Goal: Task Accomplishment & Management: Complete application form

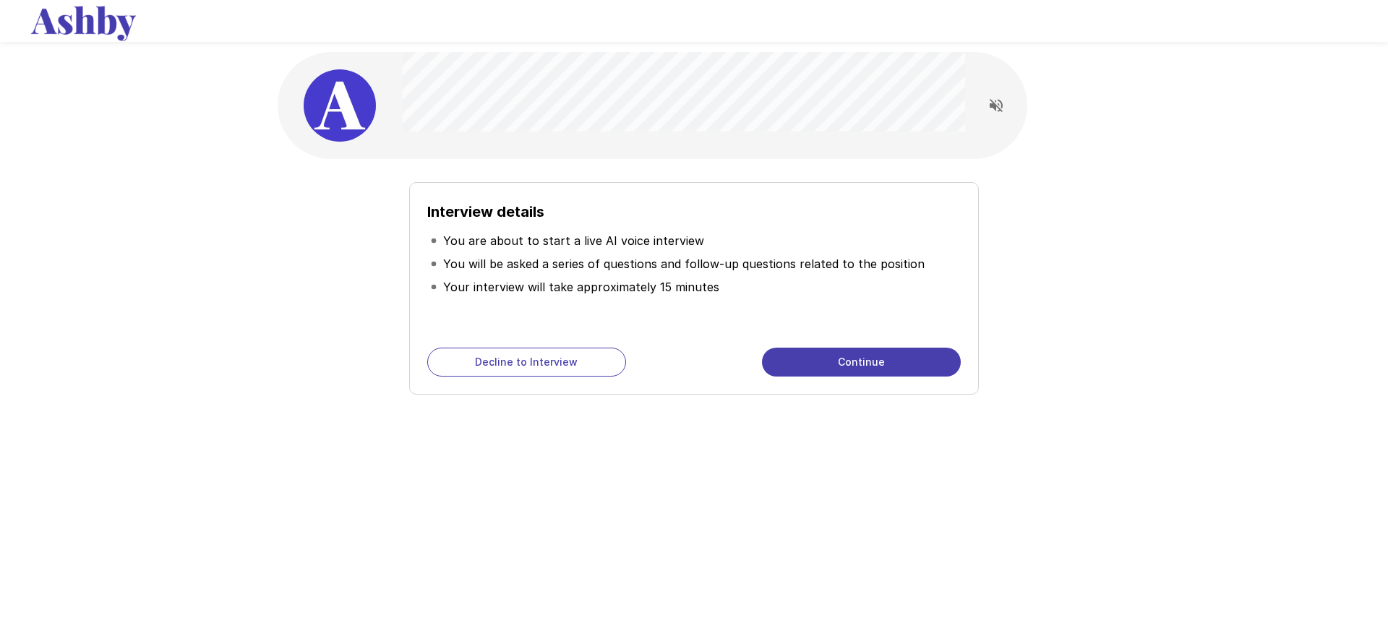
click at [862, 366] on button "Continue" at bounding box center [861, 362] width 199 height 29
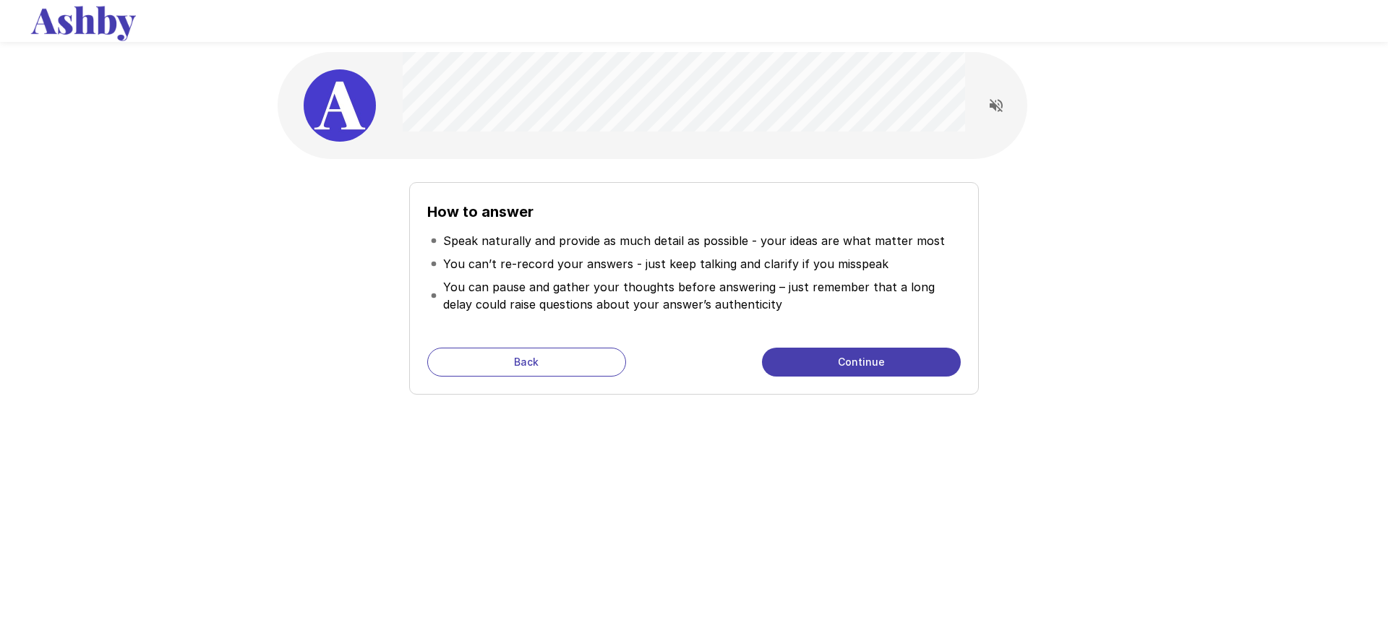
click at [896, 365] on button "Continue" at bounding box center [861, 362] width 199 height 29
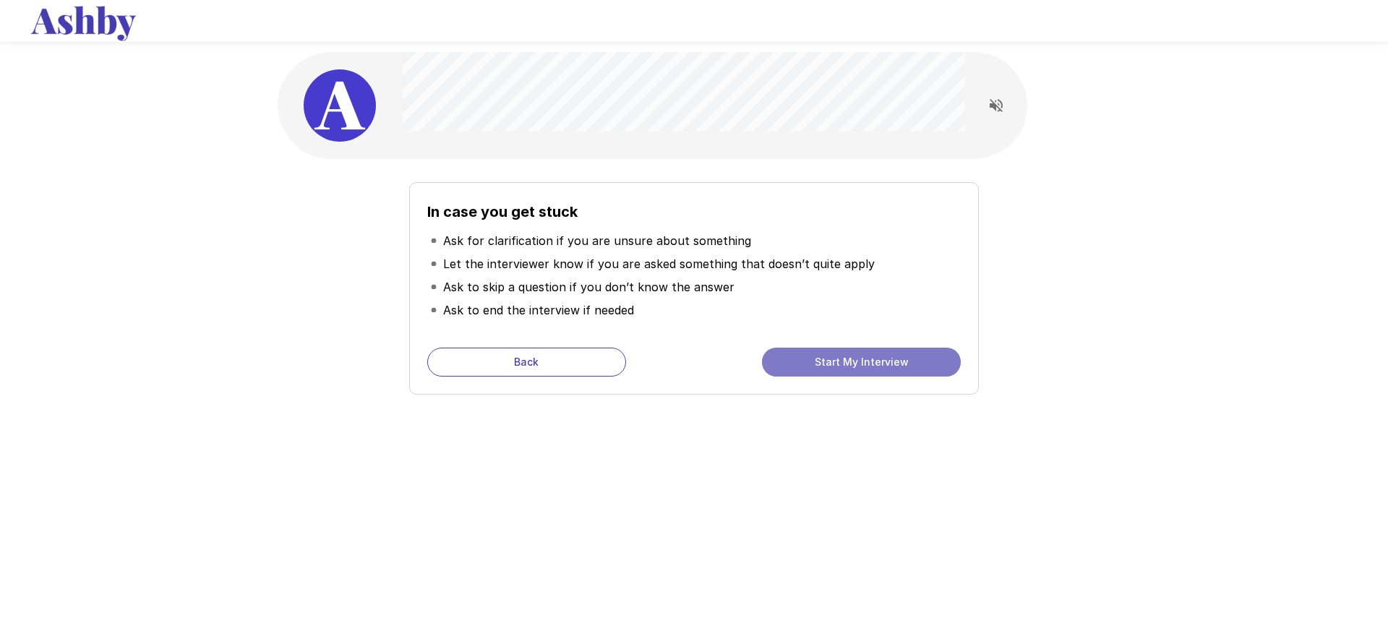
click at [840, 365] on button "Start My Interview" at bounding box center [861, 362] width 199 height 29
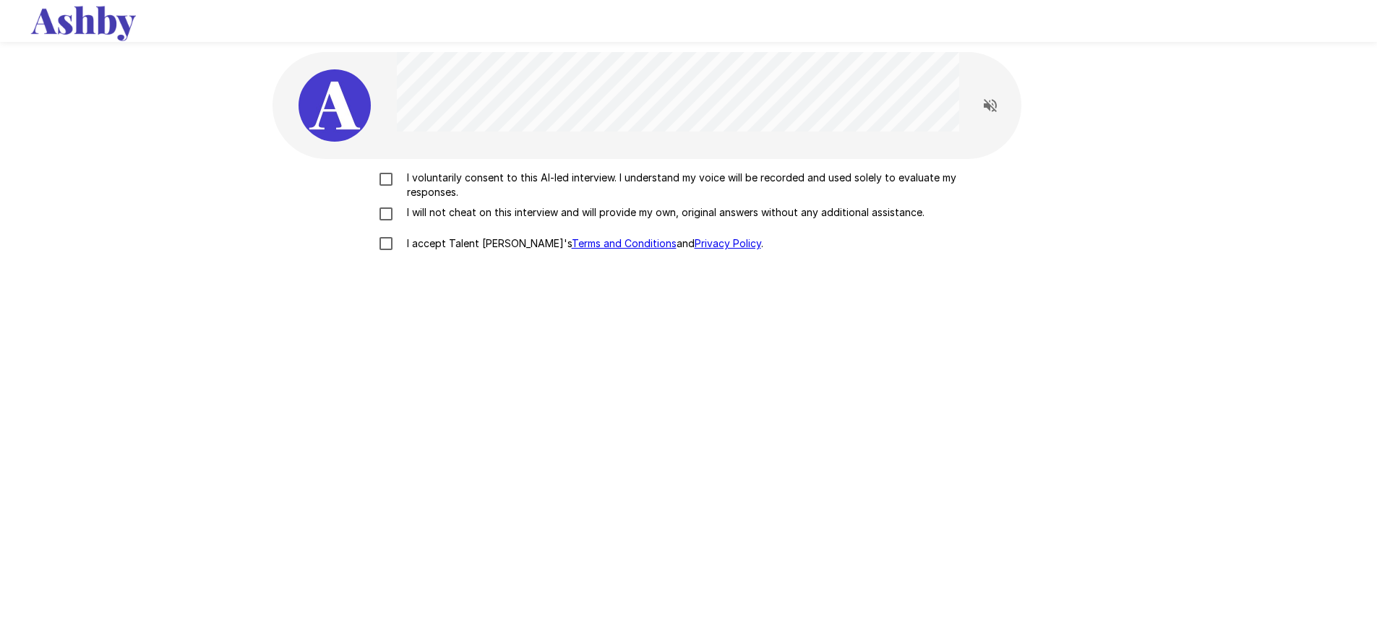
click at [466, 176] on p "I voluntarily consent to this AI-led interview. I understand my voice will be r…" at bounding box center [704, 185] width 606 height 29
click at [455, 217] on p "I will not cheat on this interview and will provide my own, original answers wi…" at bounding box center [662, 212] width 523 height 14
click at [449, 244] on p "I accept Talent Llama's Terms and Conditions and Privacy Policy ." at bounding box center [582, 243] width 362 height 14
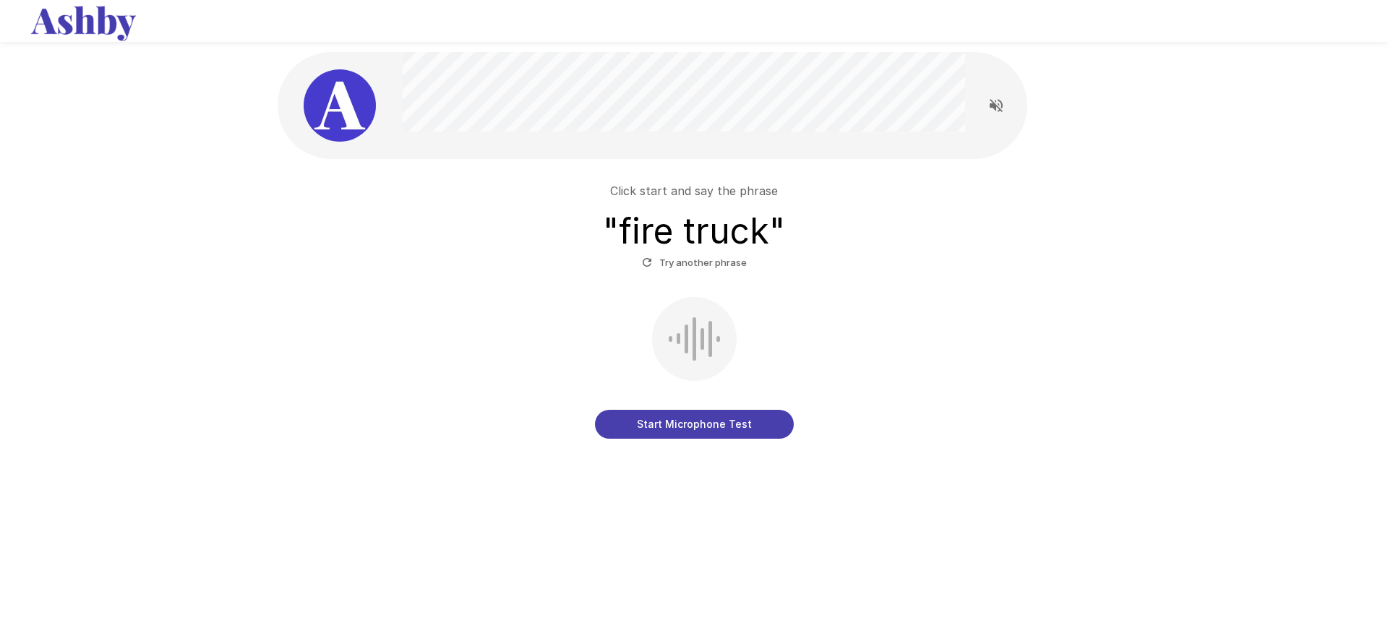
click at [711, 426] on button "Start Microphone Test" at bounding box center [694, 424] width 199 height 29
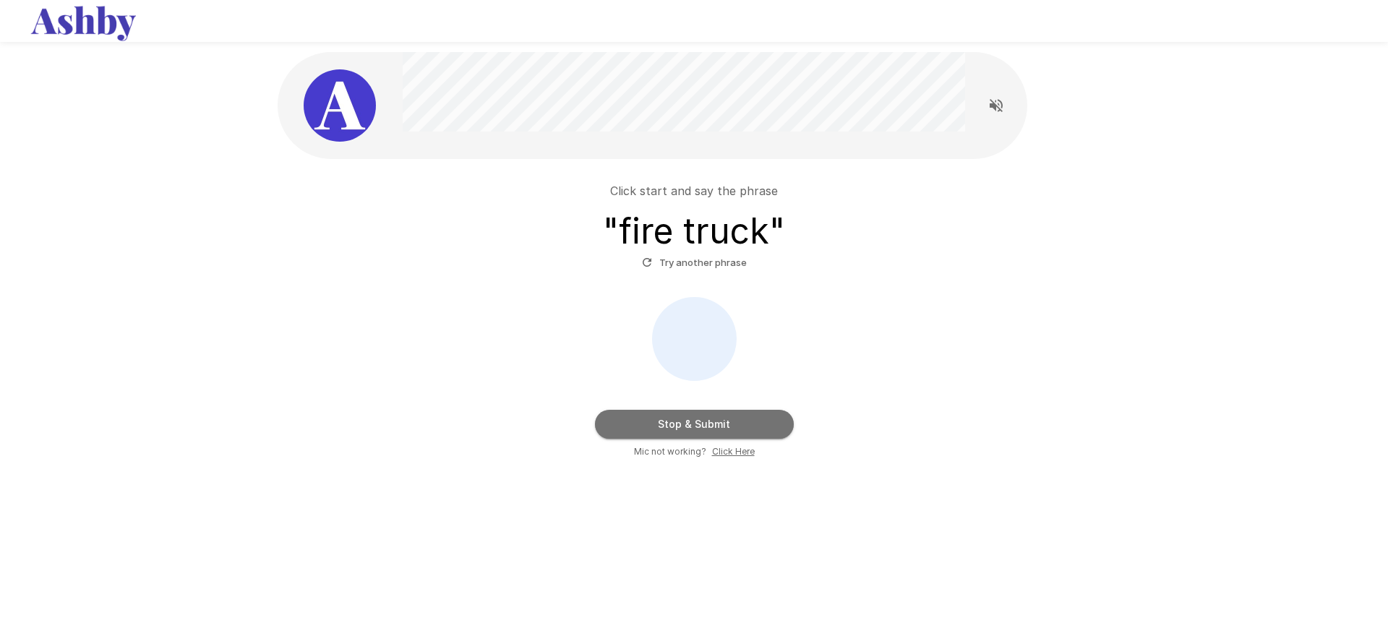
click at [711, 426] on button "Stop & Submit" at bounding box center [694, 424] width 199 height 29
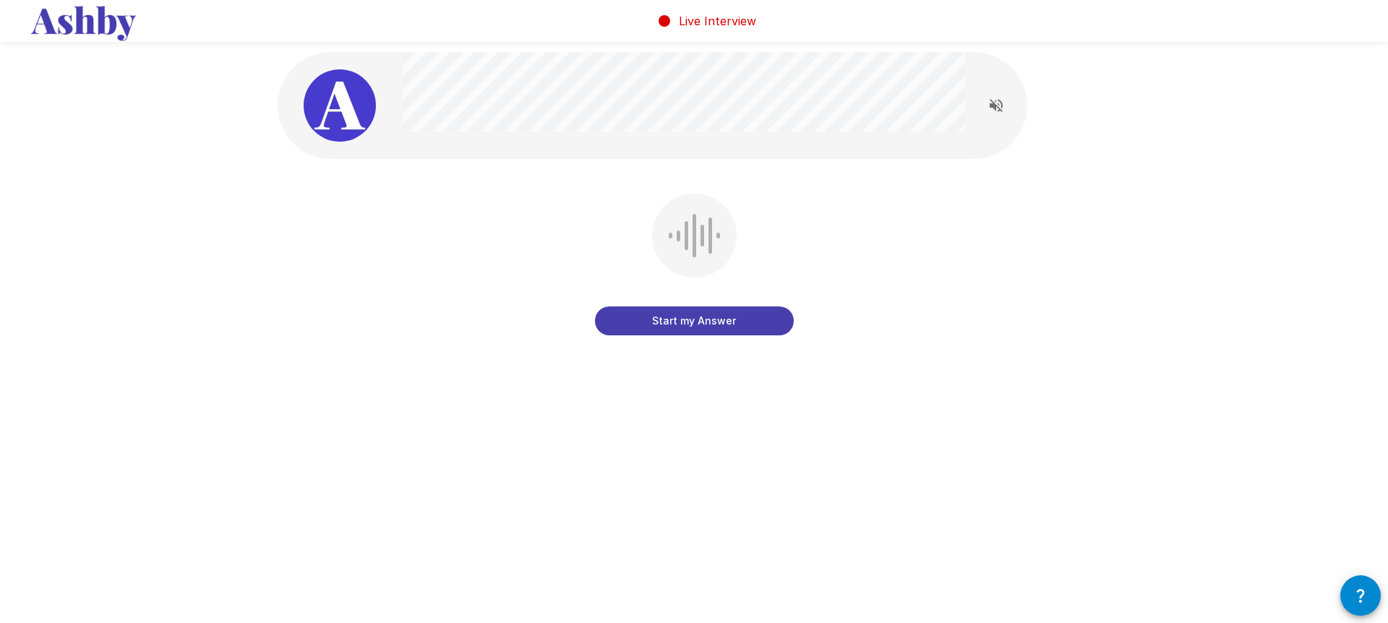
click at [729, 325] on button "Start my Answer" at bounding box center [694, 320] width 199 height 29
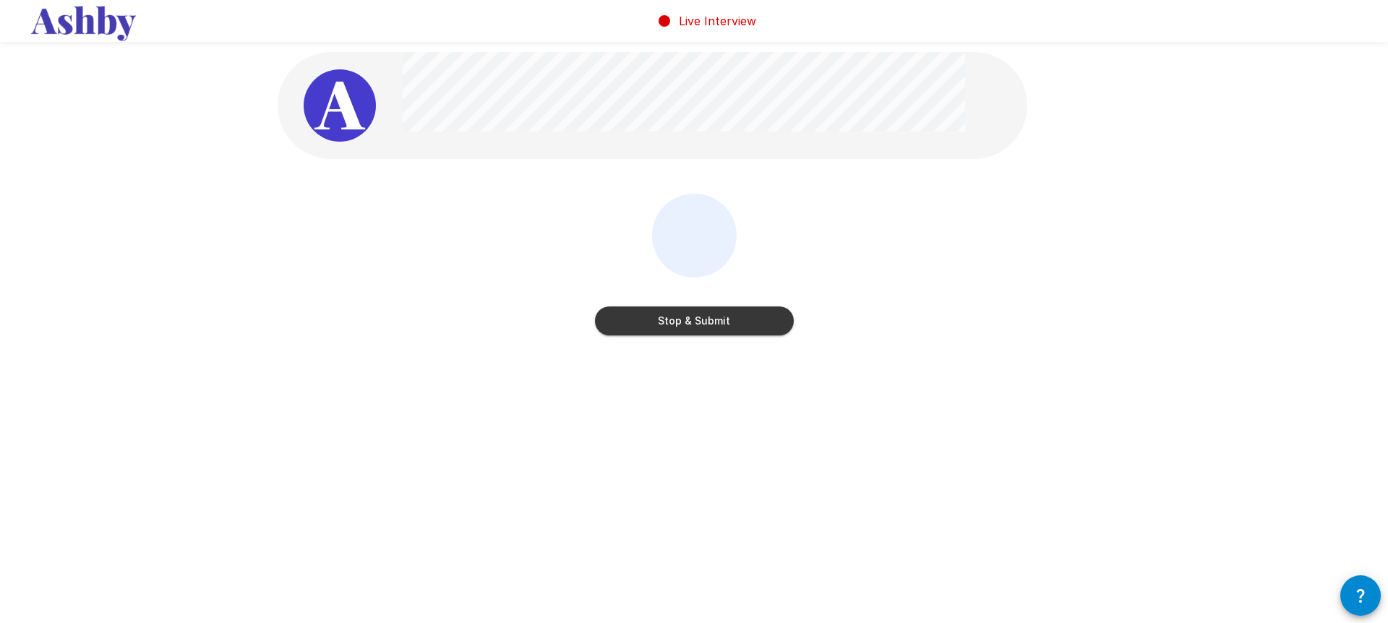
click at [729, 325] on button "Stop & Submit" at bounding box center [694, 320] width 199 height 29
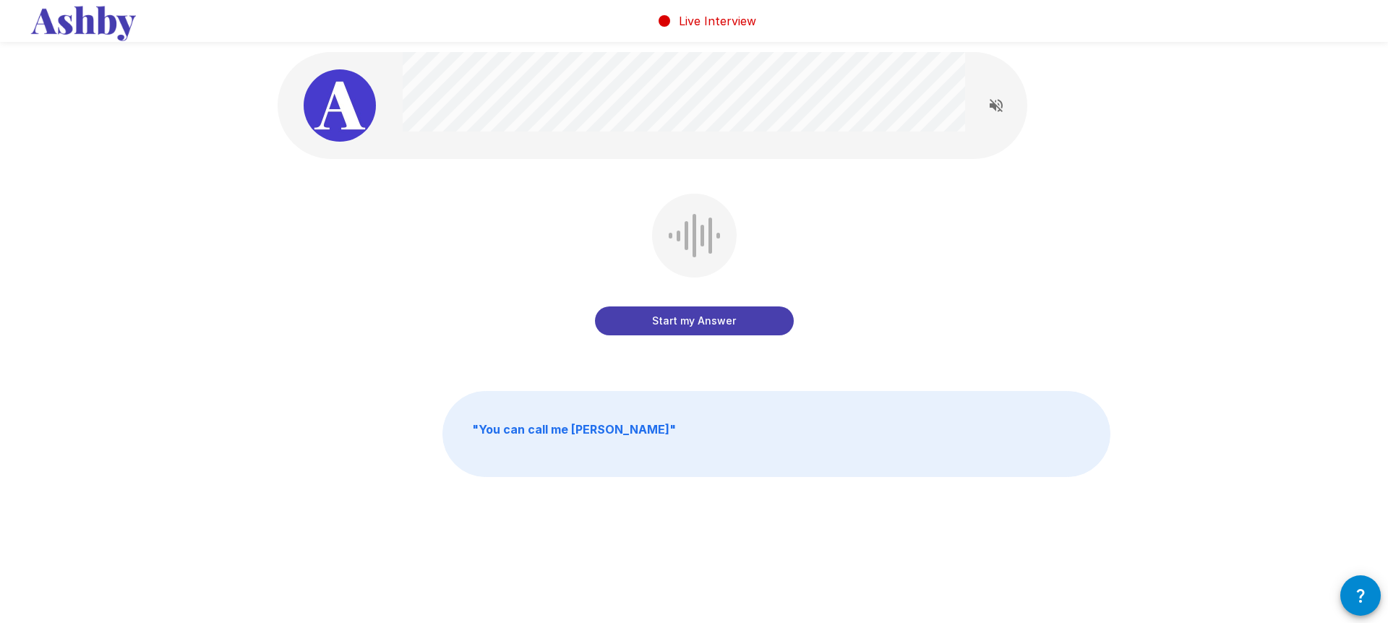
click at [703, 321] on button "Start my Answer" at bounding box center [694, 320] width 199 height 29
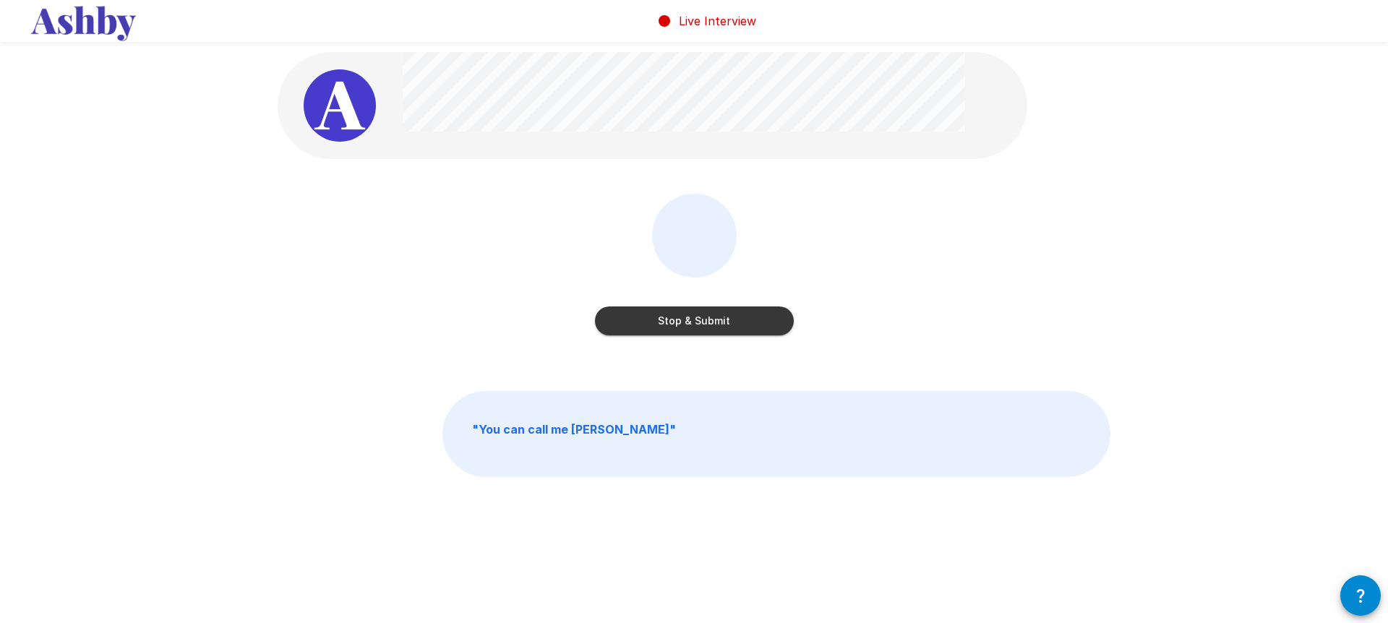
click at [710, 326] on button "Stop & Submit" at bounding box center [694, 320] width 199 height 29
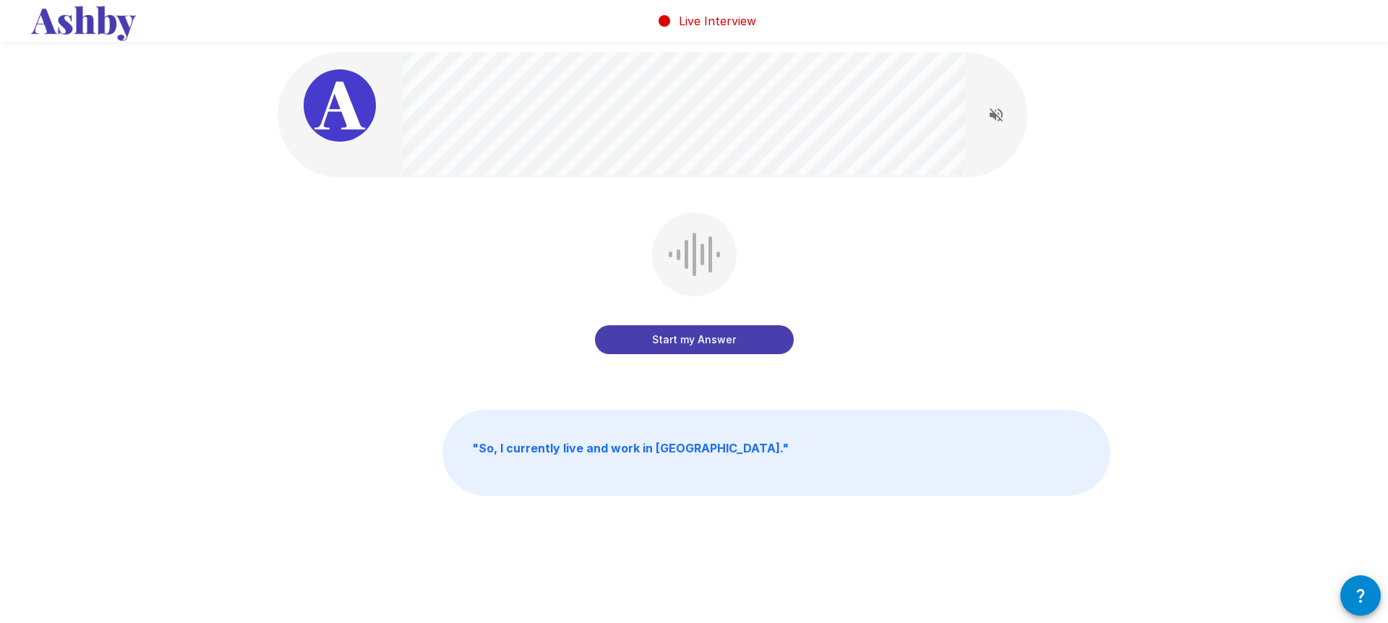
click at [732, 343] on button "Start my Answer" at bounding box center [694, 339] width 199 height 29
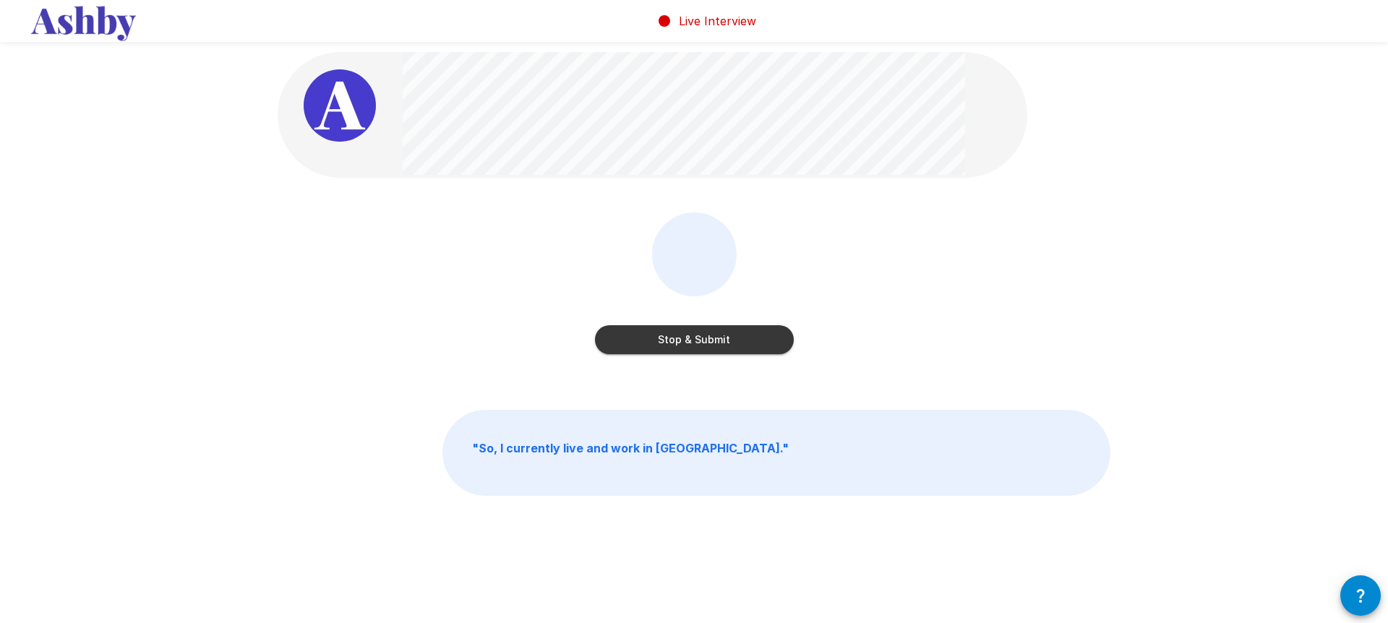
click at [732, 341] on button "Stop & Submit" at bounding box center [694, 339] width 199 height 29
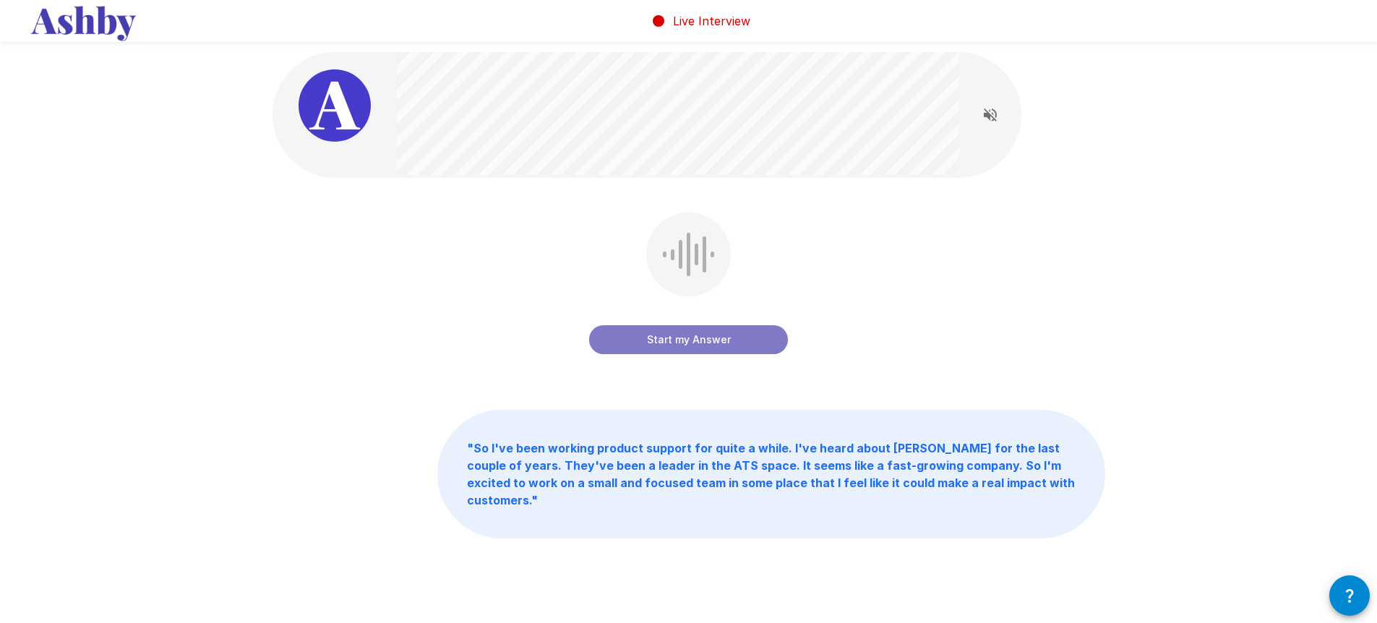
click at [715, 335] on button "Start my Answer" at bounding box center [688, 339] width 199 height 29
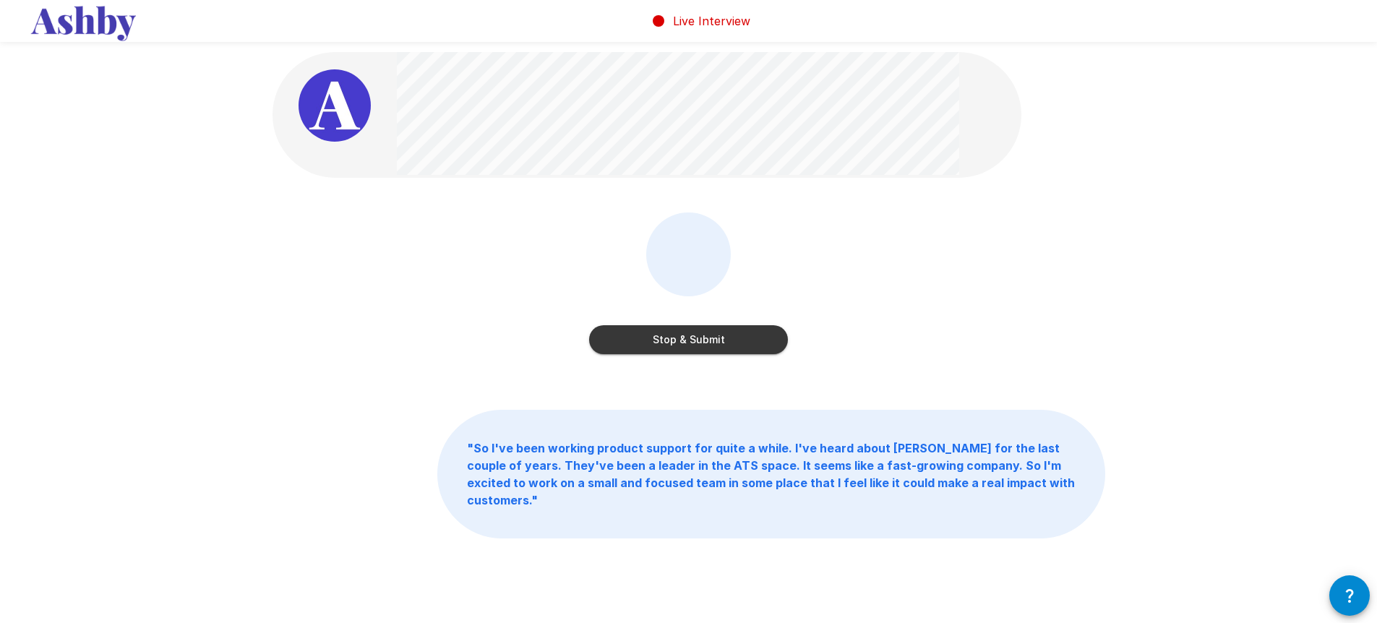
click at [713, 333] on button "Stop & Submit" at bounding box center [688, 339] width 199 height 29
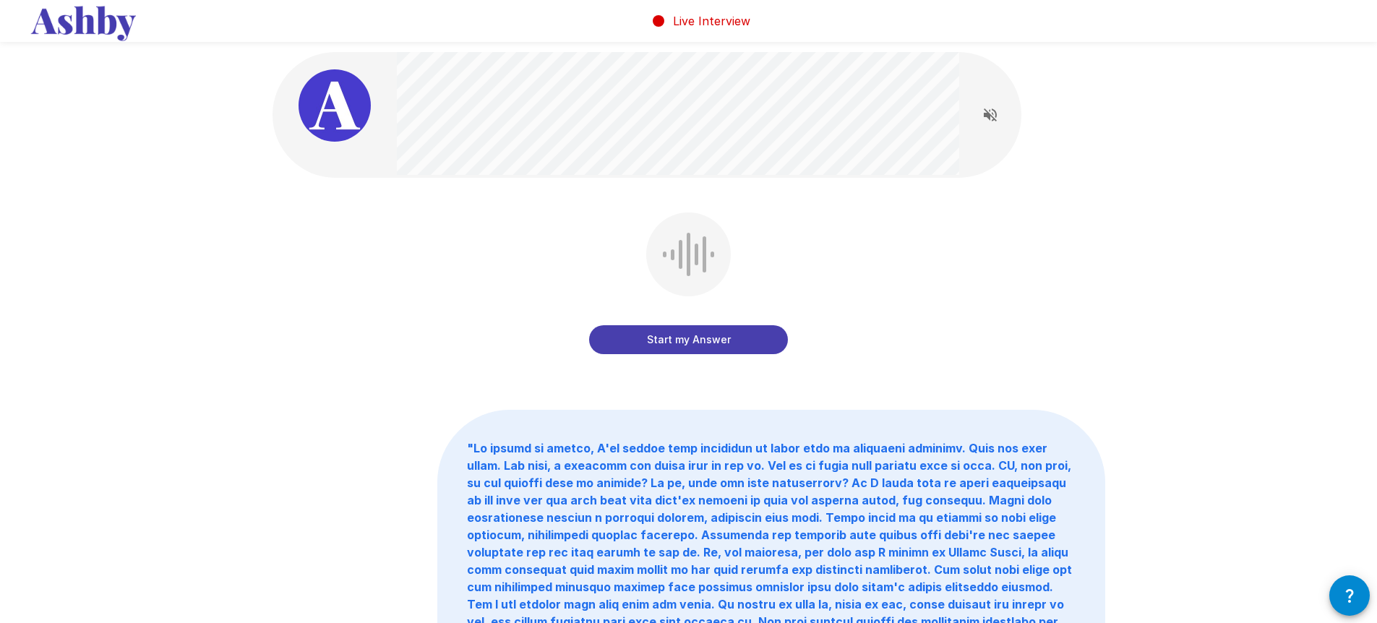
click at [741, 343] on button "Start my Answer" at bounding box center [688, 339] width 199 height 29
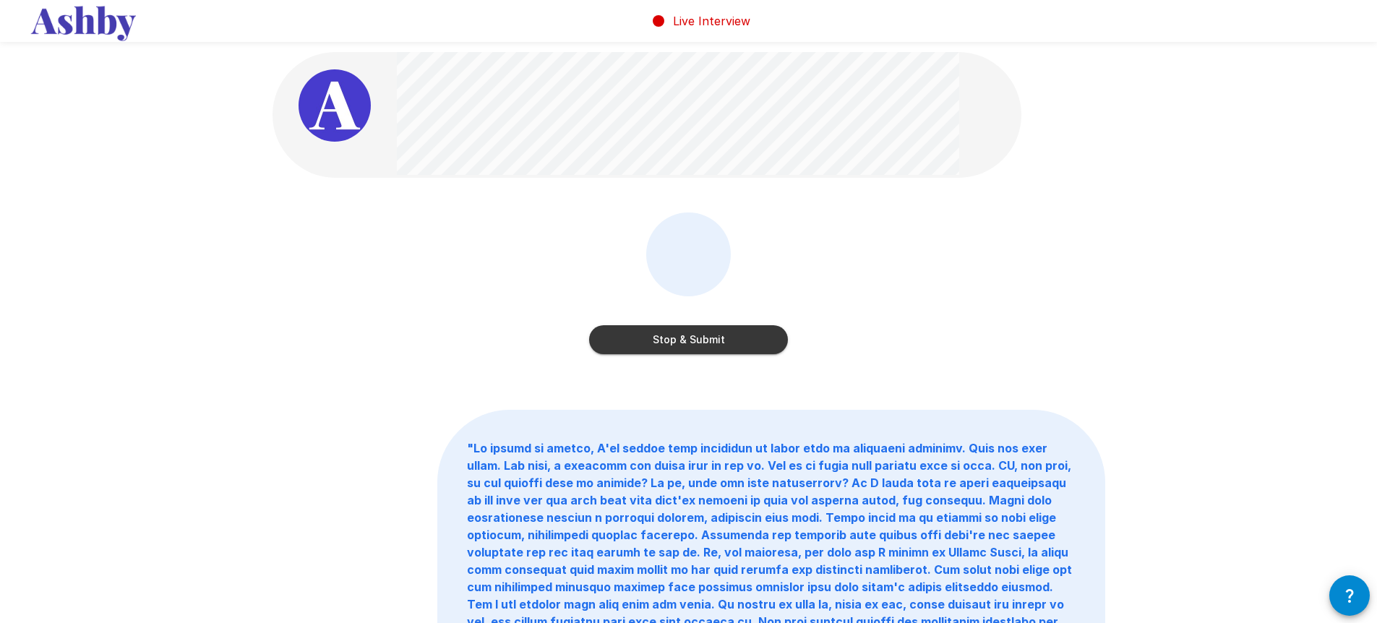
click at [722, 340] on button "Stop & Submit" at bounding box center [688, 339] width 199 height 29
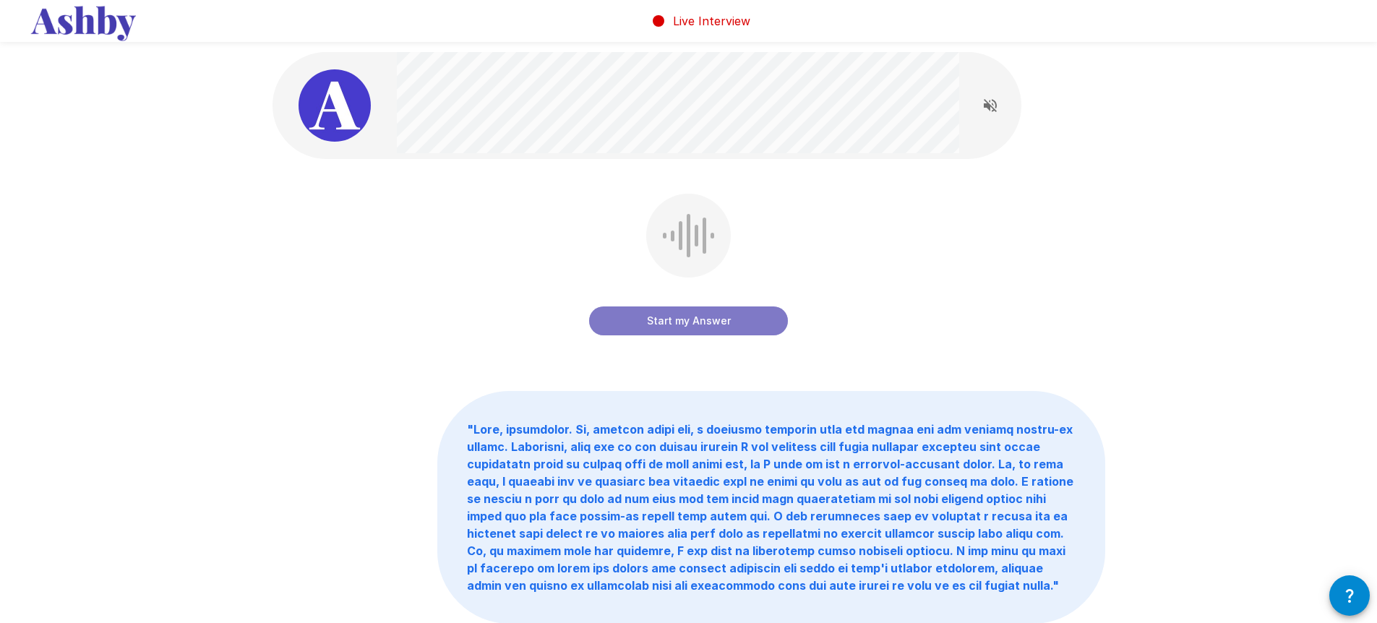
click at [713, 329] on button "Start my Answer" at bounding box center [688, 320] width 199 height 29
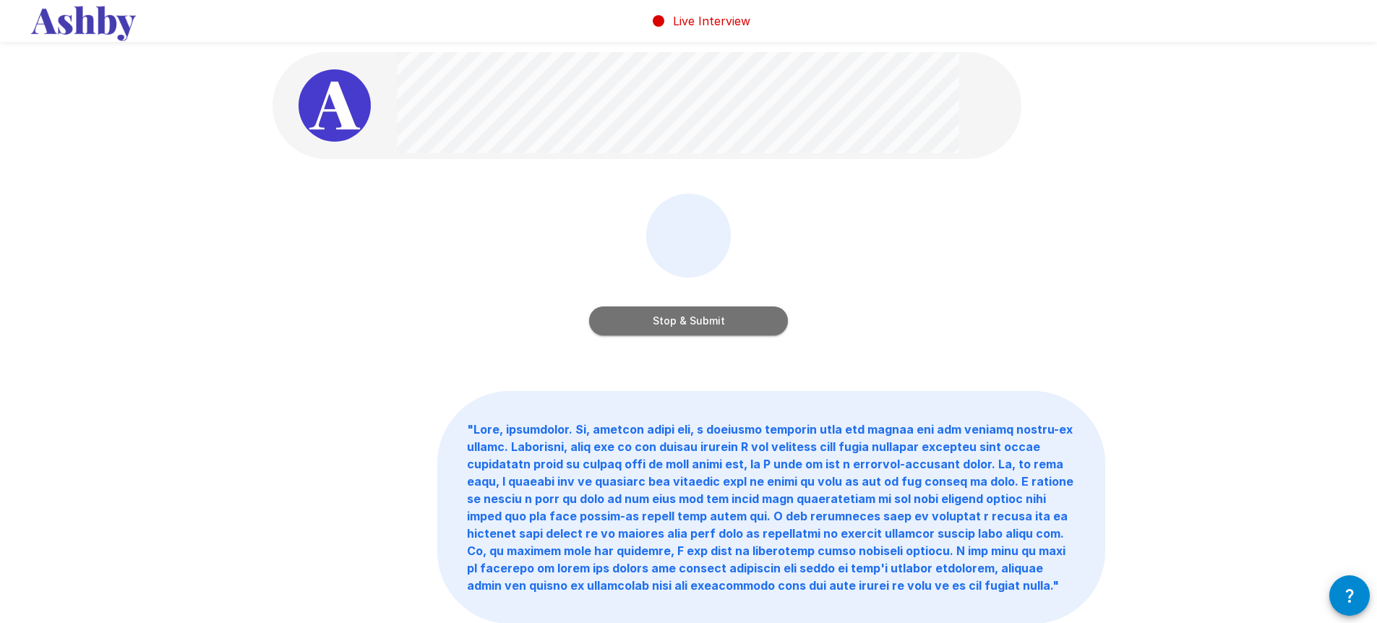
click at [704, 308] on button "Stop & Submit" at bounding box center [688, 320] width 199 height 29
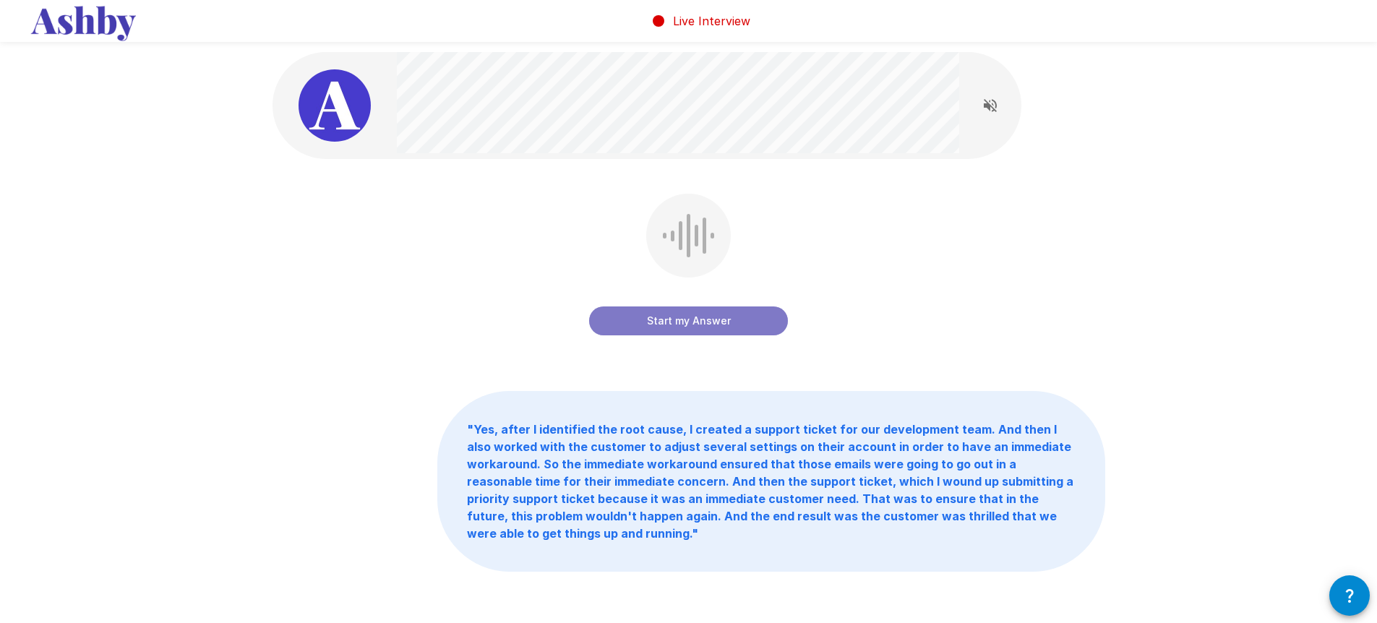
click at [710, 323] on button "Start my Answer" at bounding box center [688, 320] width 199 height 29
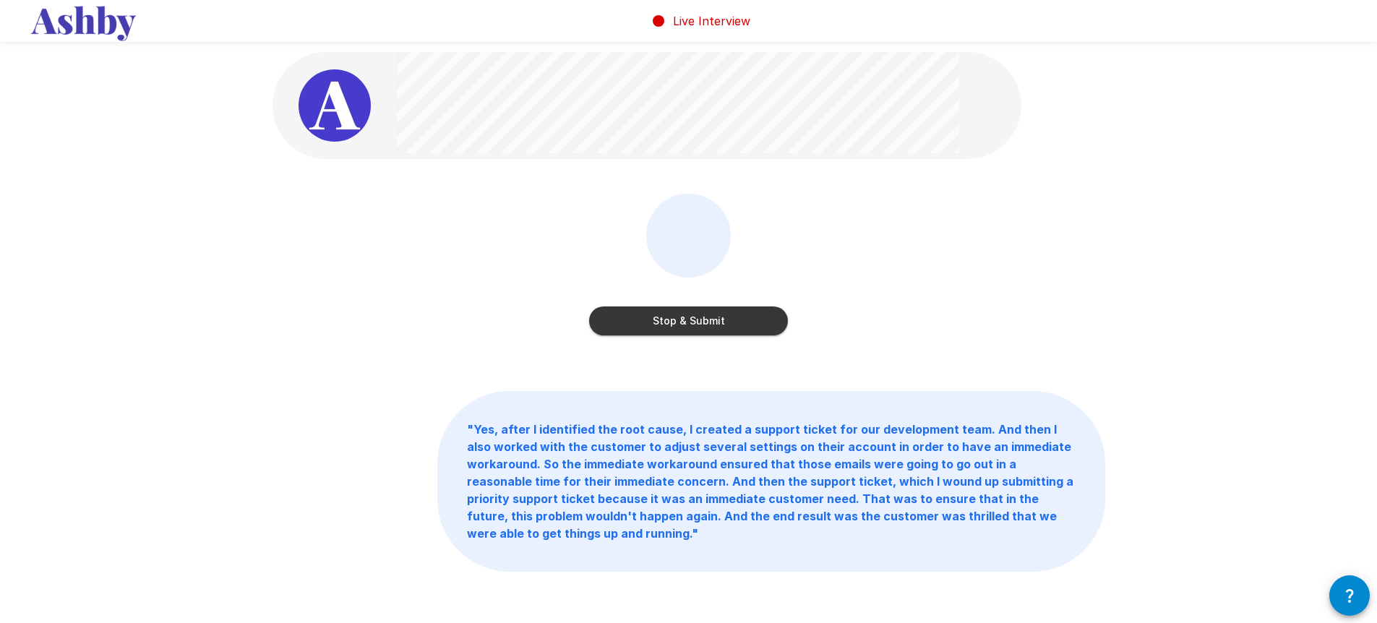
click at [747, 325] on button "Stop & Submit" at bounding box center [688, 320] width 199 height 29
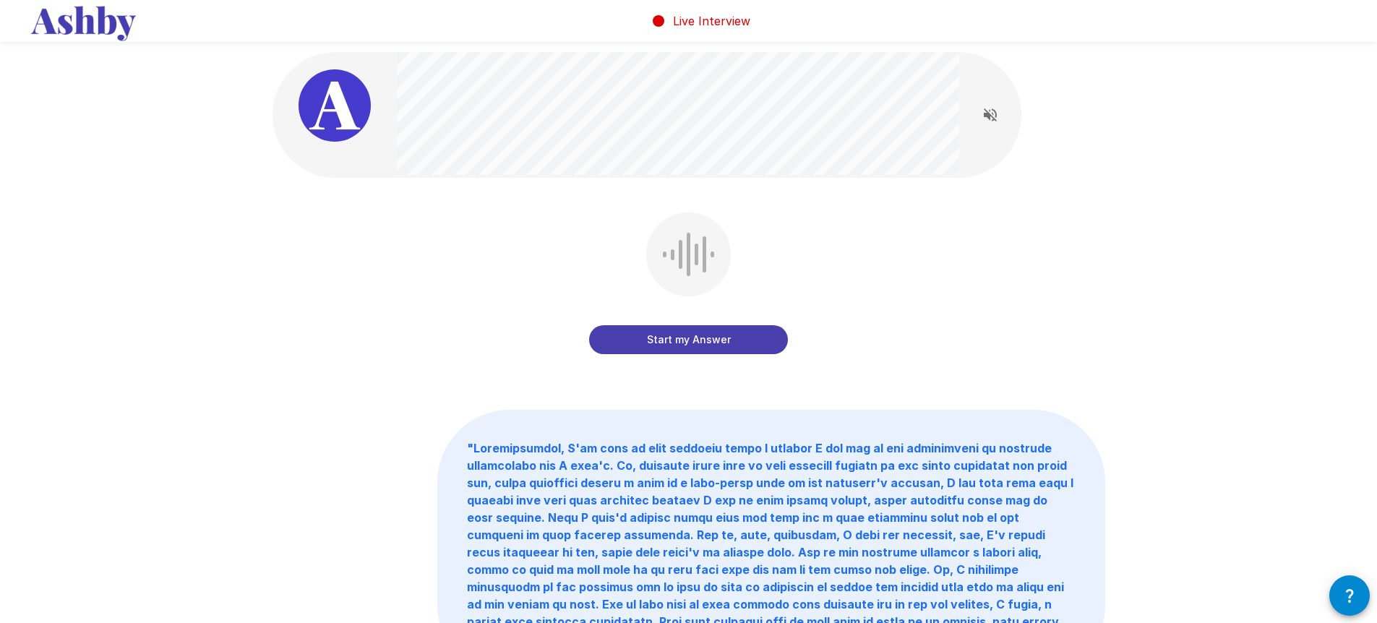
click at [1152, 184] on div "Start my Answer " "" at bounding box center [688, 396] width 1377 height 793
click at [740, 343] on button "Start my Answer" at bounding box center [688, 339] width 199 height 29
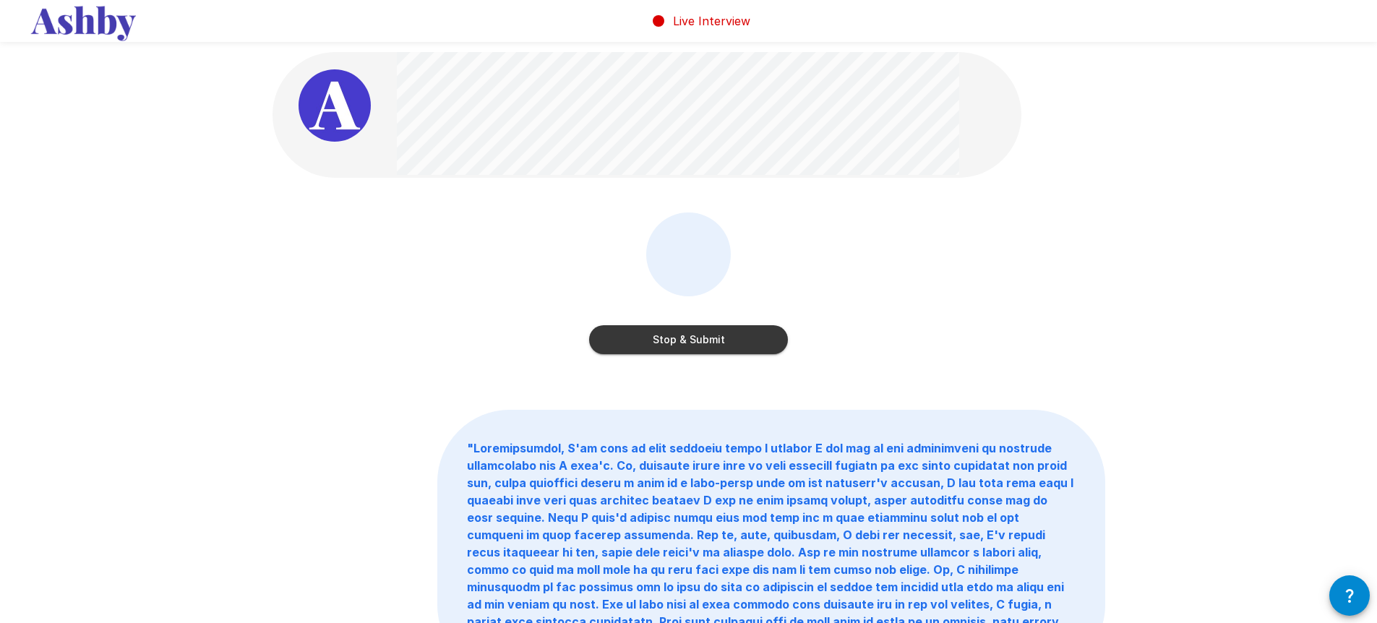
click at [721, 344] on button "Stop & Submit" at bounding box center [688, 339] width 199 height 29
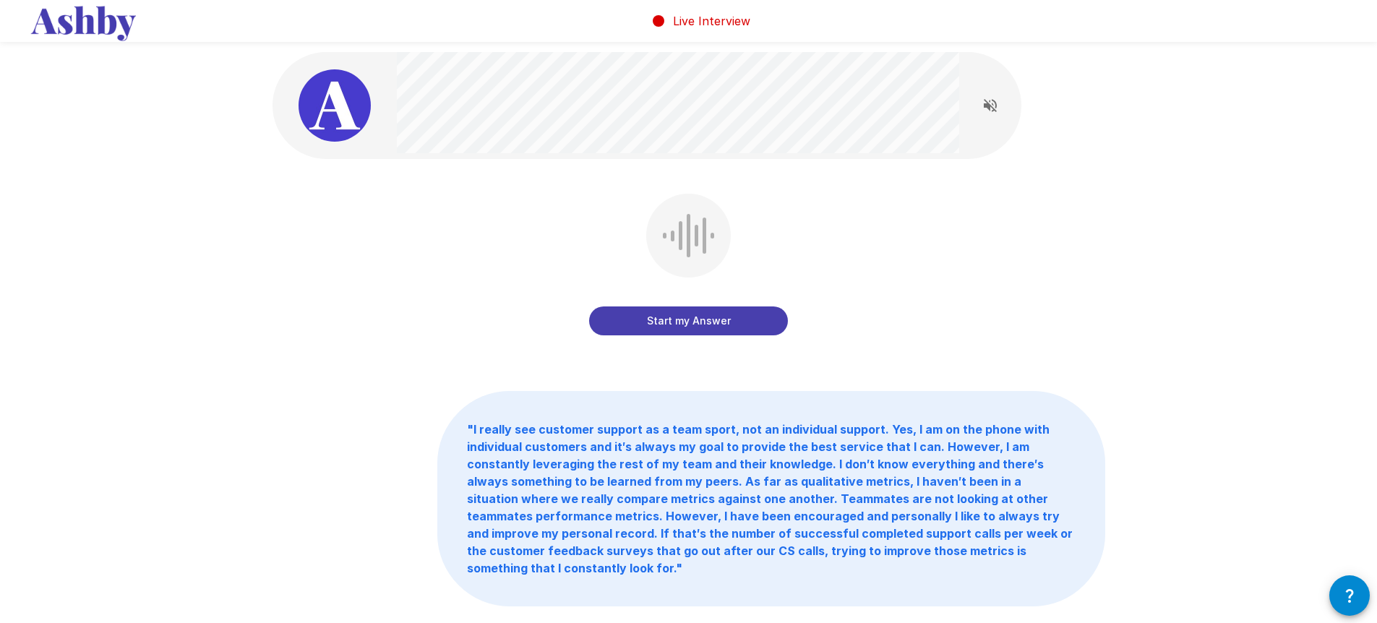
click at [700, 320] on button "Start my Answer" at bounding box center [688, 320] width 199 height 29
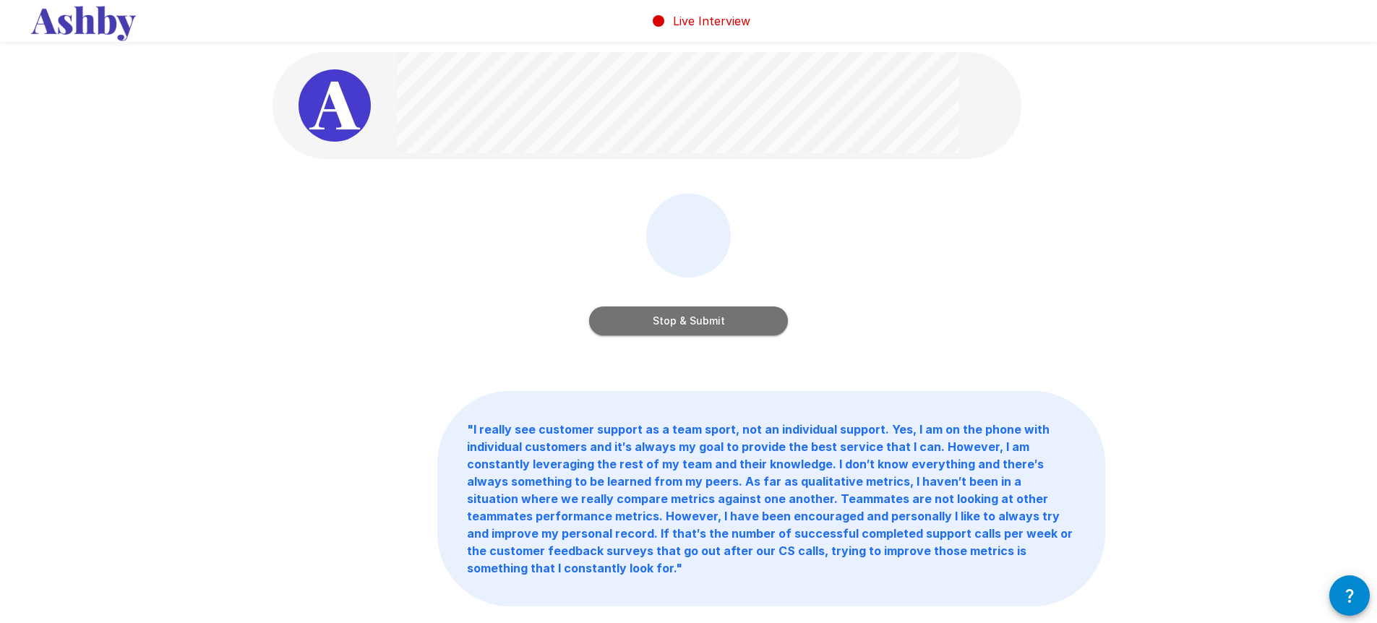
click at [676, 322] on button "Stop & Submit" at bounding box center [688, 320] width 199 height 29
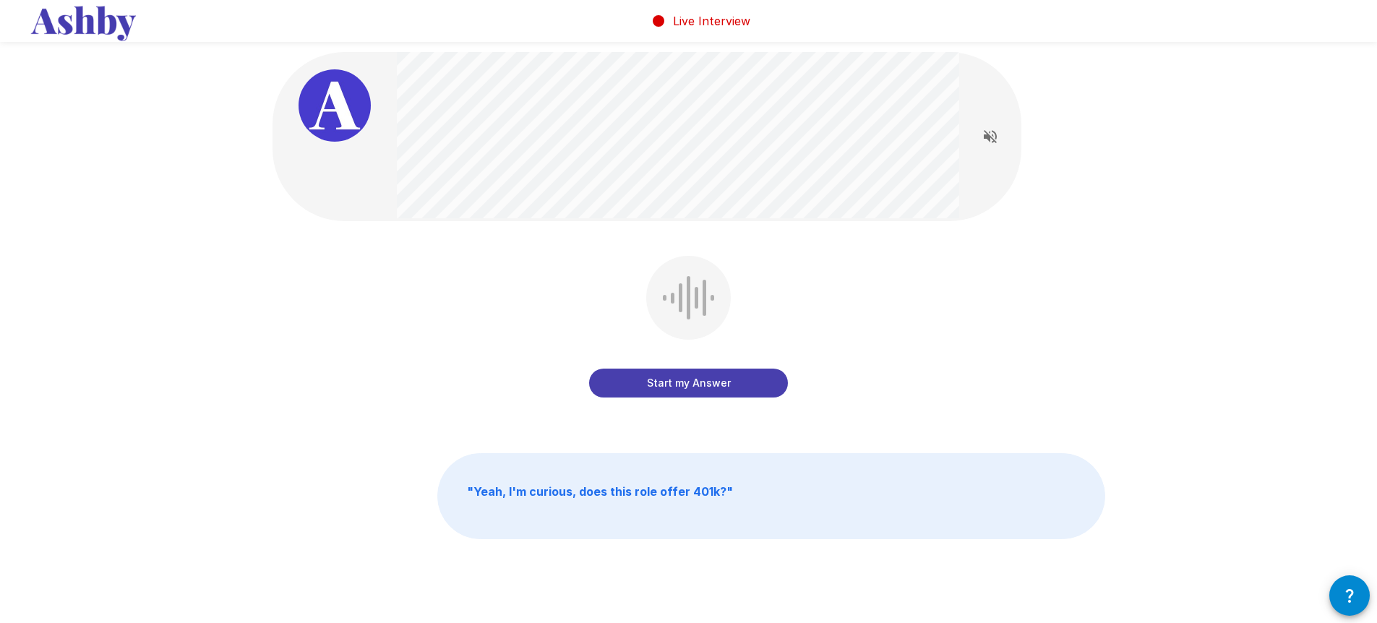
click at [736, 381] on button "Start my Answer" at bounding box center [688, 383] width 199 height 29
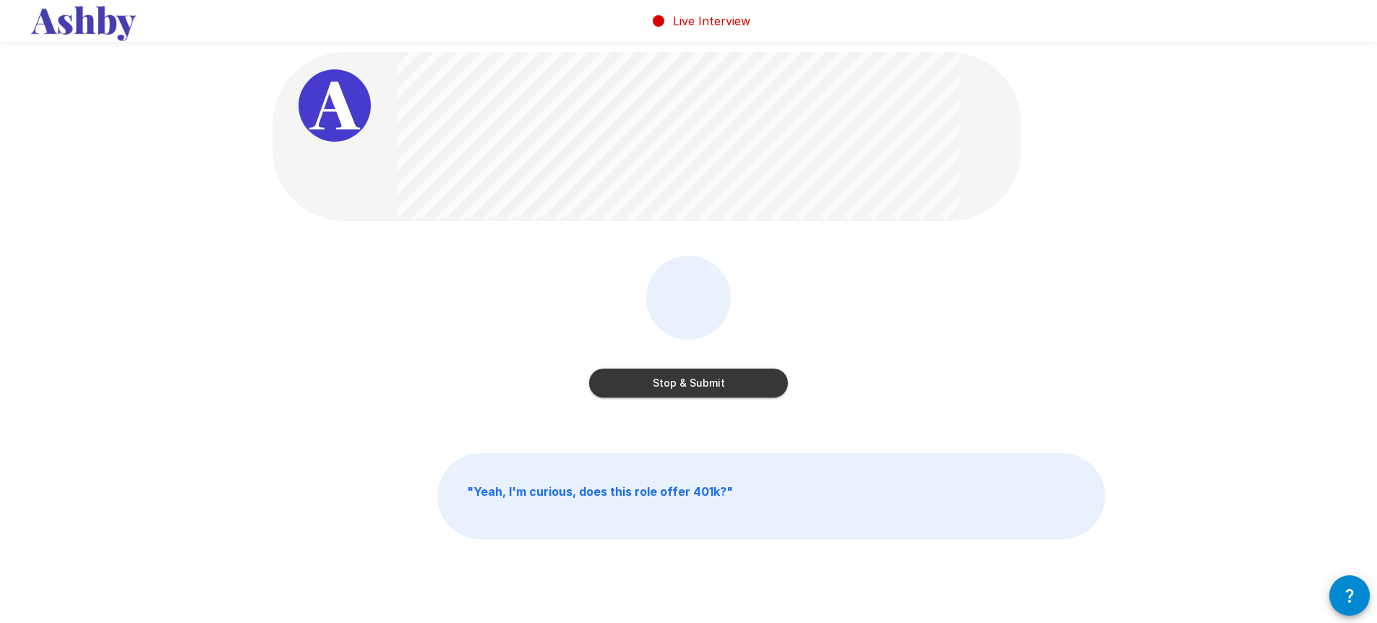
click at [692, 384] on button "Stop & Submit" at bounding box center [688, 383] width 199 height 29
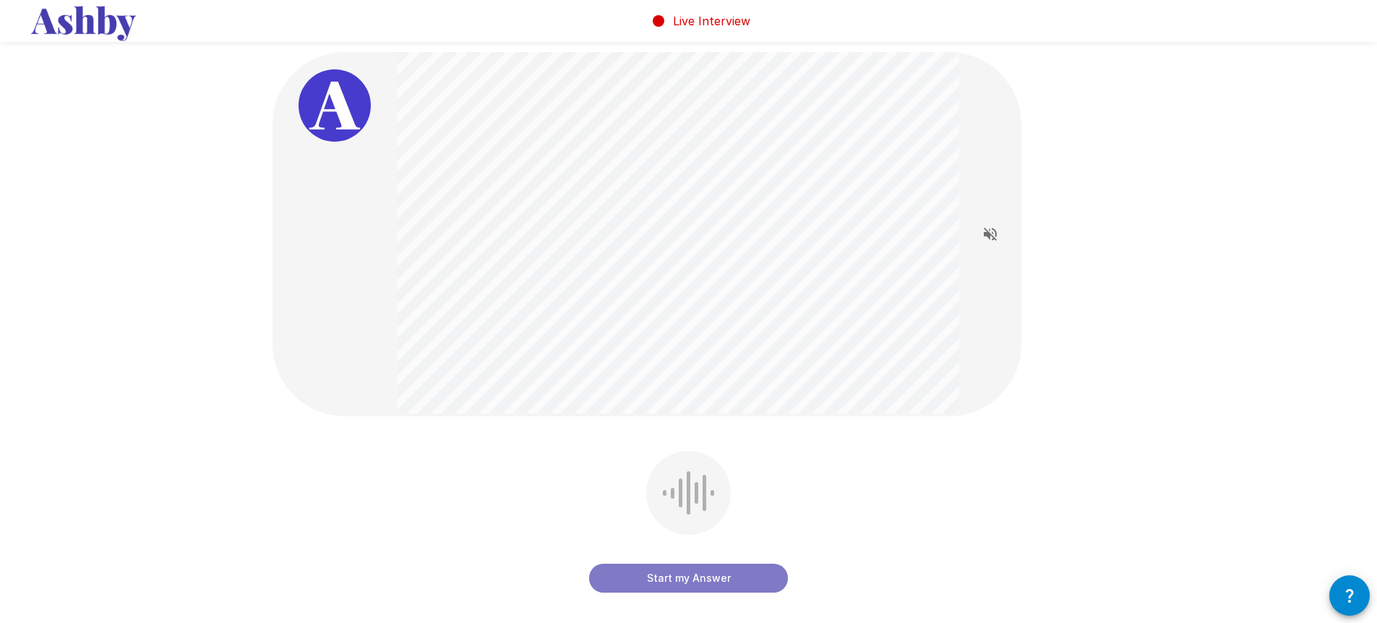
click at [672, 578] on button "Start my Answer" at bounding box center [688, 578] width 199 height 29
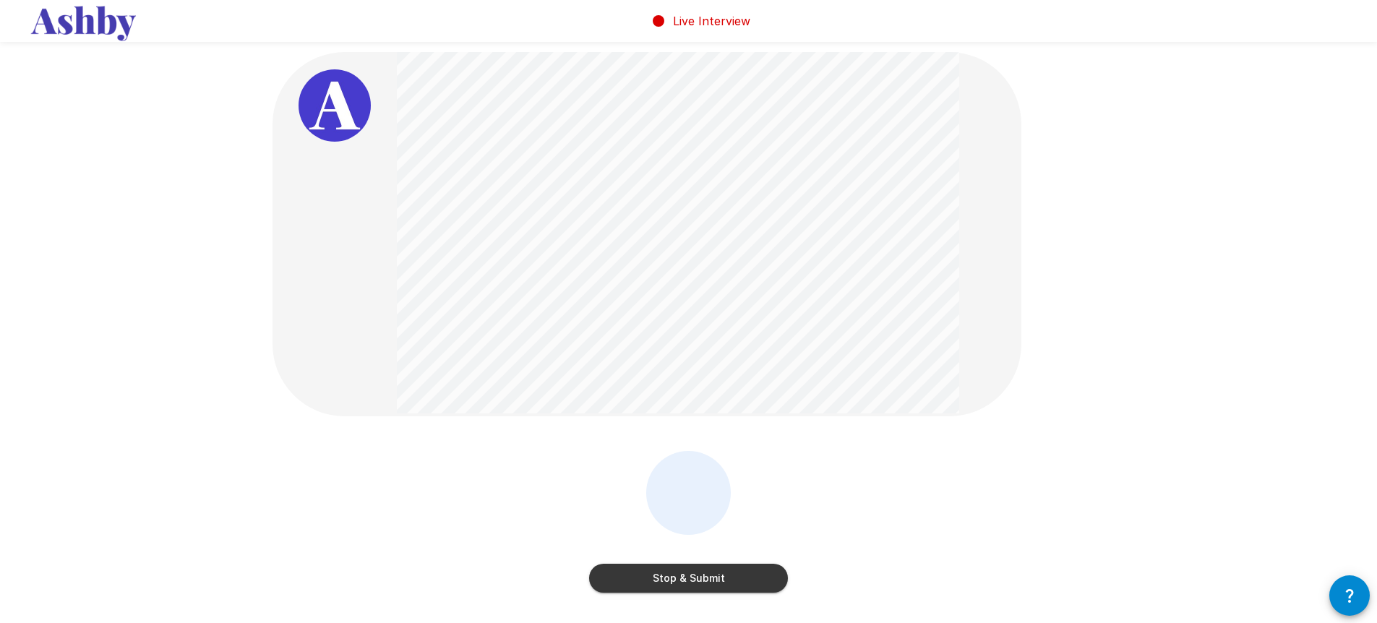
click at [712, 578] on button "Stop & Submit" at bounding box center [688, 578] width 199 height 29
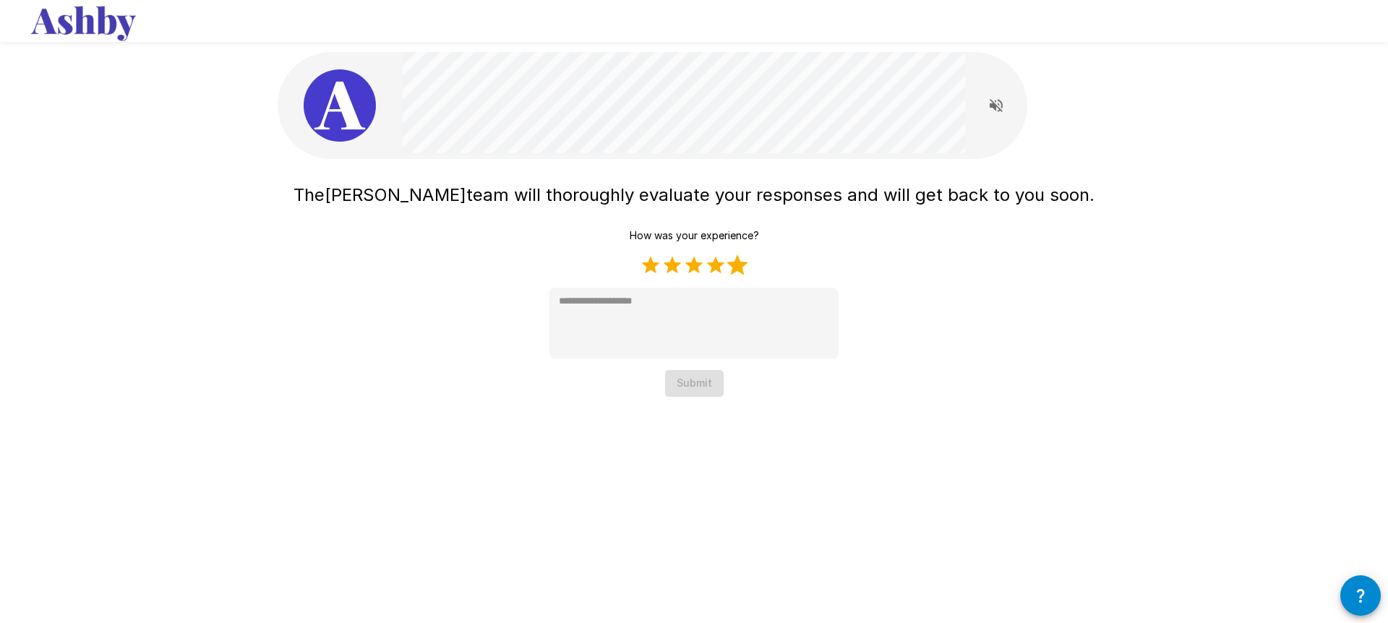
click at [737, 267] on label "5 Stars" at bounding box center [737, 265] width 22 height 22
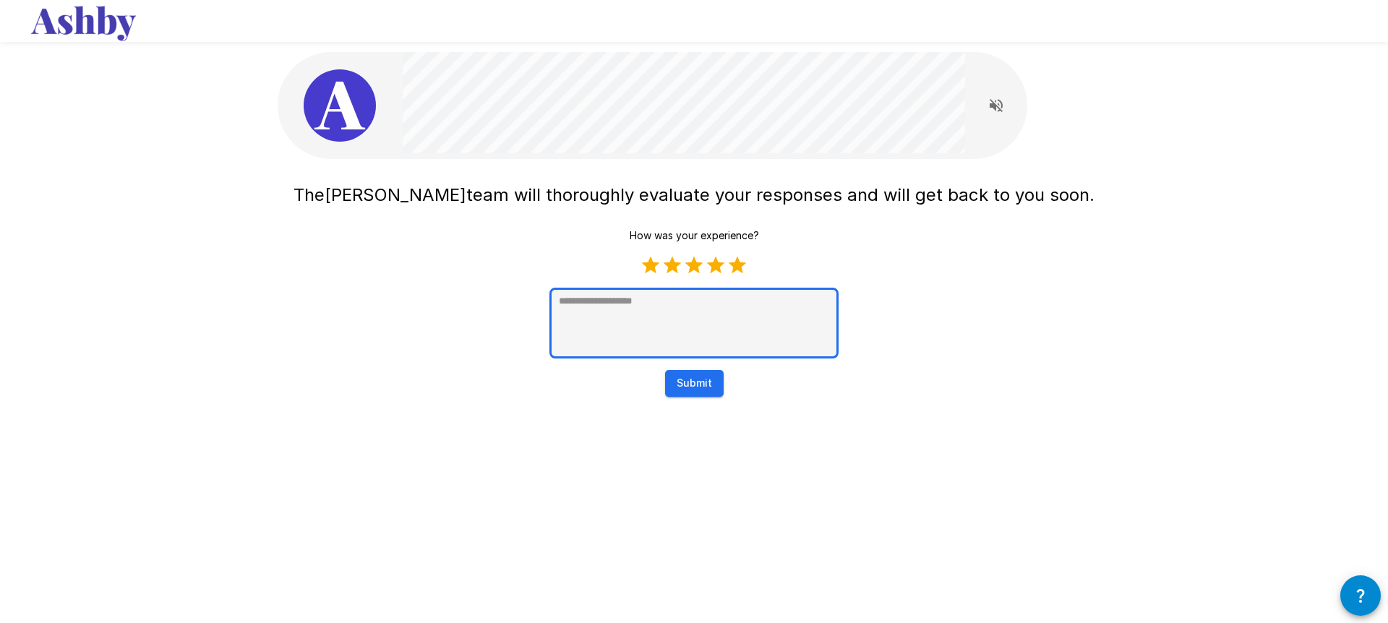
click at [703, 333] on textarea at bounding box center [693, 323] width 289 height 71
click at [717, 332] on textarea at bounding box center [693, 323] width 289 height 71
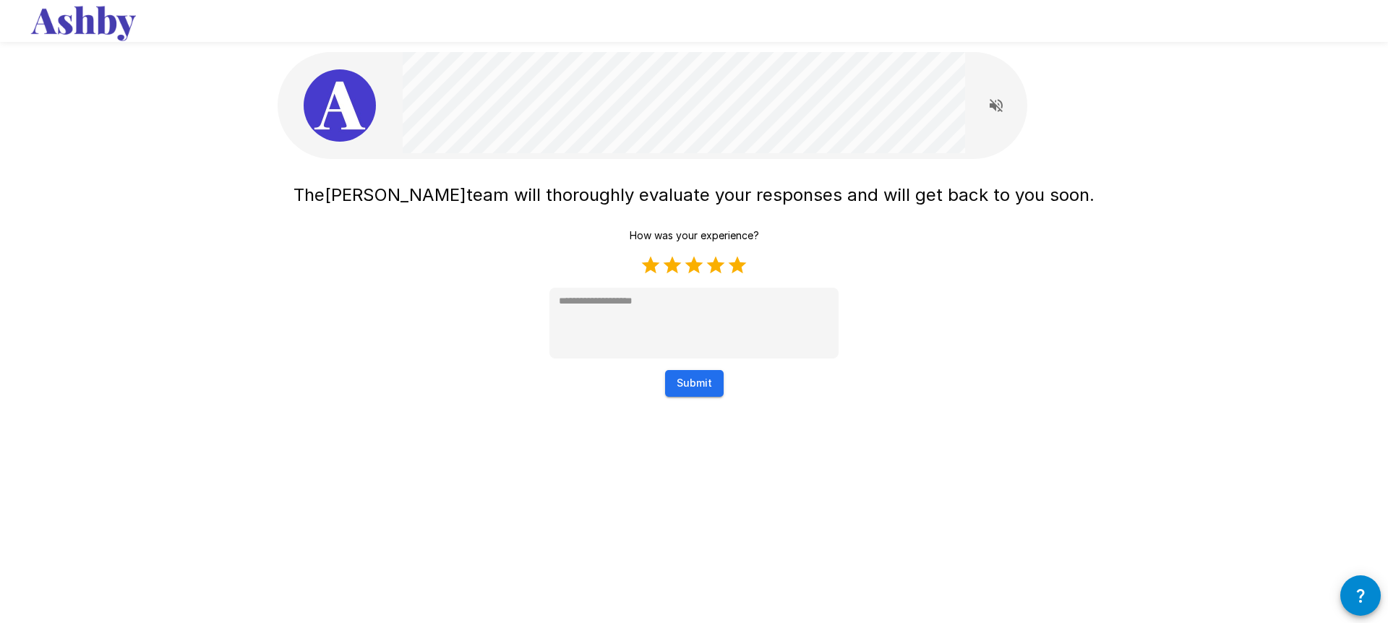
type textarea "*"
click at [681, 386] on button "Submit" at bounding box center [694, 383] width 59 height 27
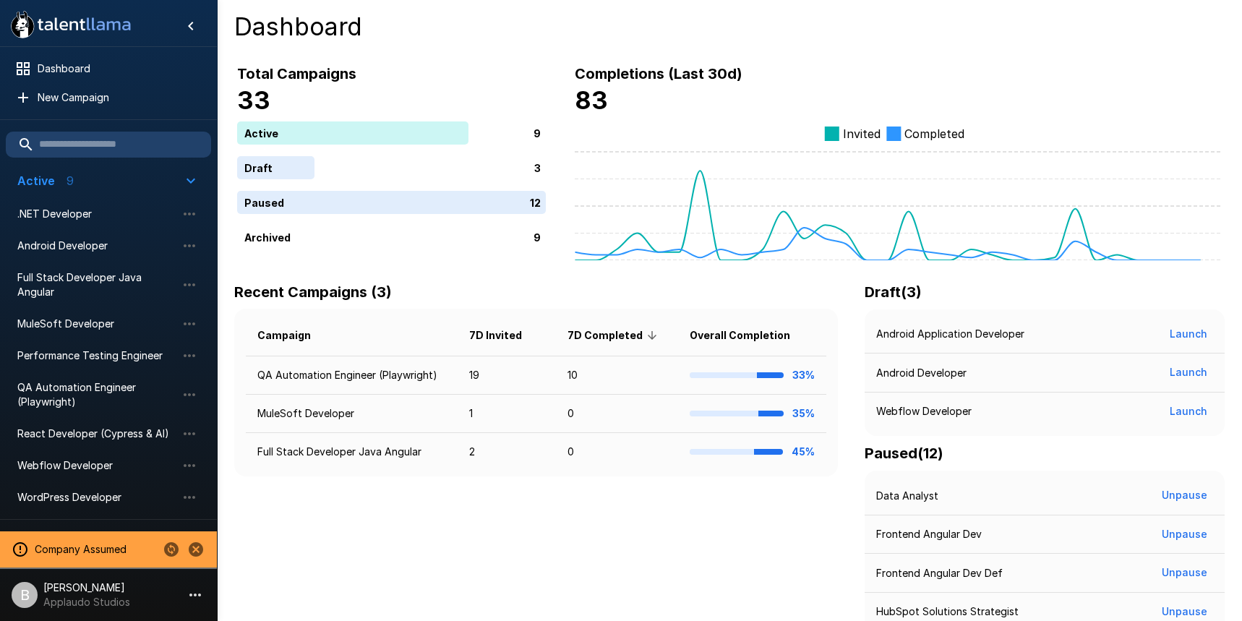
click at [110, 584] on p "[PERSON_NAME]" at bounding box center [86, 587] width 87 height 14
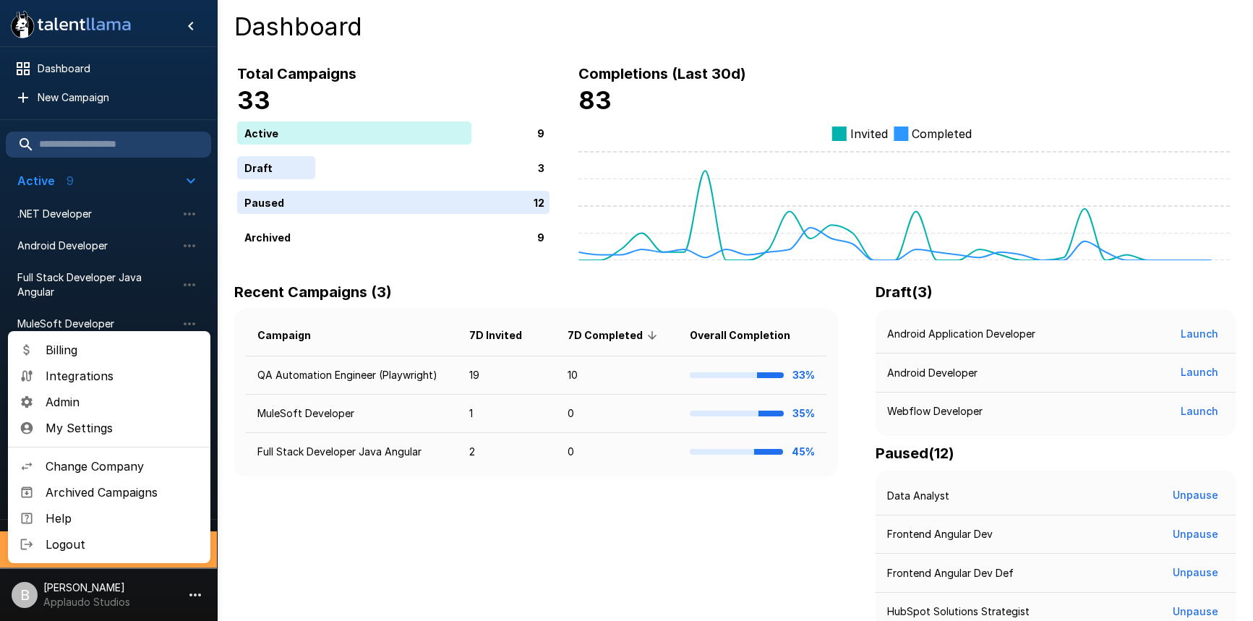
click at [138, 466] on span "Change Company" at bounding box center [122, 466] width 153 height 17
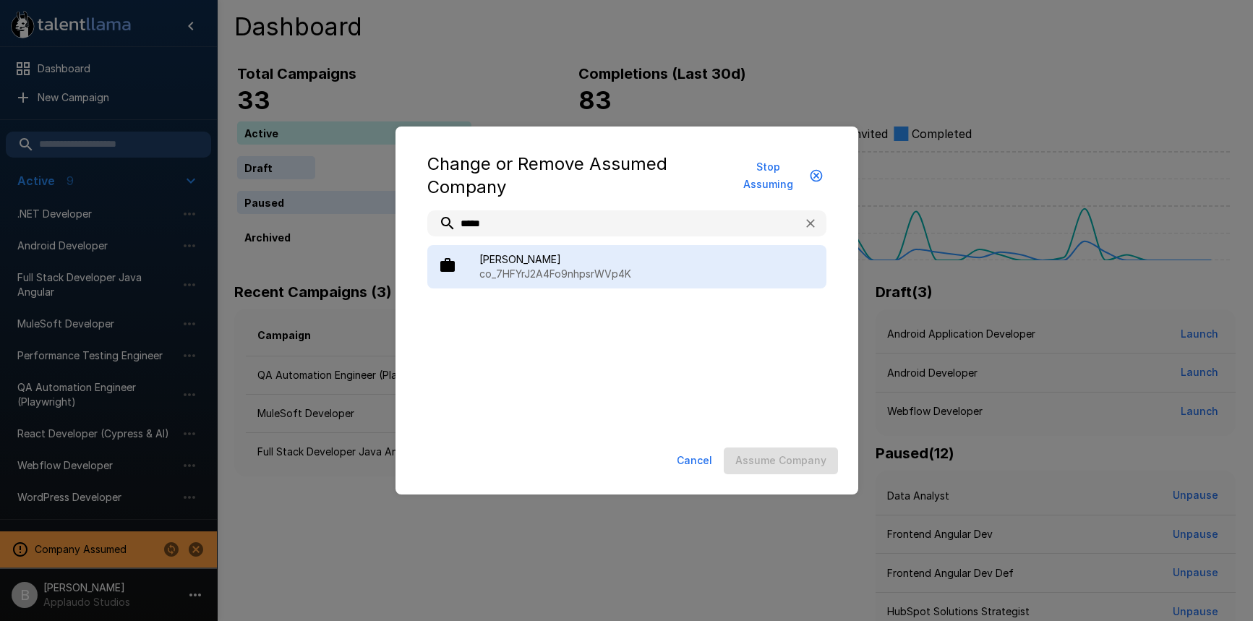
type input "*****"
click at [537, 278] on p "co_7HFYrJ2A4Fo9nhpsrWVp4K" at bounding box center [646, 274] width 335 height 14
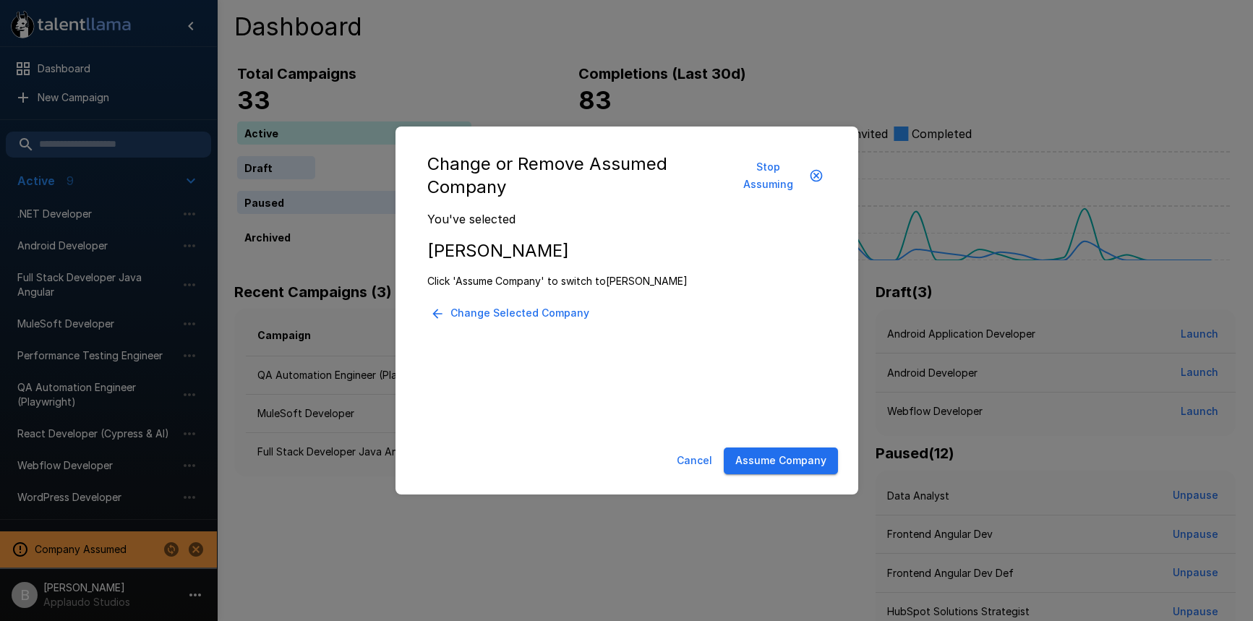
click at [802, 475] on div "Cancel Assume Company" at bounding box center [627, 461] width 434 height 38
click at [805, 458] on button "Assume Company" at bounding box center [781, 460] width 114 height 27
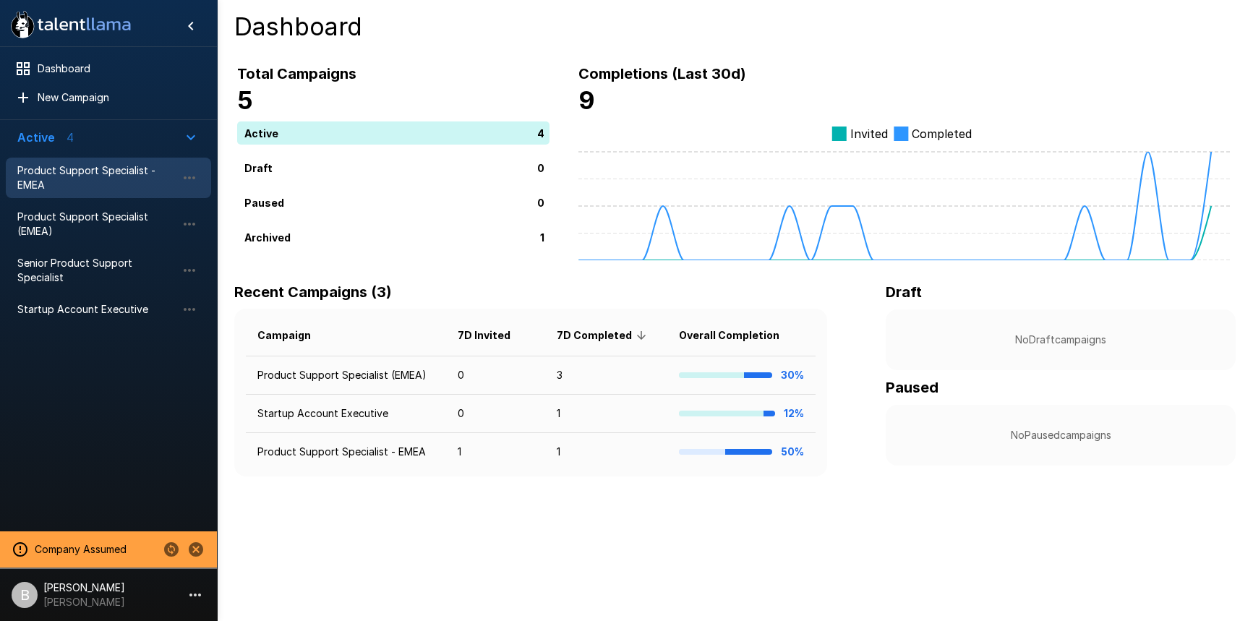
click at [104, 177] on span "Product Support Specialist - EMEA" at bounding box center [96, 177] width 159 height 29
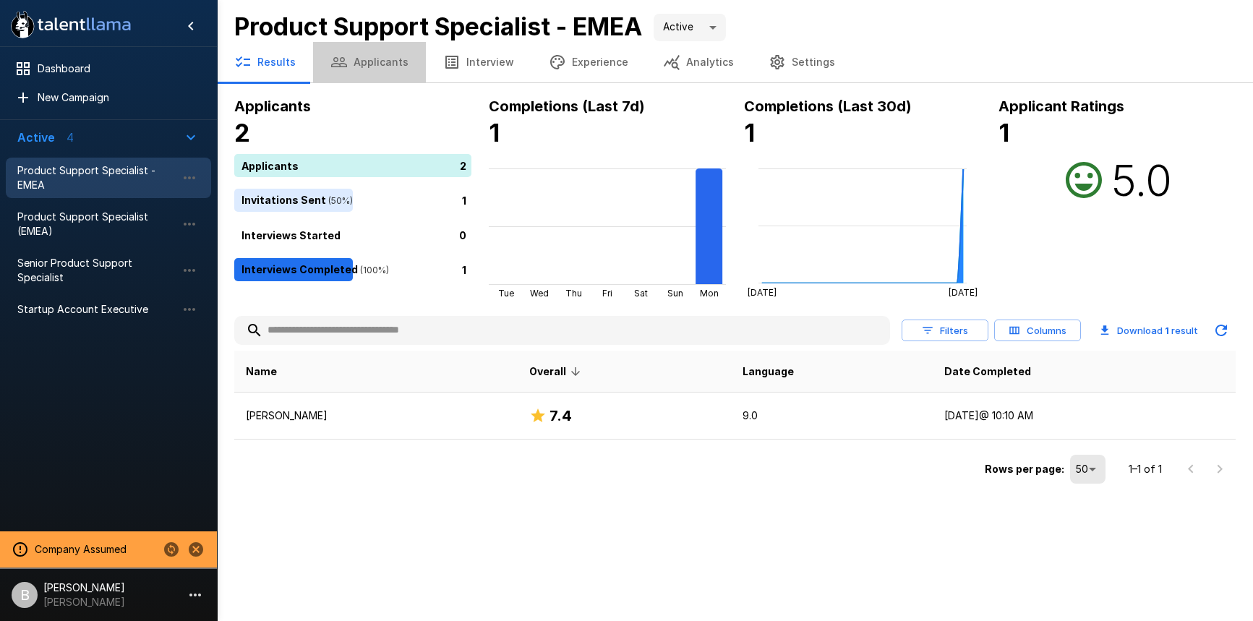
click at [369, 76] on button "Applicants" at bounding box center [369, 62] width 113 height 40
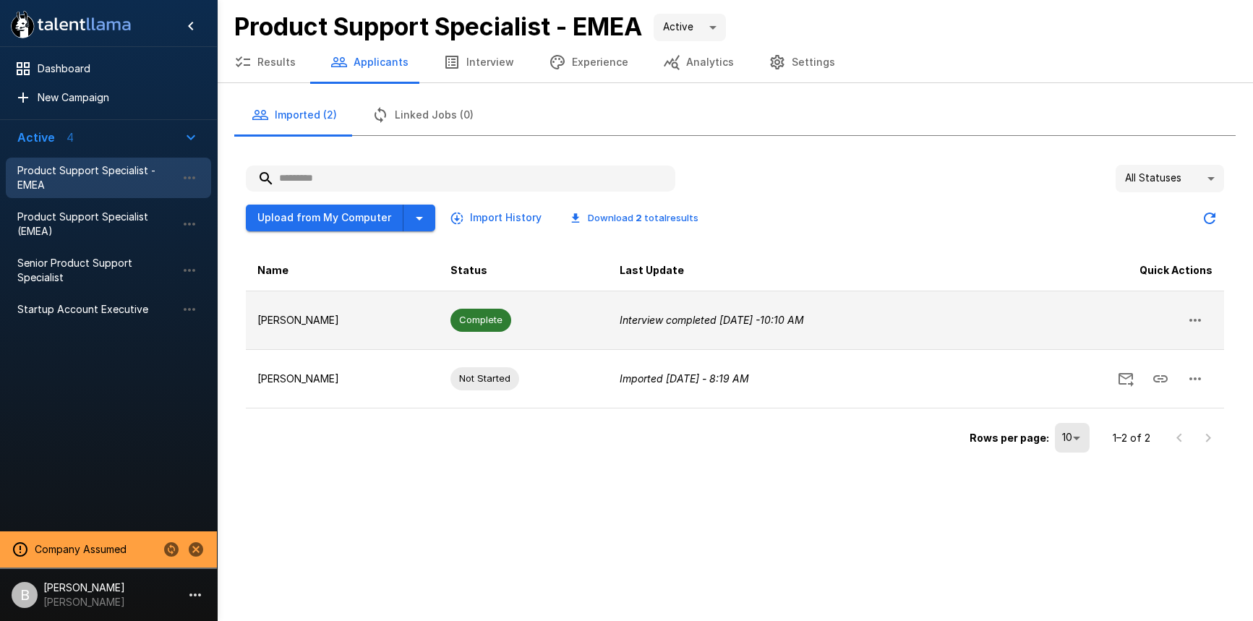
click at [377, 321] on p "Benjamin Chaikin" at bounding box center [342, 320] width 170 height 14
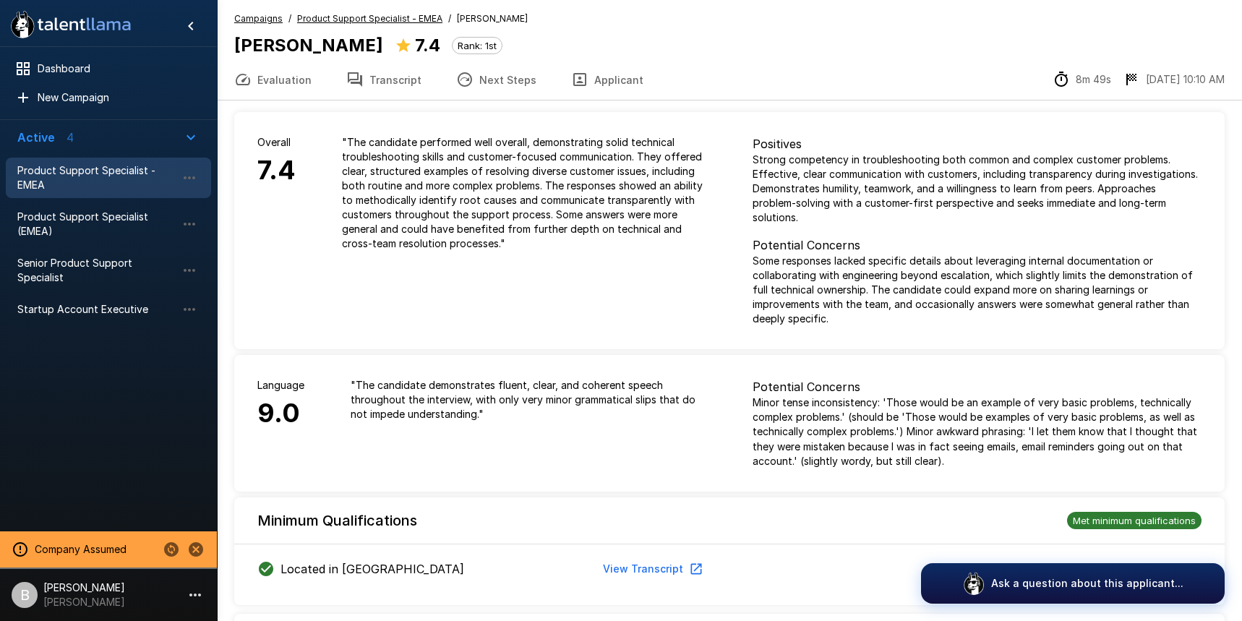
click at [395, 95] on button "Transcript" at bounding box center [384, 79] width 110 height 40
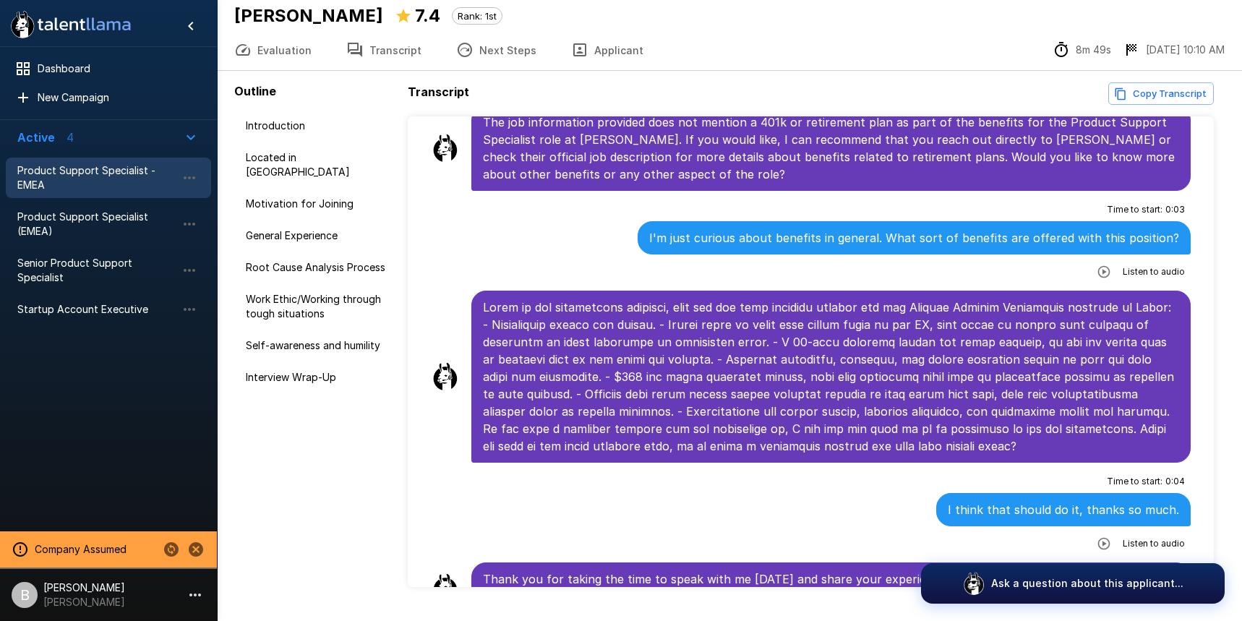
scroll to position [65, 0]
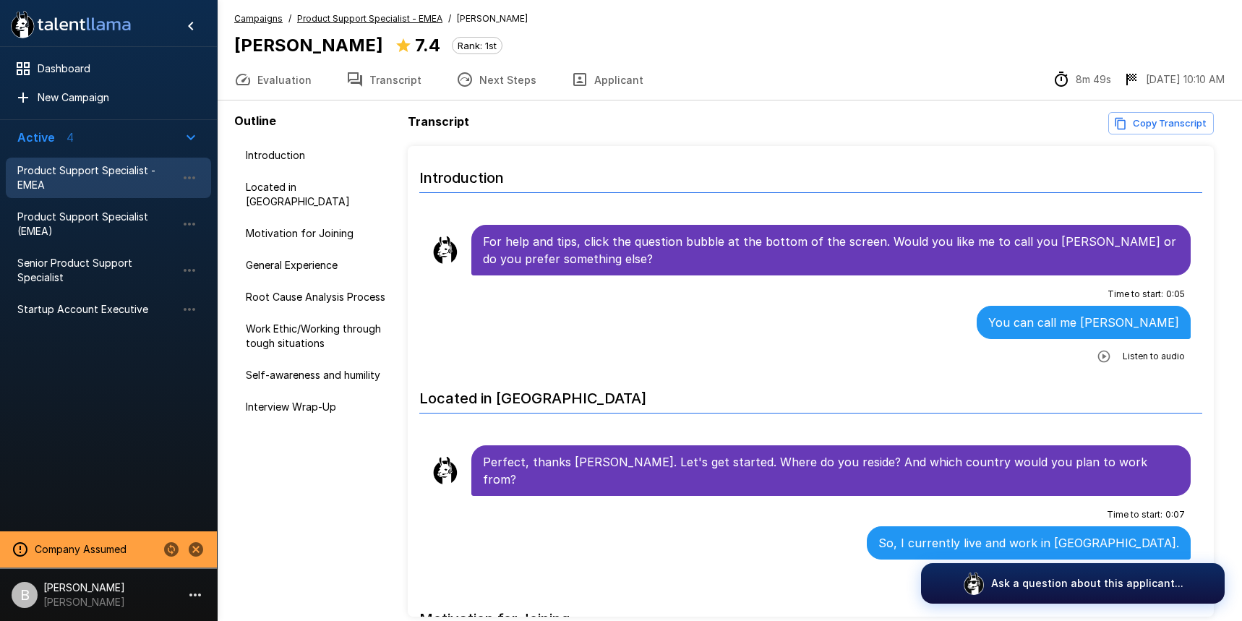
click at [359, 18] on u "Product Support Specialist - EMEA" at bounding box center [369, 18] width 145 height 11
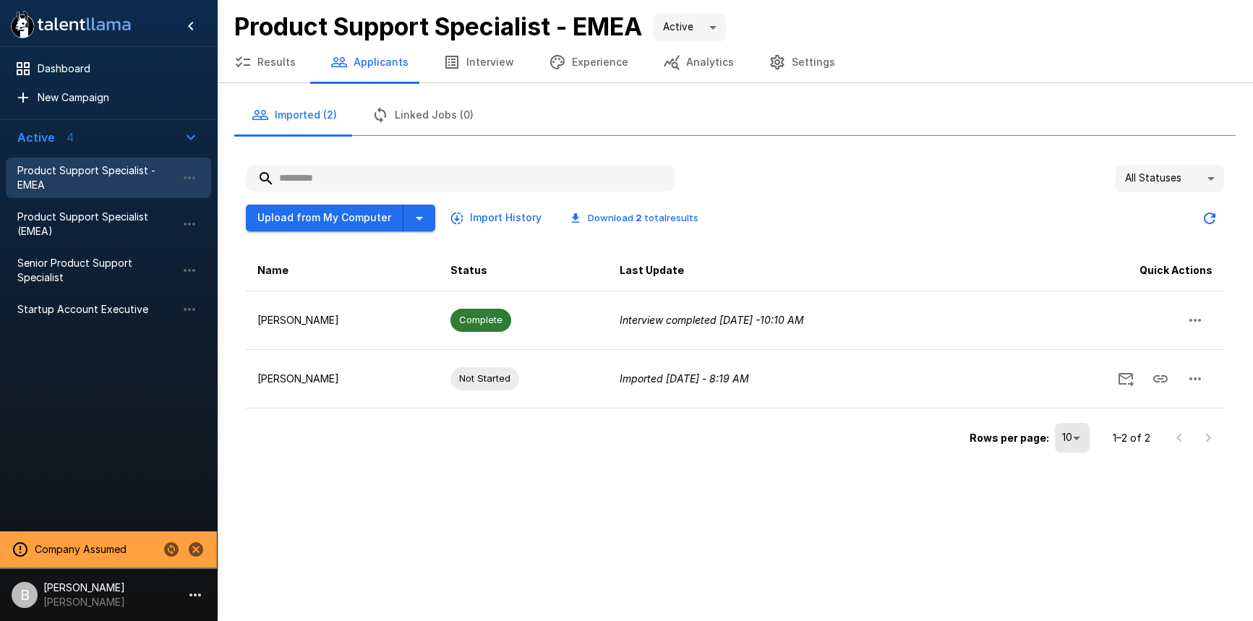
click at [262, 59] on button "Results" at bounding box center [265, 62] width 96 height 40
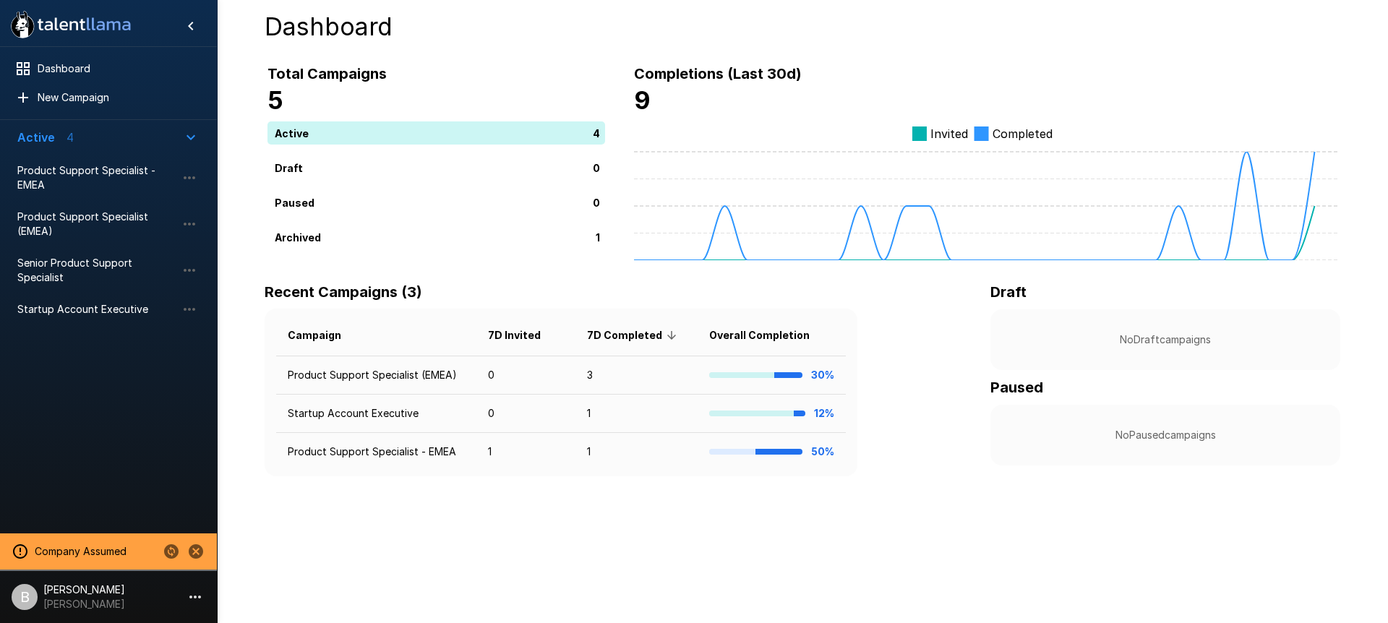
click at [174, 552] on icon "Change to another company" at bounding box center [171, 551] width 17 height 17
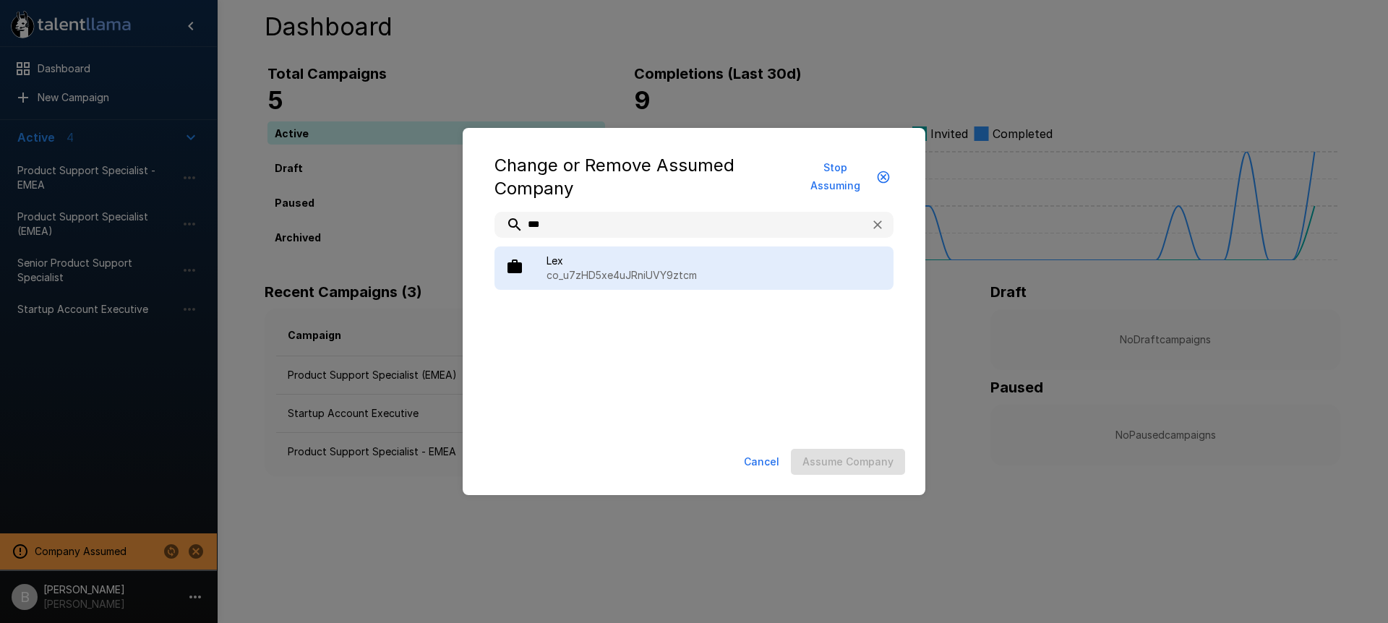
type input "***"
click at [683, 270] on p "co_u7zHD5xe4uJRniUVY9ztcm" at bounding box center [713, 275] width 335 height 14
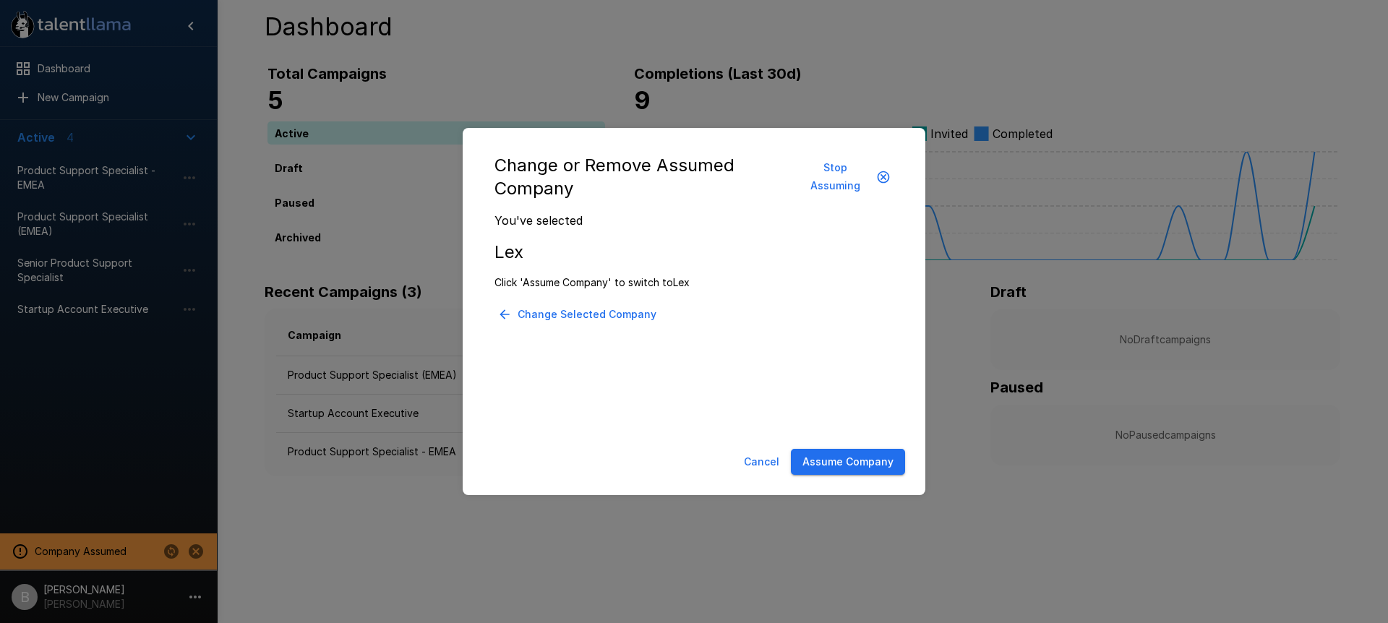
click at [896, 454] on button "Assume Company" at bounding box center [848, 462] width 114 height 27
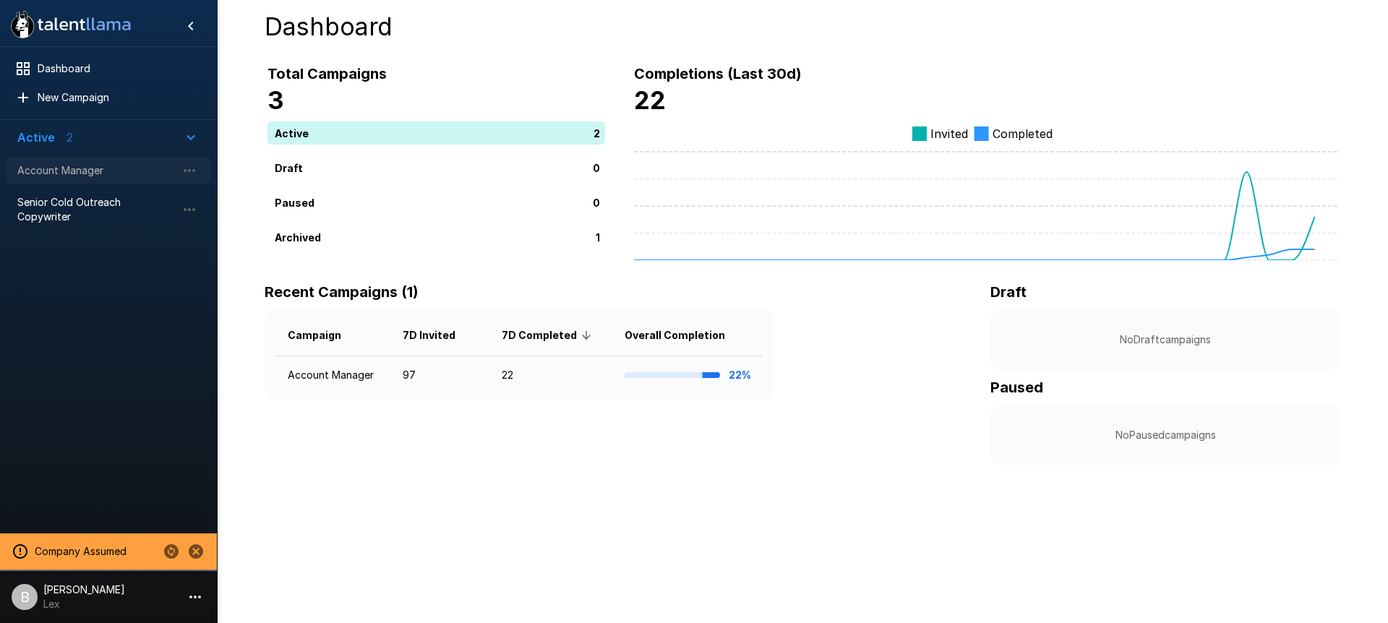
click at [85, 176] on span "Account Manager" at bounding box center [96, 170] width 159 height 14
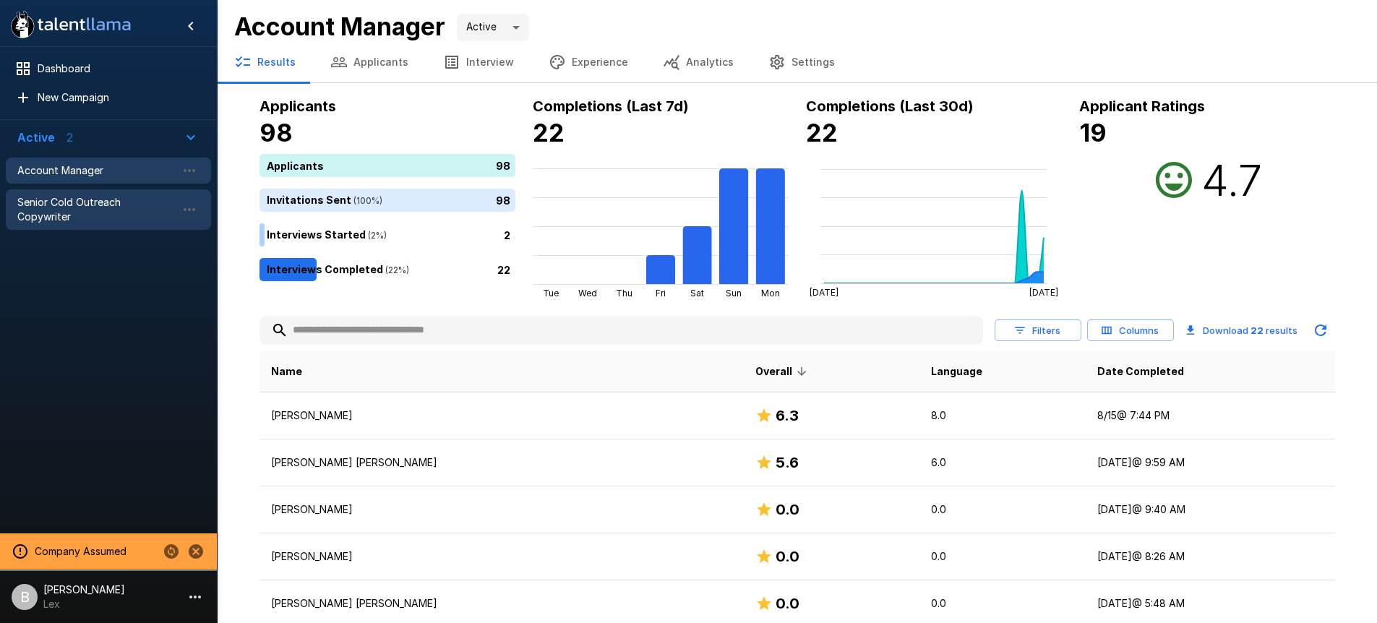
click at [86, 202] on span "Senior Cold Outreach Copywriter" at bounding box center [96, 209] width 159 height 29
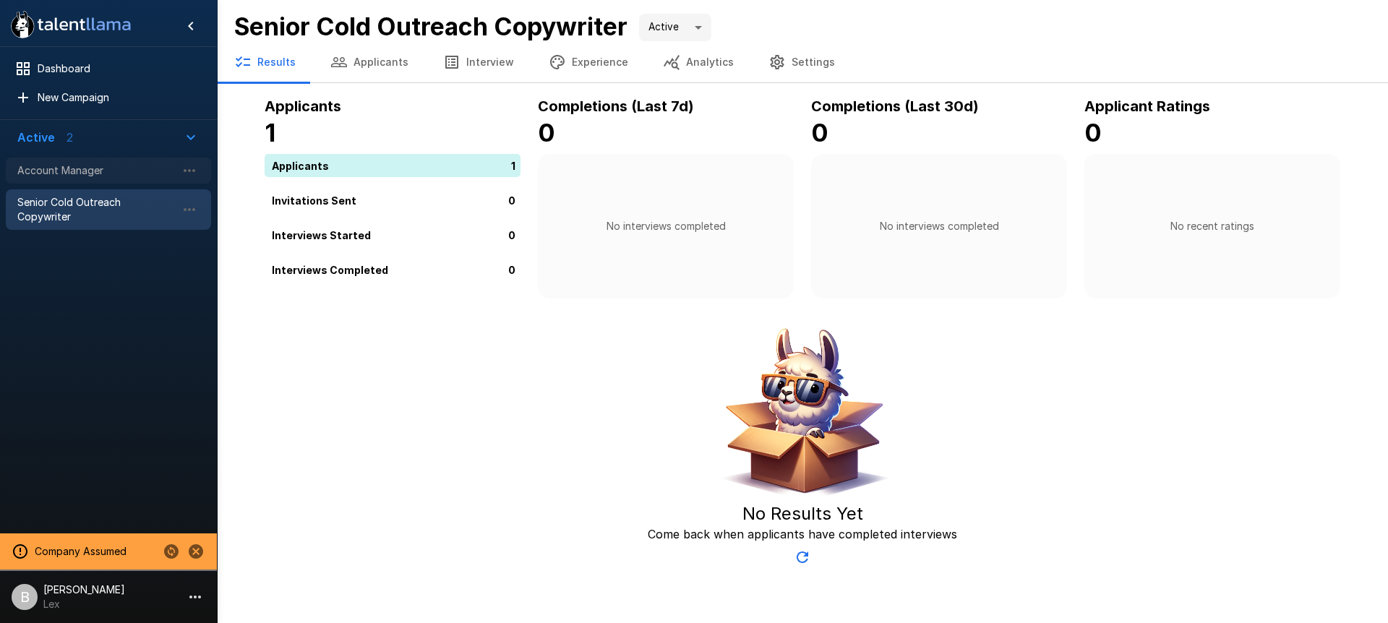
click at [94, 163] on span "Account Manager" at bounding box center [96, 170] width 159 height 14
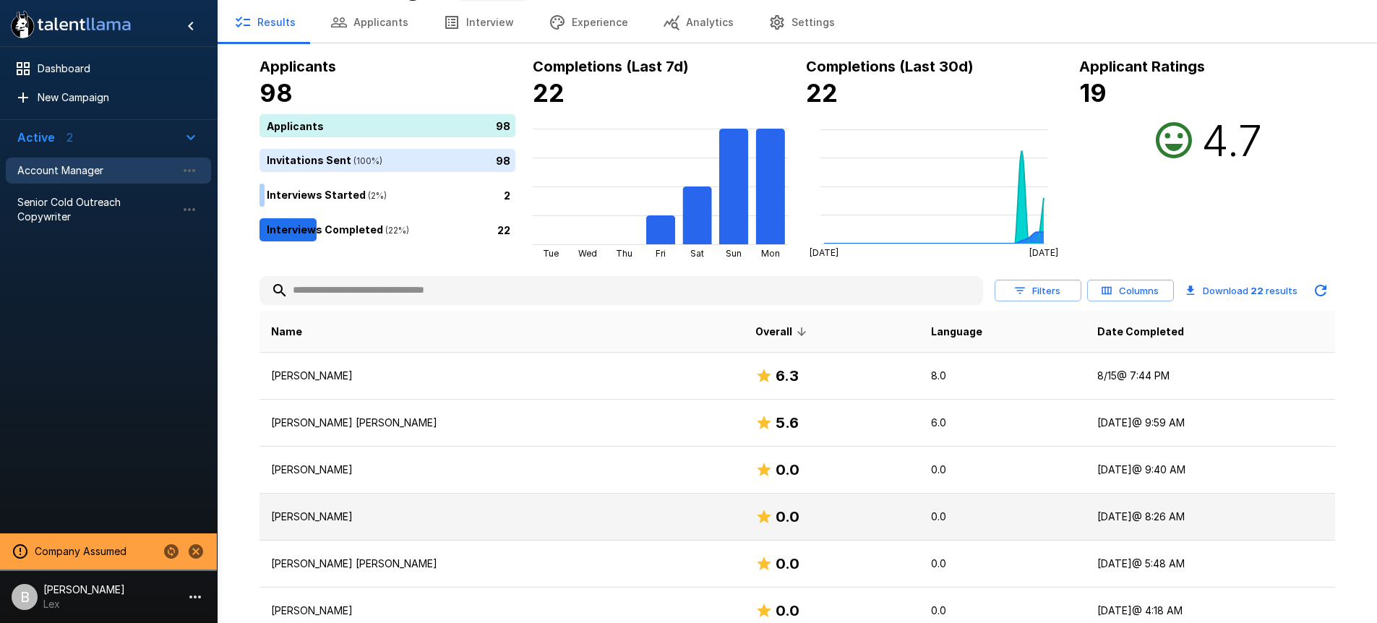
scroll to position [236, 0]
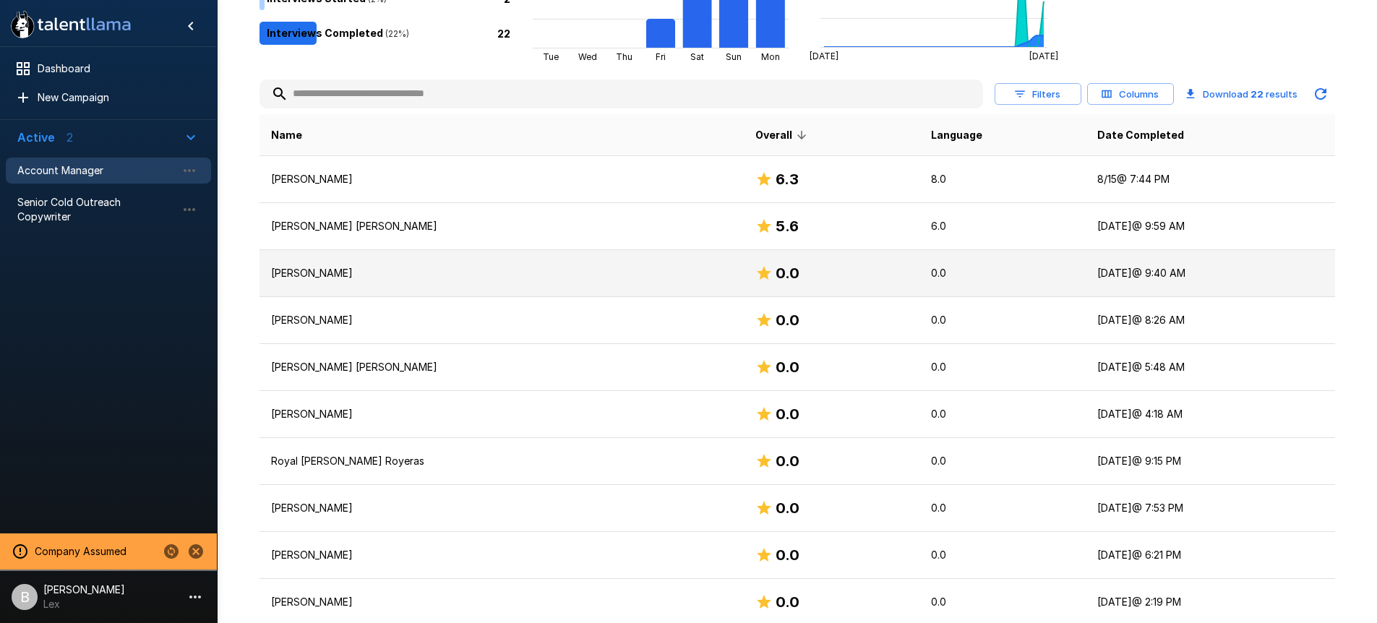
click at [315, 276] on p "[PERSON_NAME]" at bounding box center [501, 273] width 461 height 14
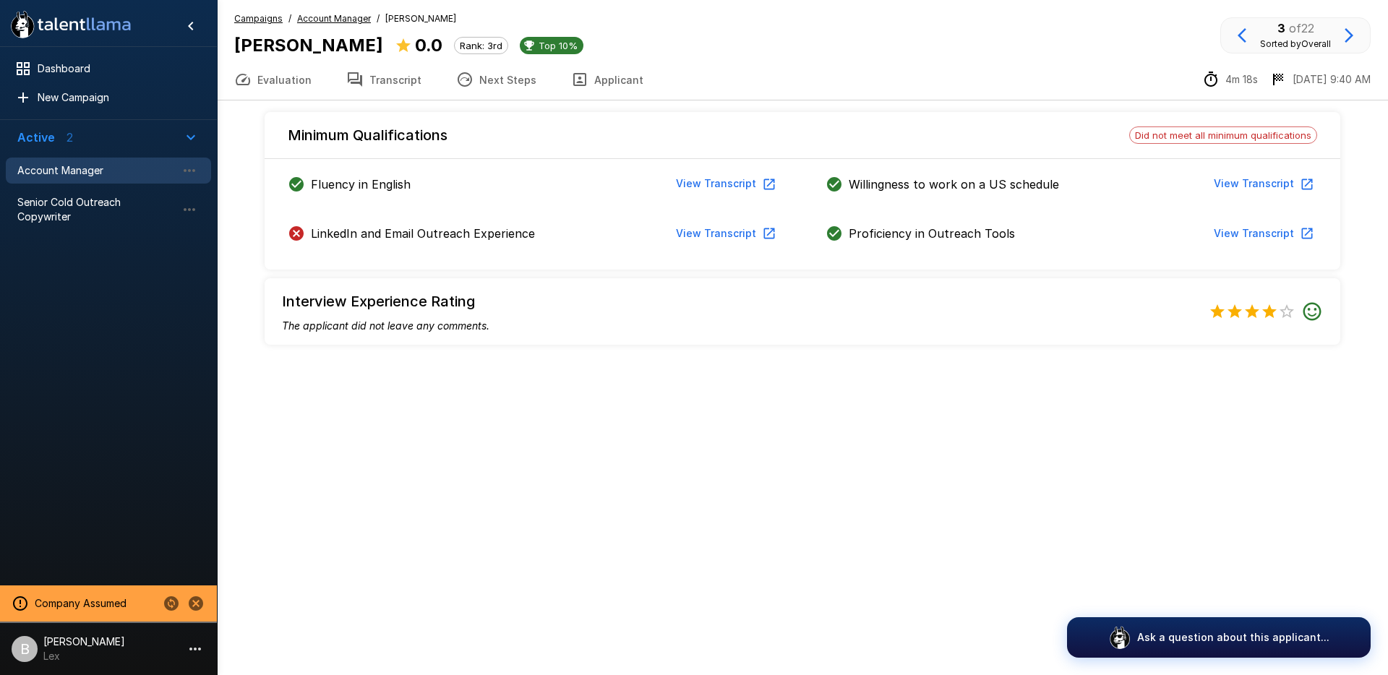
click at [1347, 35] on icon "button" at bounding box center [1348, 35] width 17 height 17
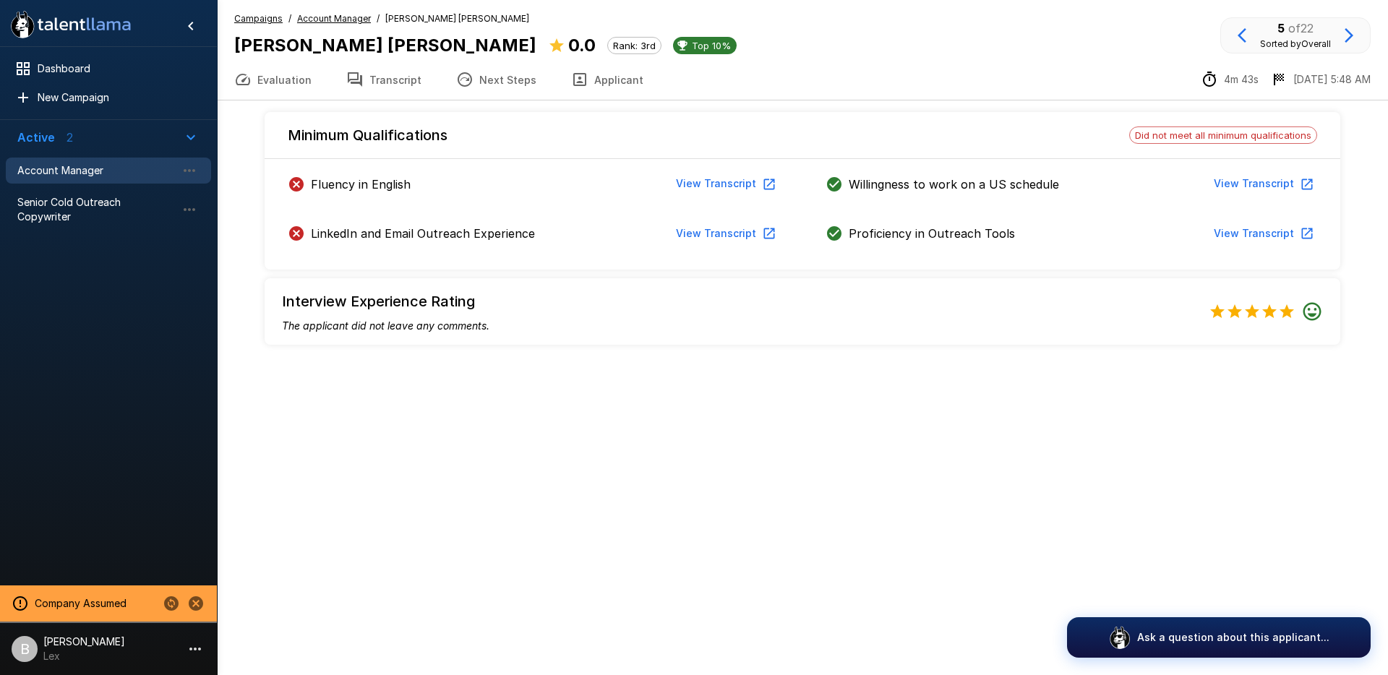
click at [717, 230] on button "View Transcript" at bounding box center [724, 233] width 109 height 27
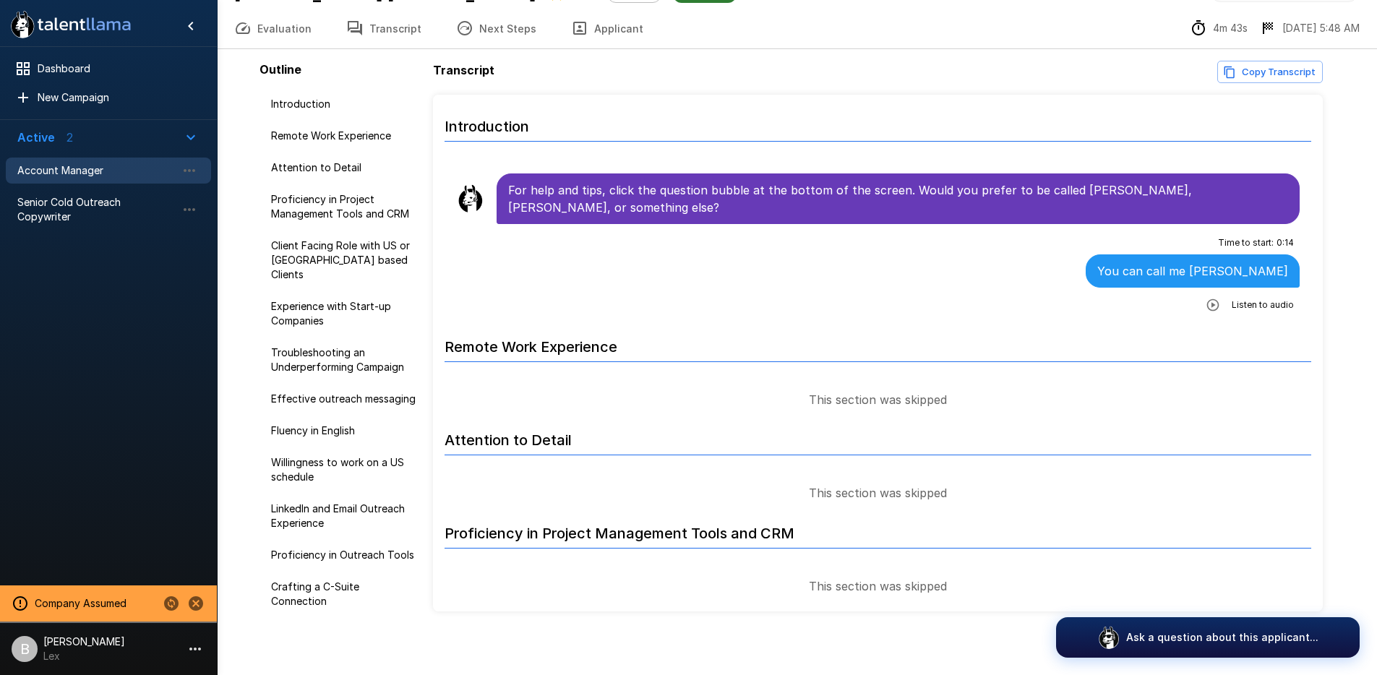
scroll to position [57, 0]
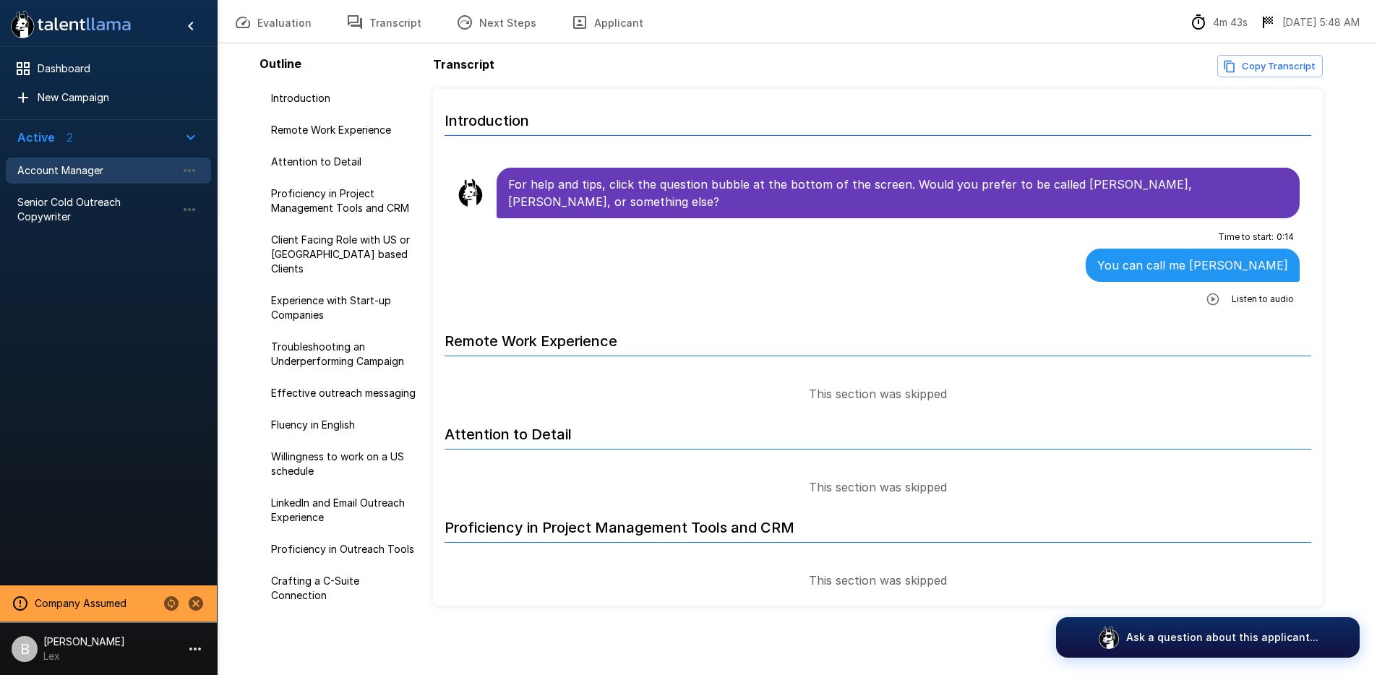
click at [400, 33] on button "Transcript" at bounding box center [384, 22] width 110 height 40
click at [271, 23] on button "Evaluation" at bounding box center [273, 22] width 112 height 40
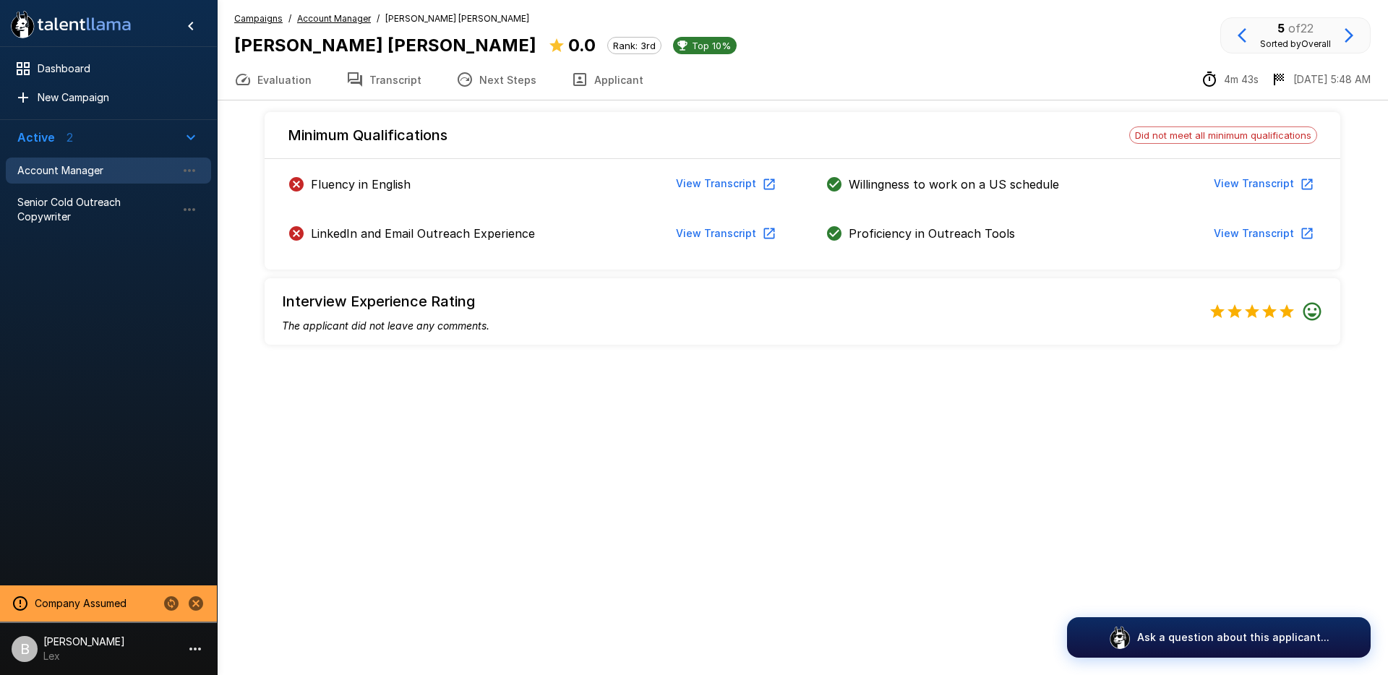
click at [414, 82] on button "Transcript" at bounding box center [384, 79] width 110 height 40
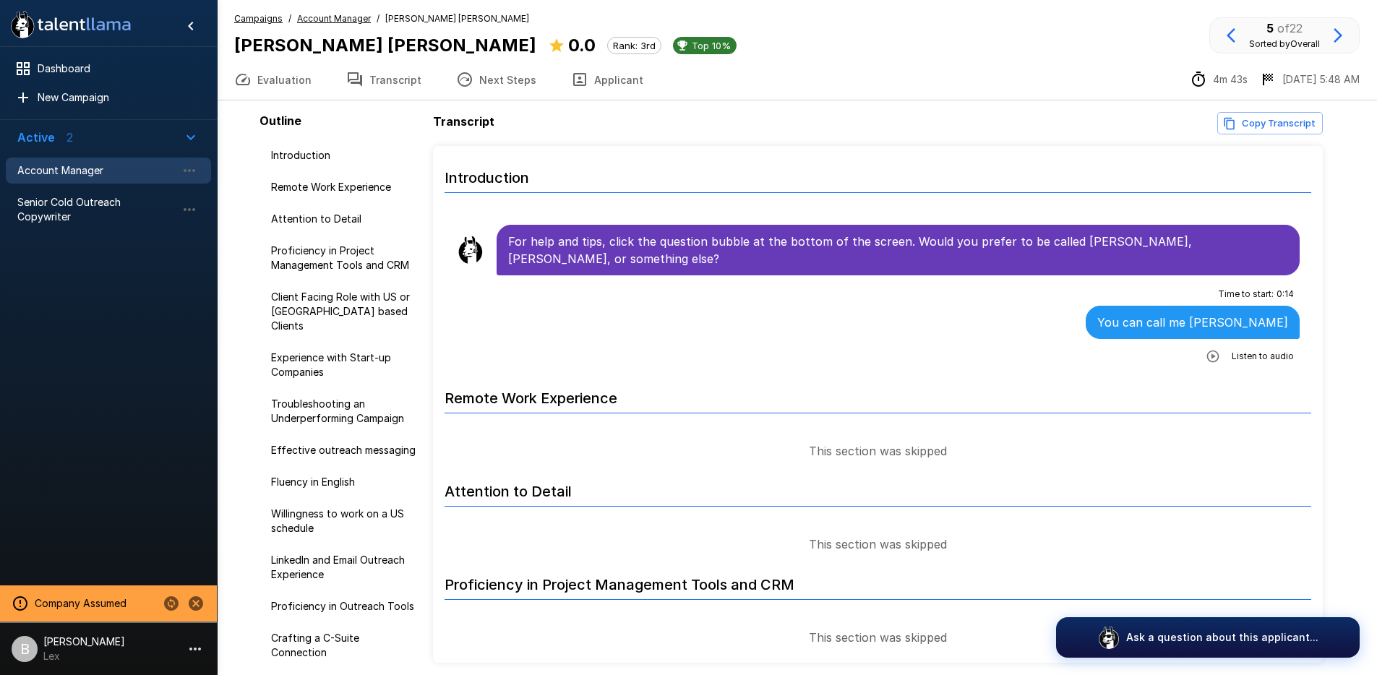
click at [339, 22] on u "Account Manager" at bounding box center [334, 18] width 74 height 11
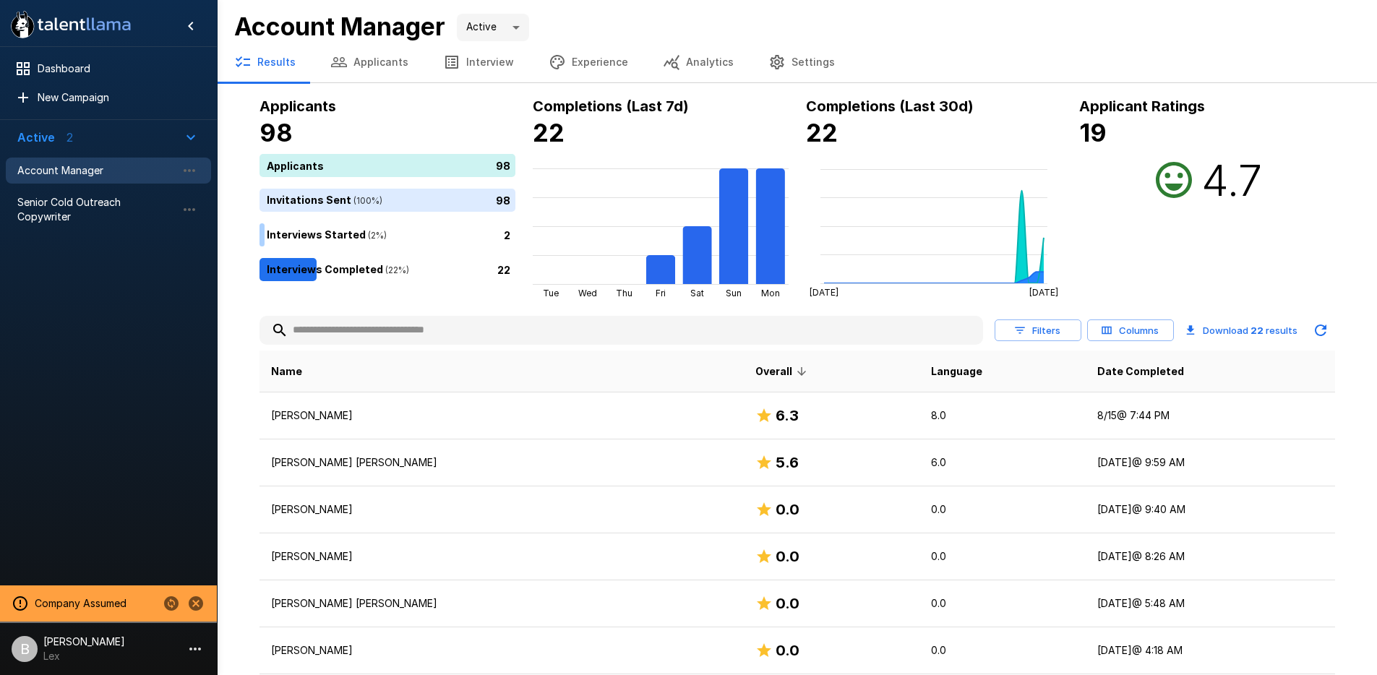
click at [480, 64] on button "Interview" at bounding box center [479, 62] width 106 height 40
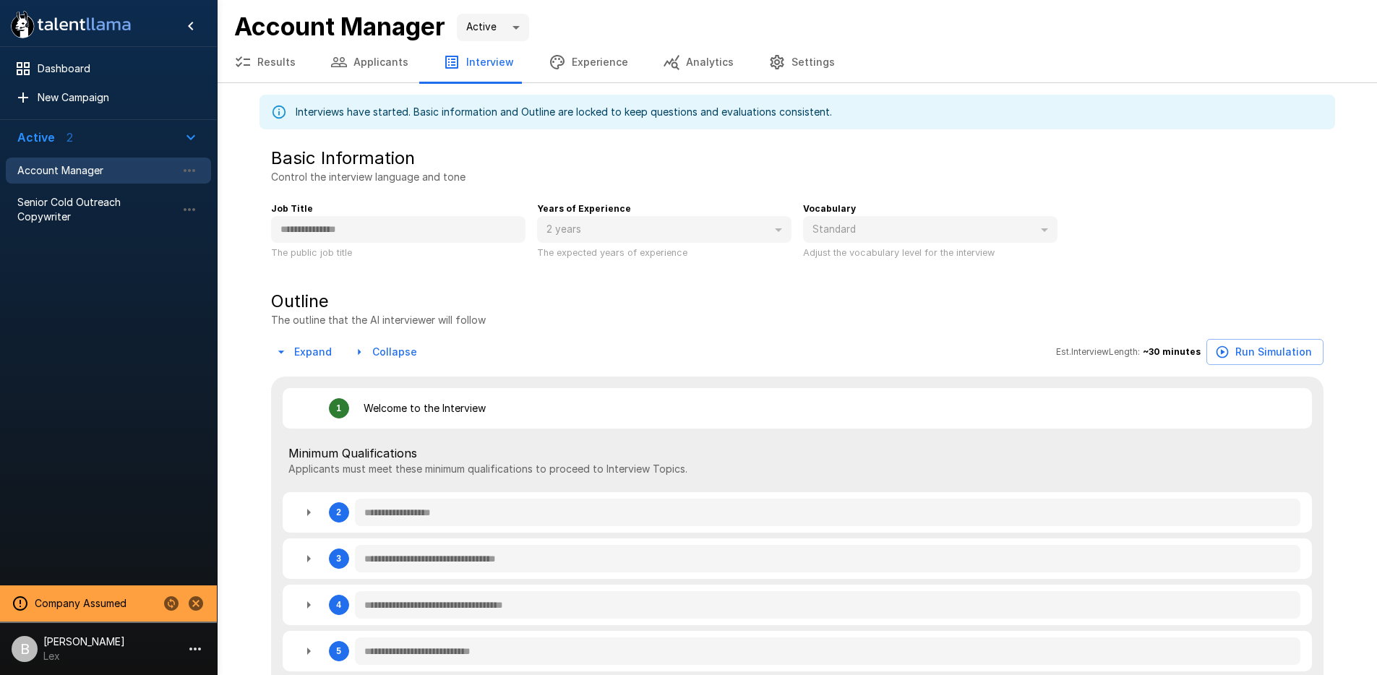
type textarea "*"
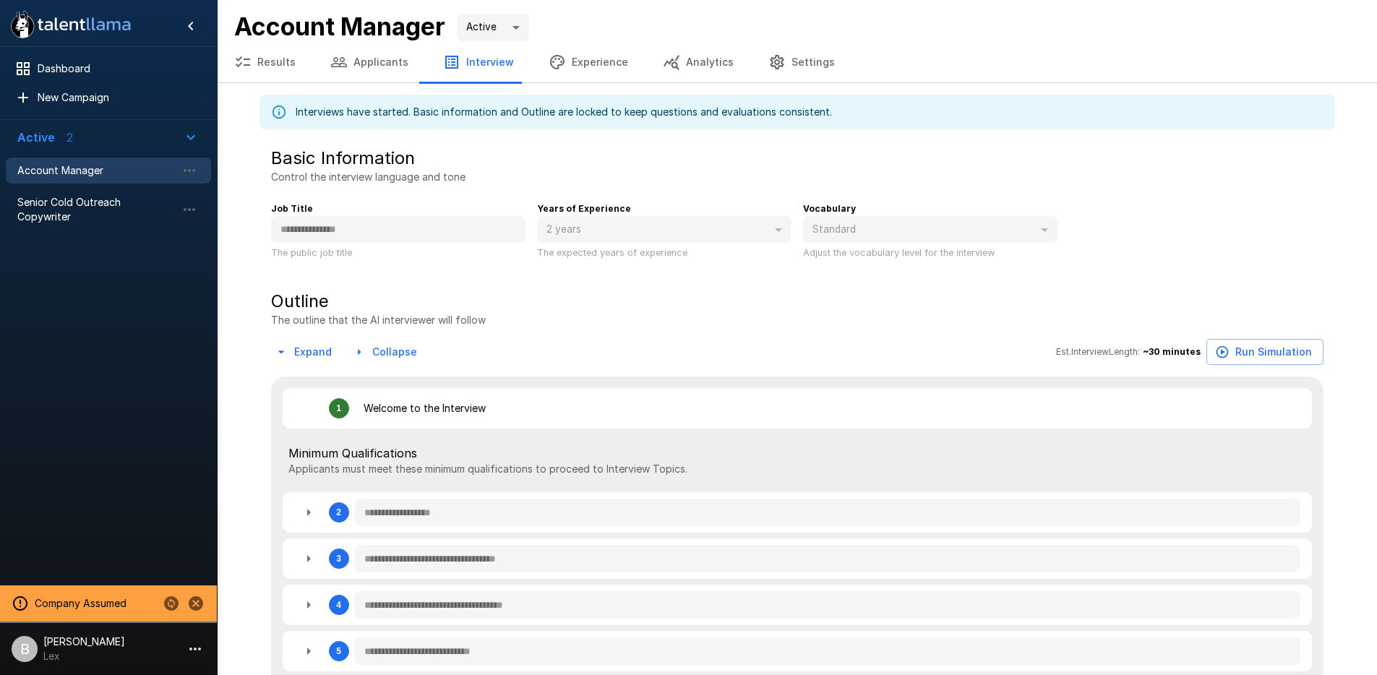
type textarea "*"
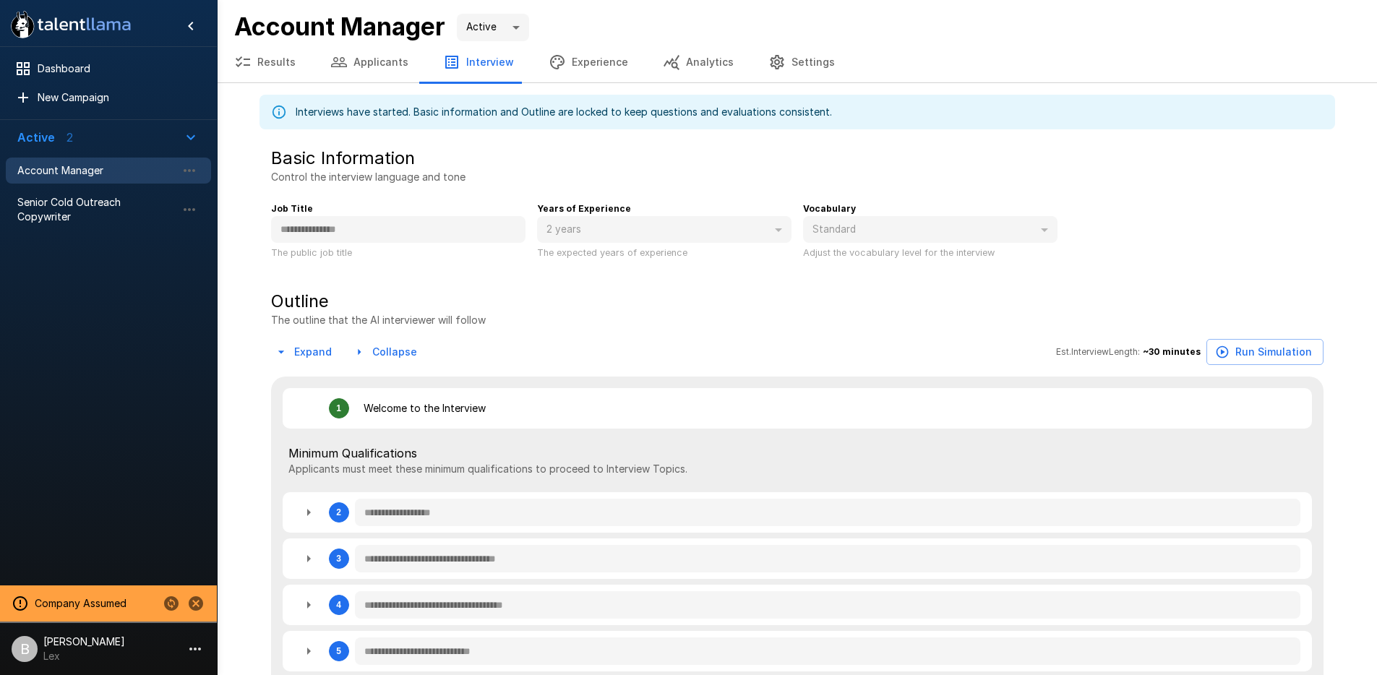
type textarea "*"
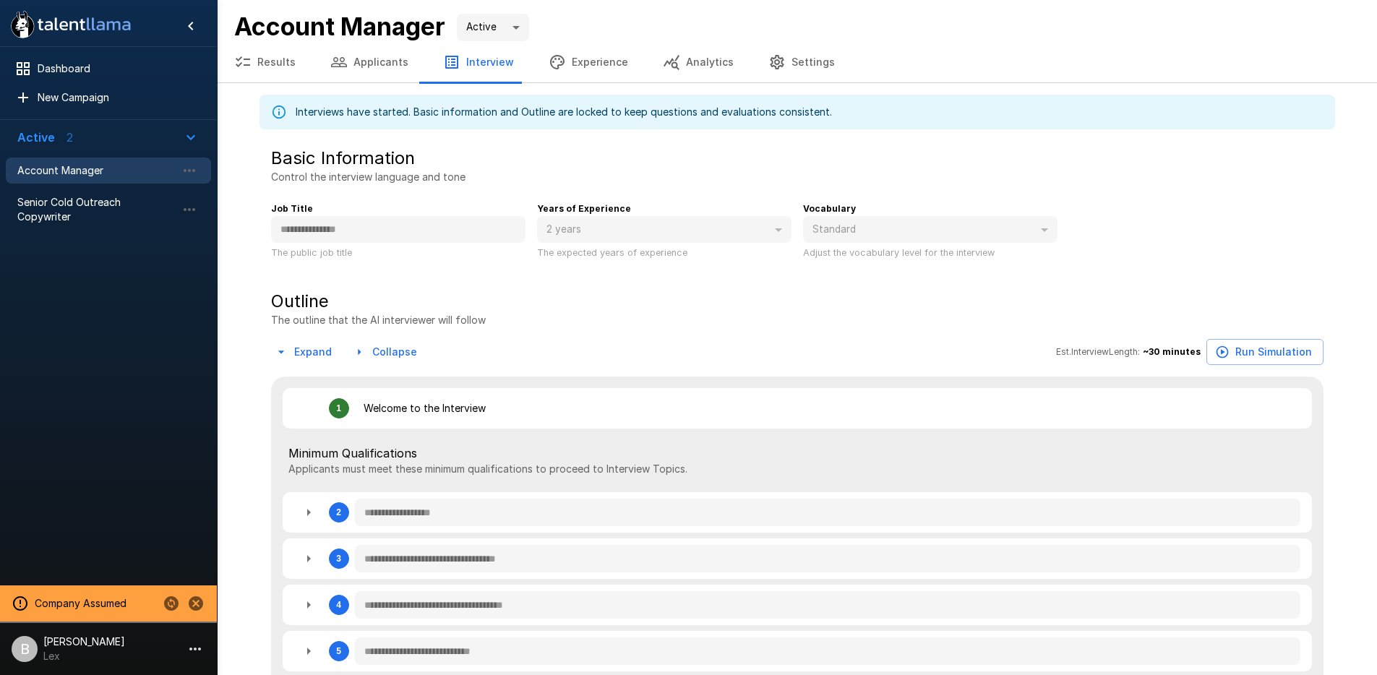
type textarea "*"
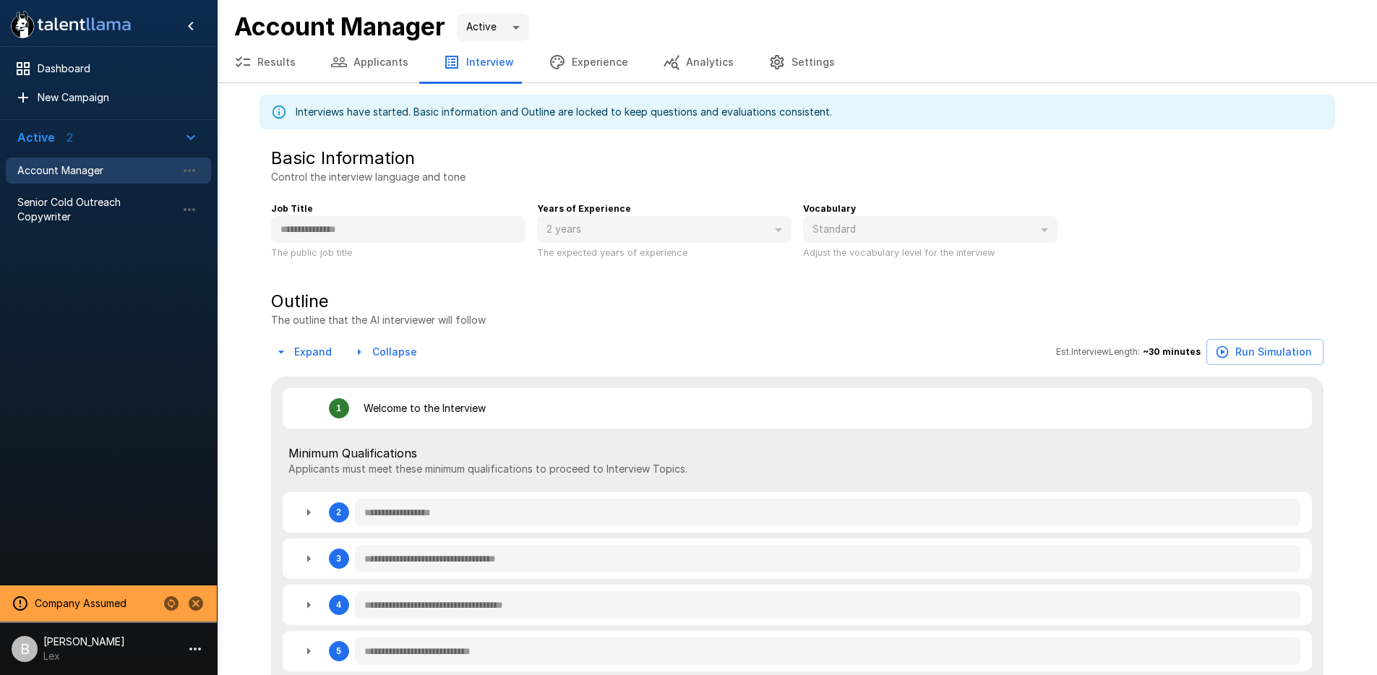
type textarea "*"
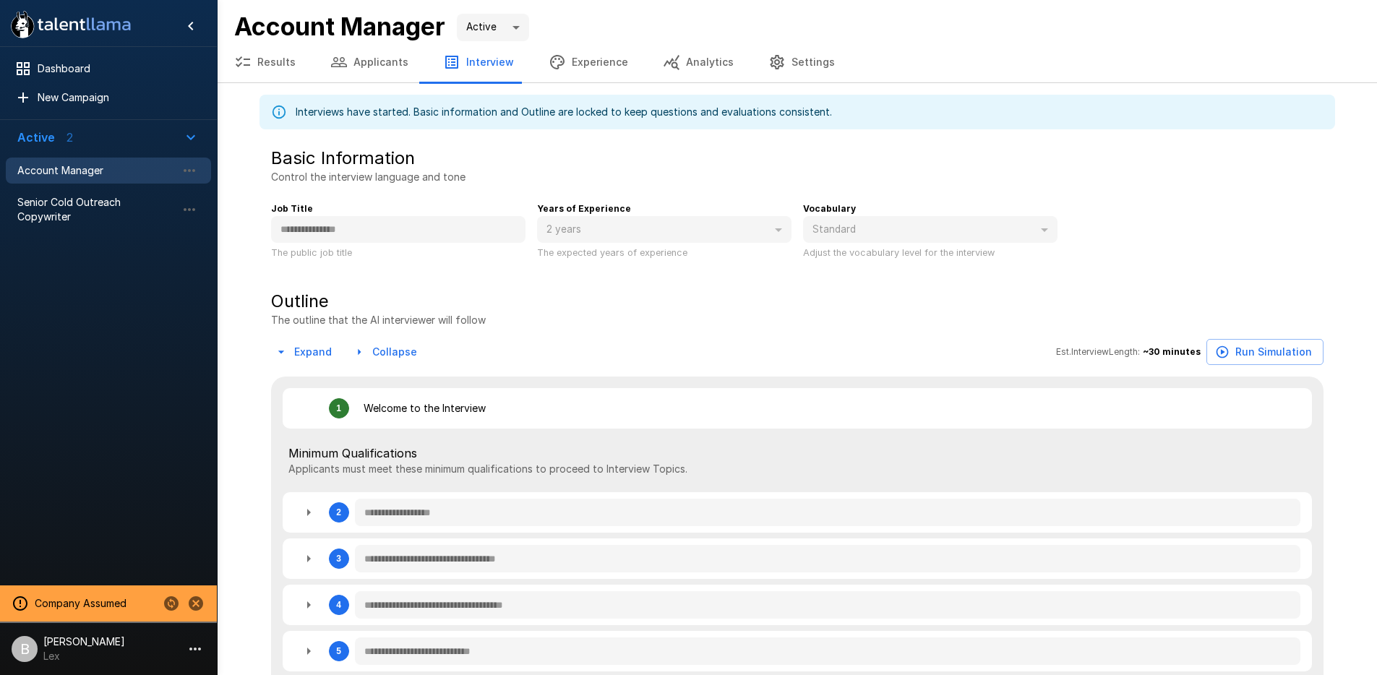
type textarea "*"
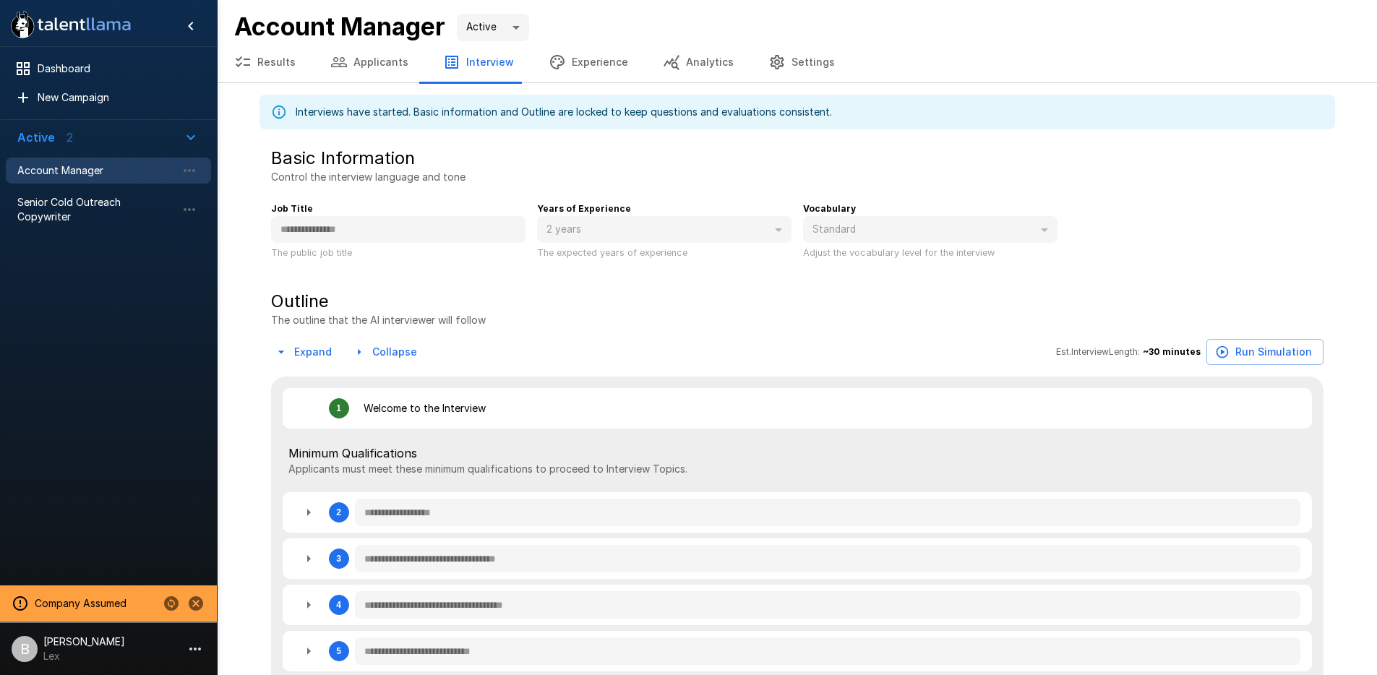
type textarea "*"
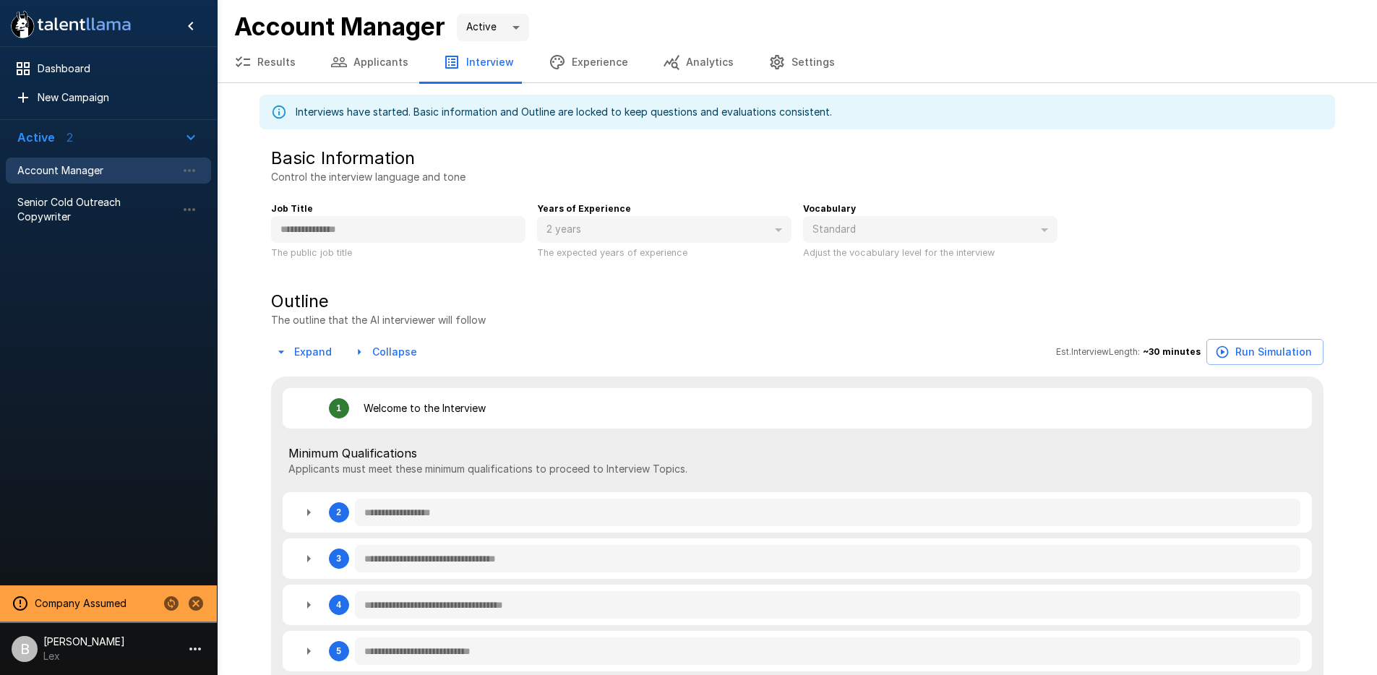
type textarea "*"
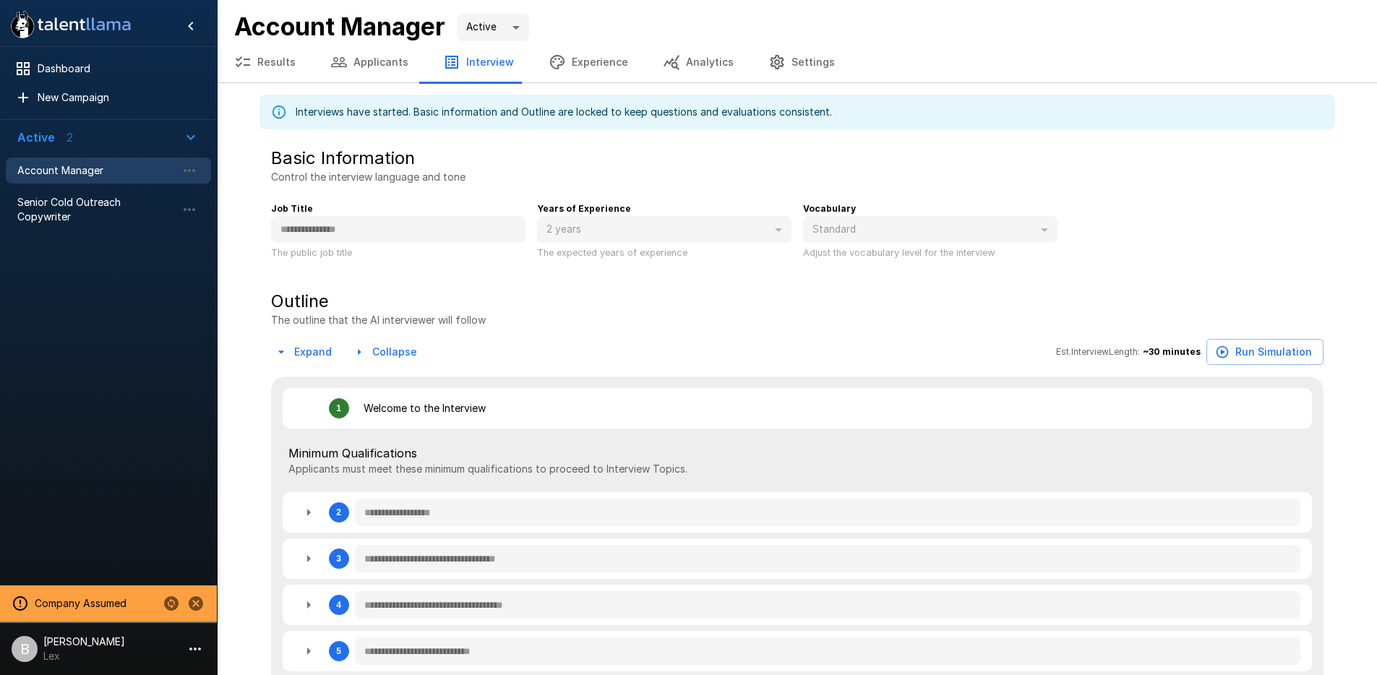
type textarea "*"
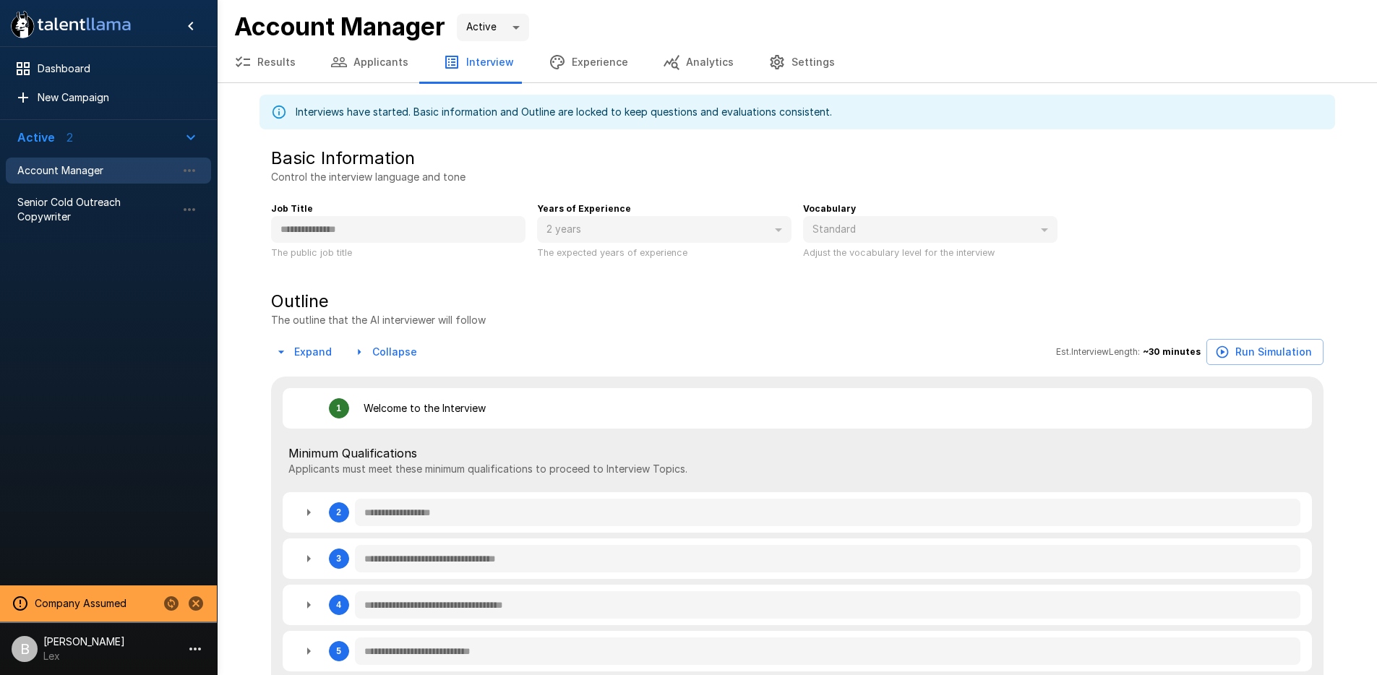
type textarea "*"
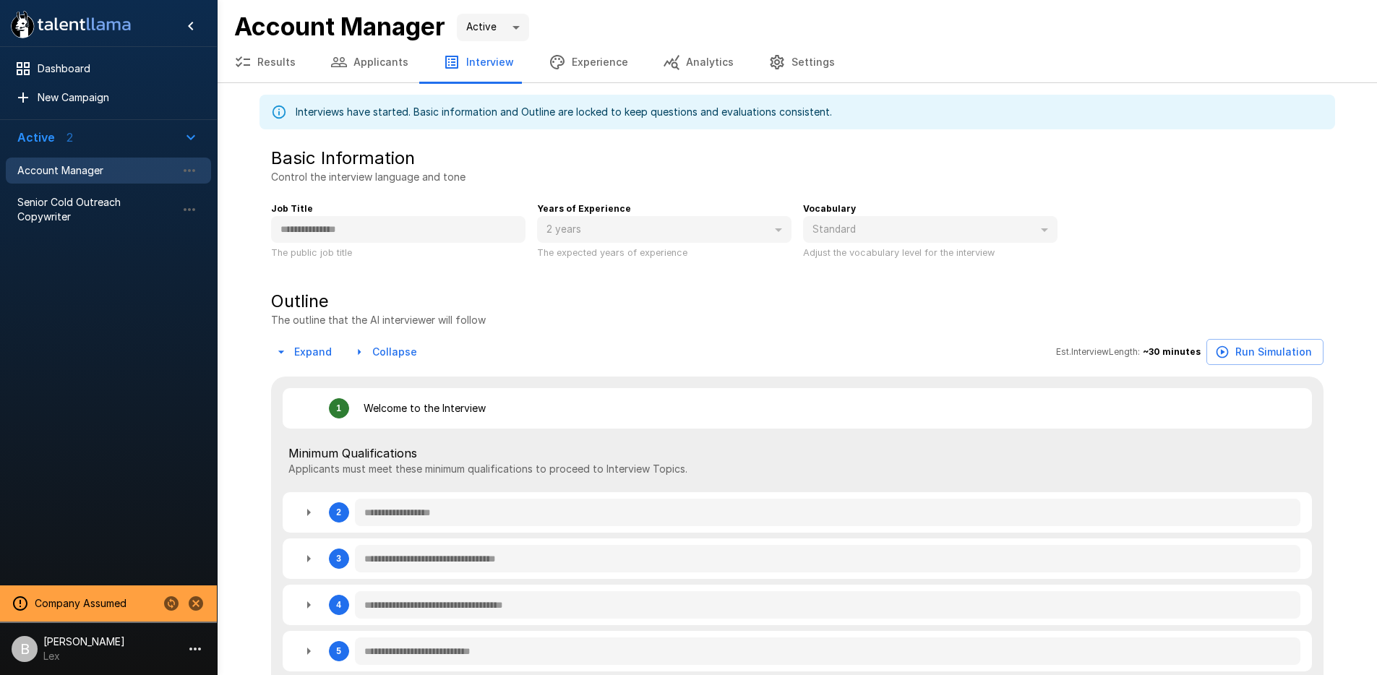
type textarea "*"
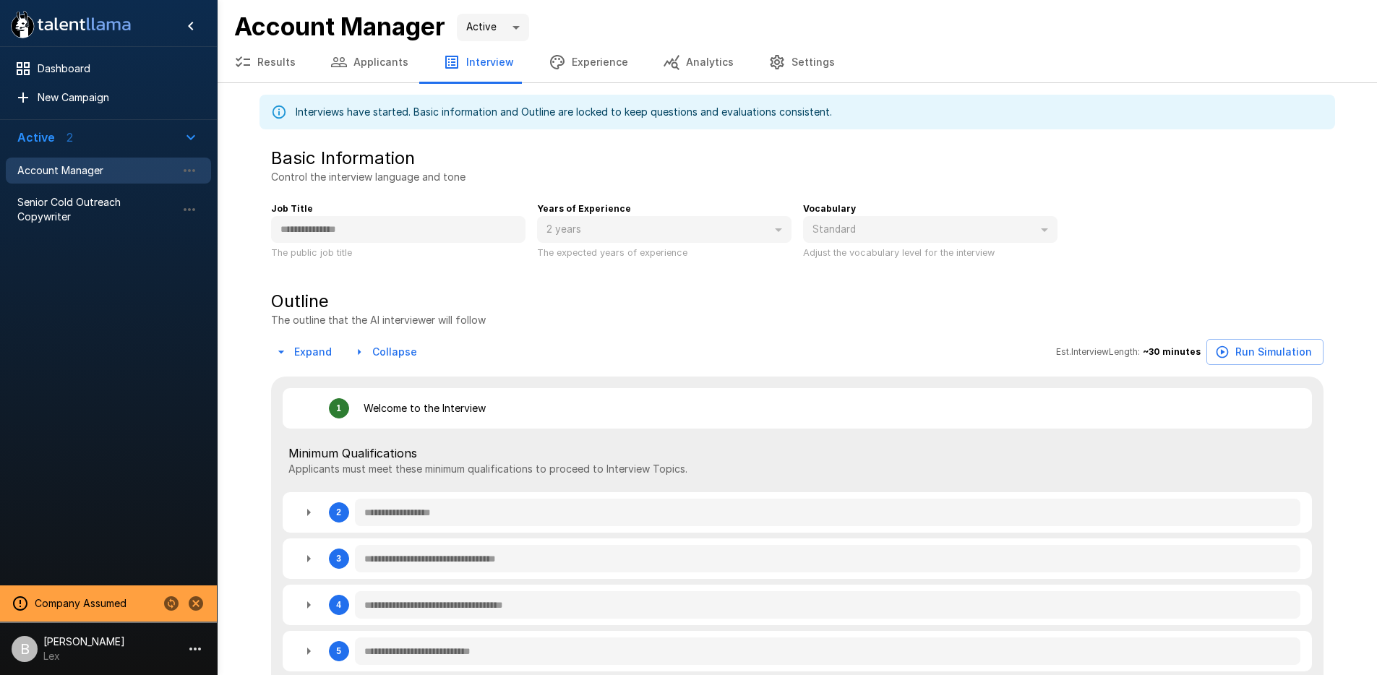
type textarea "*"
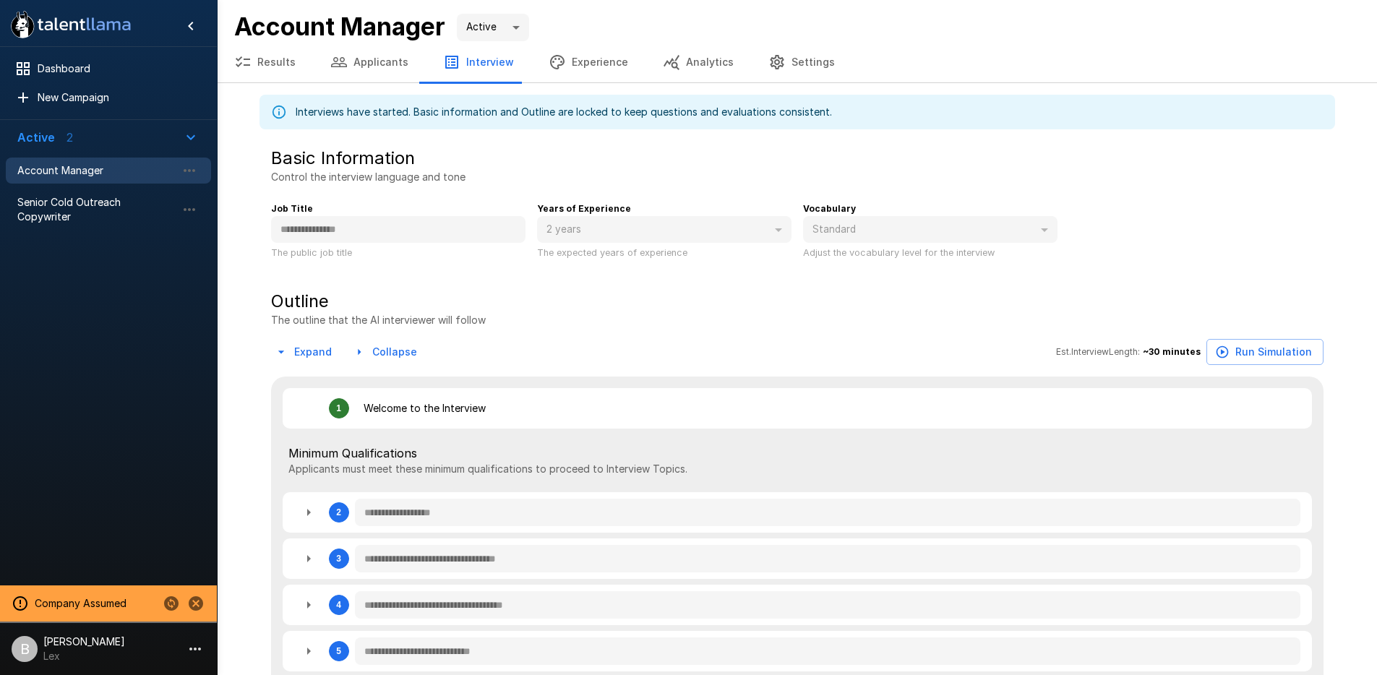
type textarea "*"
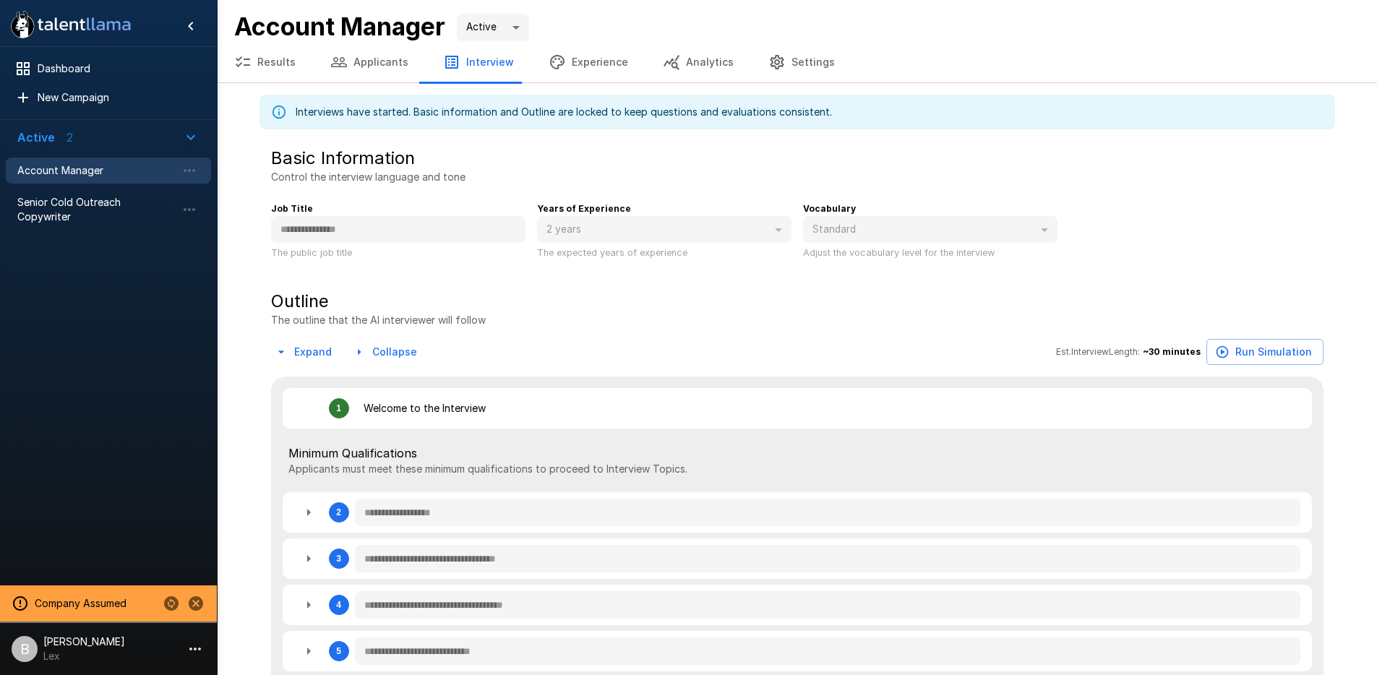
type textarea "*"
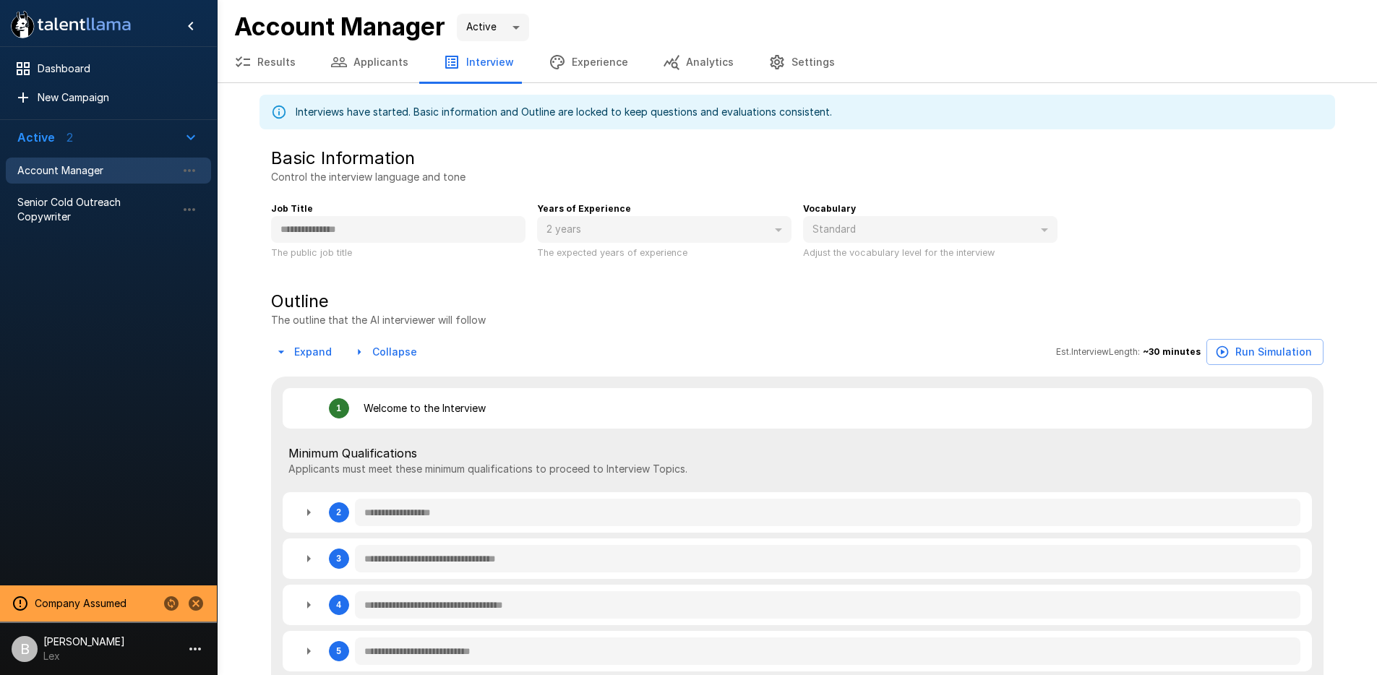
type textarea "*"
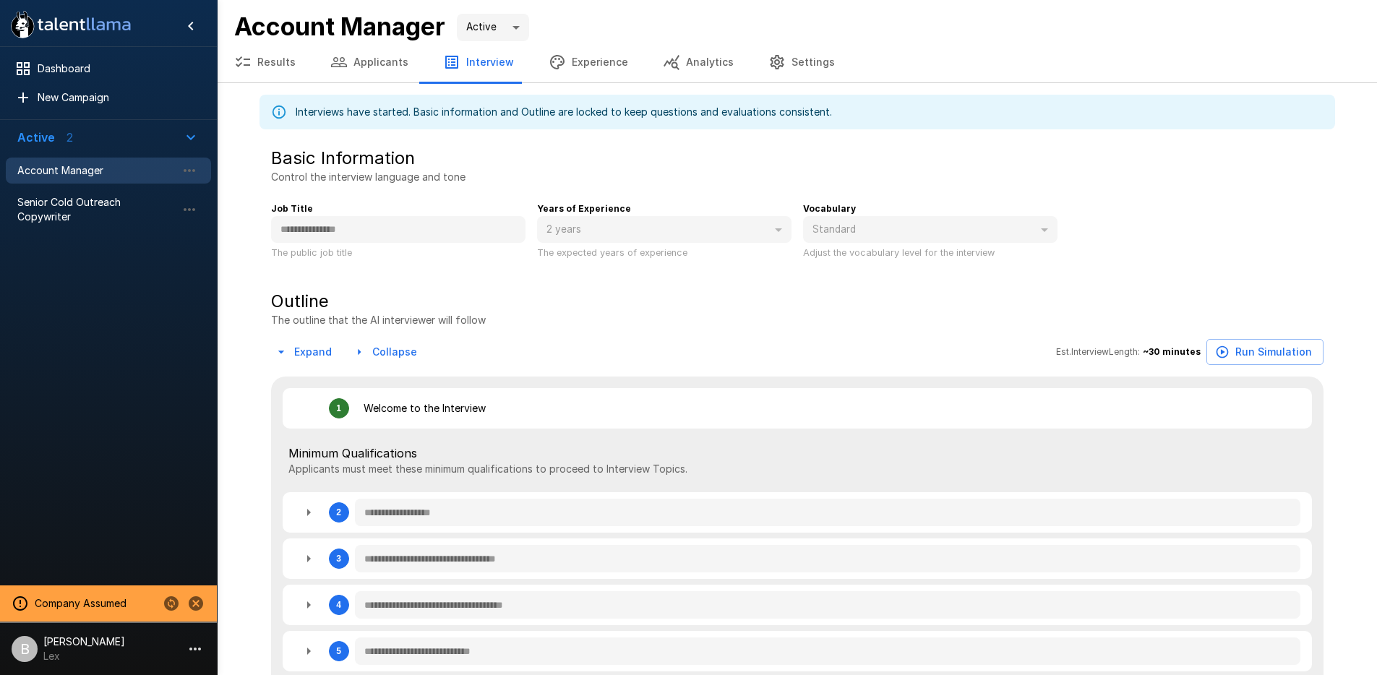
type textarea "*"
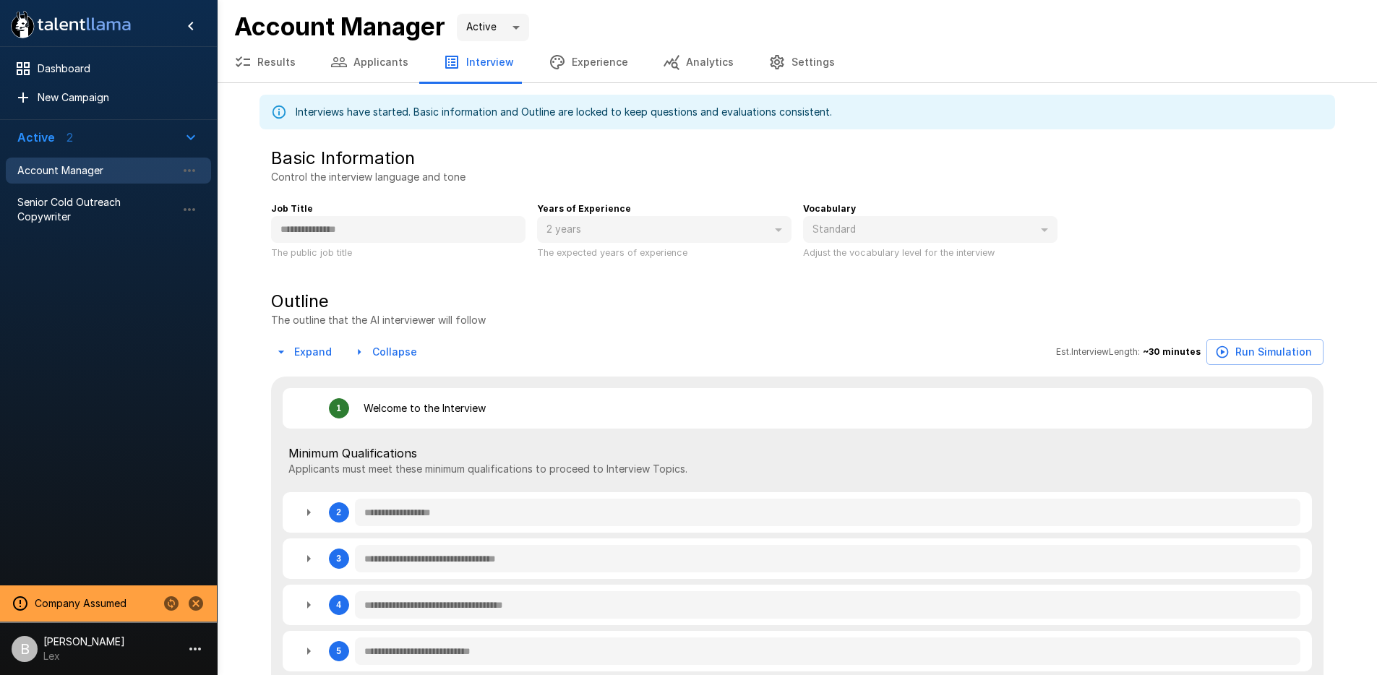
type textarea "*"
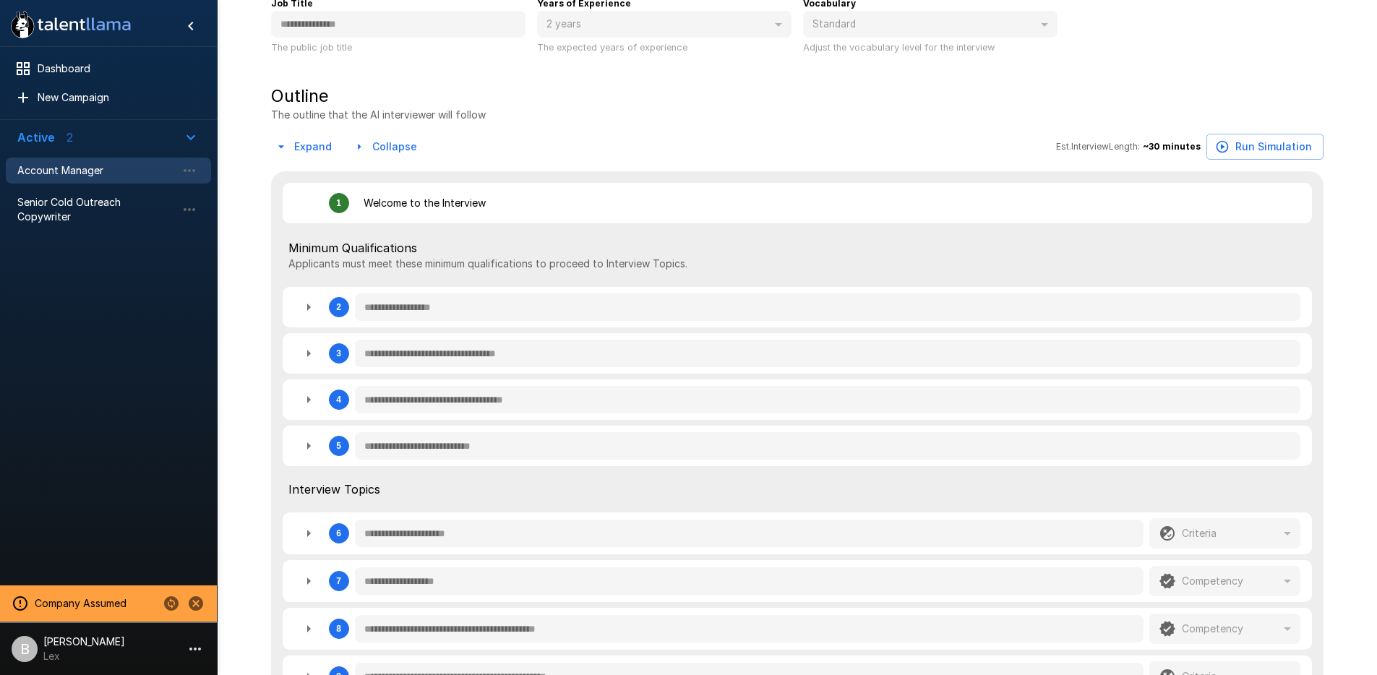
scroll to position [223, 0]
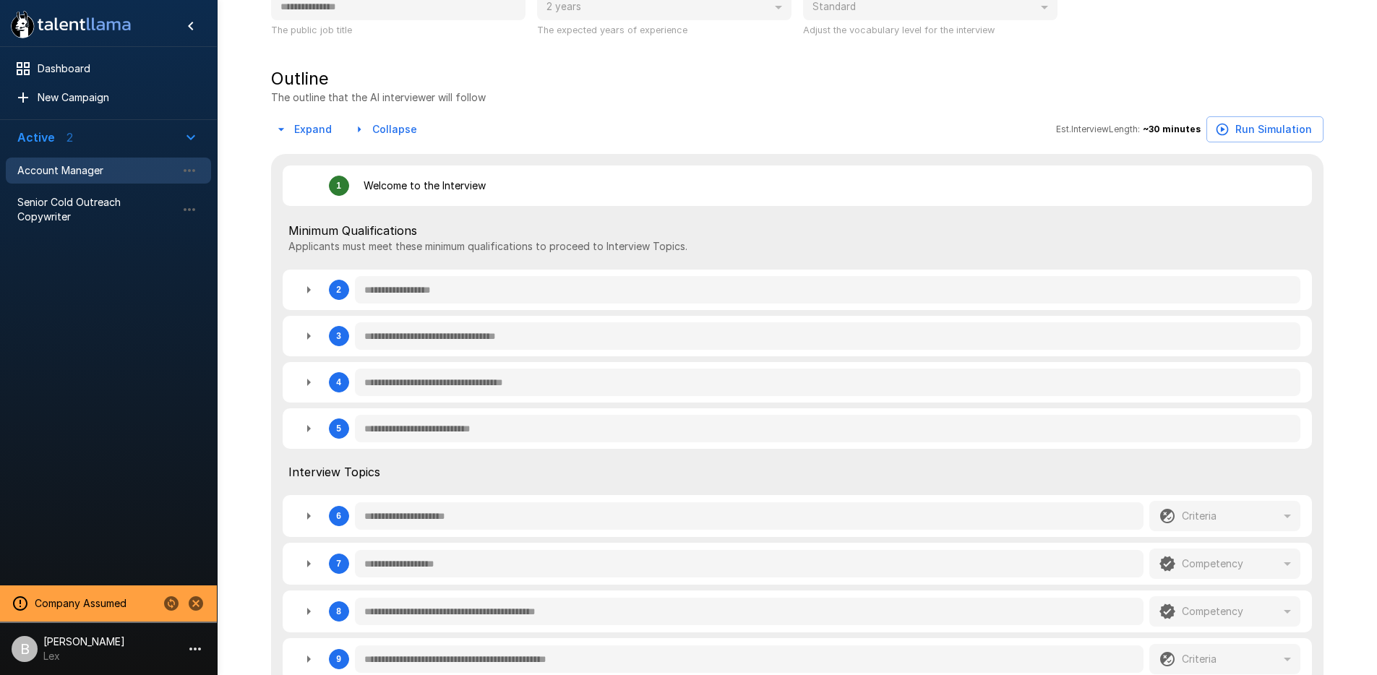
click at [292, 437] on div "**********" at bounding box center [797, 428] width 1029 height 40
type textarea "*"
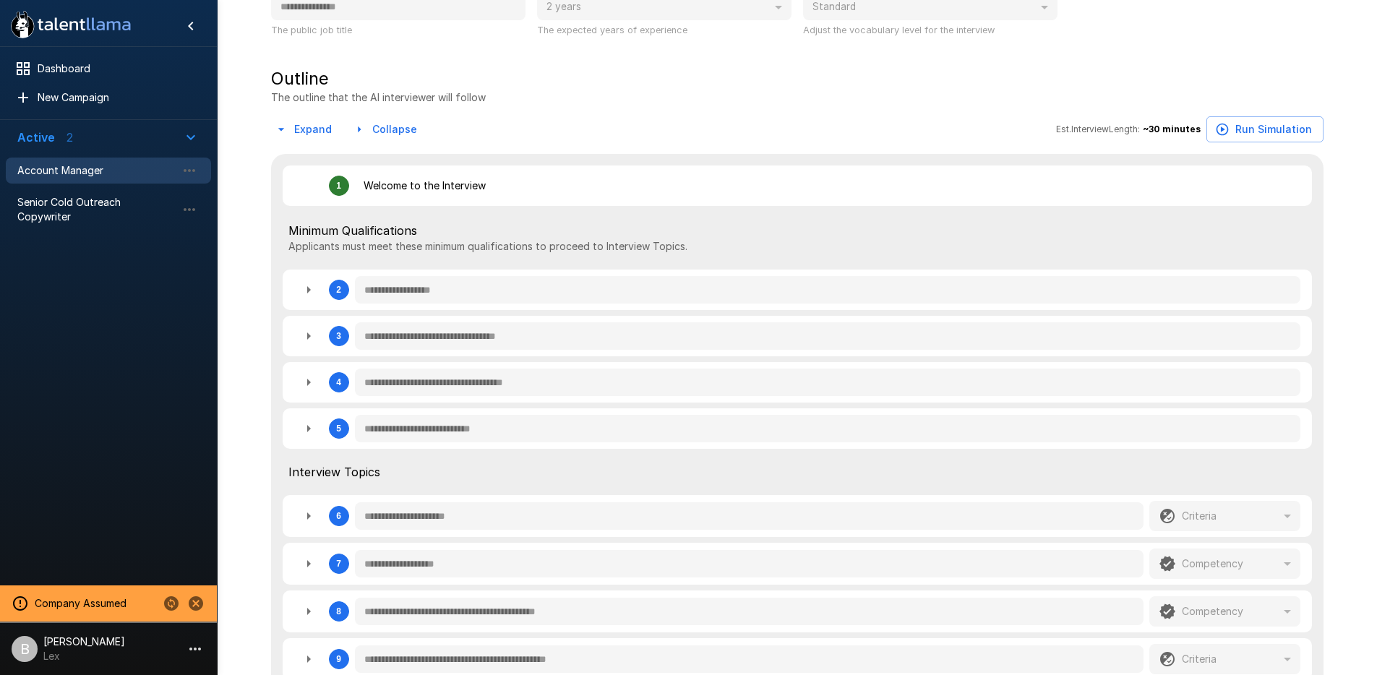
type textarea "*"
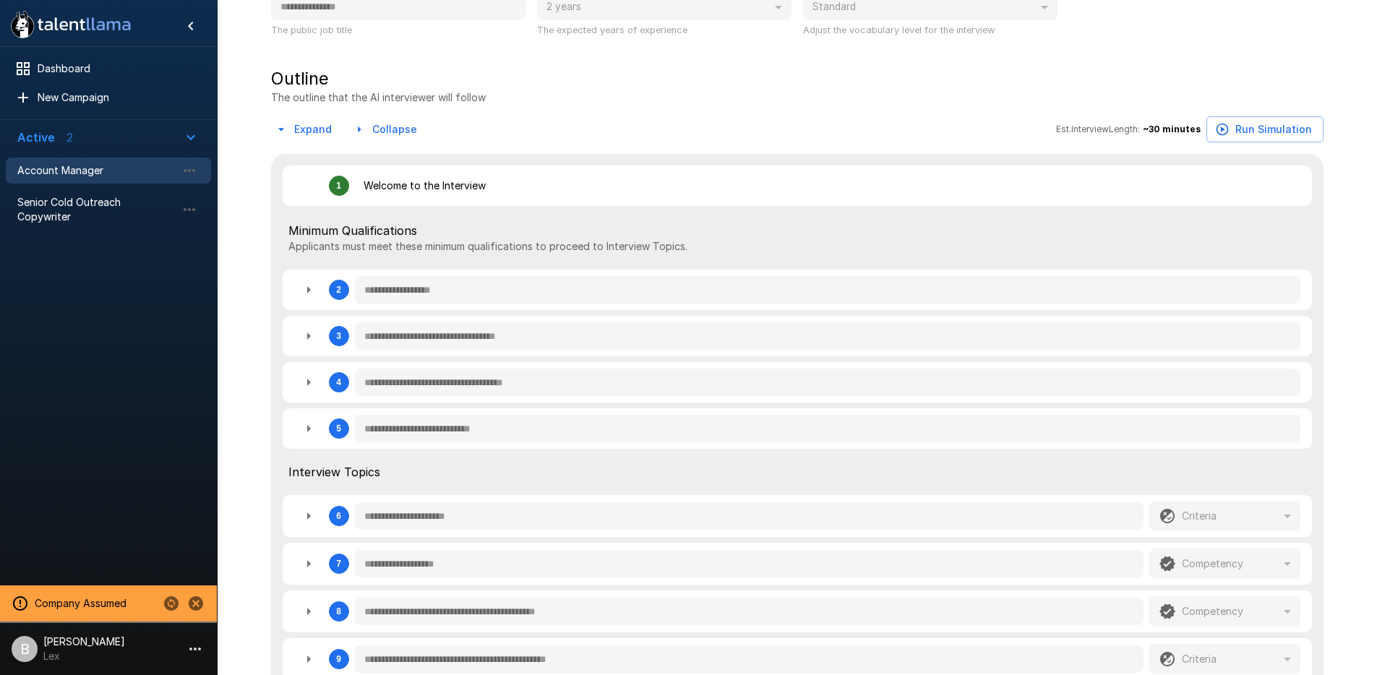
type textarea "*"
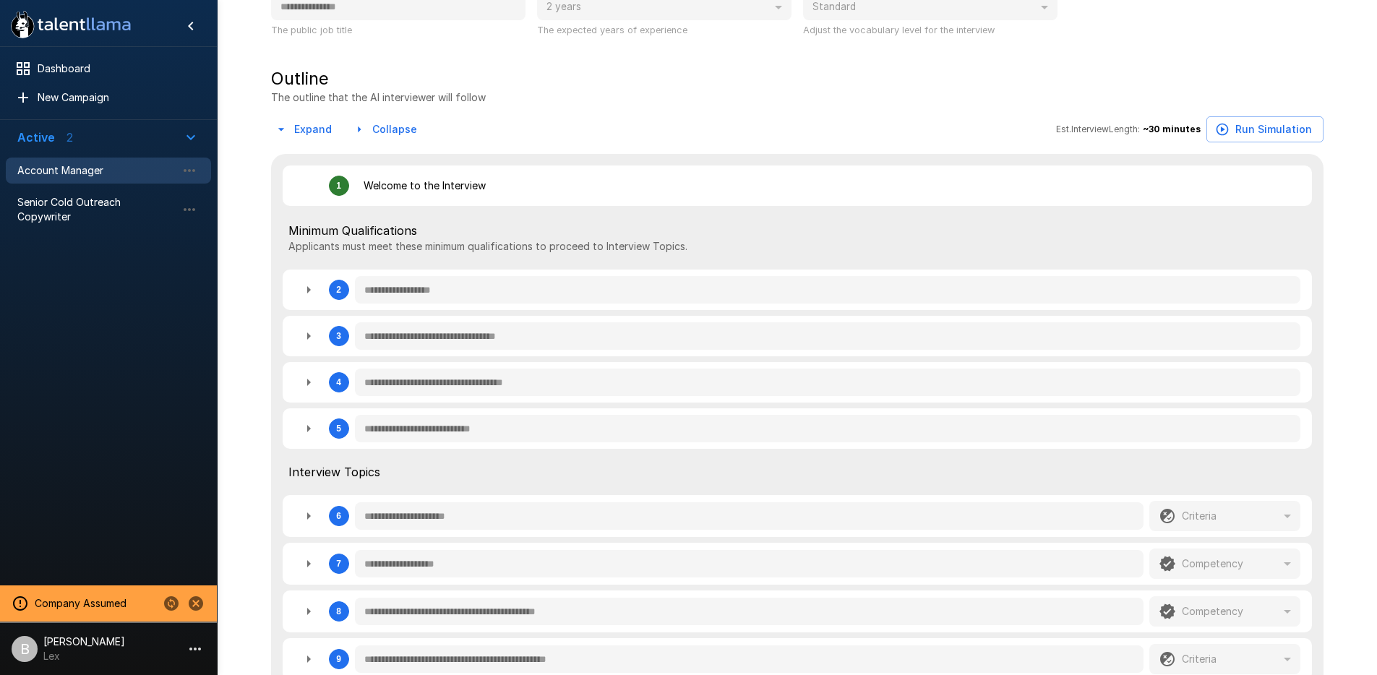
type textarea "*"
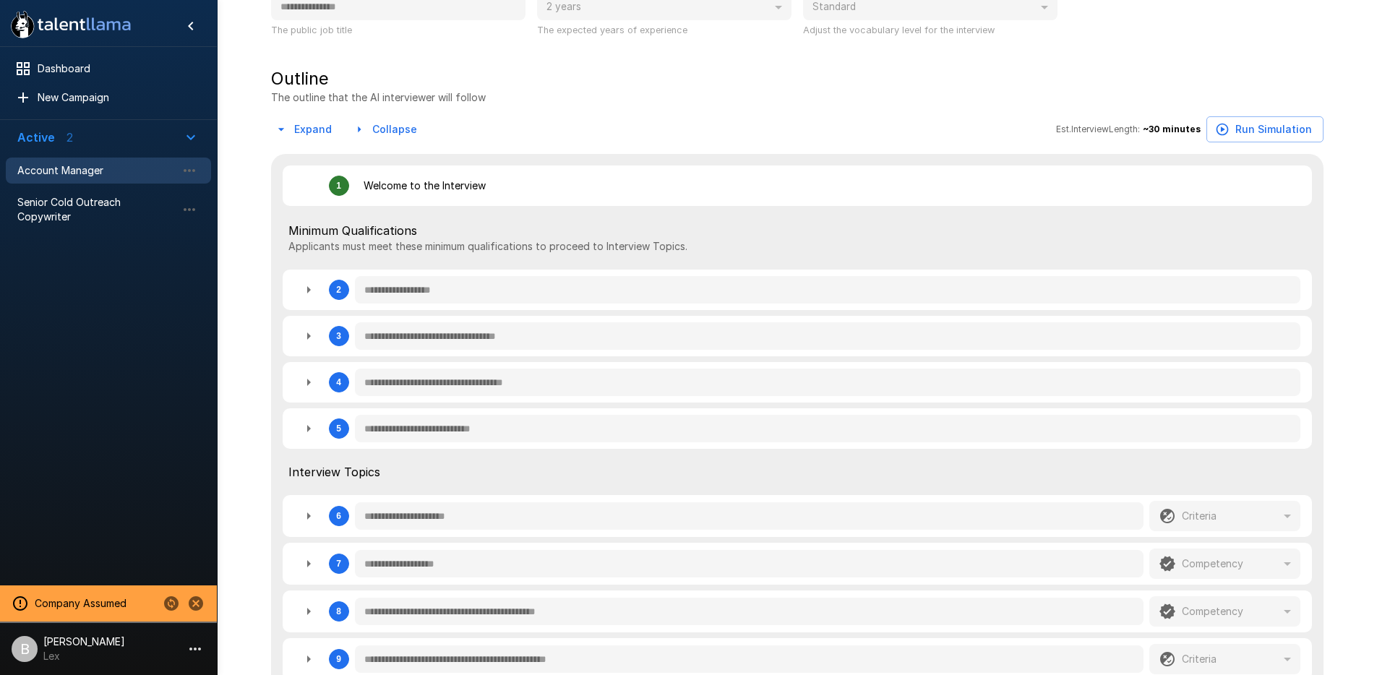
type textarea "*"
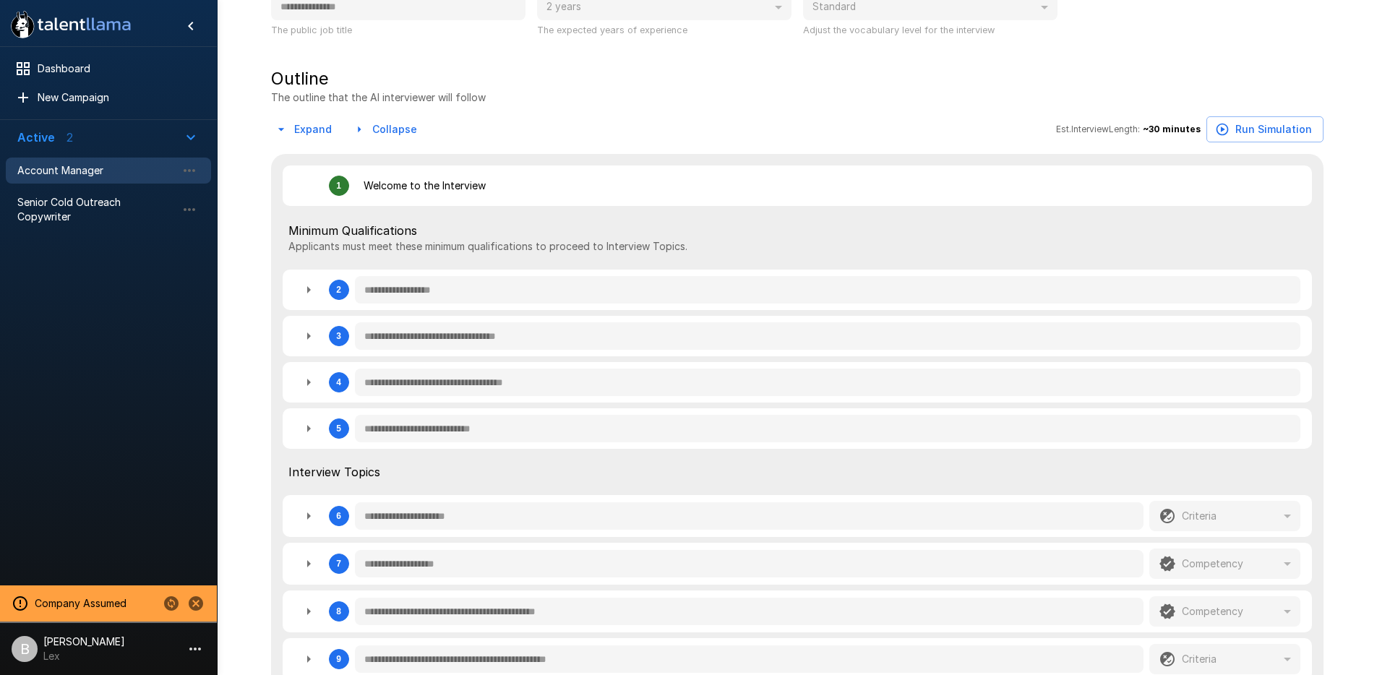
type textarea "*"
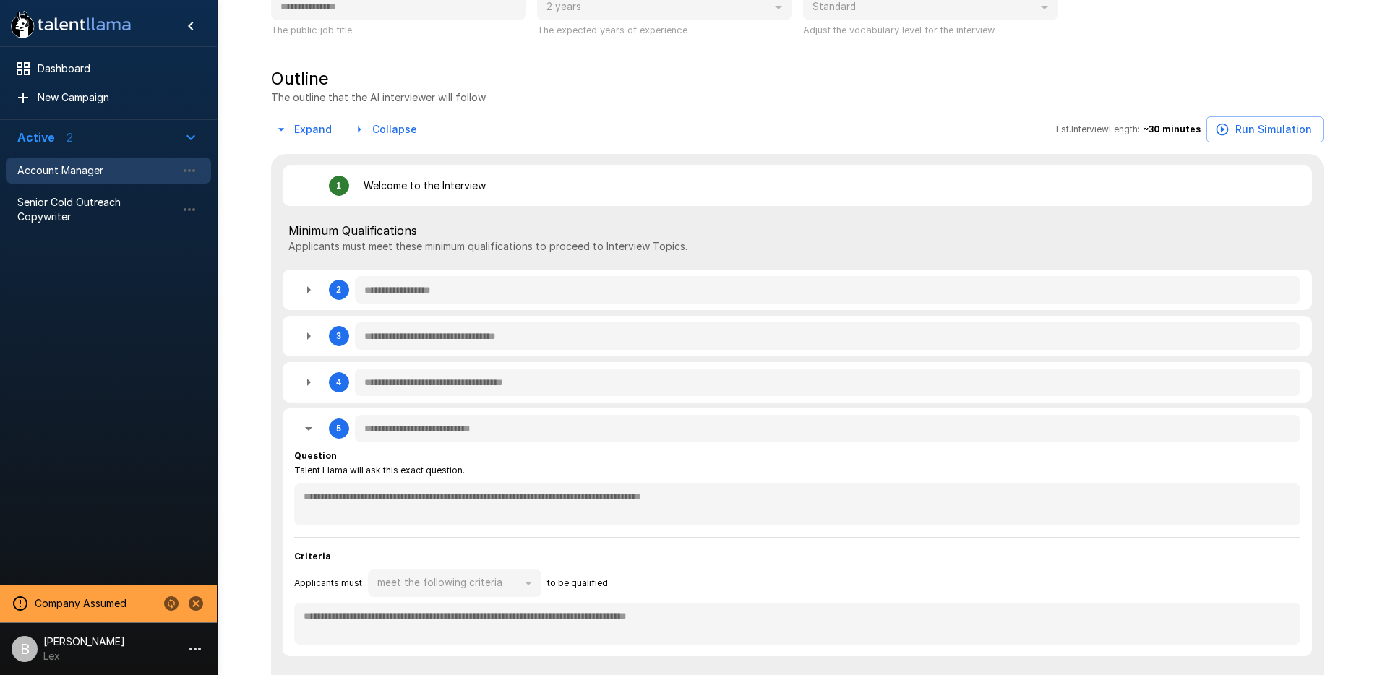
click at [308, 380] on icon "button" at bounding box center [308, 382] width 17 height 17
type textarea "*"
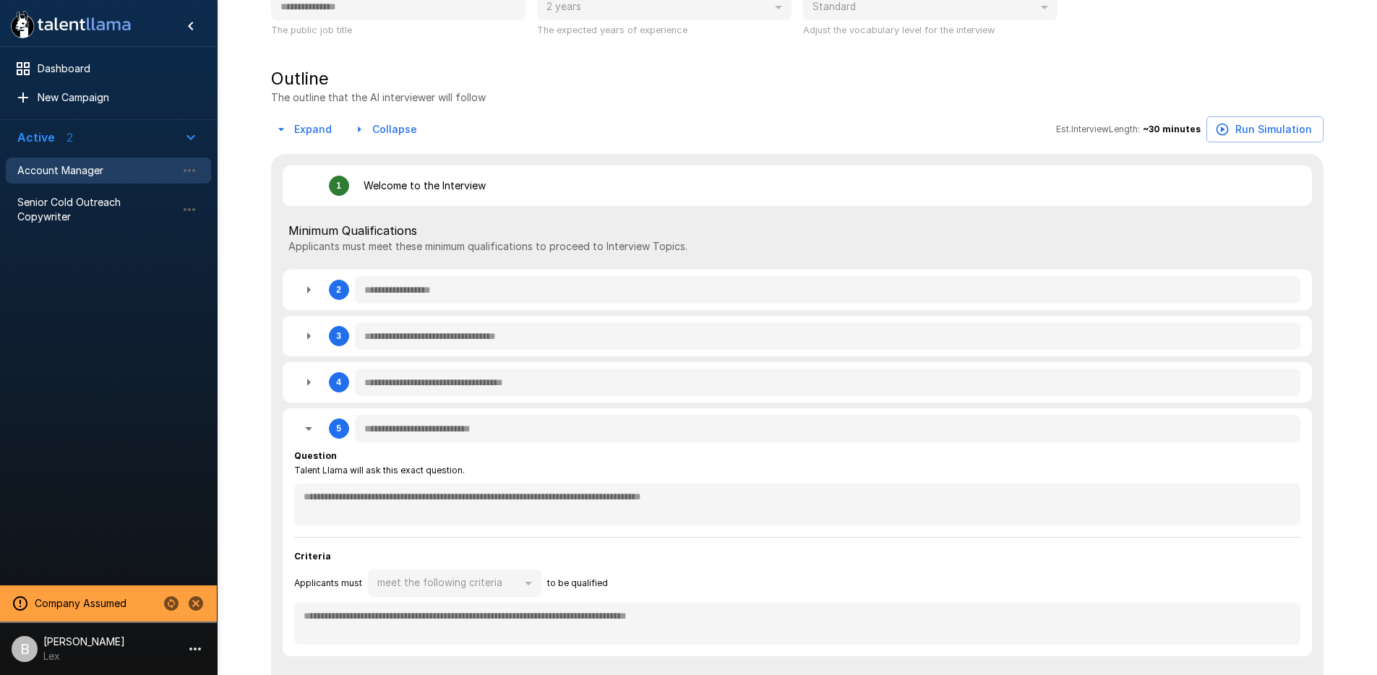
type textarea "*"
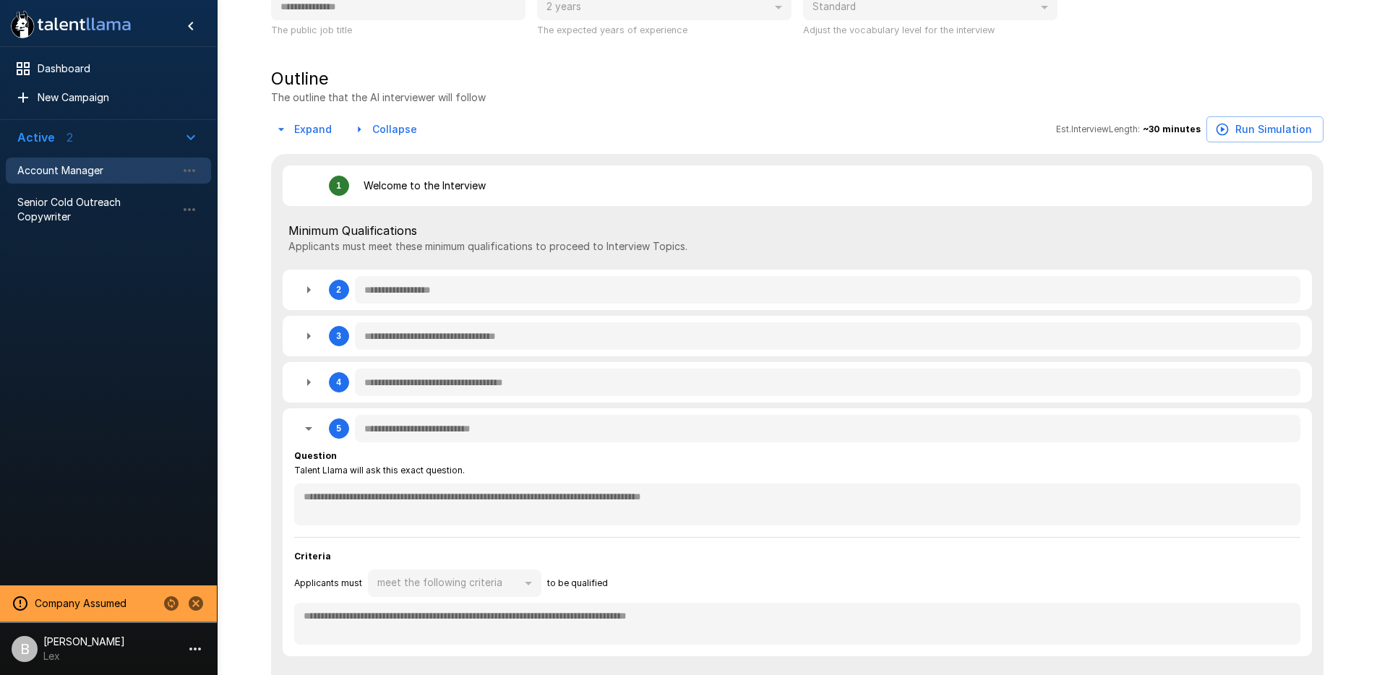
type textarea "*"
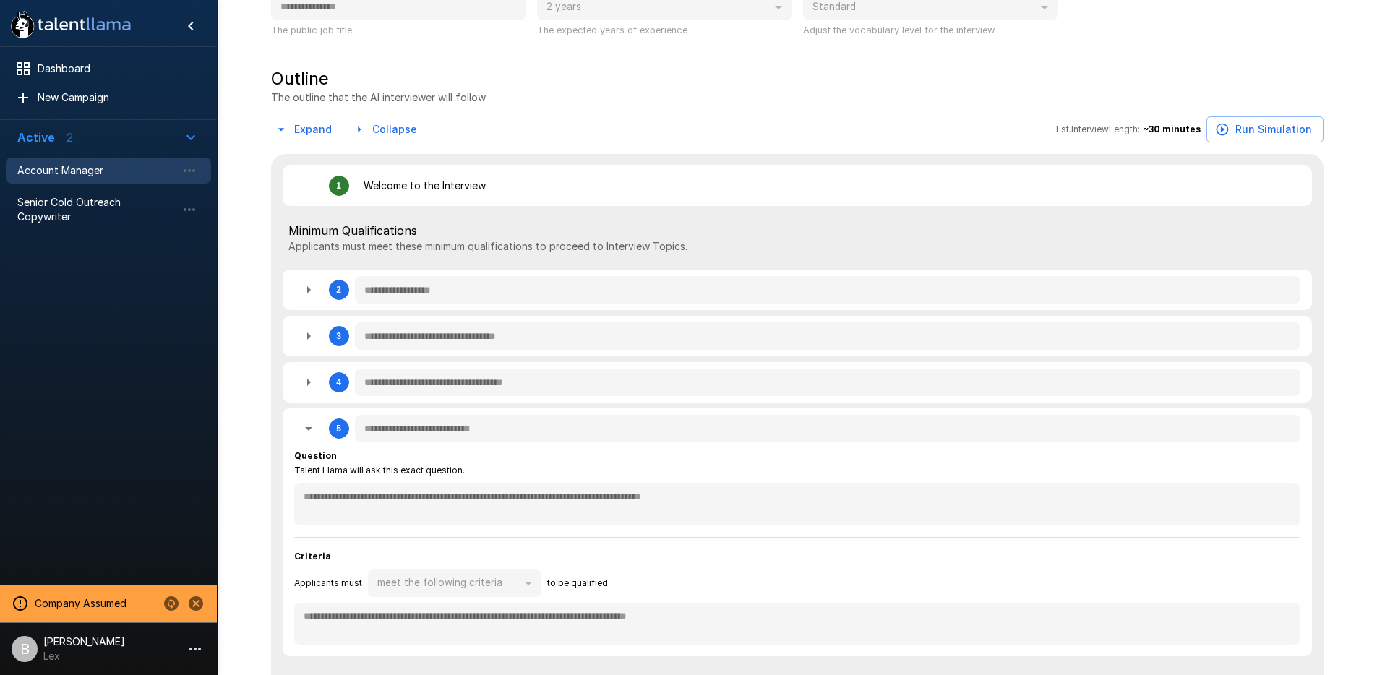
type textarea "*"
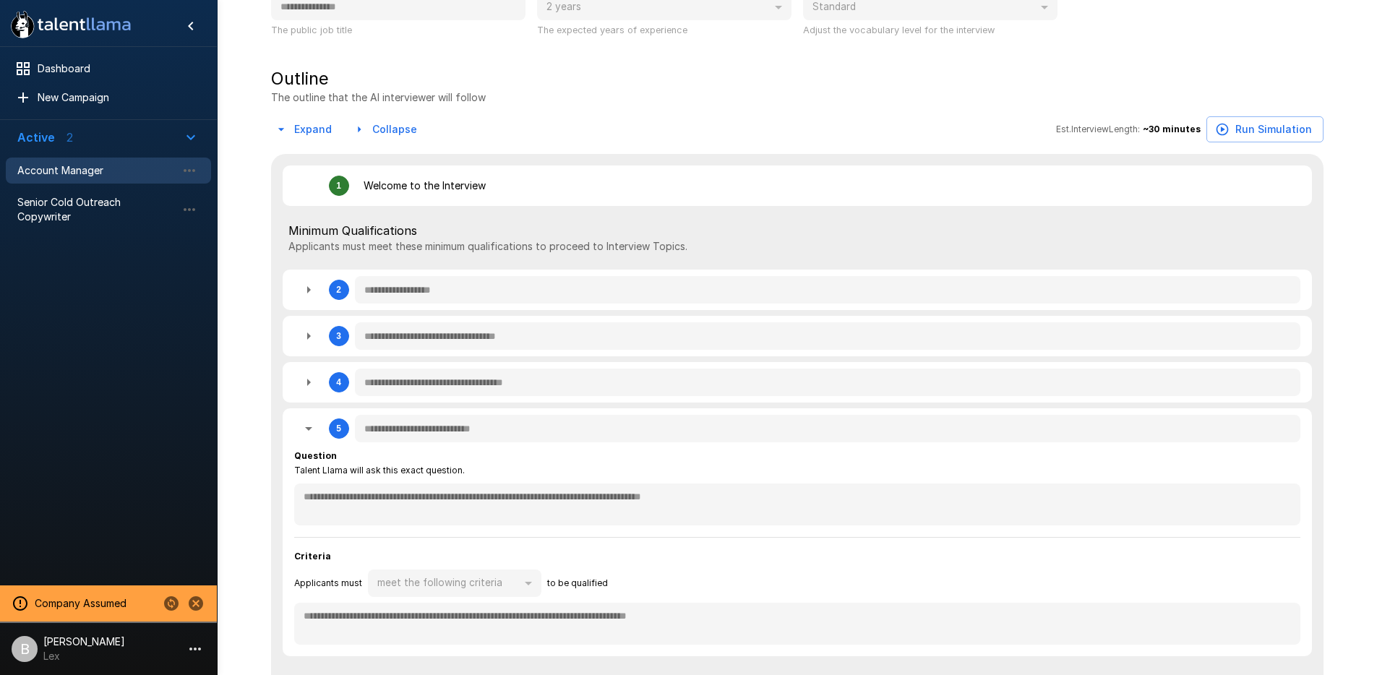
type textarea "*"
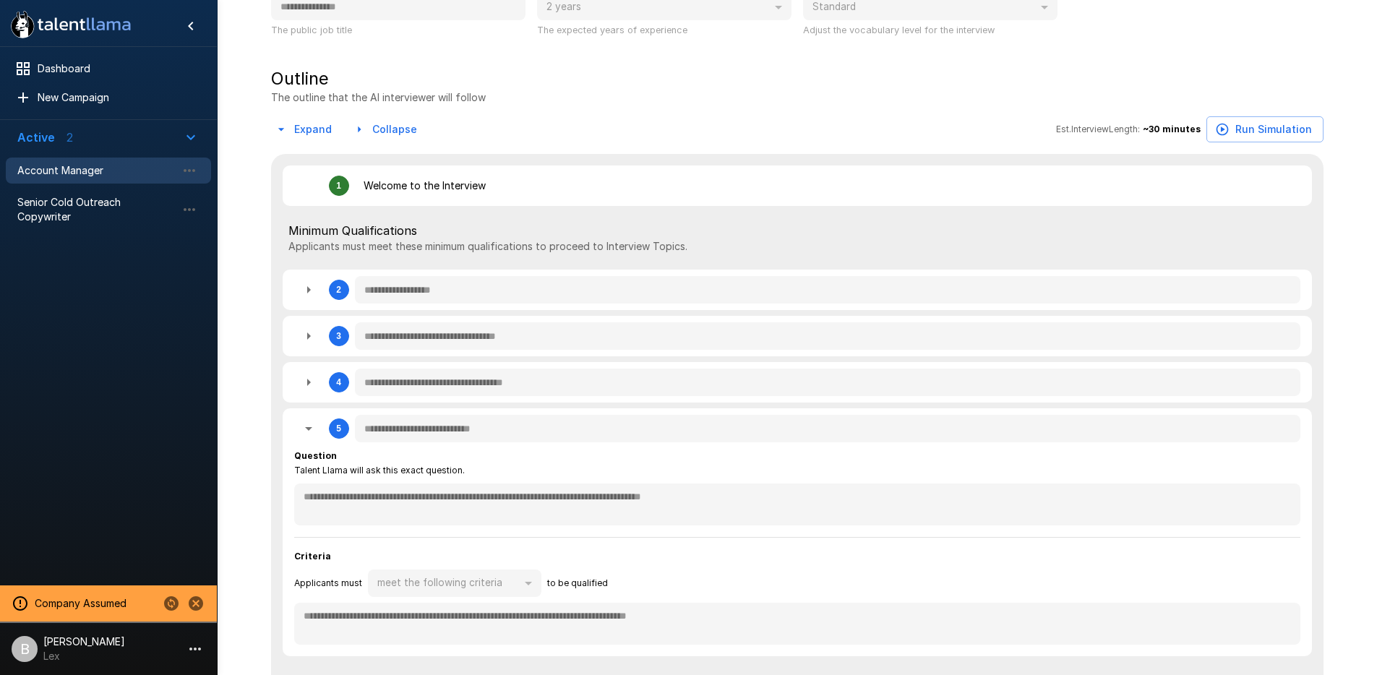
type textarea "*"
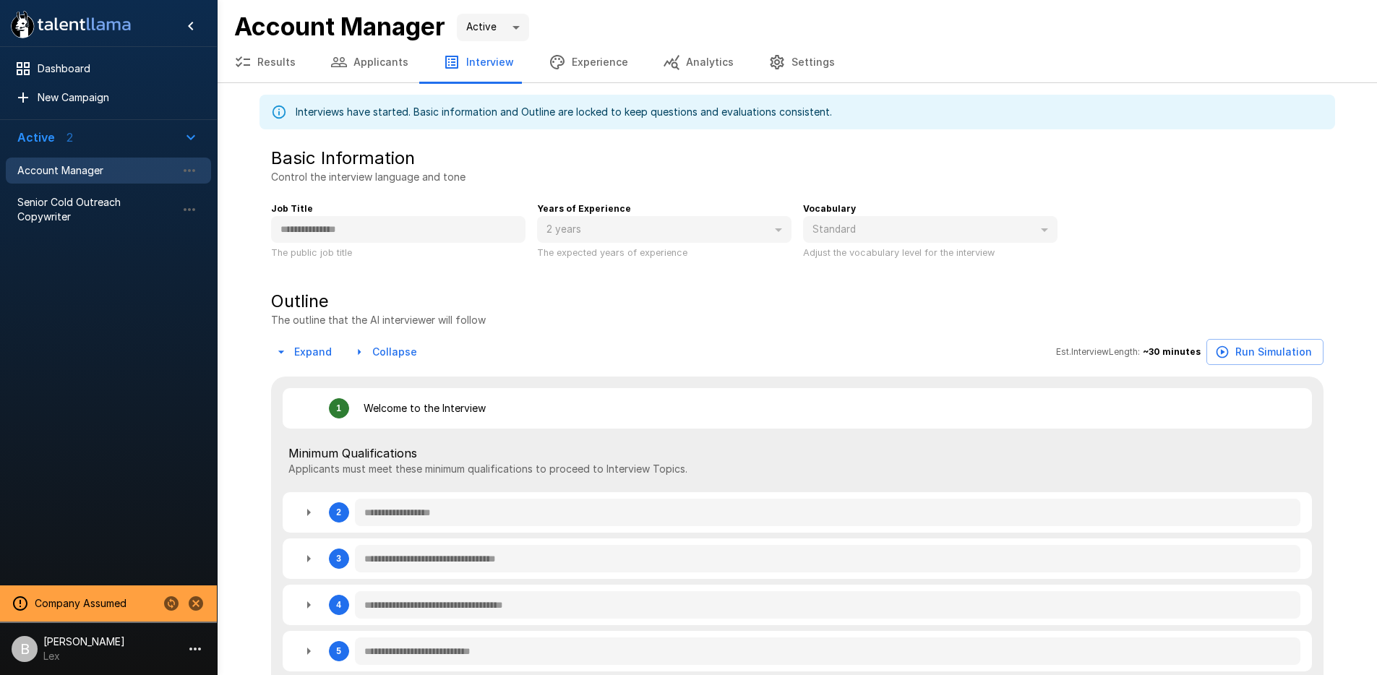
type textarea "*"
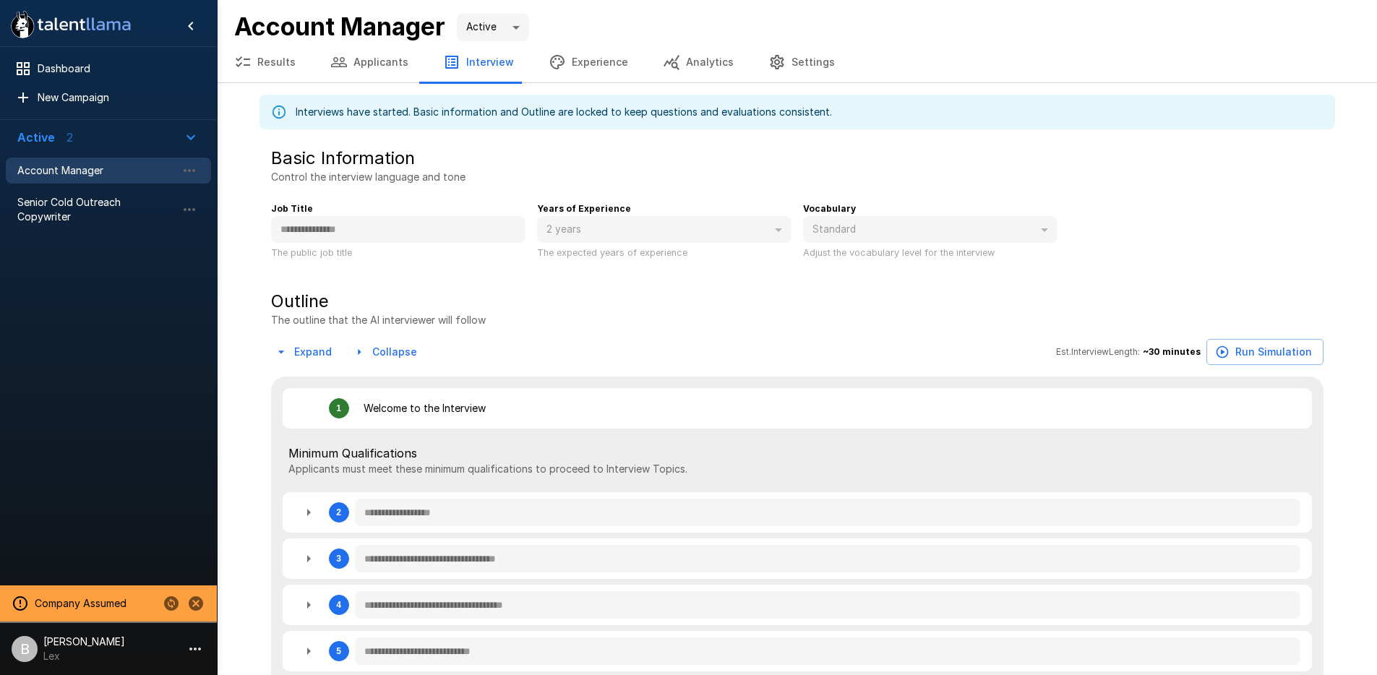
type textarea "*"
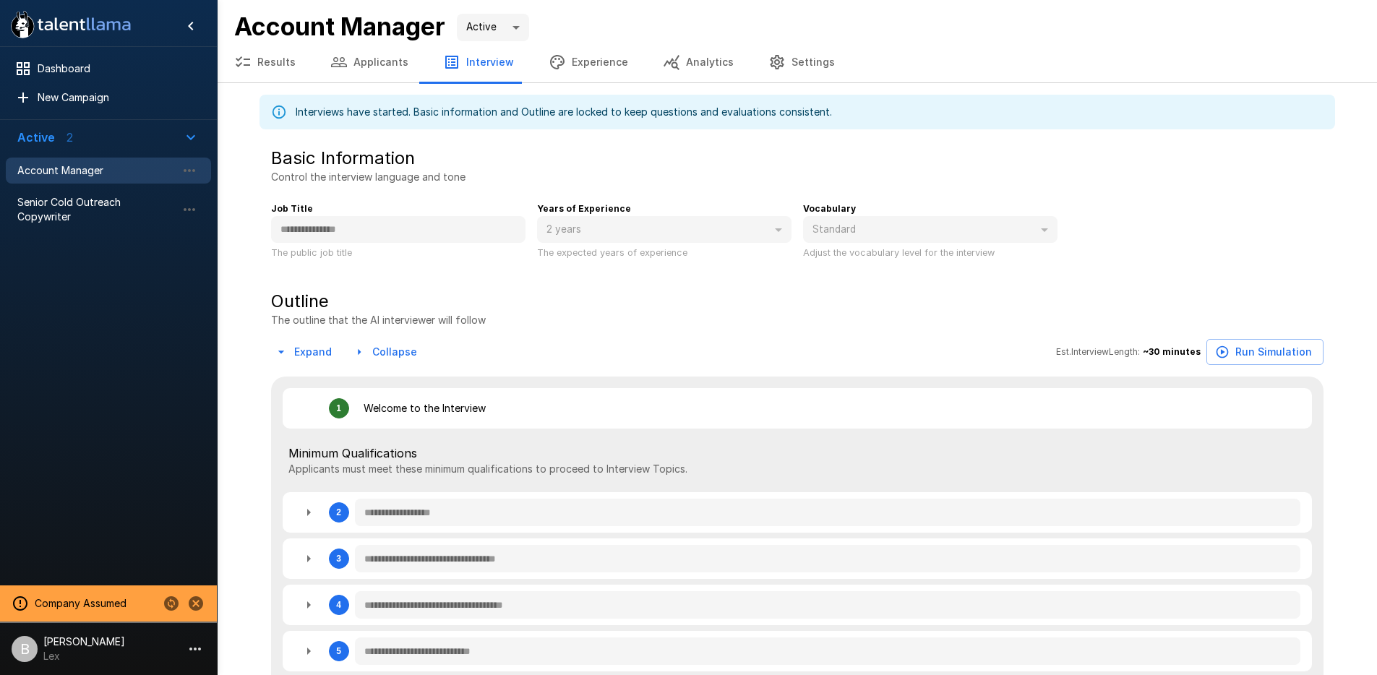
type textarea "*"
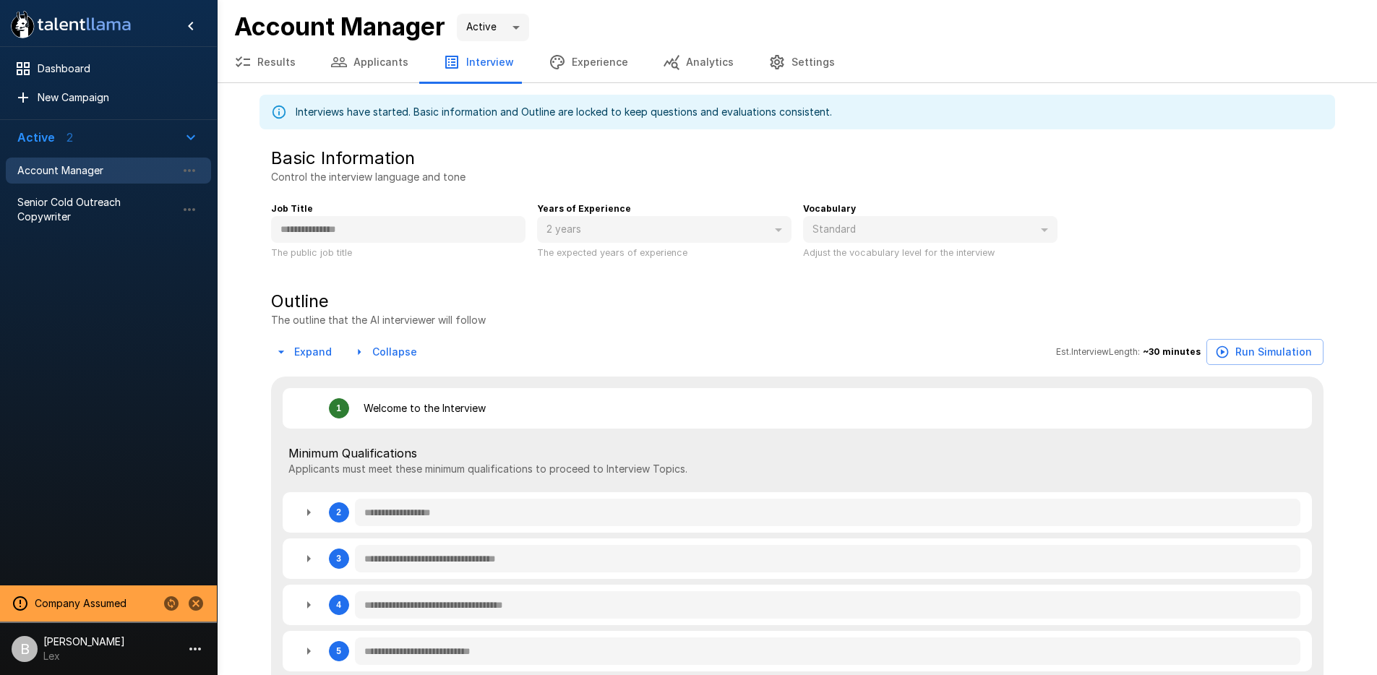
type textarea "*"
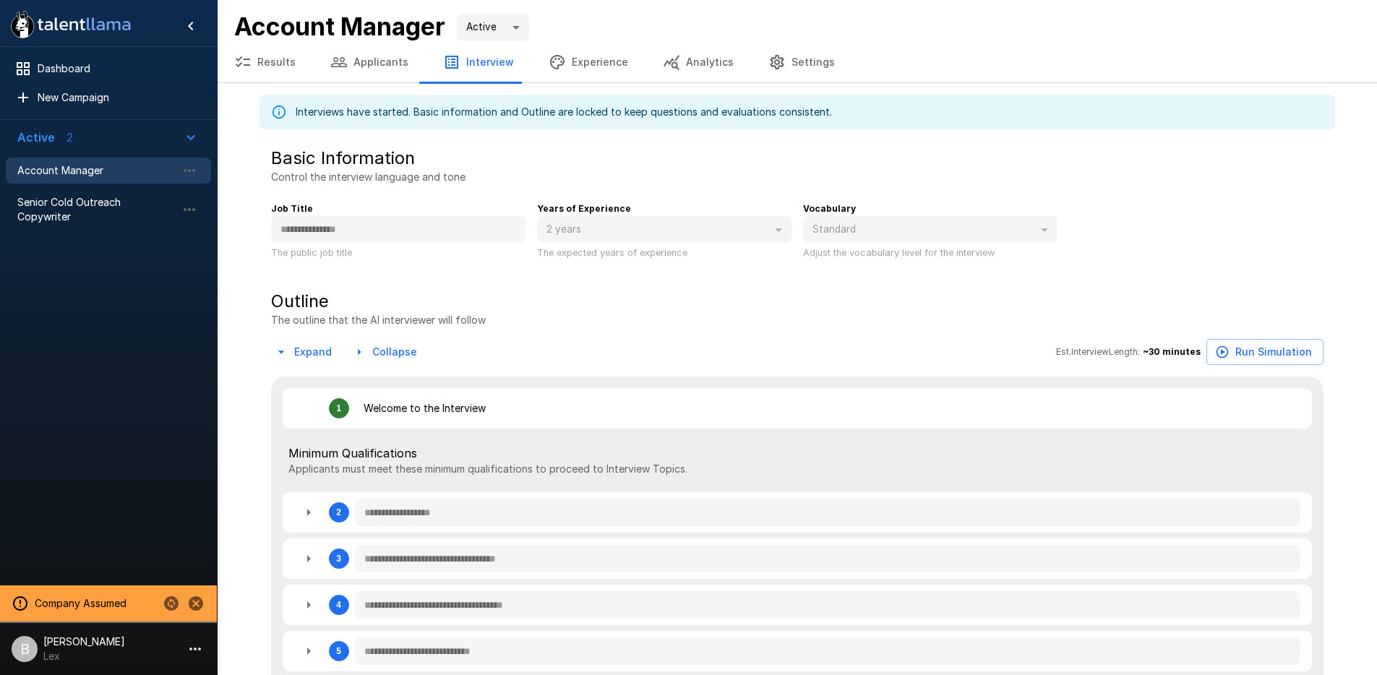
type textarea "*"
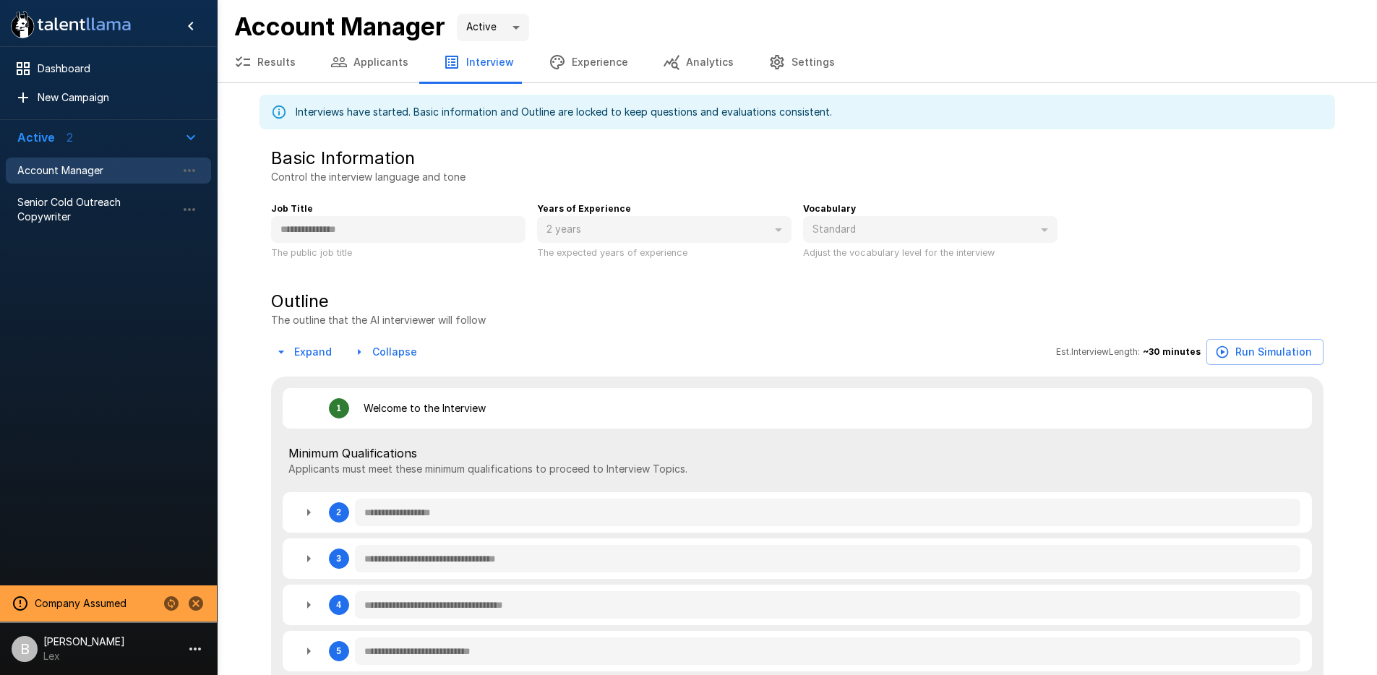
type textarea "*"
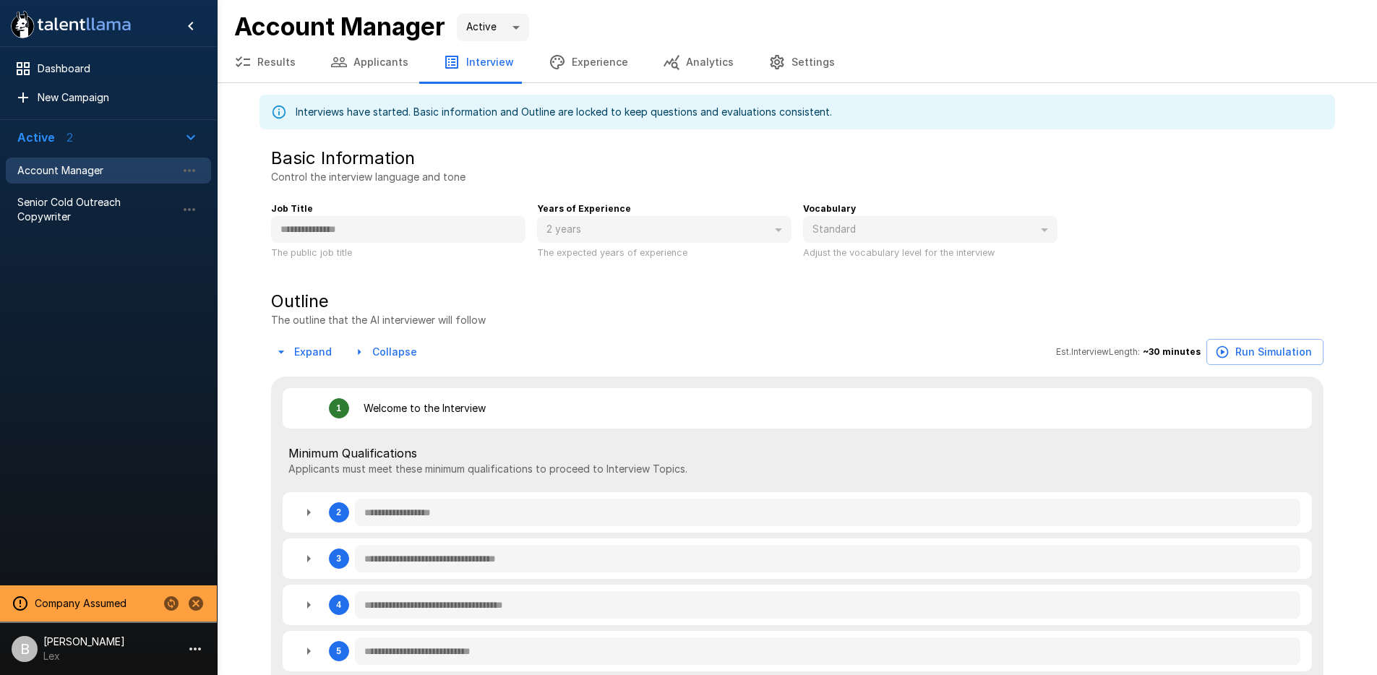
type textarea "*"
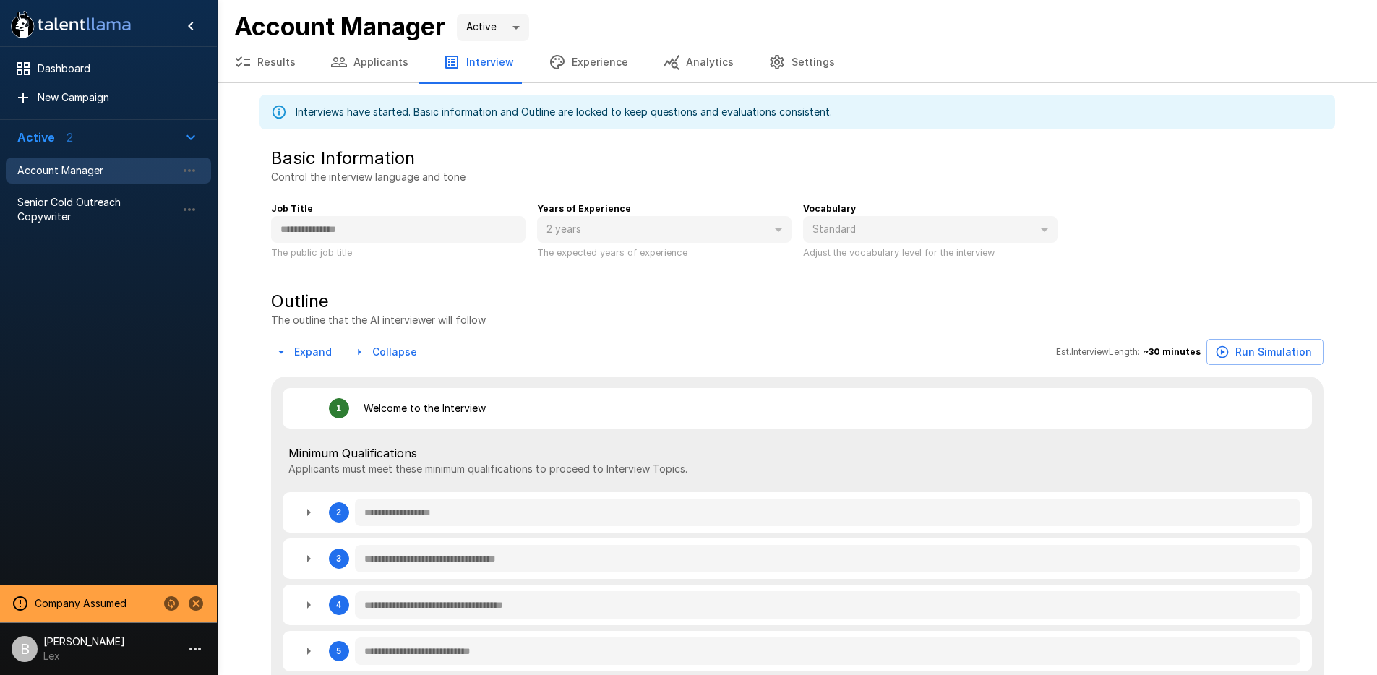
type textarea "*"
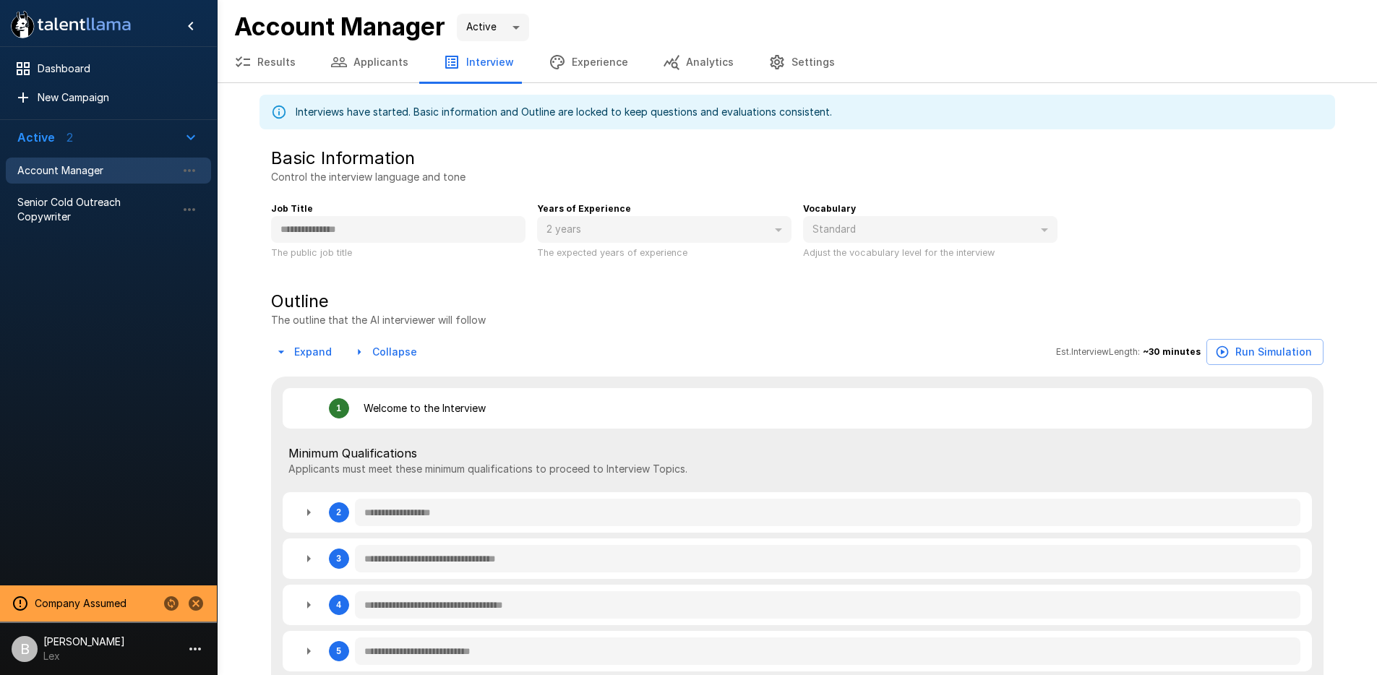
type textarea "*"
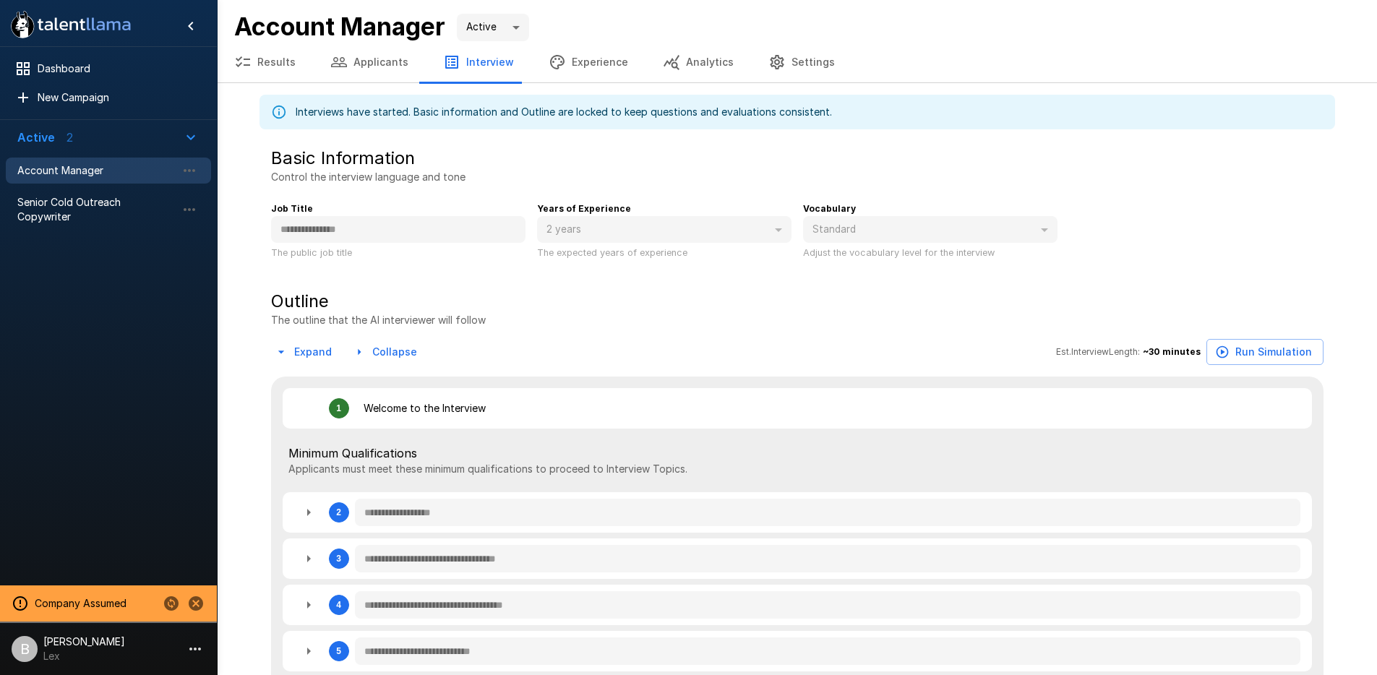
type textarea "*"
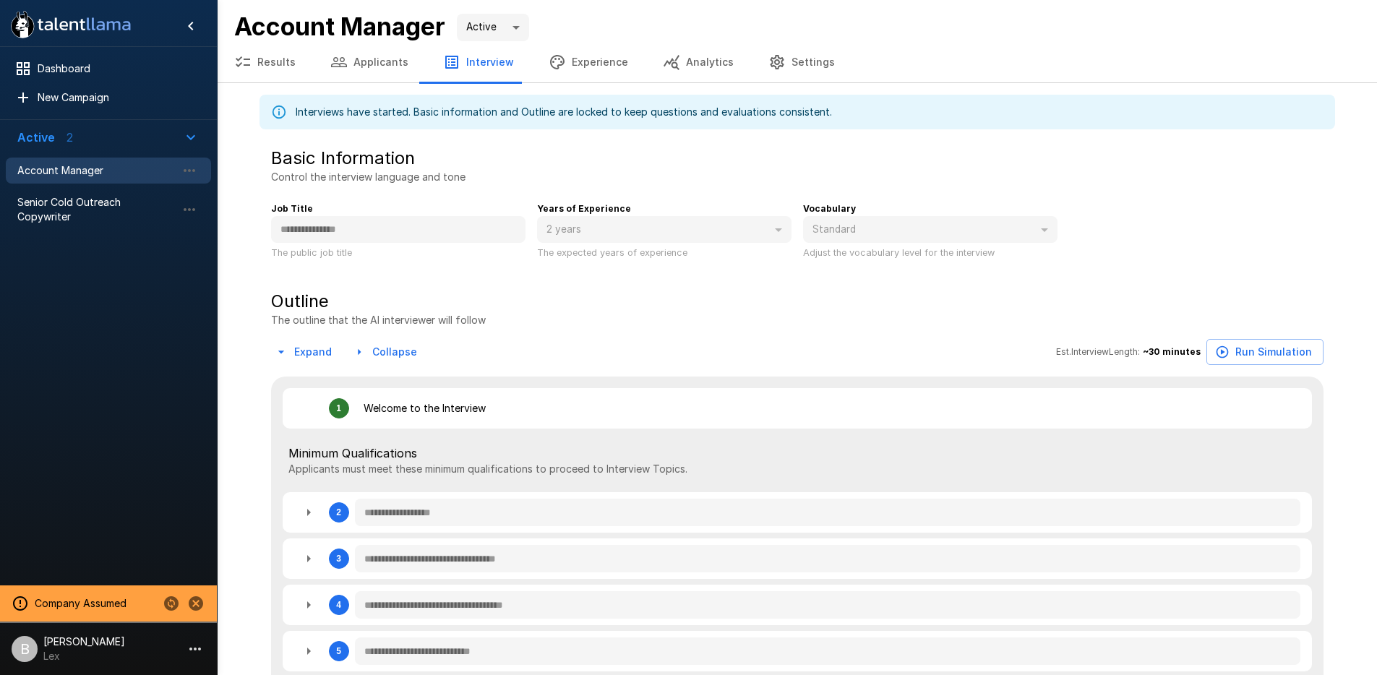
type textarea "*"
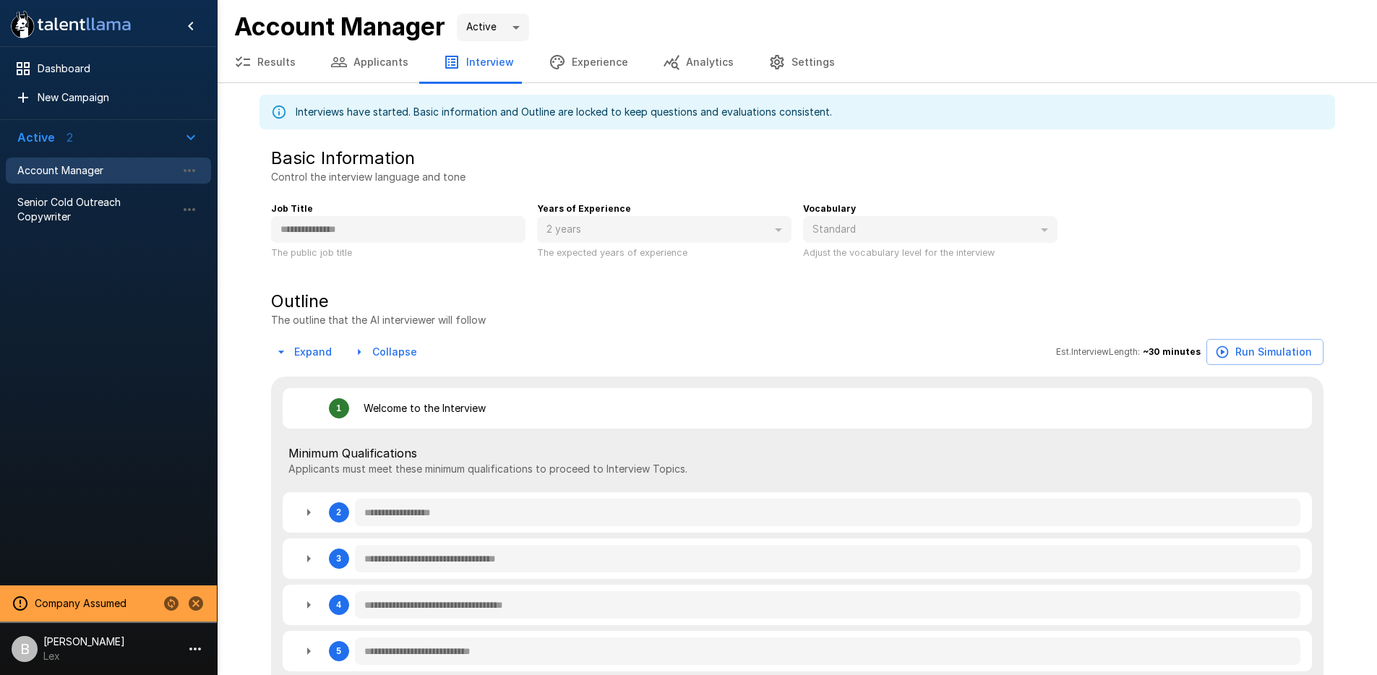
type textarea "*"
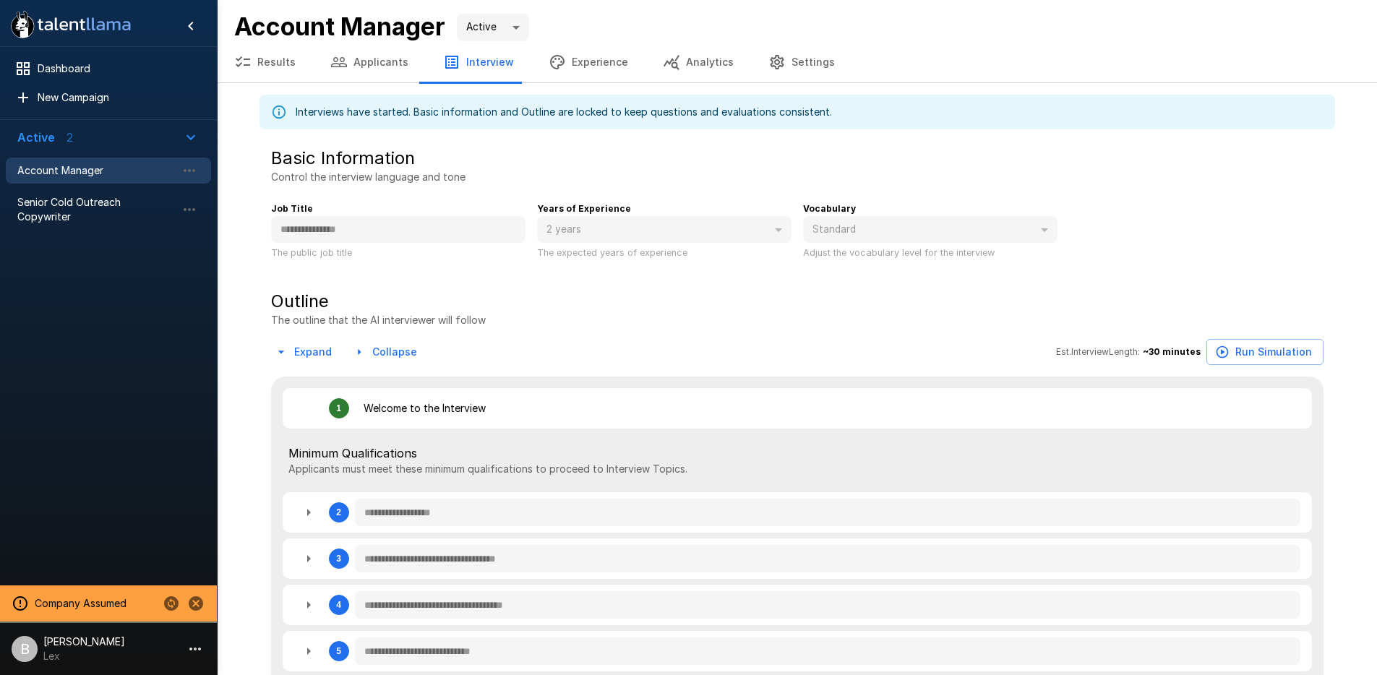
type textarea "*"
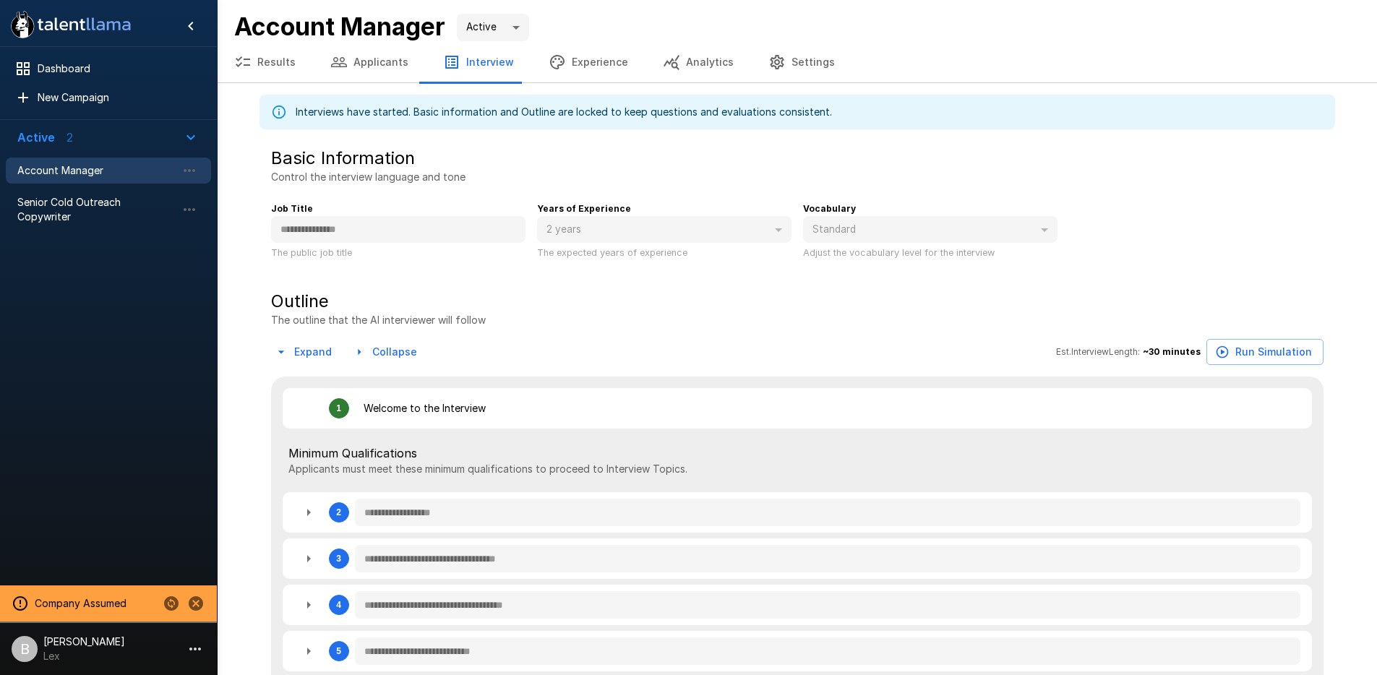
type textarea "*"
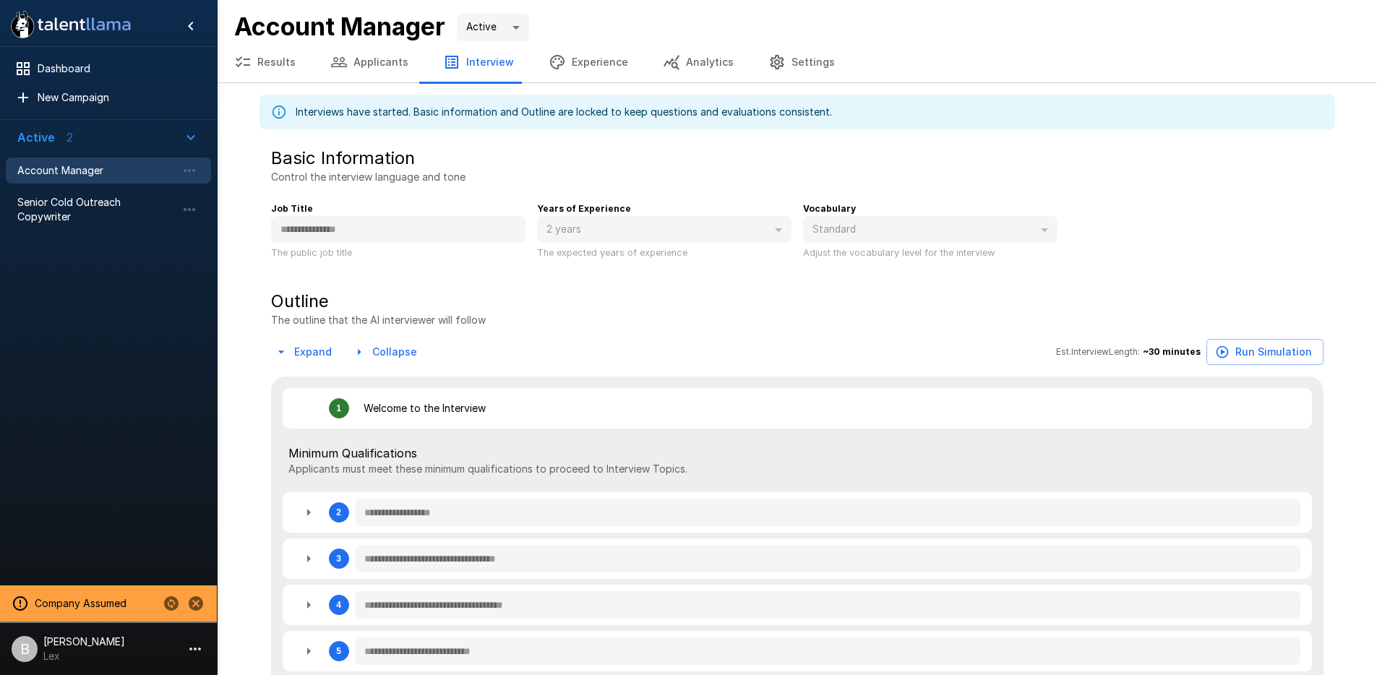
type textarea "*"
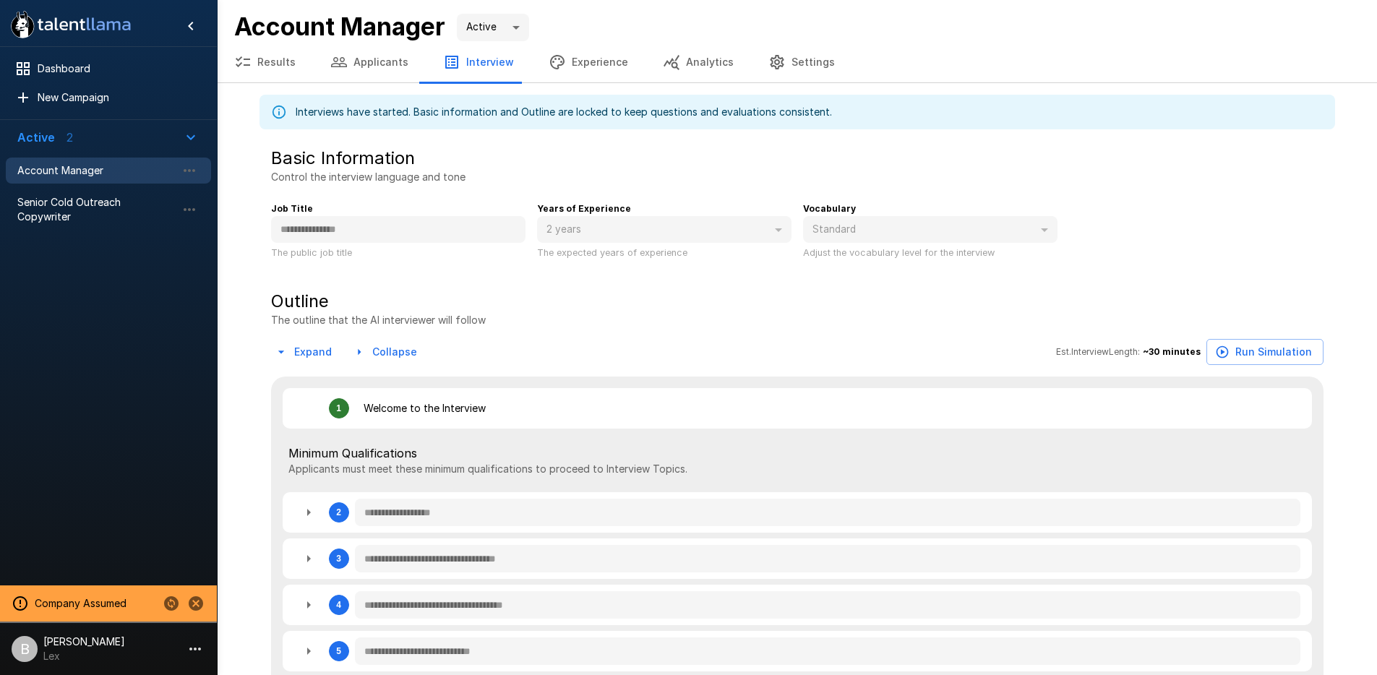
type textarea "*"
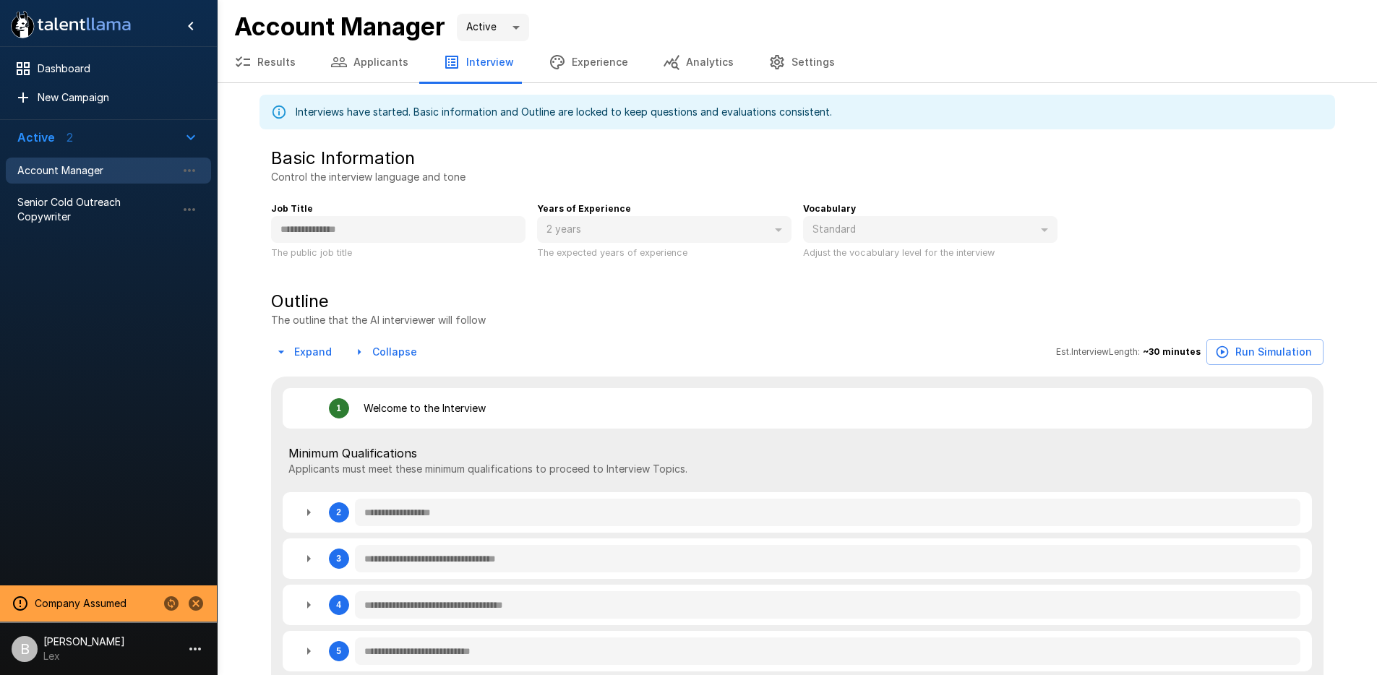
type textarea "*"
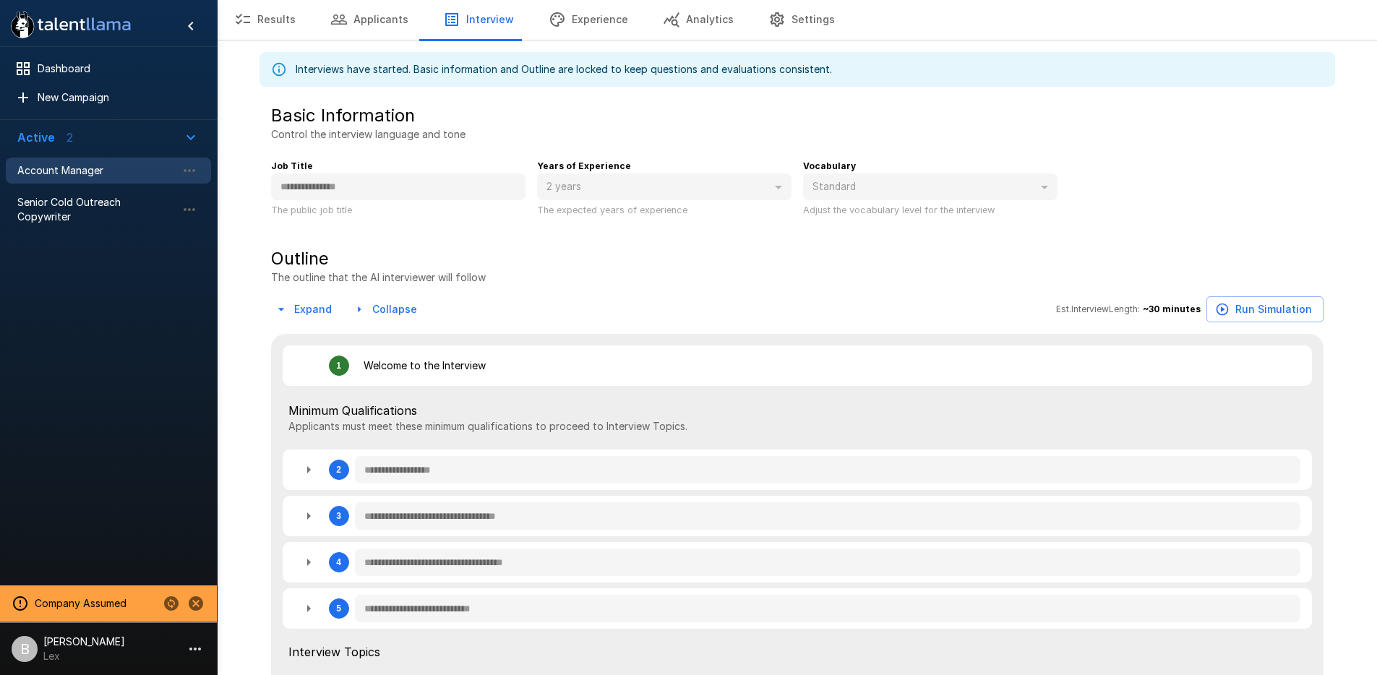
scroll to position [81, 0]
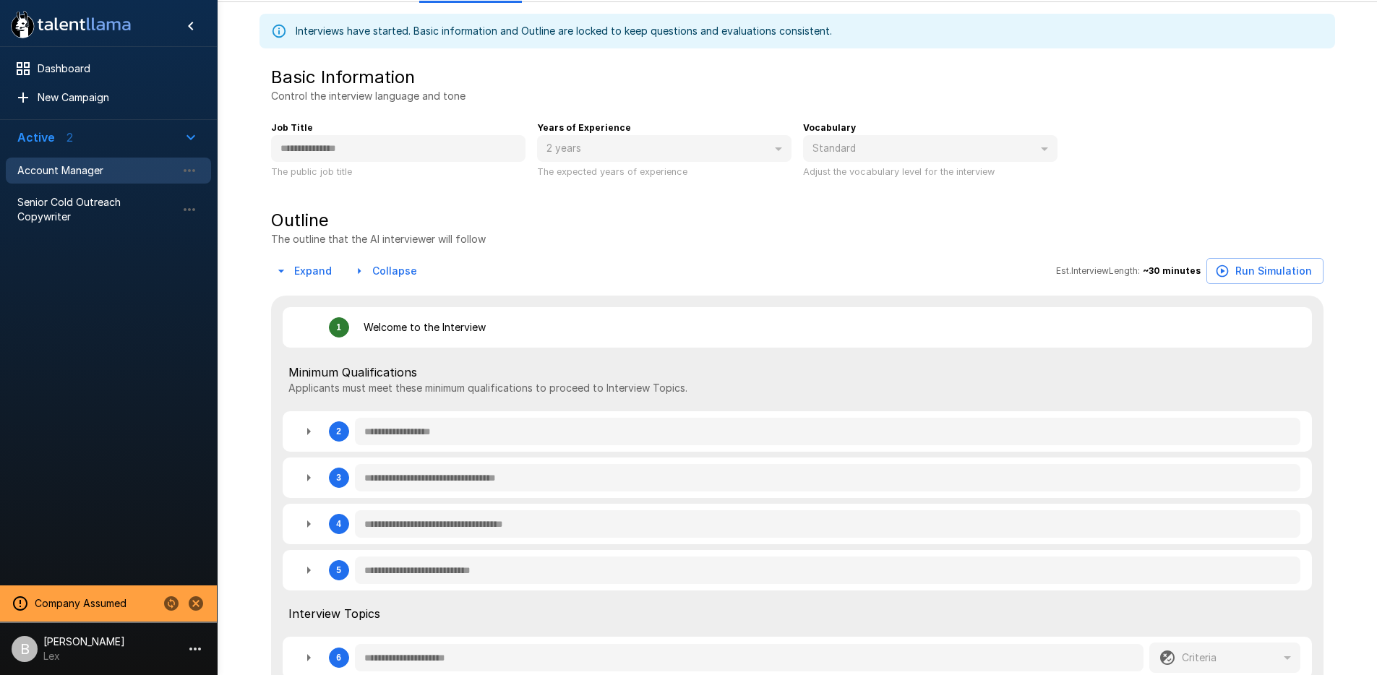
click at [291, 513] on div "**********" at bounding box center [797, 524] width 1029 height 40
type textarea "*"
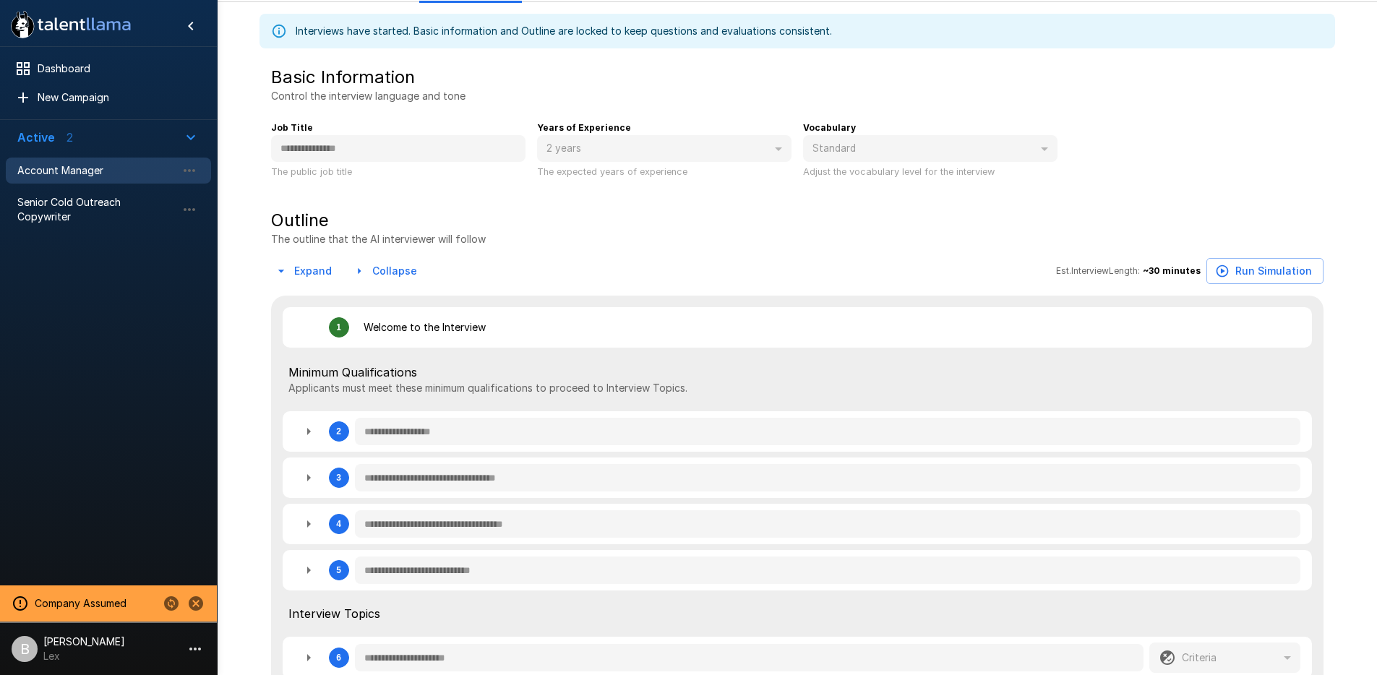
type textarea "*"
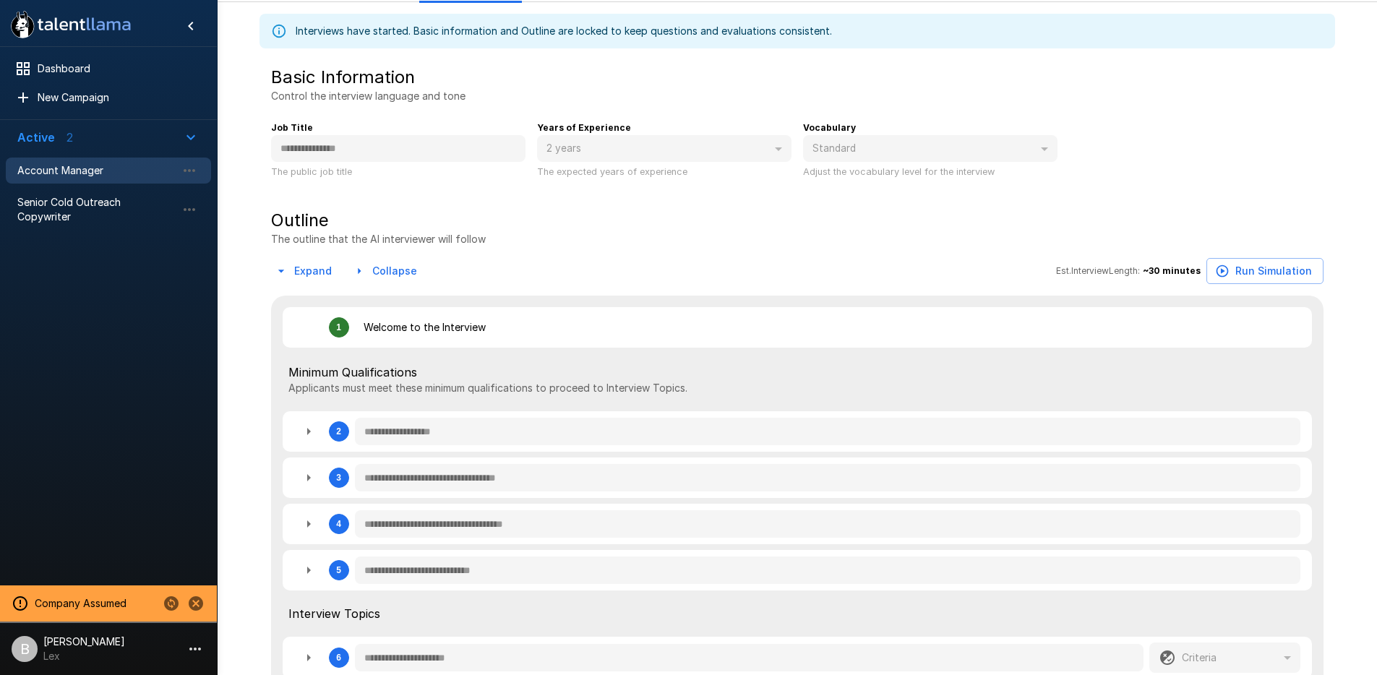
type textarea "*"
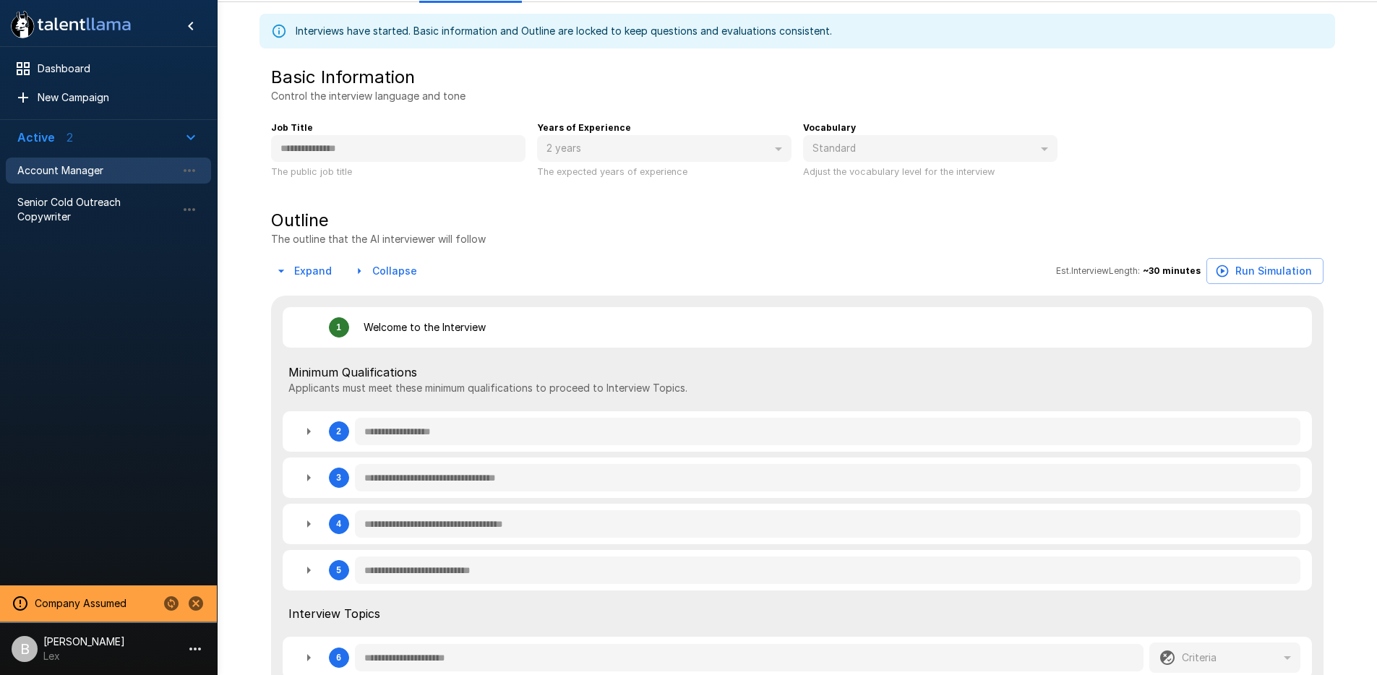
type textarea "*"
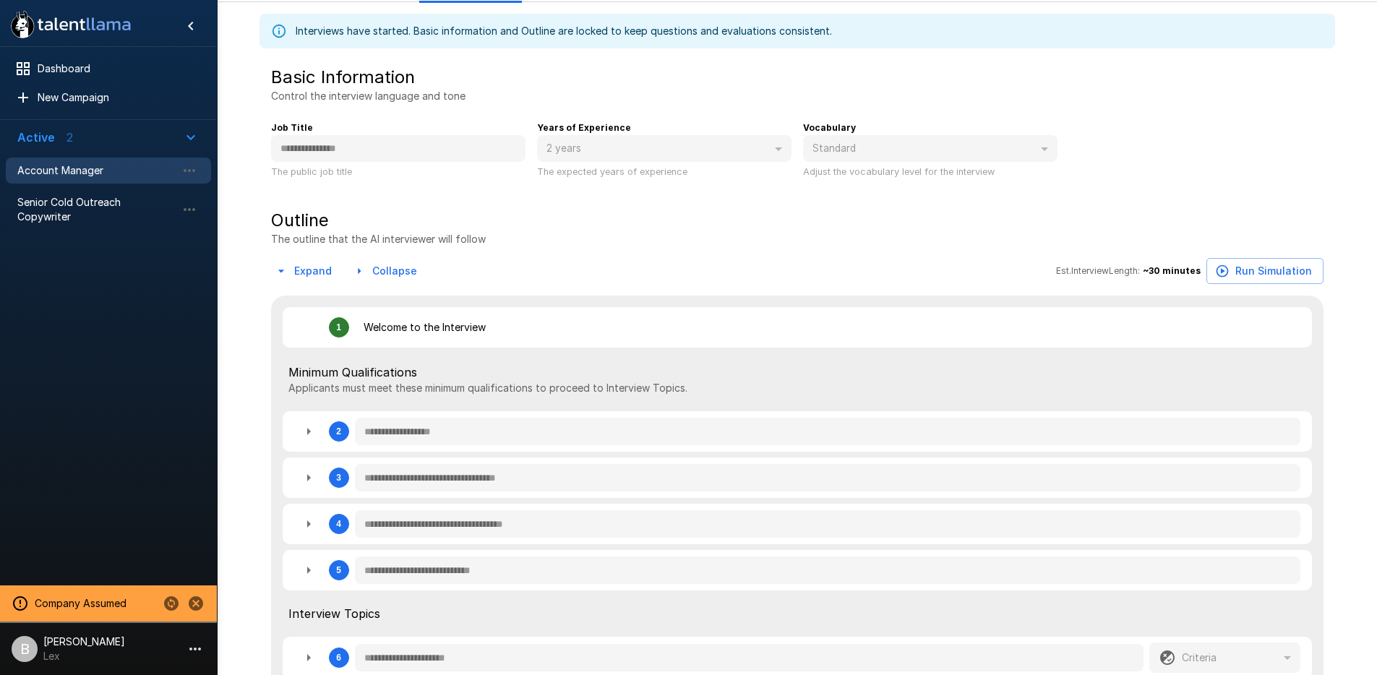
type textarea "*"
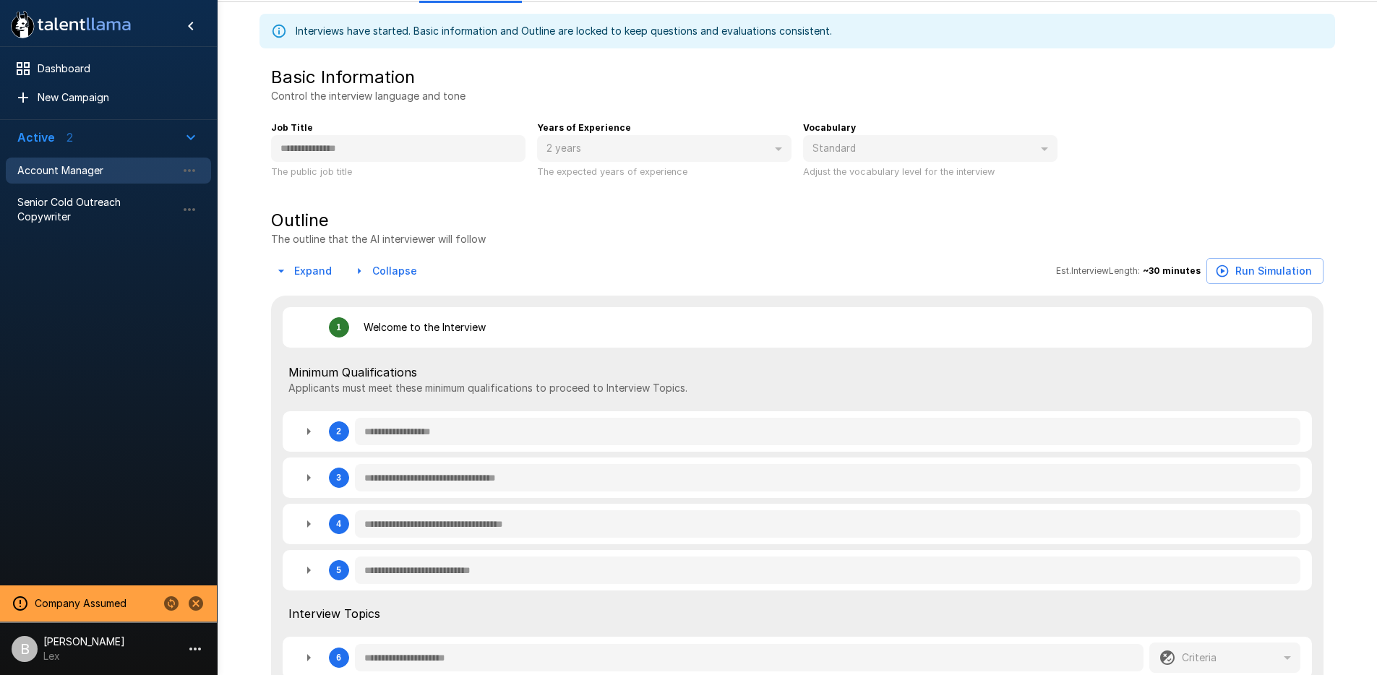
type textarea "*"
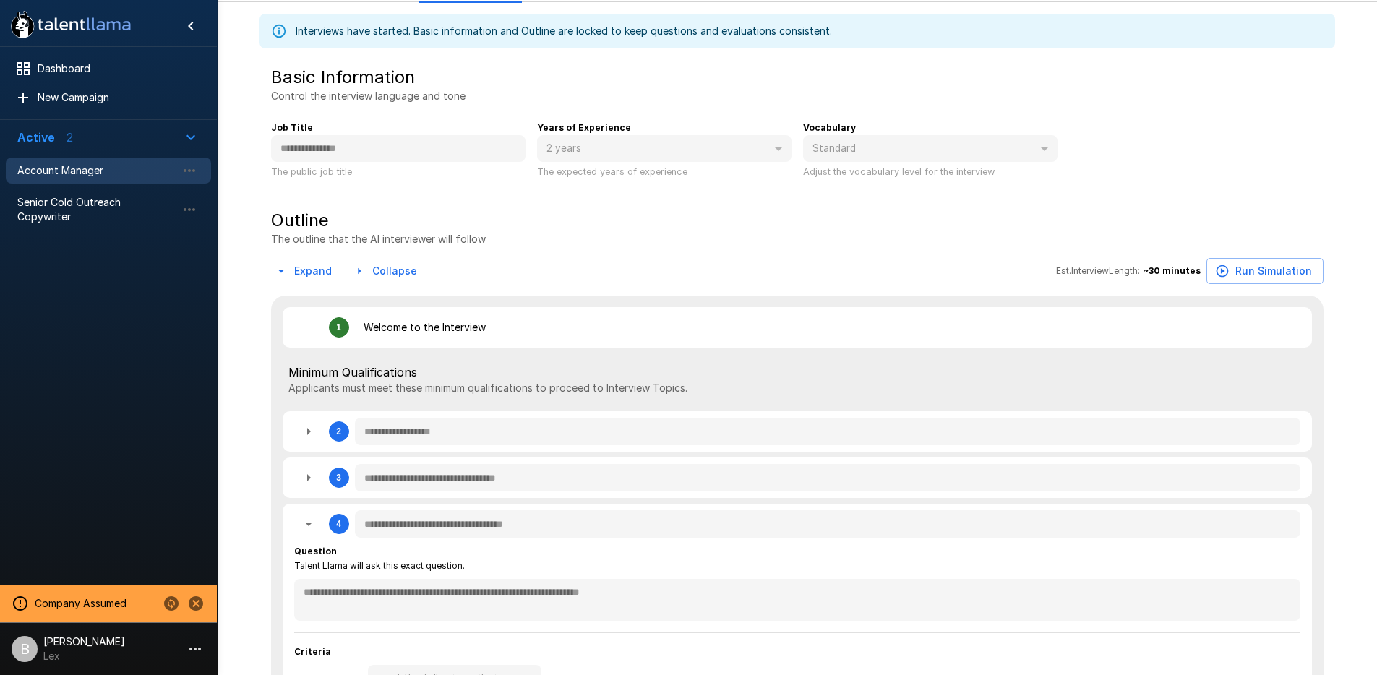
click at [322, 525] on button "button" at bounding box center [308, 524] width 29 height 29
type textarea "*"
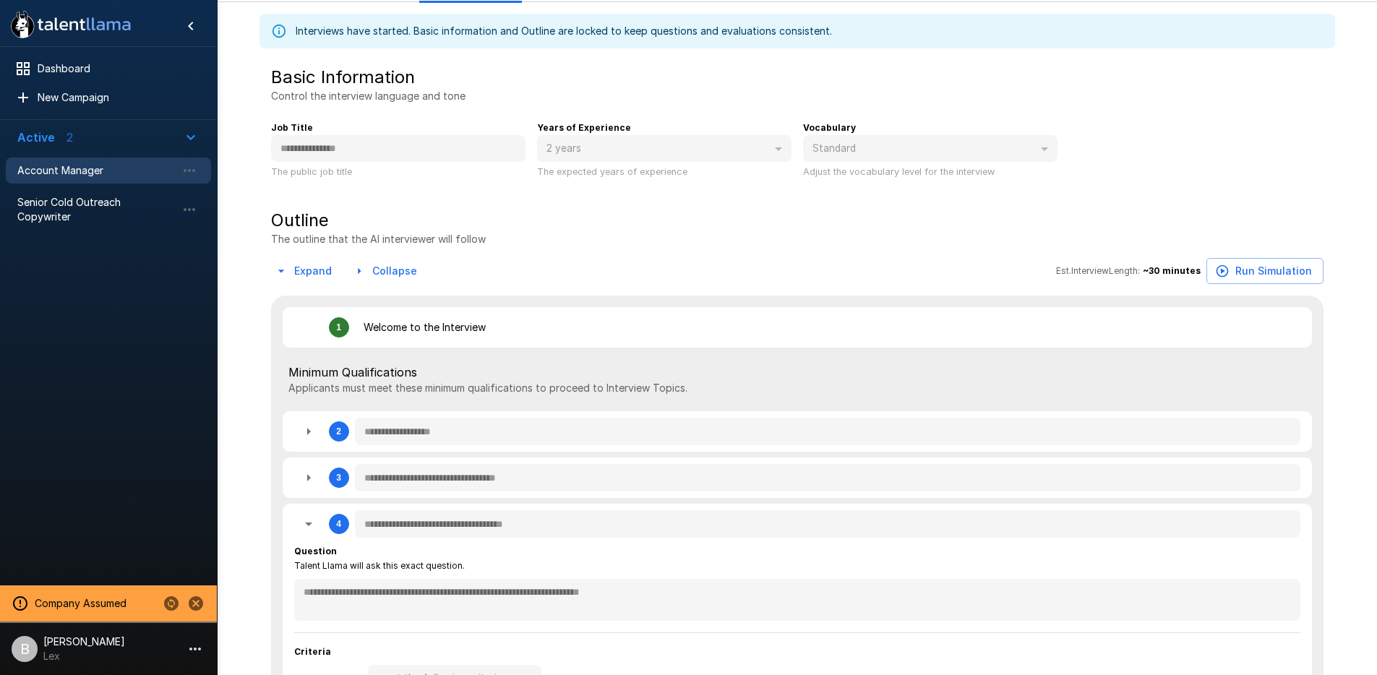
type textarea "*"
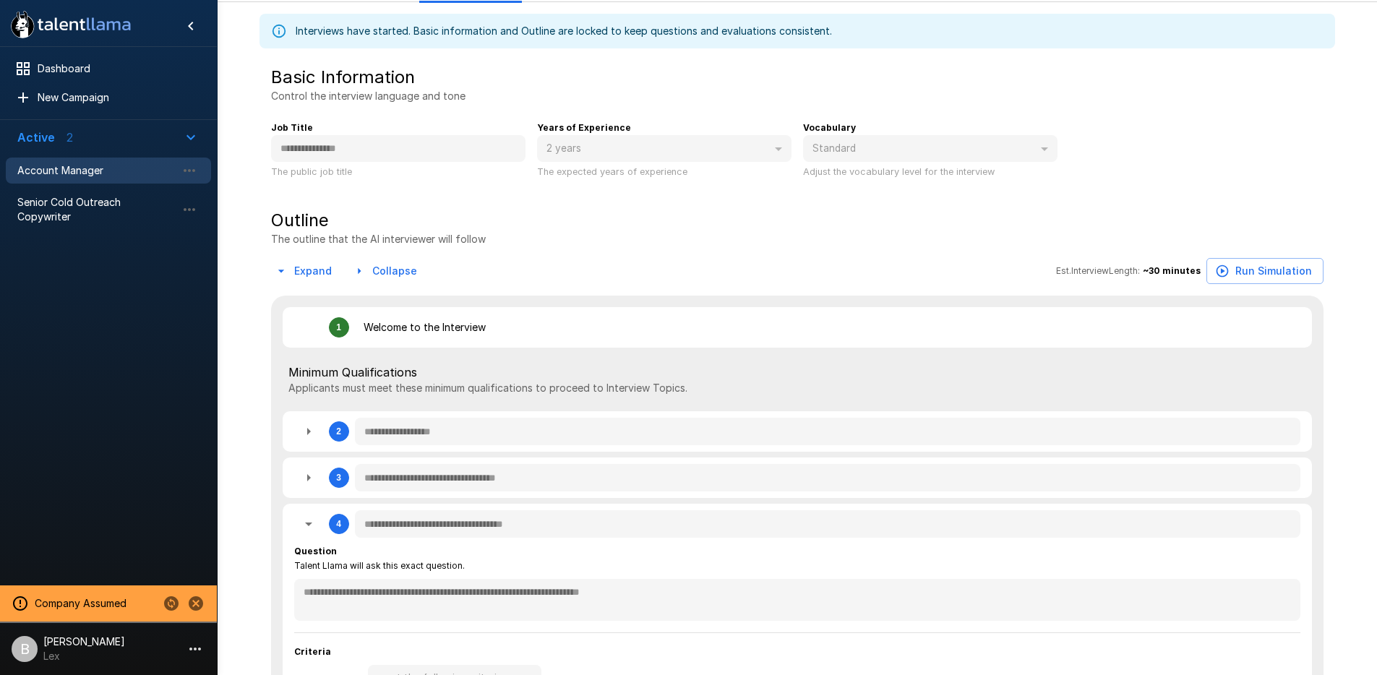
type textarea "*"
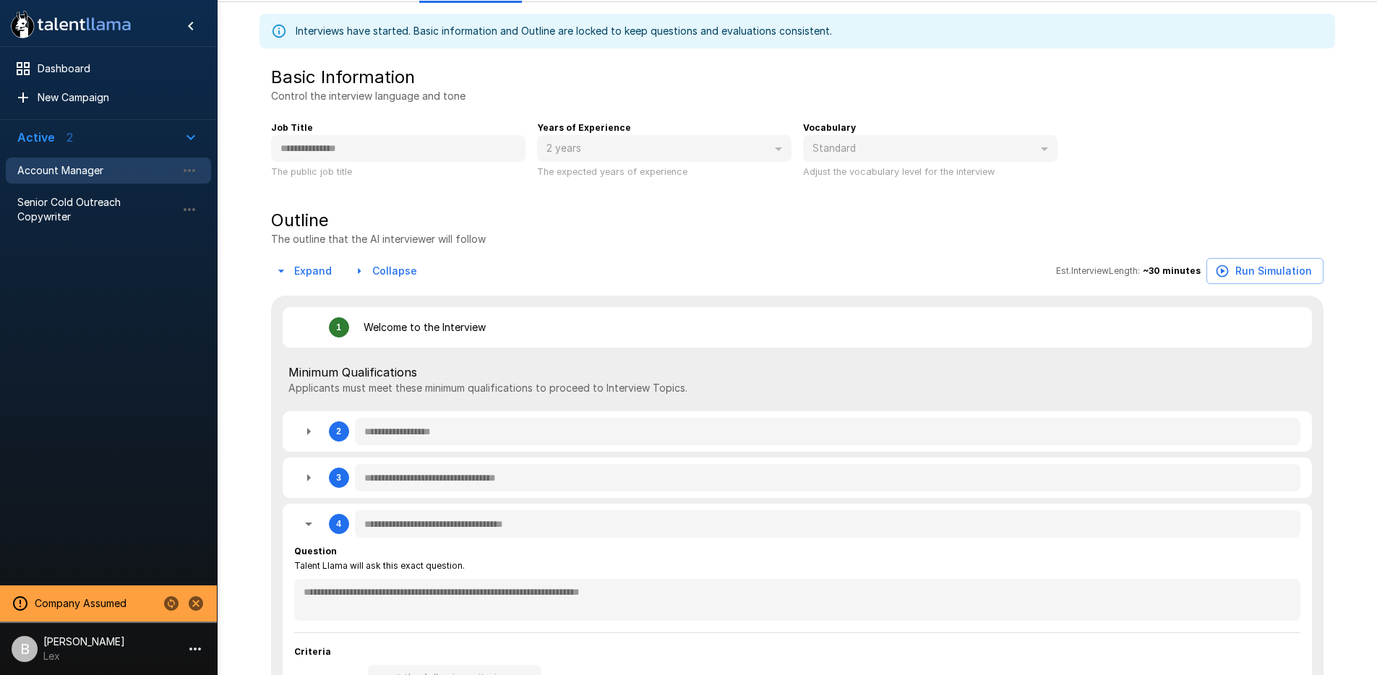
type textarea "*"
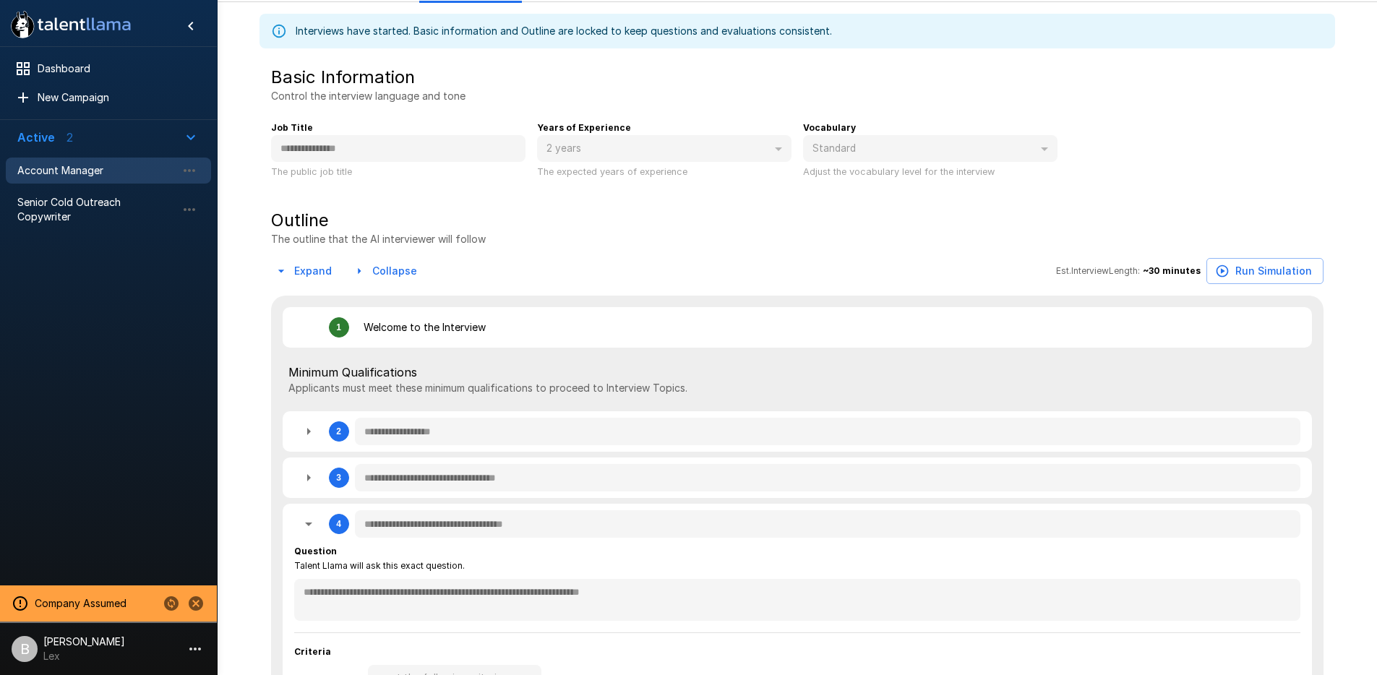
type textarea "*"
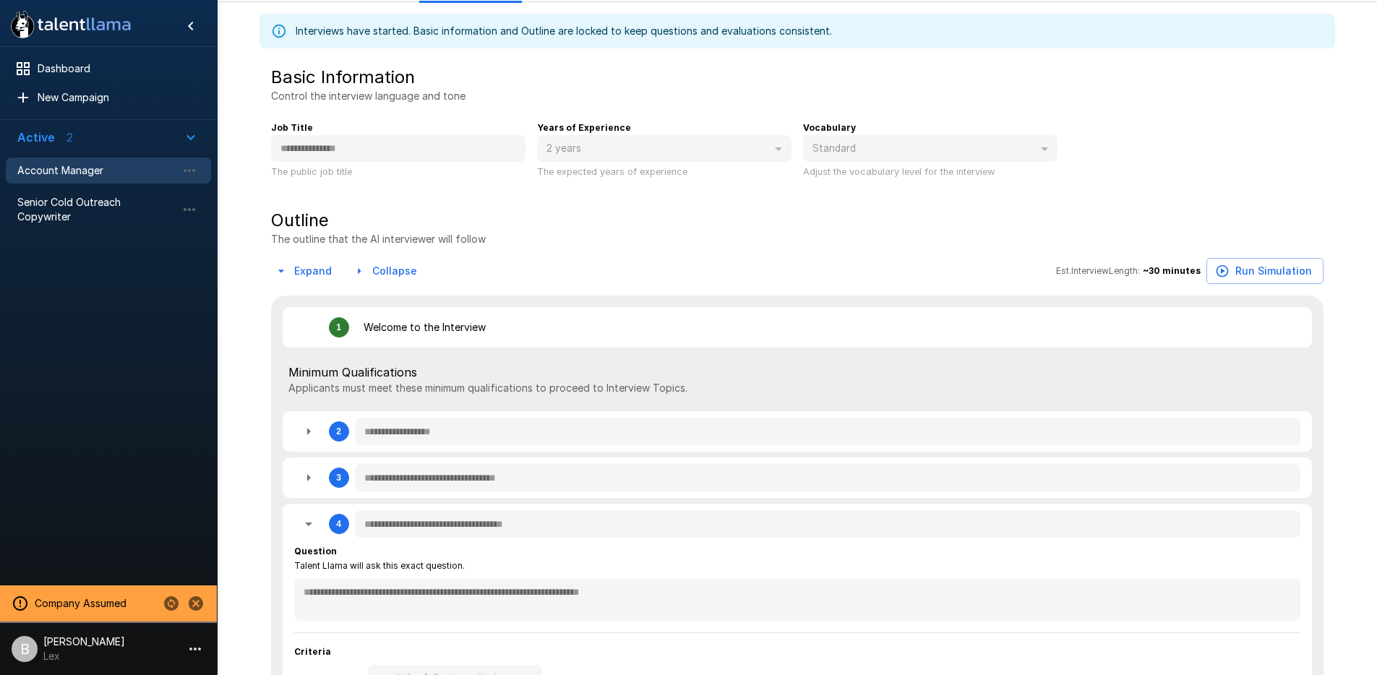
type textarea "*"
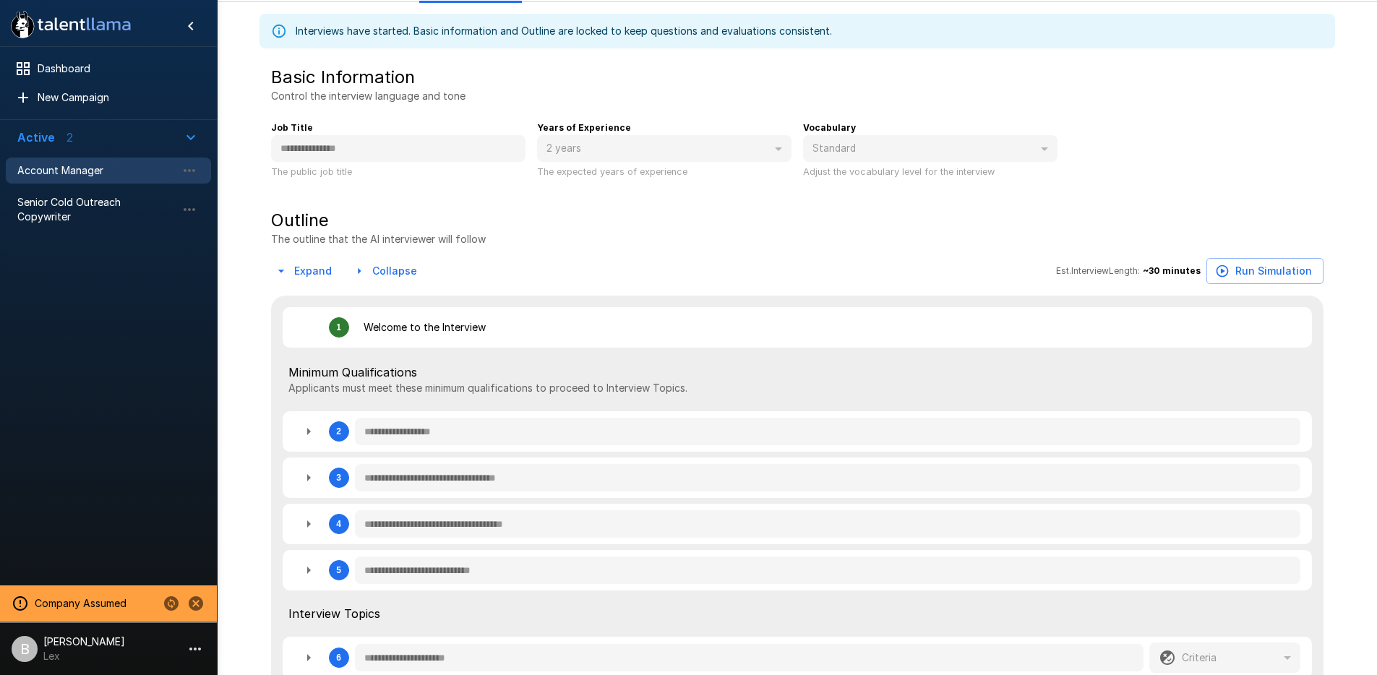
click at [318, 526] on button "button" at bounding box center [308, 524] width 29 height 29
type textarea "*"
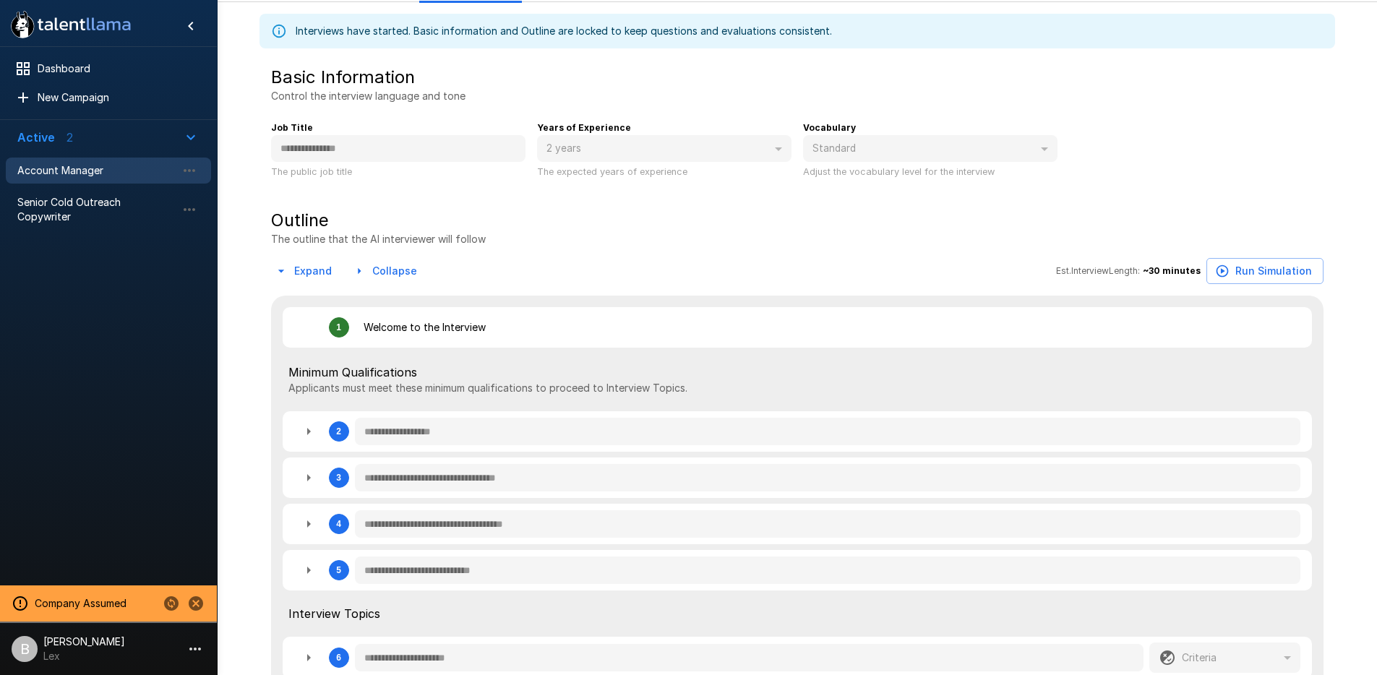
type textarea "*"
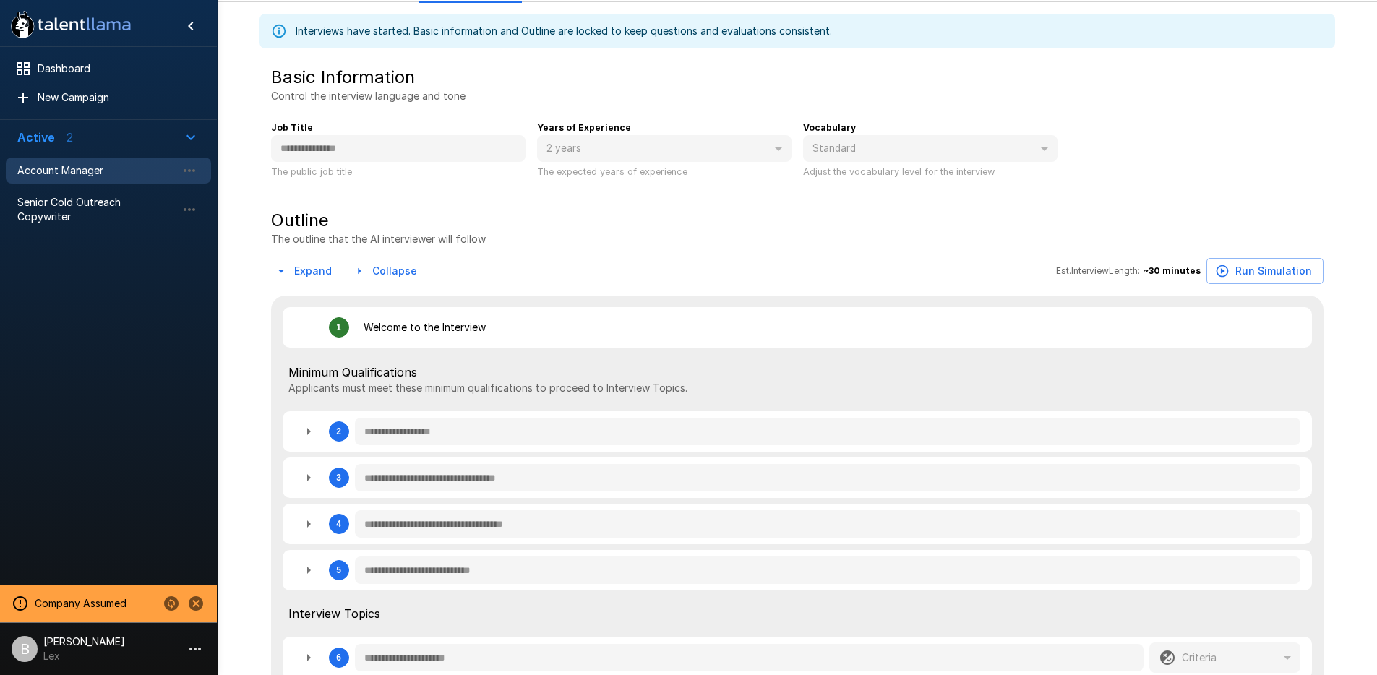
type textarea "*"
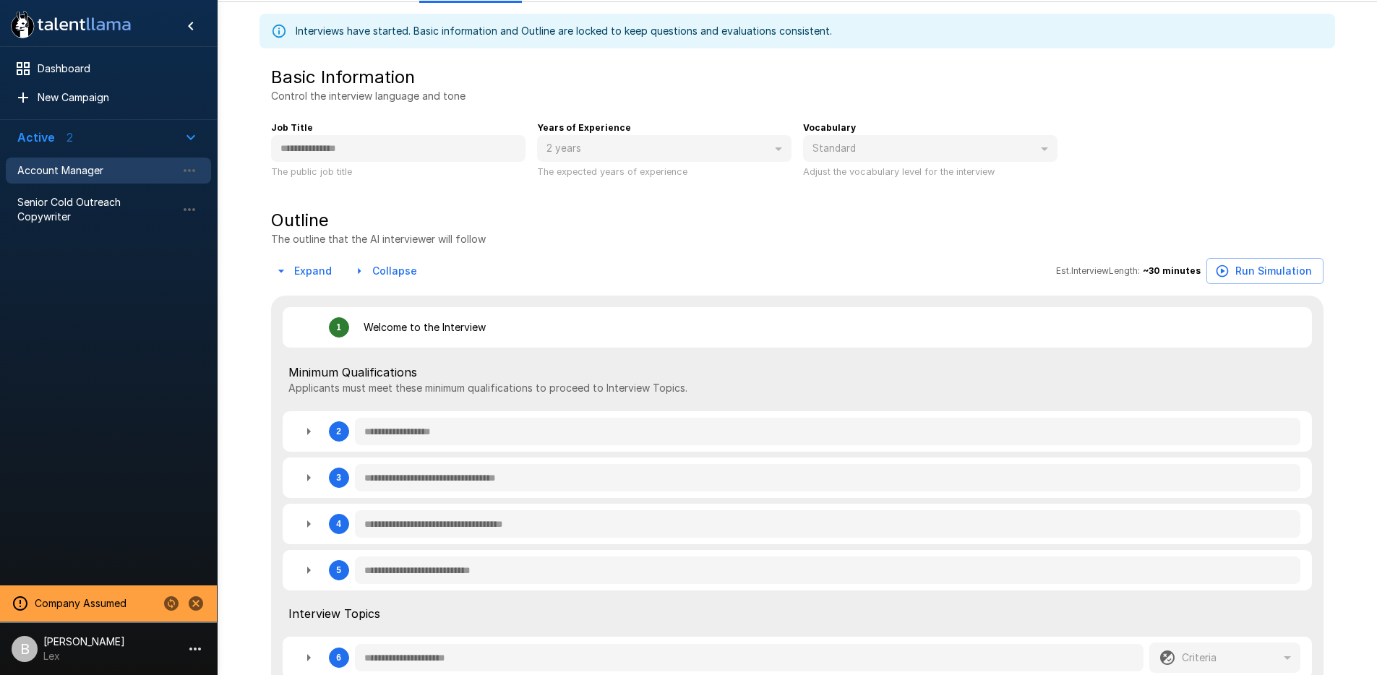
type textarea "*"
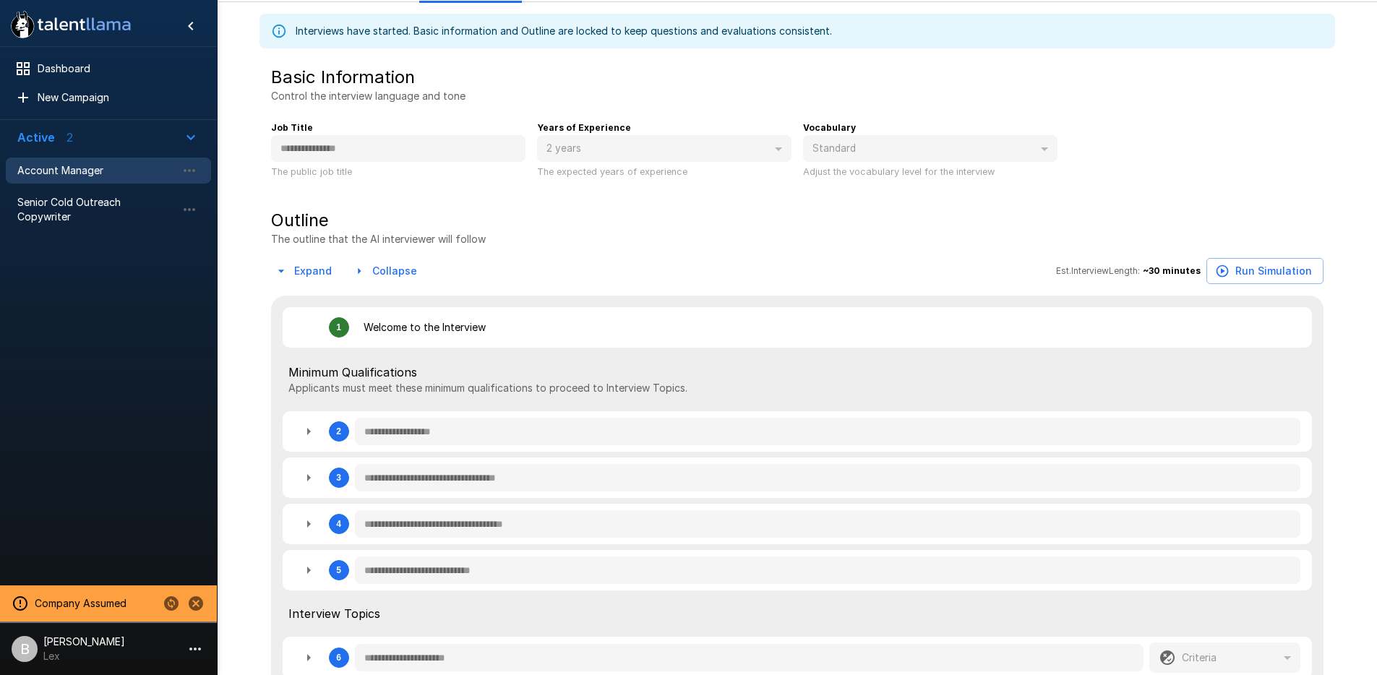
type textarea "*"
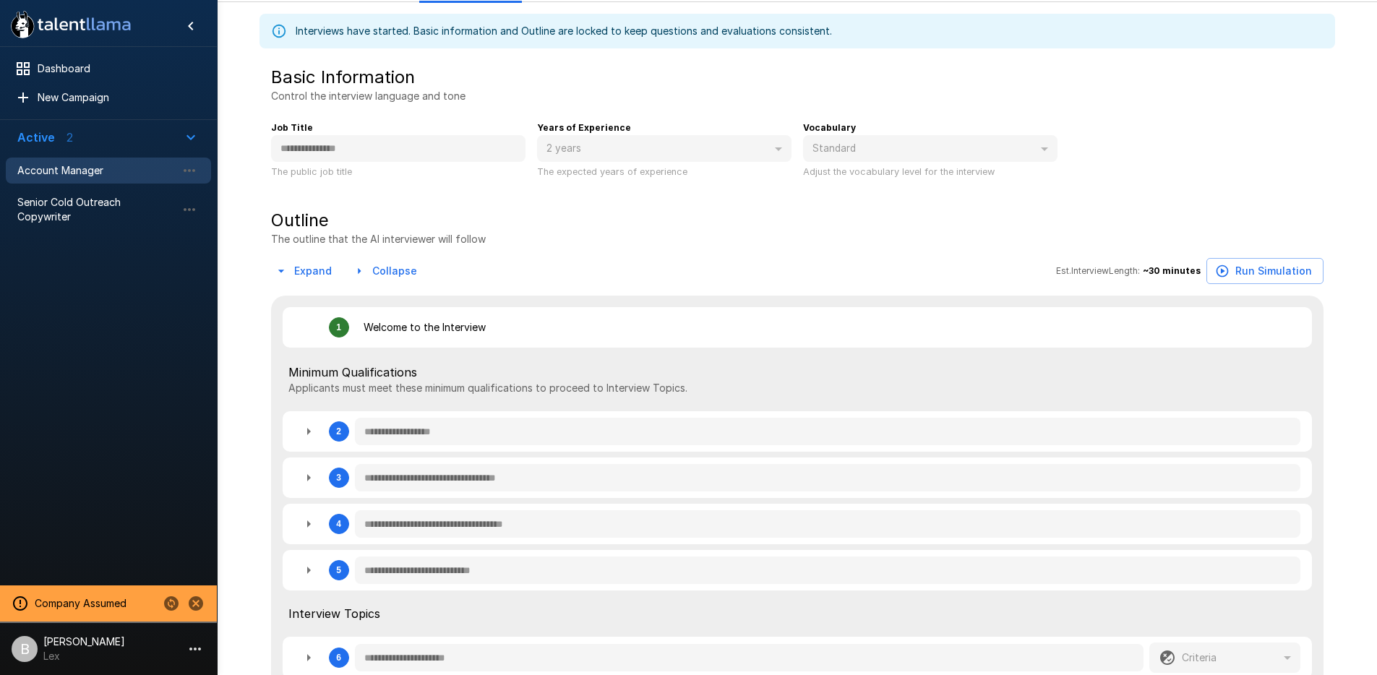
type textarea "*"
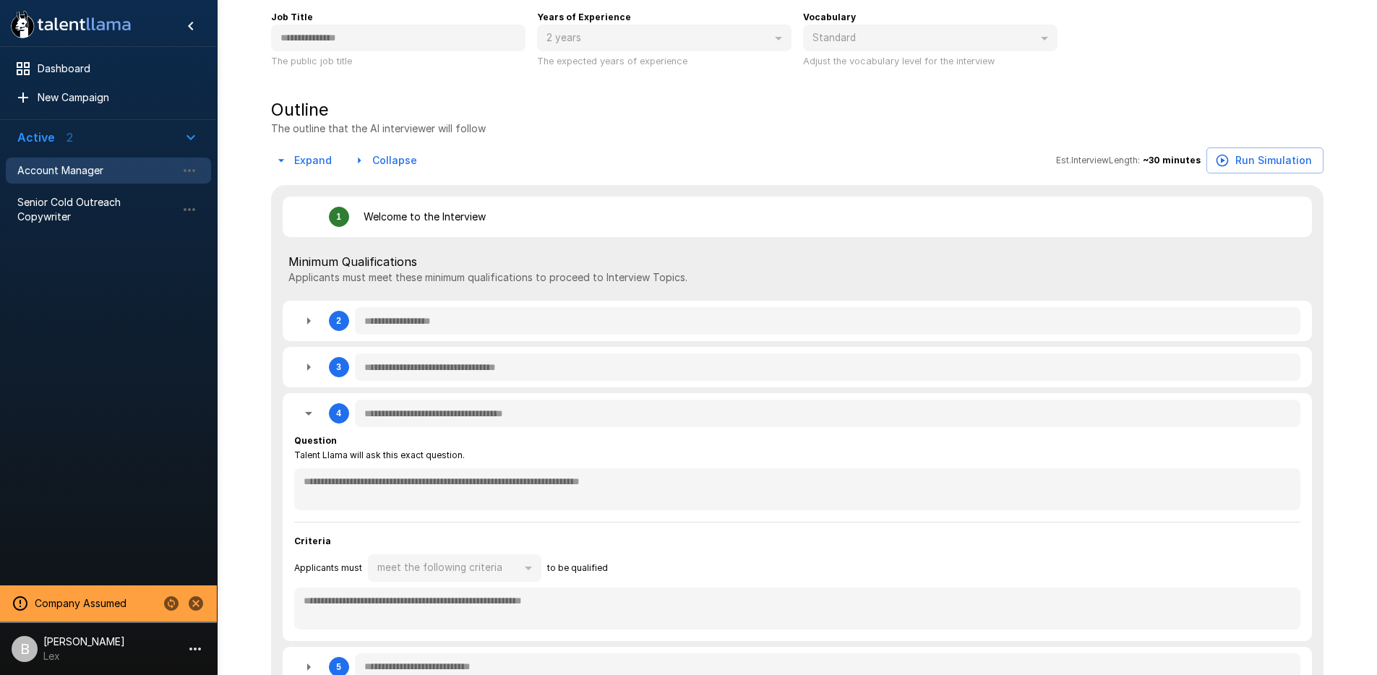
scroll to position [0, 0]
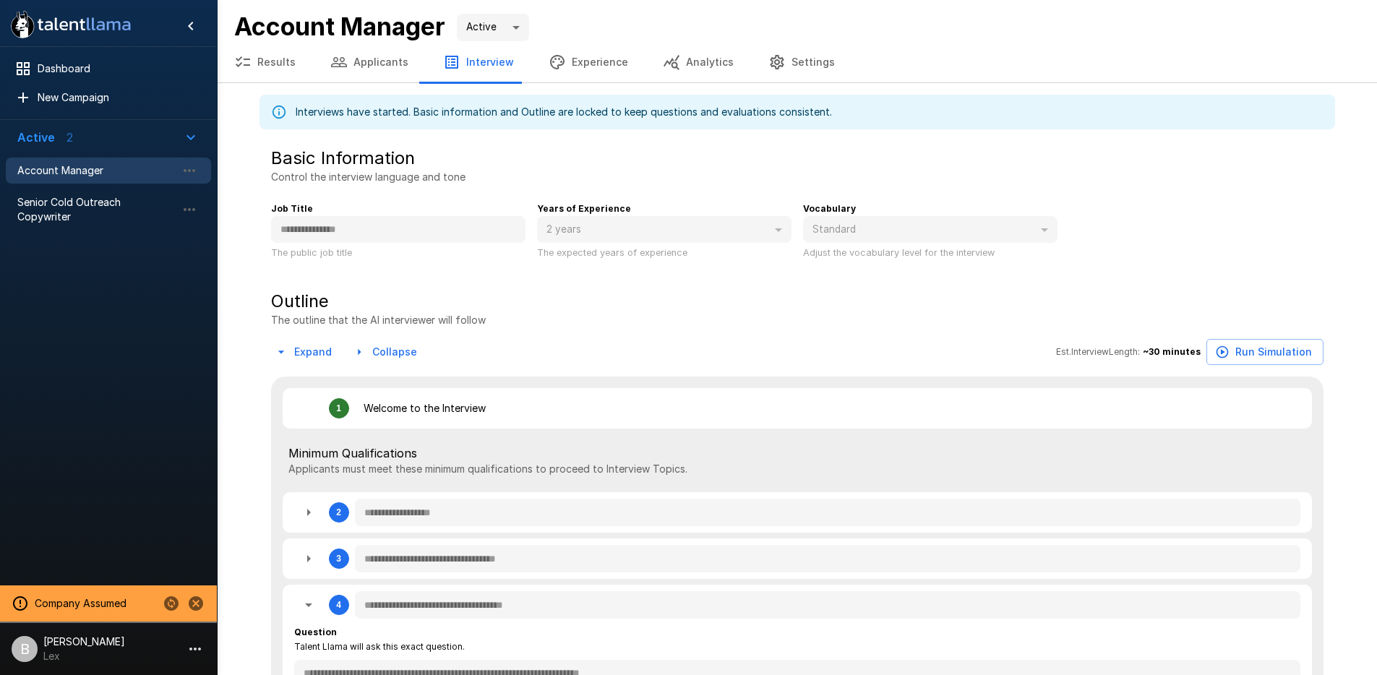
click at [385, 66] on button "Applicants" at bounding box center [369, 62] width 113 height 40
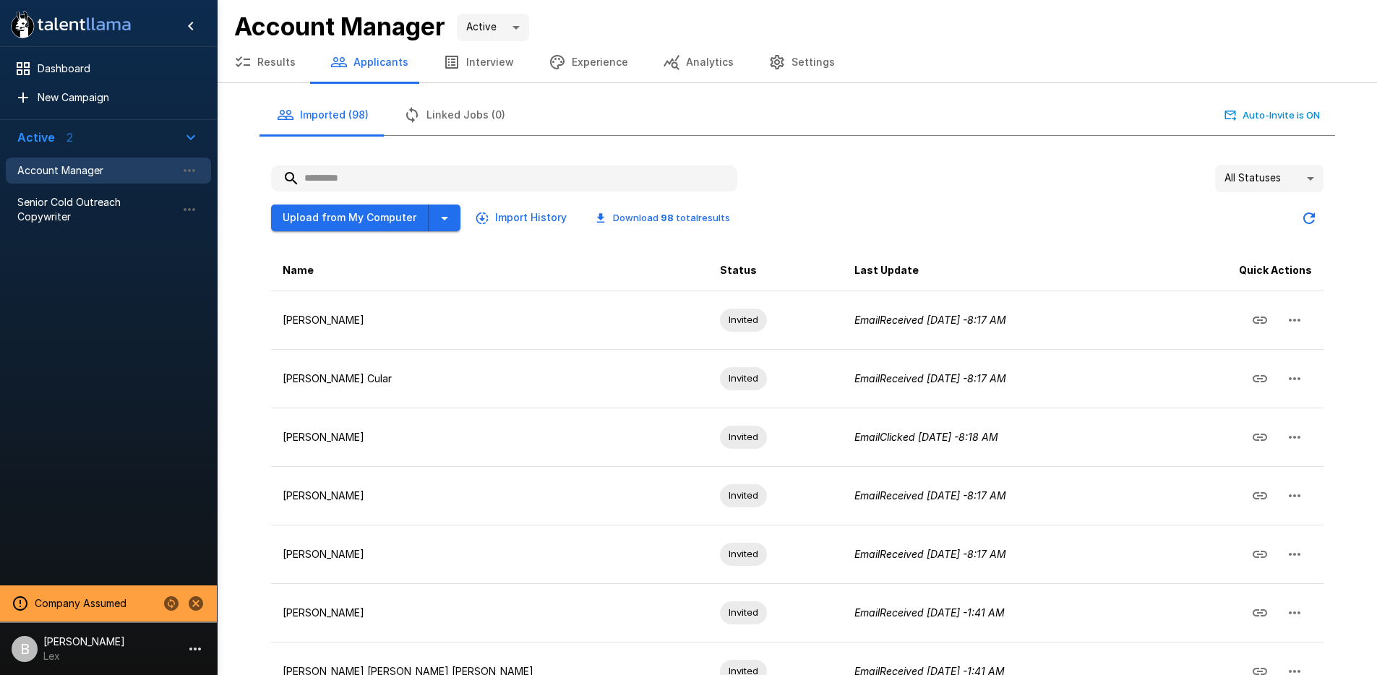
click at [283, 61] on button "Results" at bounding box center [265, 62] width 96 height 40
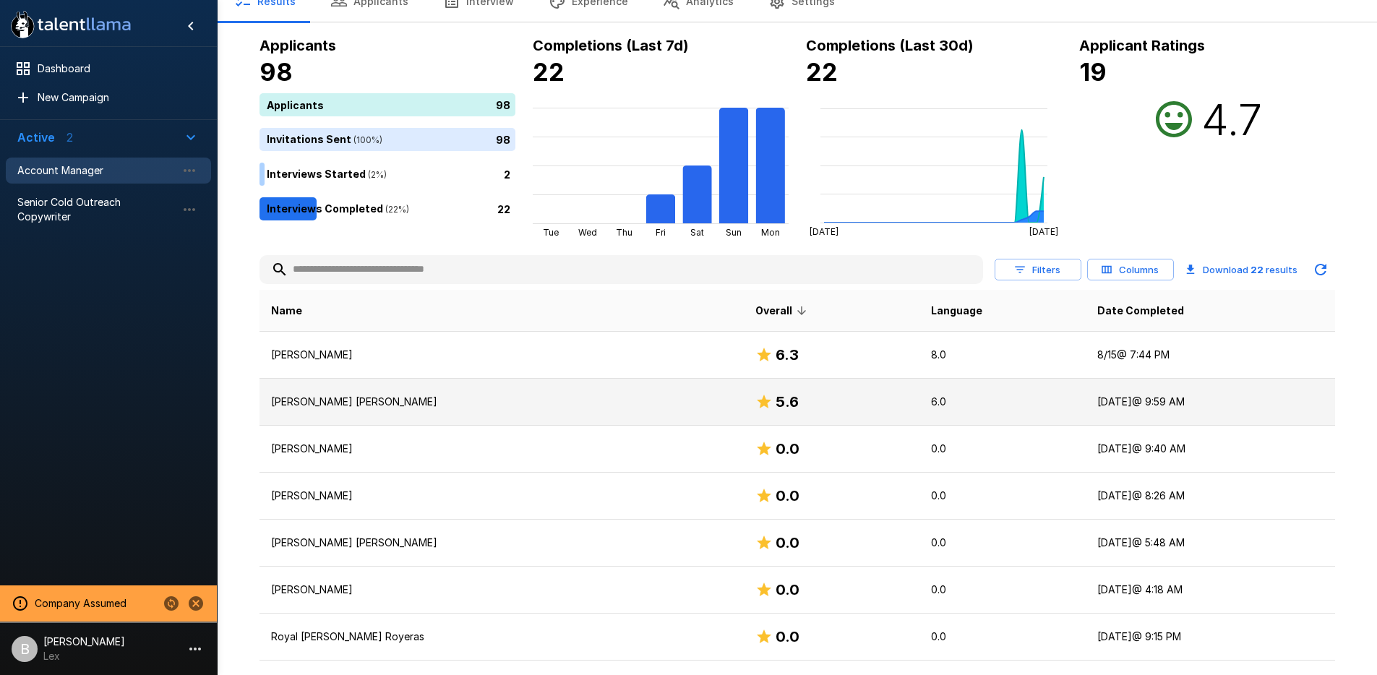
scroll to position [73, 0]
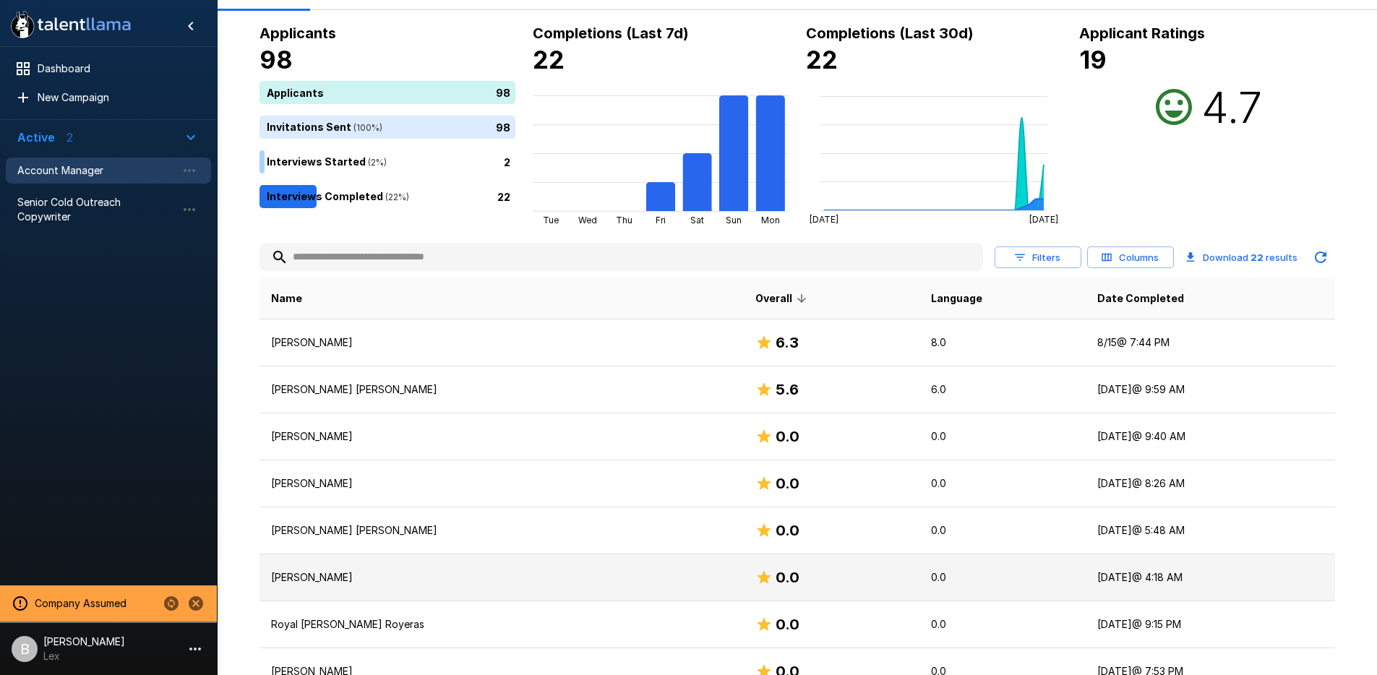
click at [481, 583] on p "Kyle Ussher" at bounding box center [501, 577] width 461 height 14
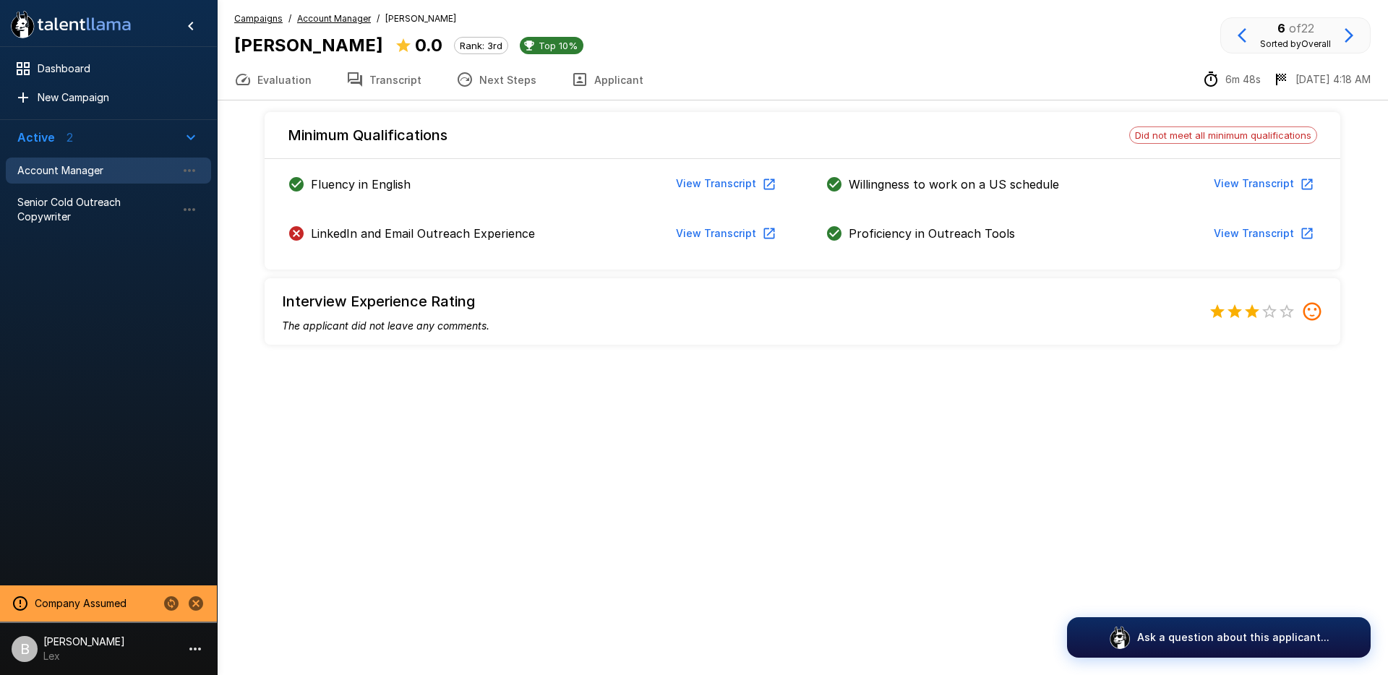
click at [714, 229] on button "View Transcript" at bounding box center [724, 233] width 109 height 27
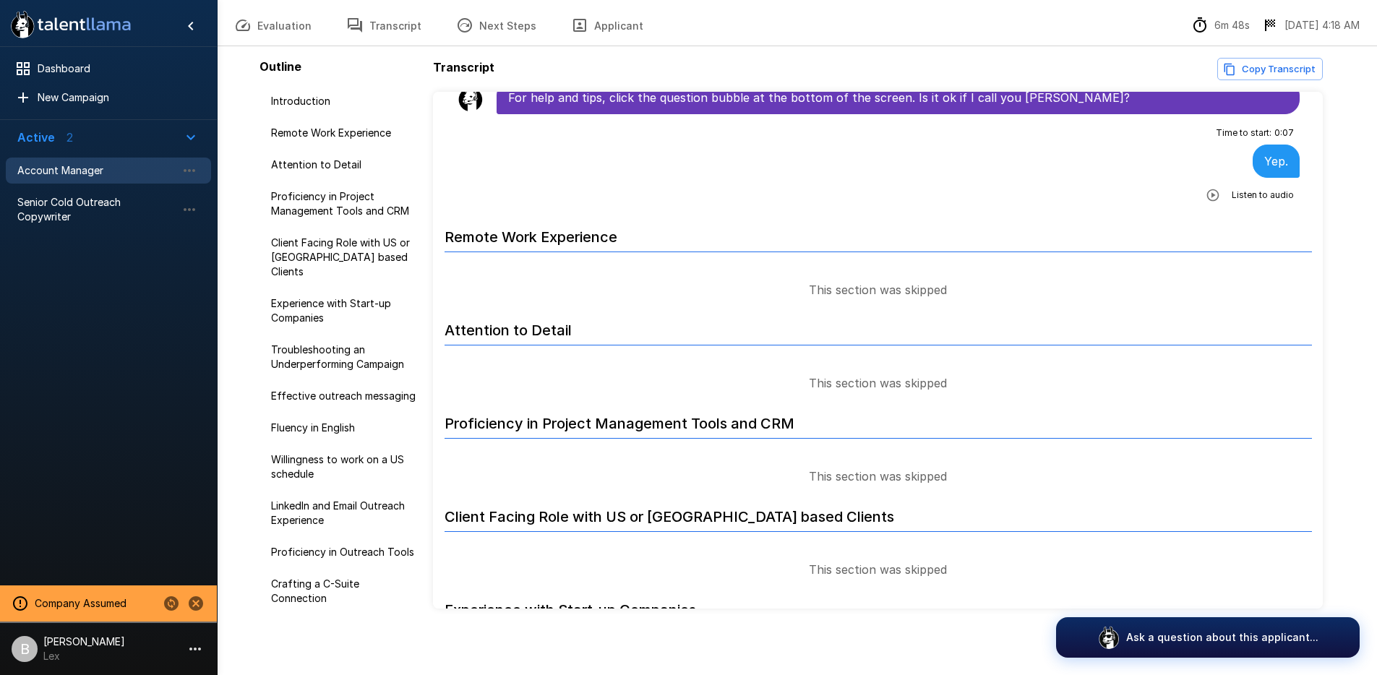
scroll to position [57, 0]
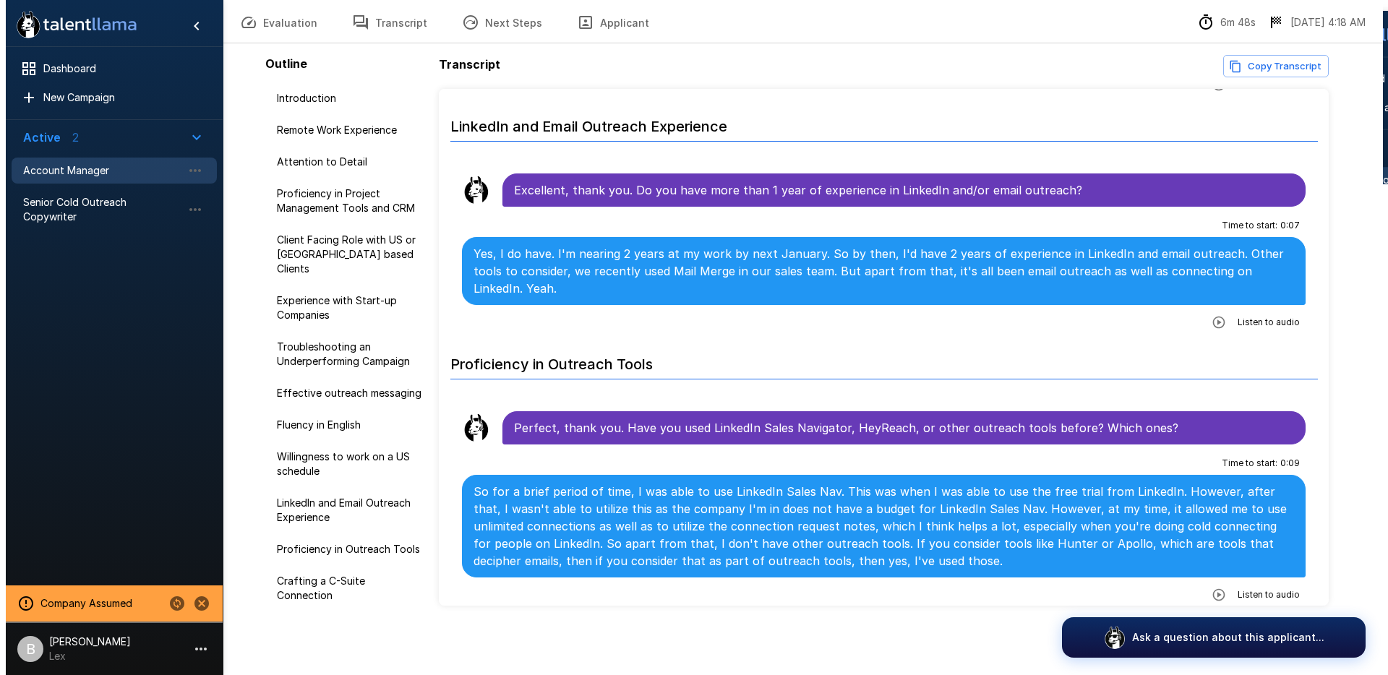
scroll to position [1330, 0]
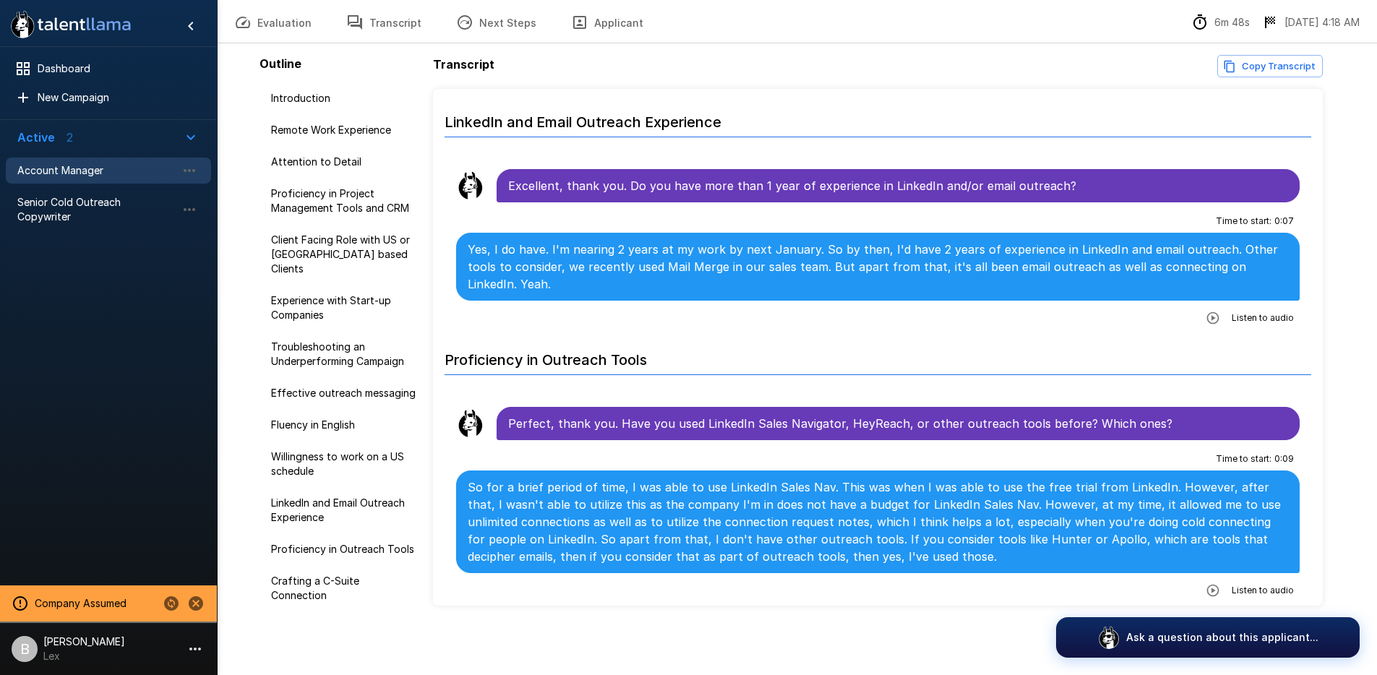
click at [112, 637] on li "B Ben Chaikin Lex" at bounding box center [108, 646] width 217 height 46
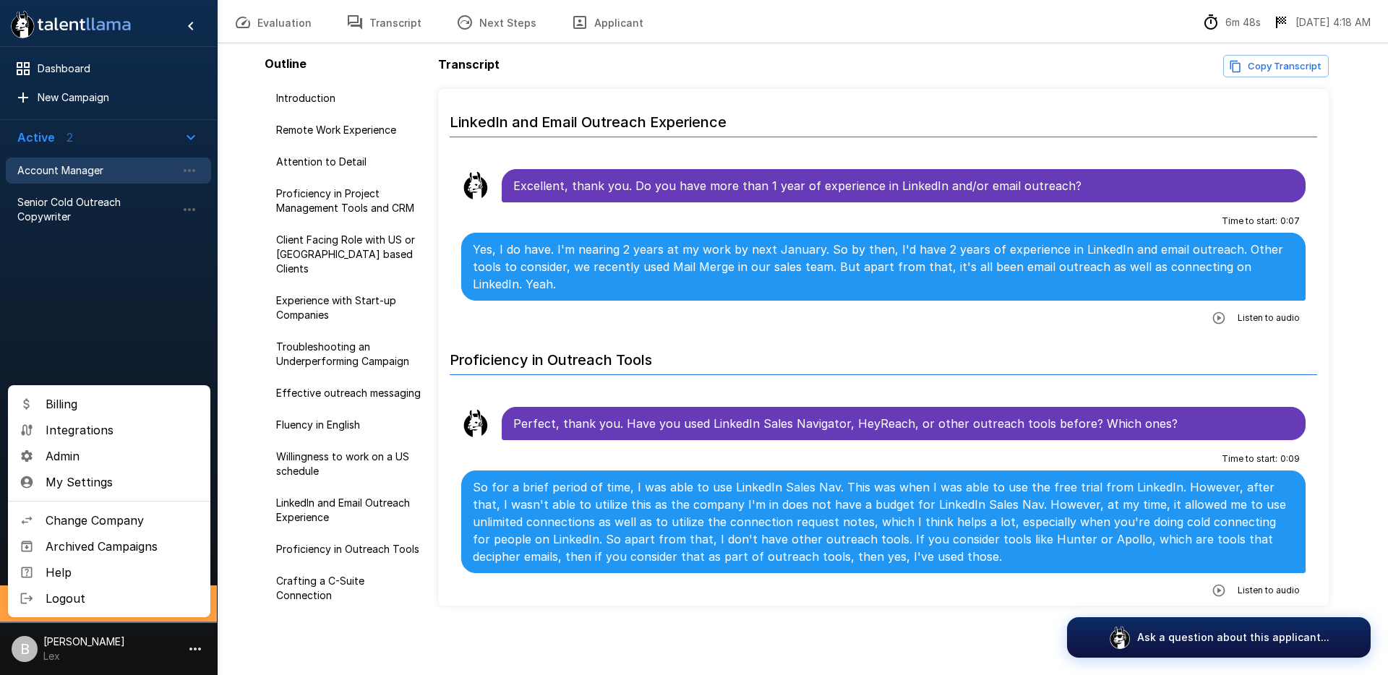
click at [273, 584] on div at bounding box center [694, 337] width 1388 height 675
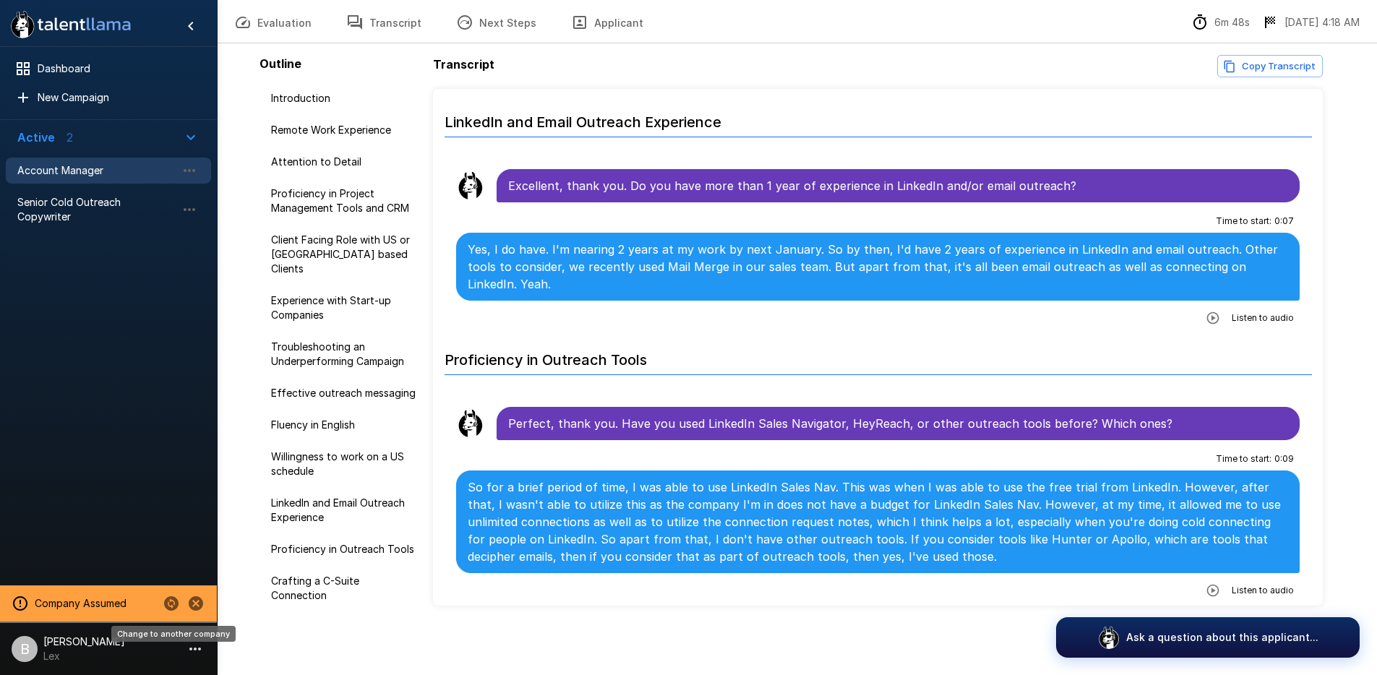
click at [170, 604] on icon "Change to another company" at bounding box center [171, 603] width 14 height 14
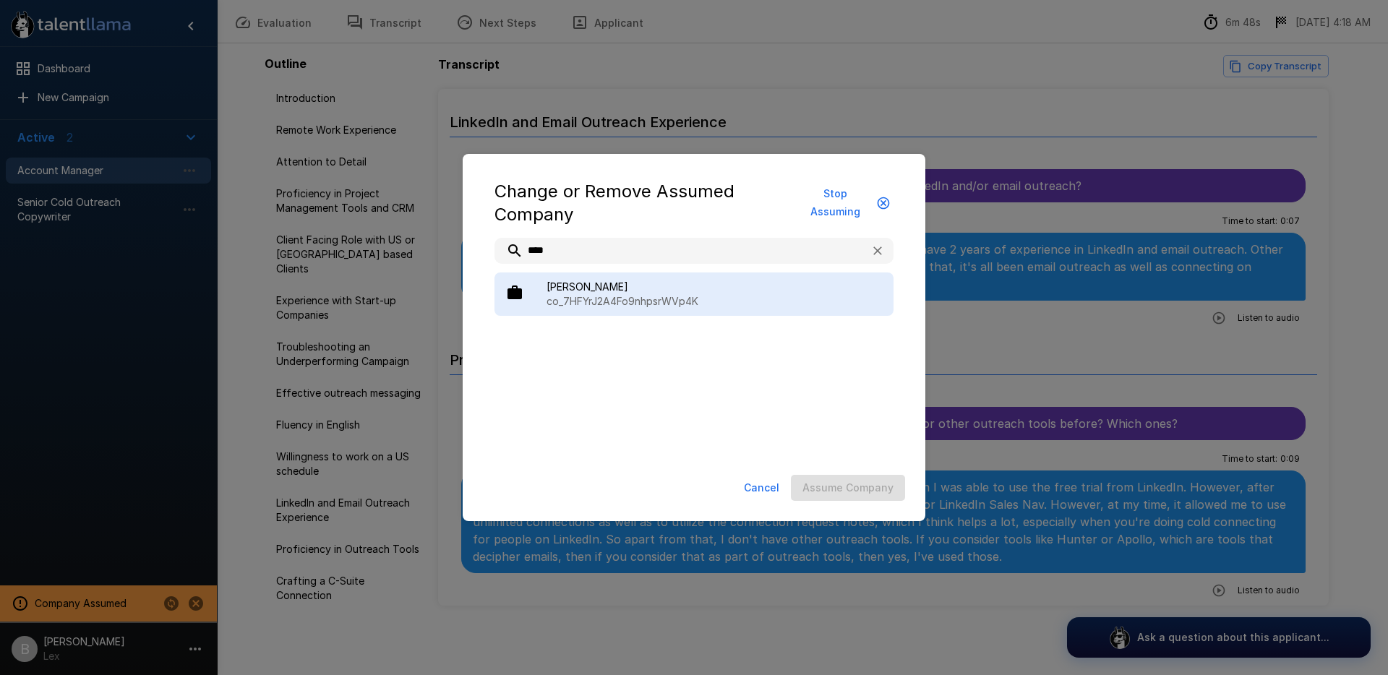
type input "****"
click at [596, 293] on span "[PERSON_NAME]" at bounding box center [713, 287] width 335 height 14
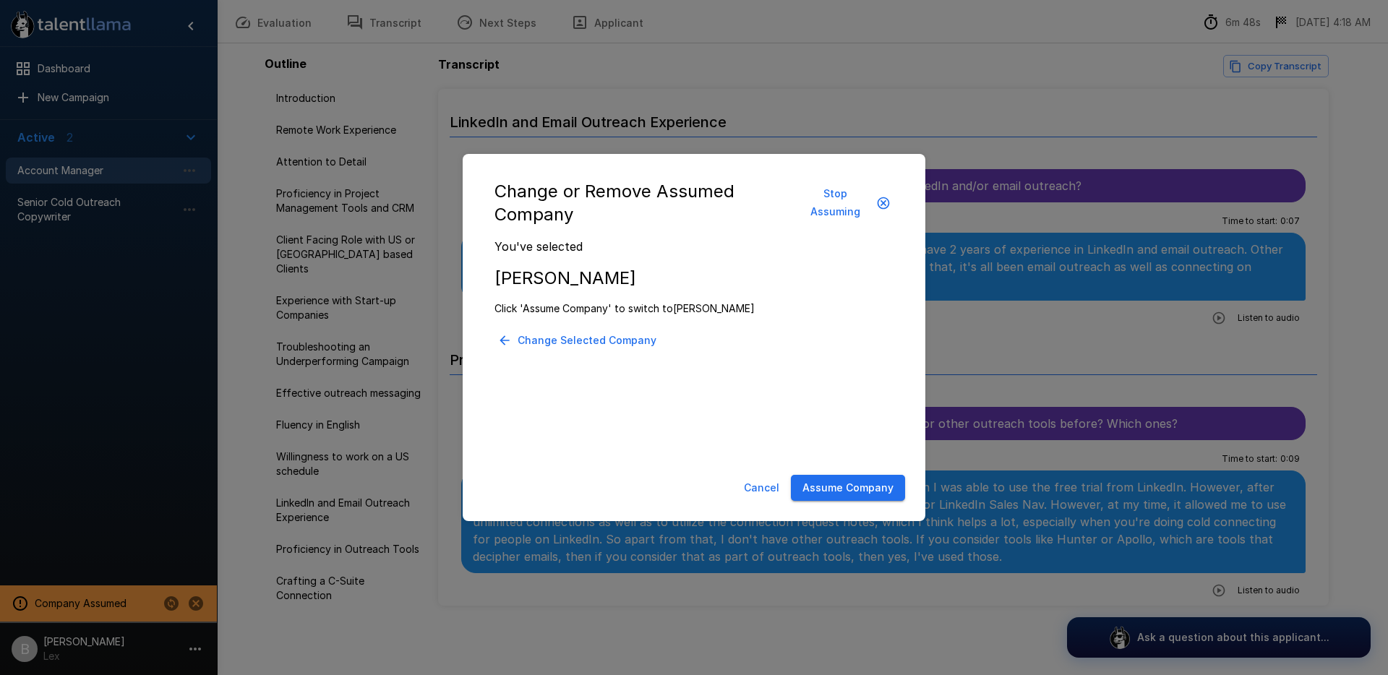
click at [844, 492] on button "Assume Company" at bounding box center [848, 488] width 114 height 27
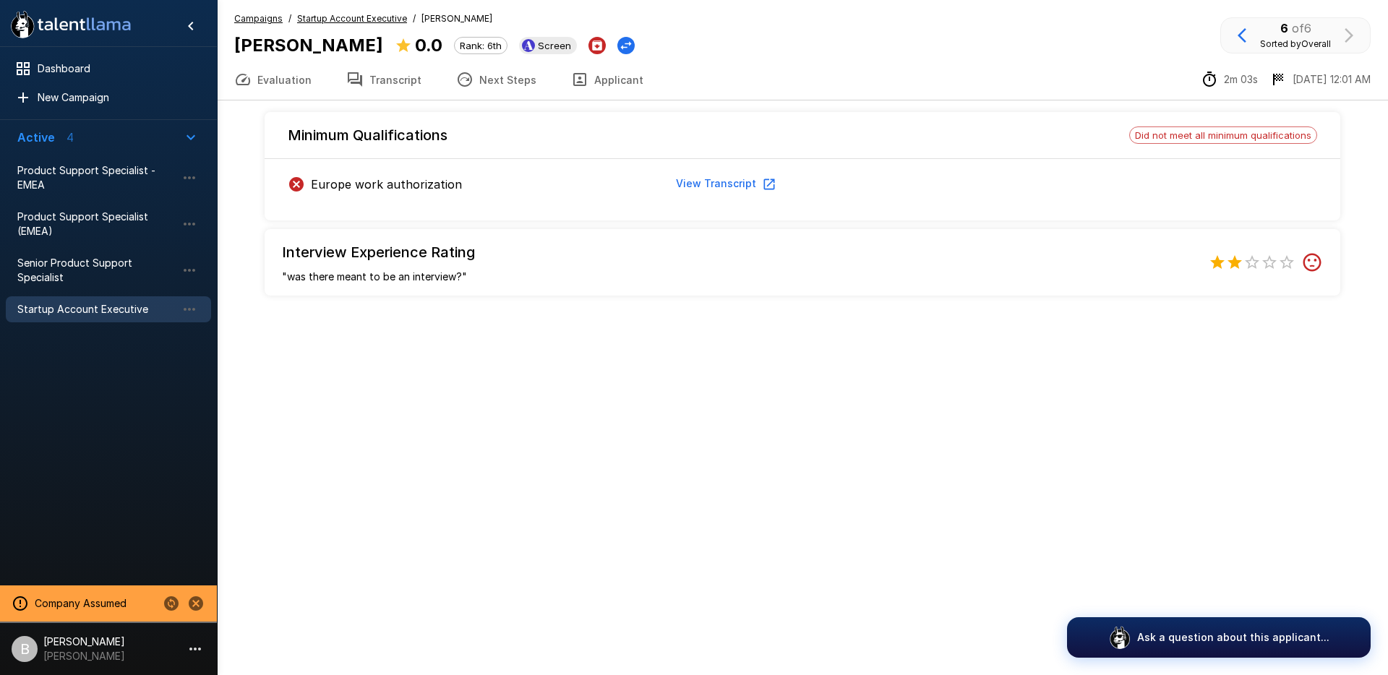
click at [722, 178] on button "View Transcript" at bounding box center [724, 184] width 109 height 27
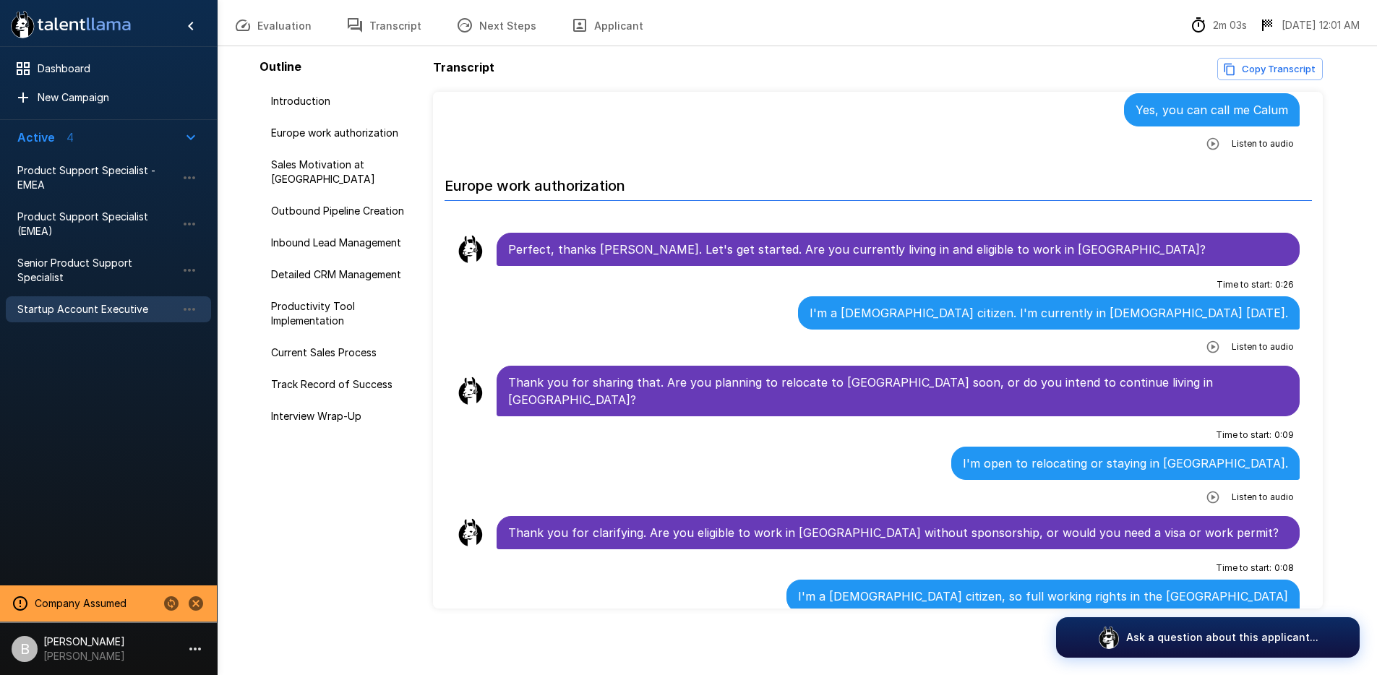
scroll to position [57, 0]
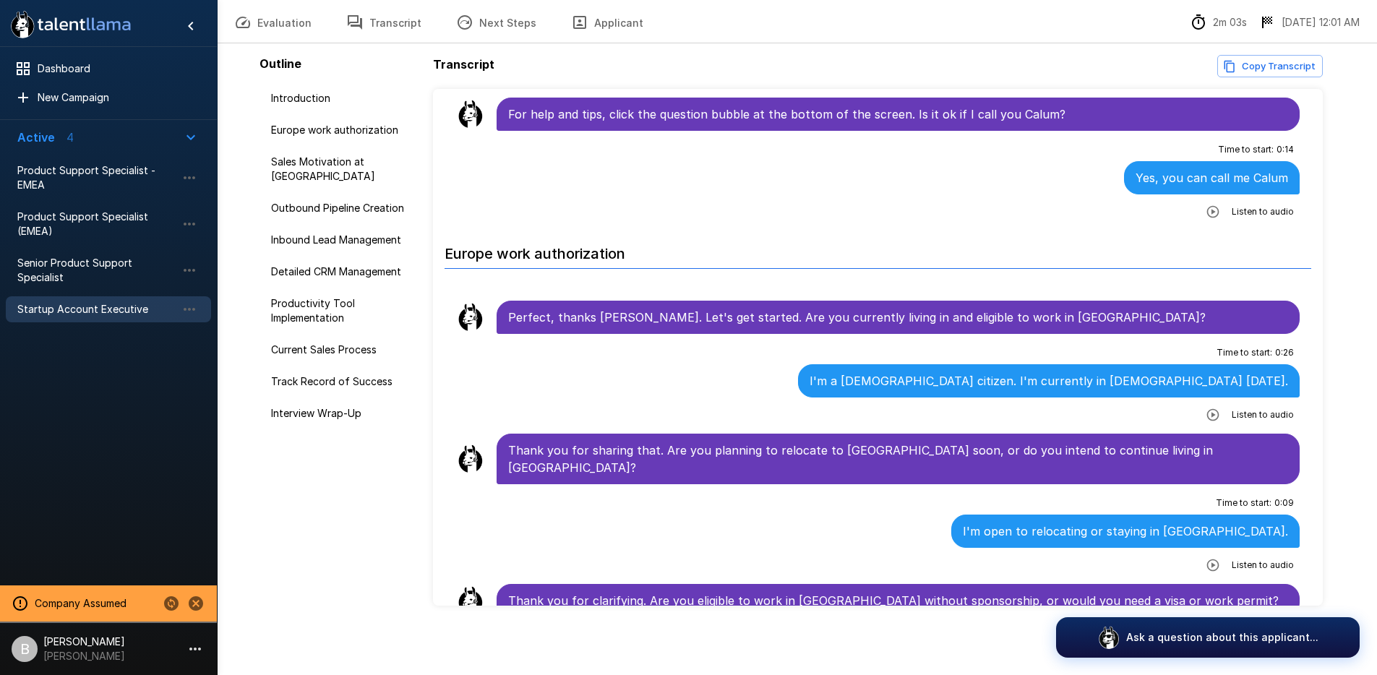
scroll to position [69, 0]
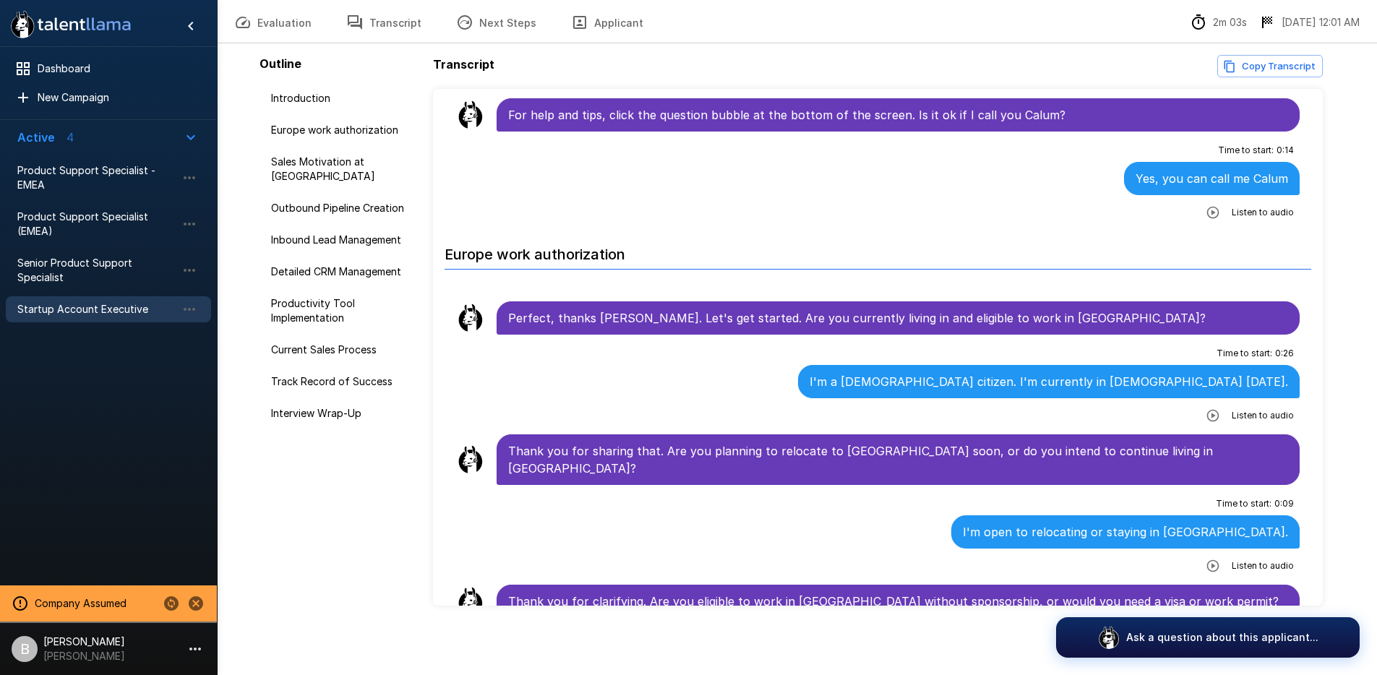
click at [382, 32] on button "Transcript" at bounding box center [384, 22] width 110 height 40
click at [273, 19] on button "Evaluation" at bounding box center [273, 22] width 112 height 40
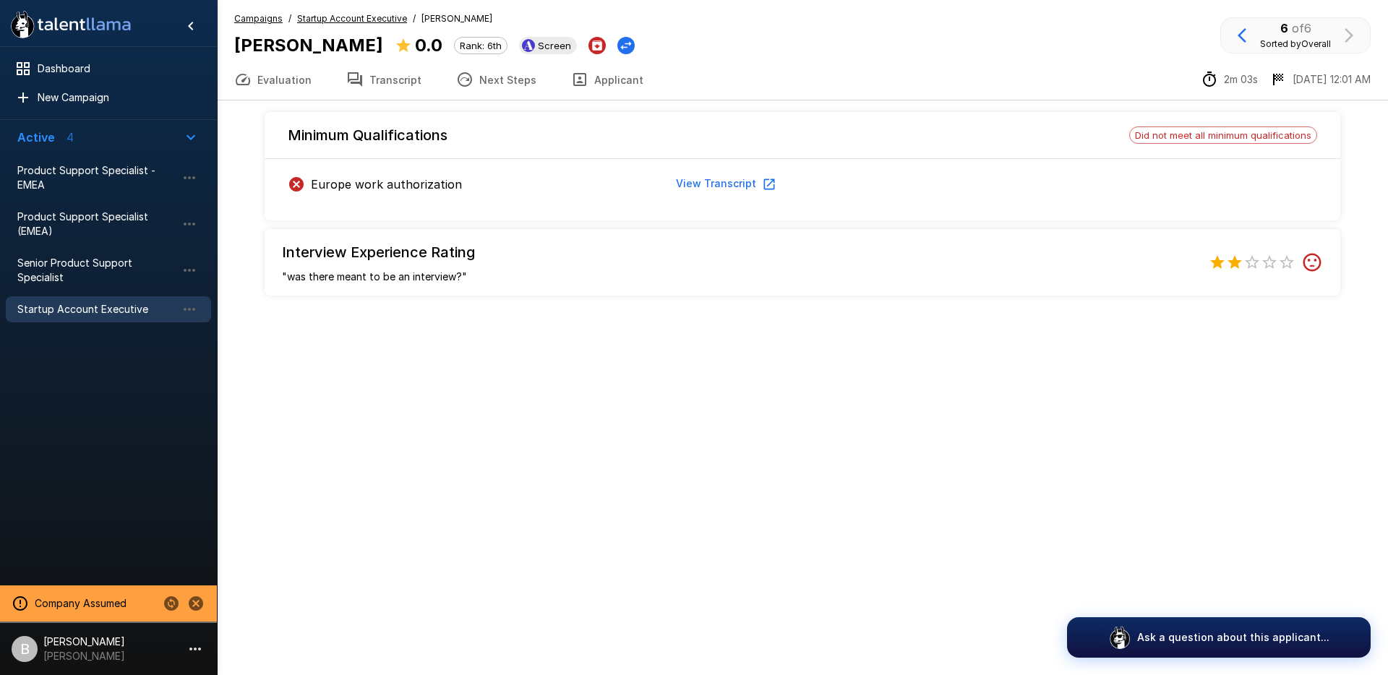
click at [358, 14] on u "Startup Account Executive" at bounding box center [352, 18] width 110 height 11
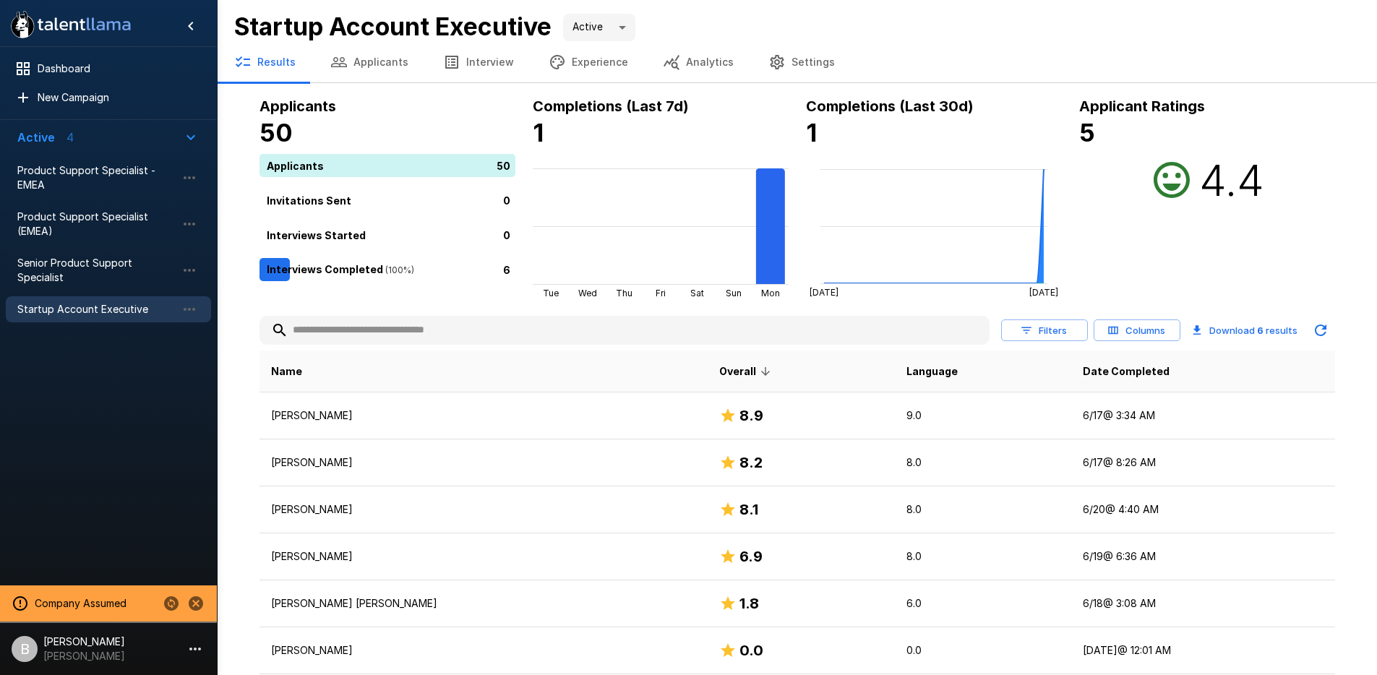
click at [472, 57] on button "Interview" at bounding box center [479, 62] width 106 height 40
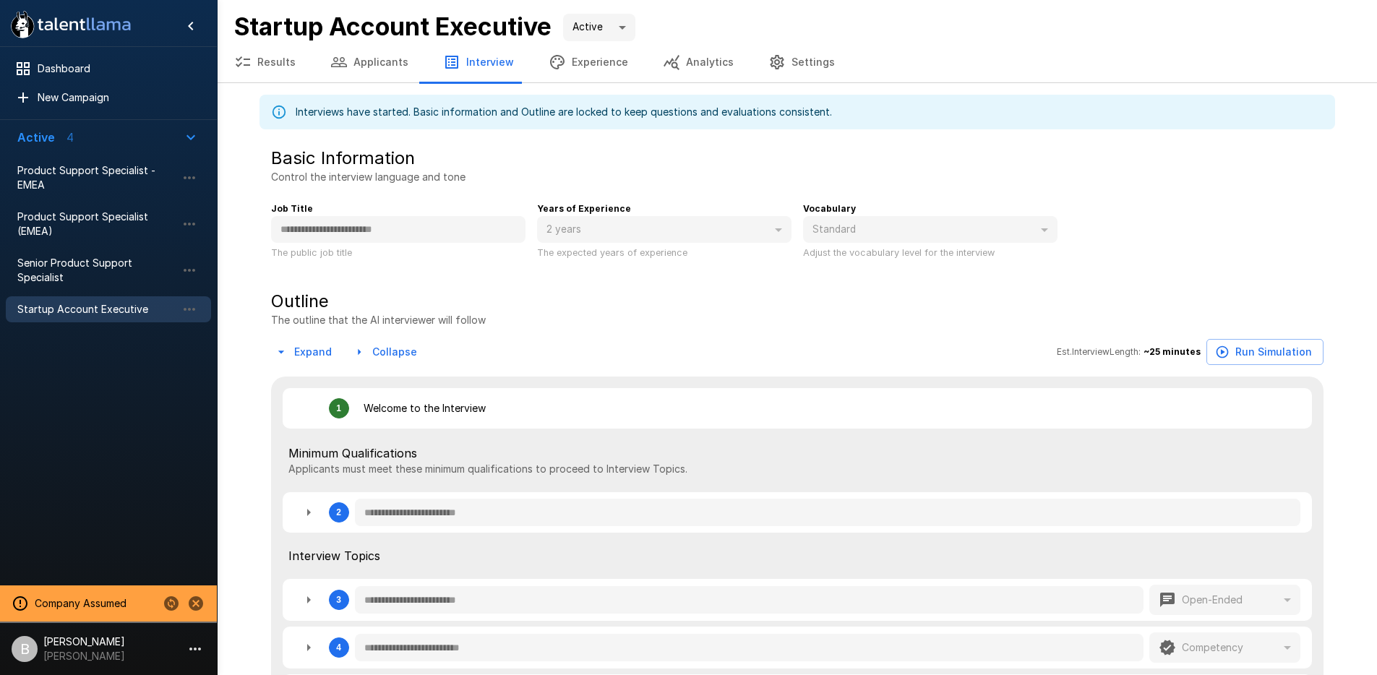
type textarea "*"
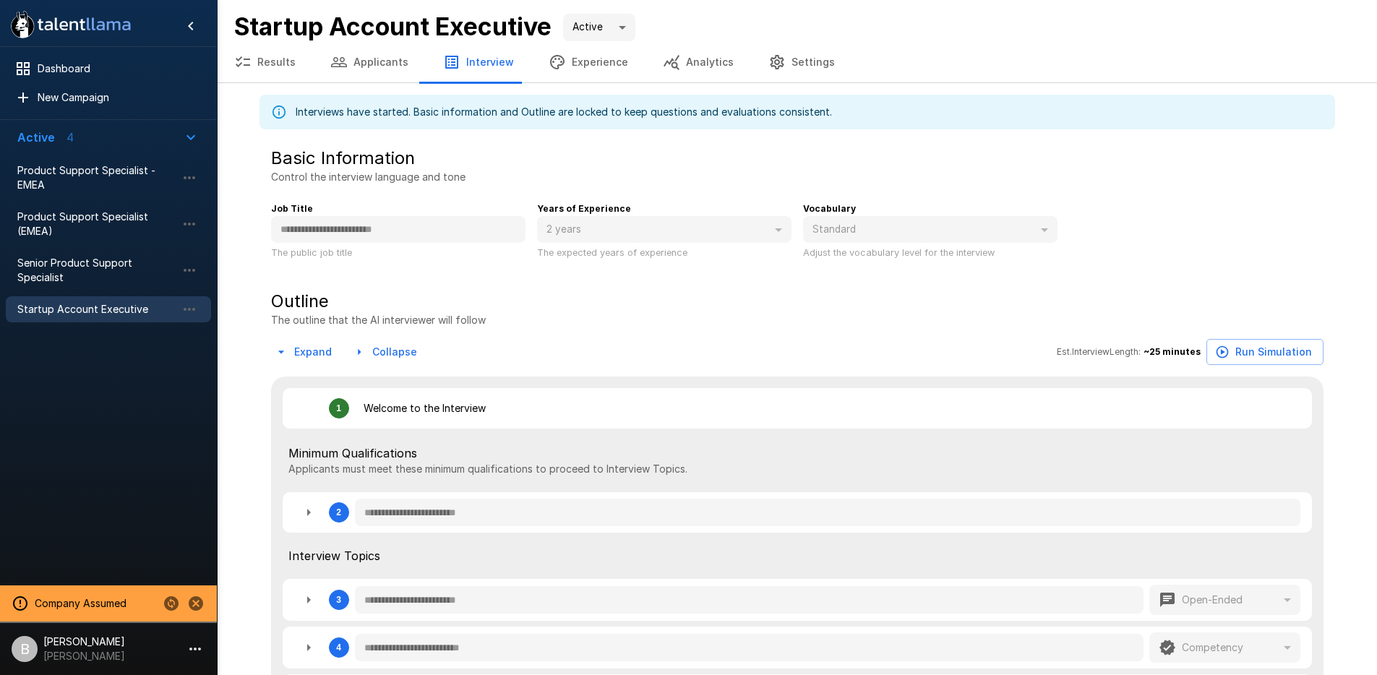
type textarea "*"
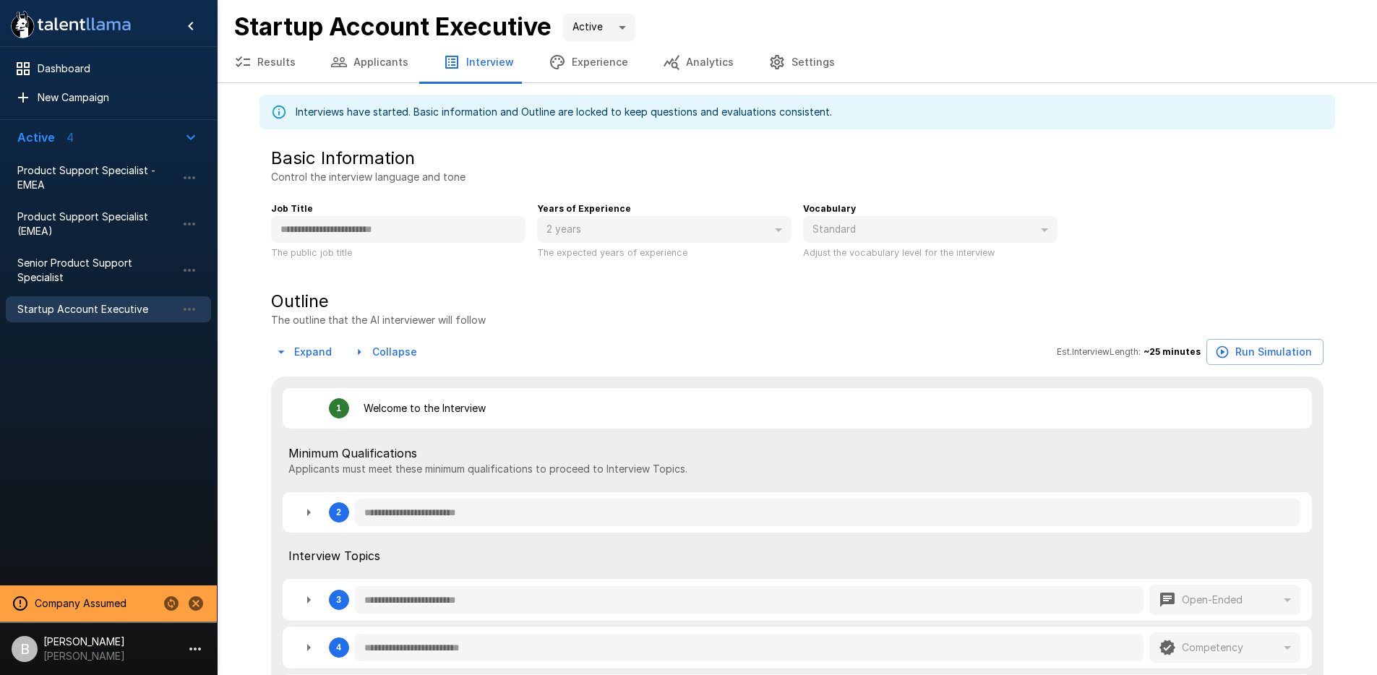
type textarea "*"
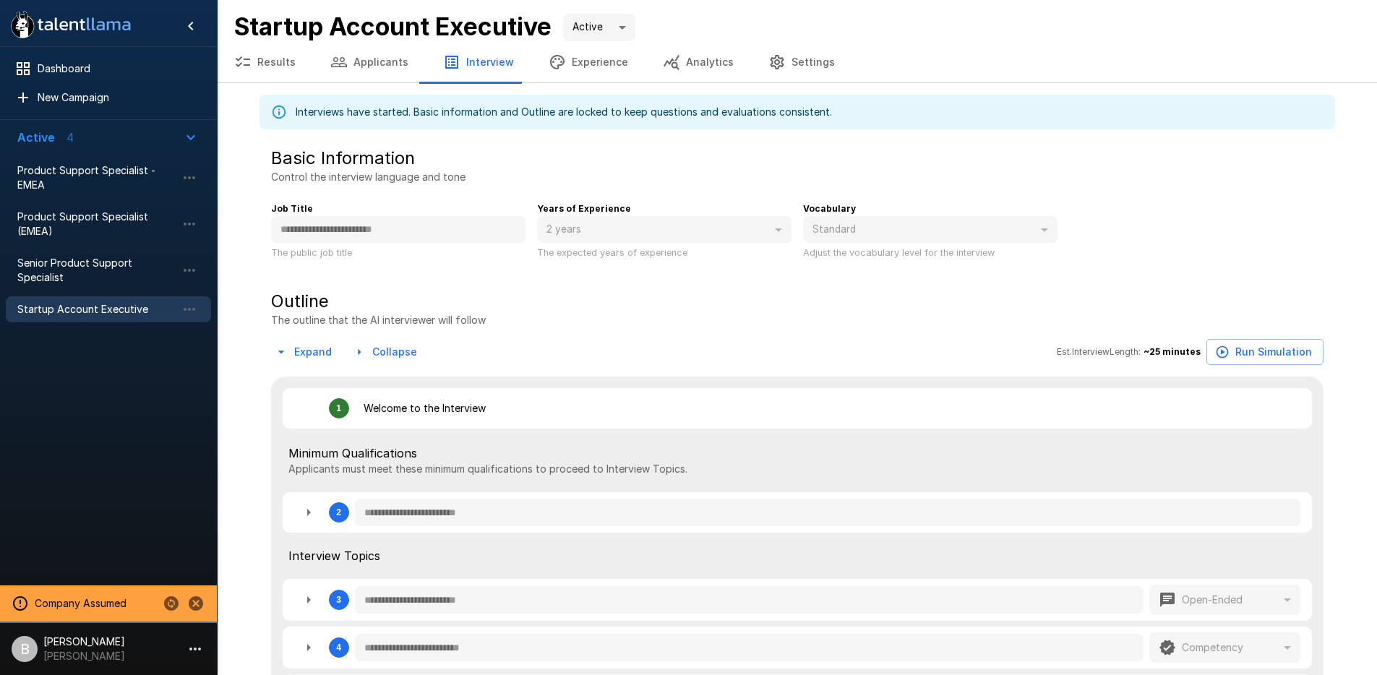
type textarea "*"
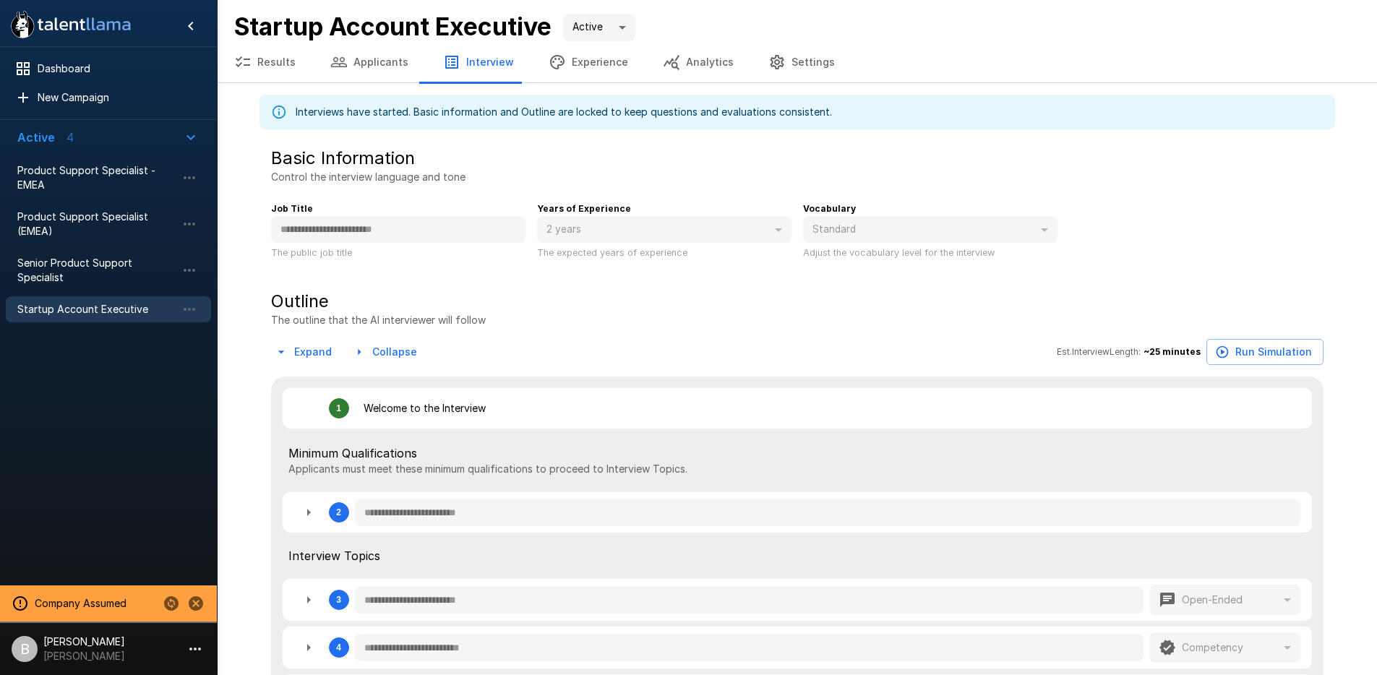
type textarea "*"
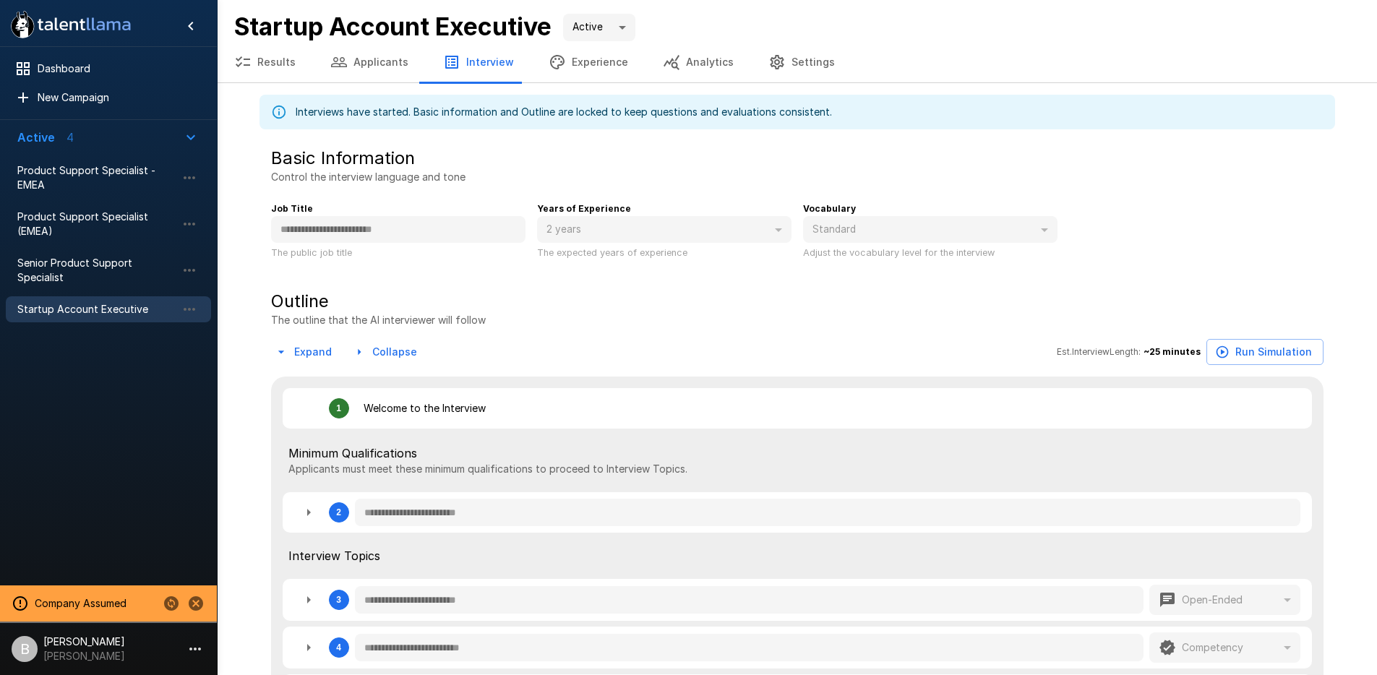
type textarea "*"
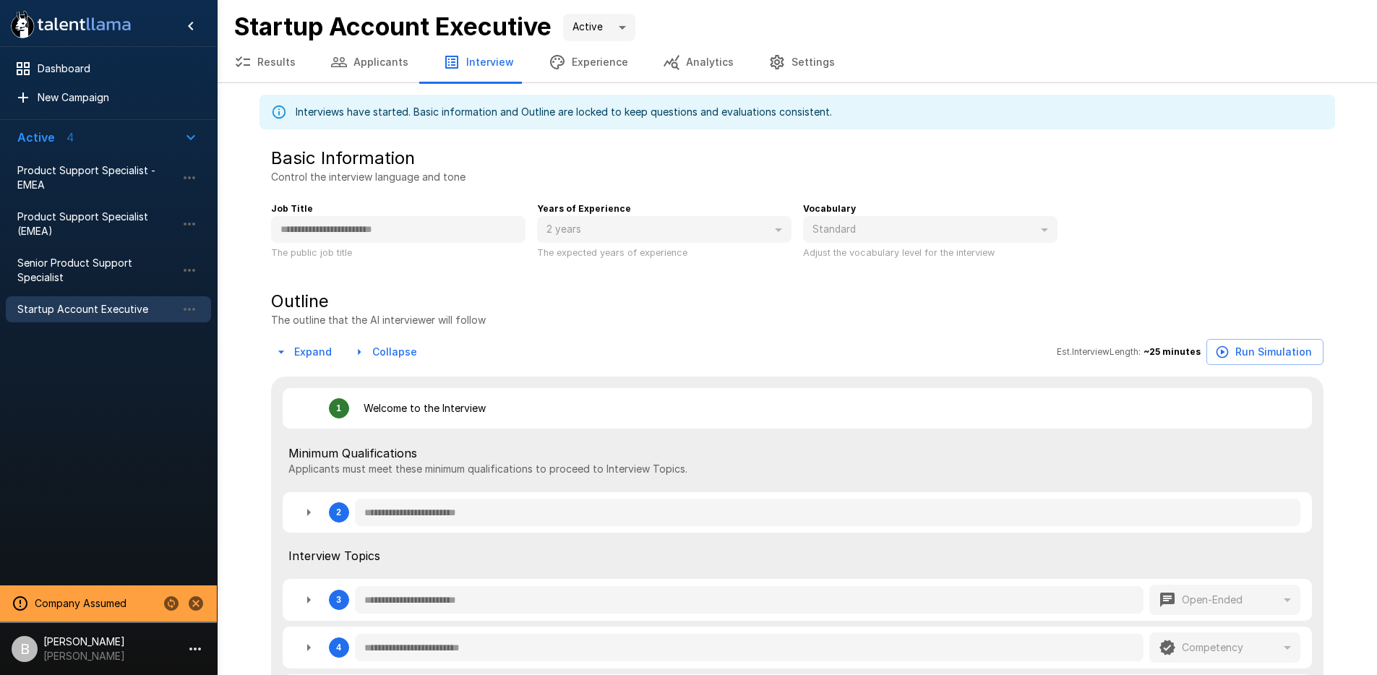
type textarea "*"
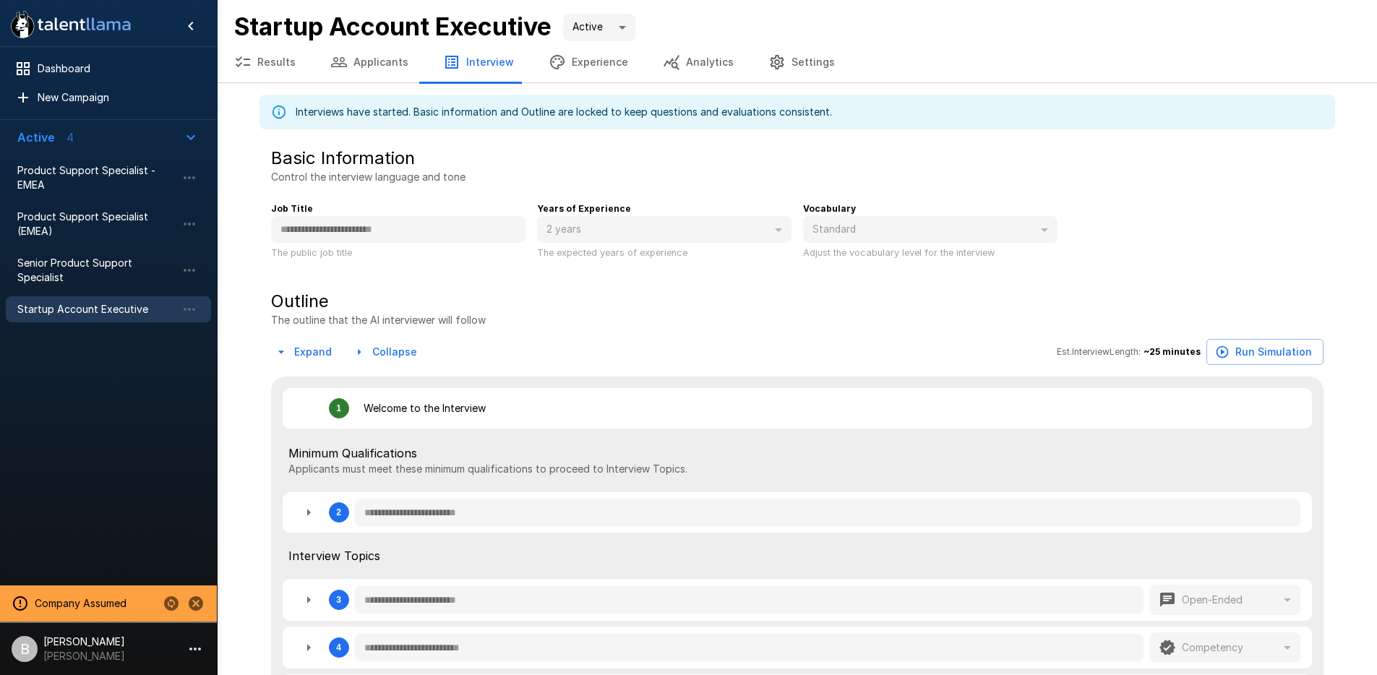
type textarea "*"
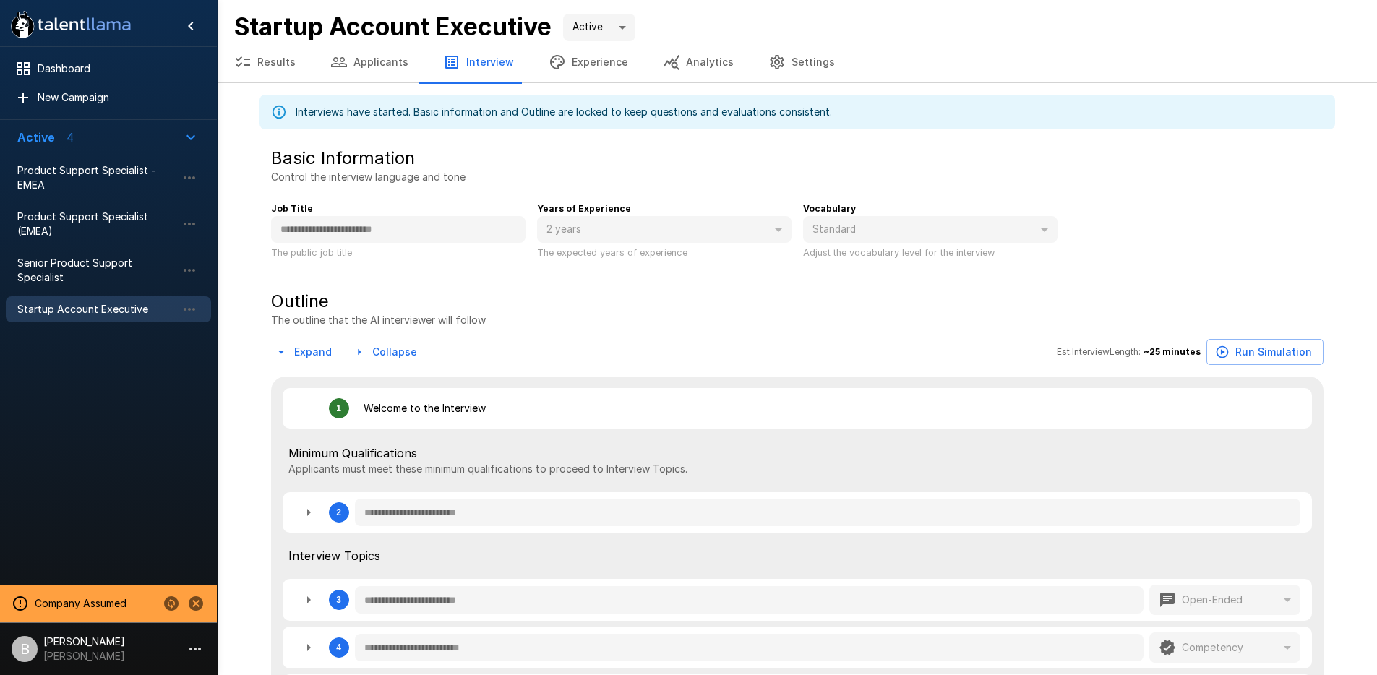
type textarea "*"
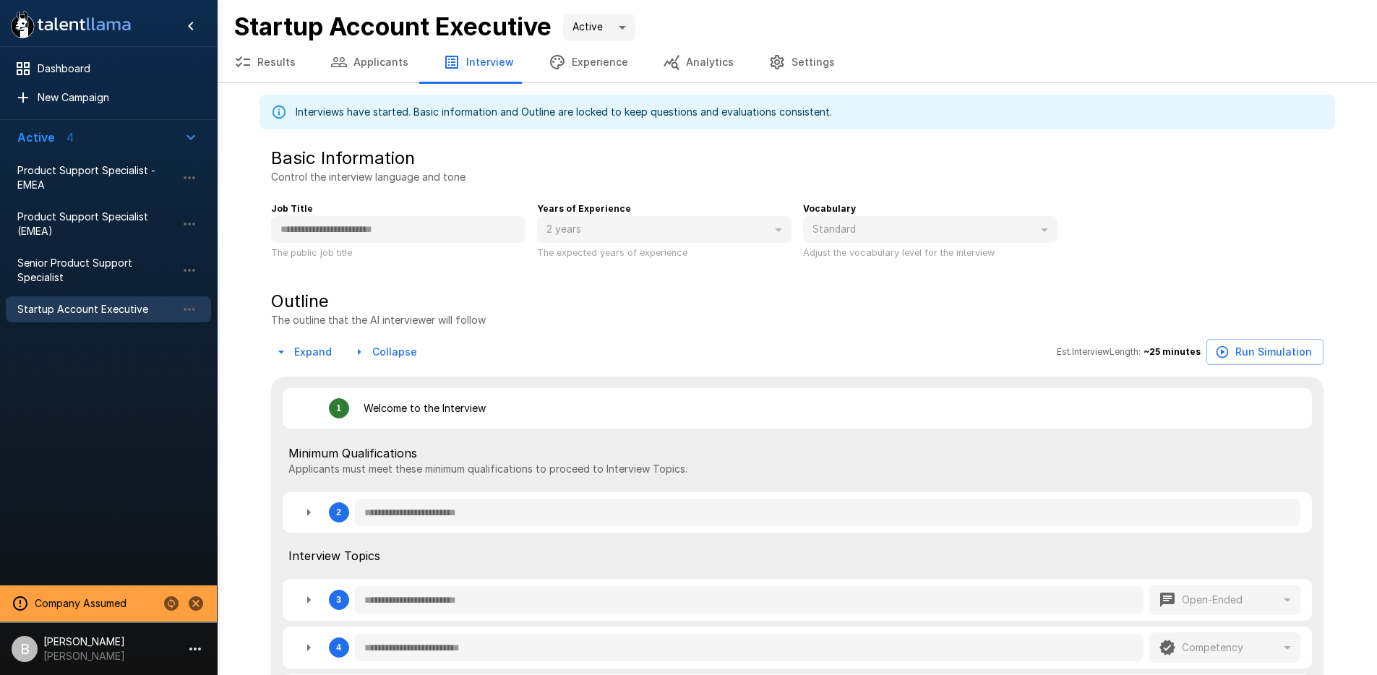
type textarea "*"
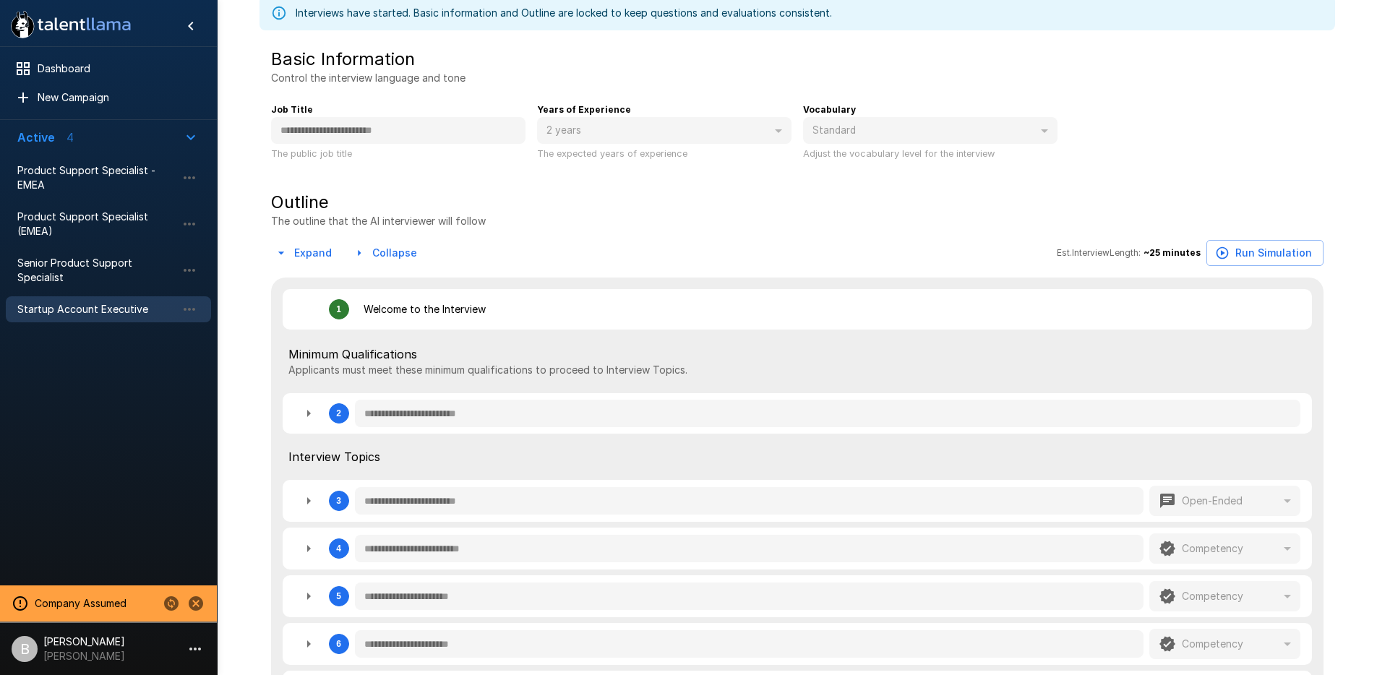
scroll to position [103, 0]
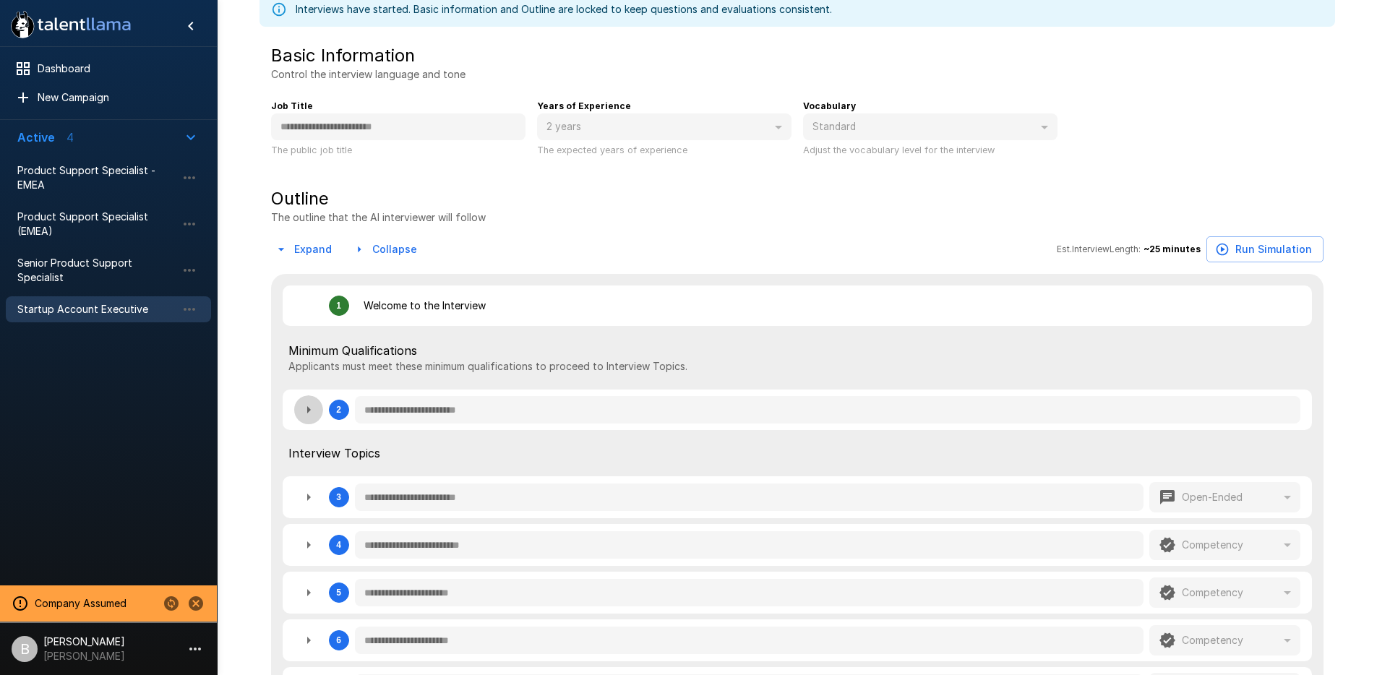
click at [297, 411] on button "button" at bounding box center [308, 409] width 29 height 29
type textarea "*"
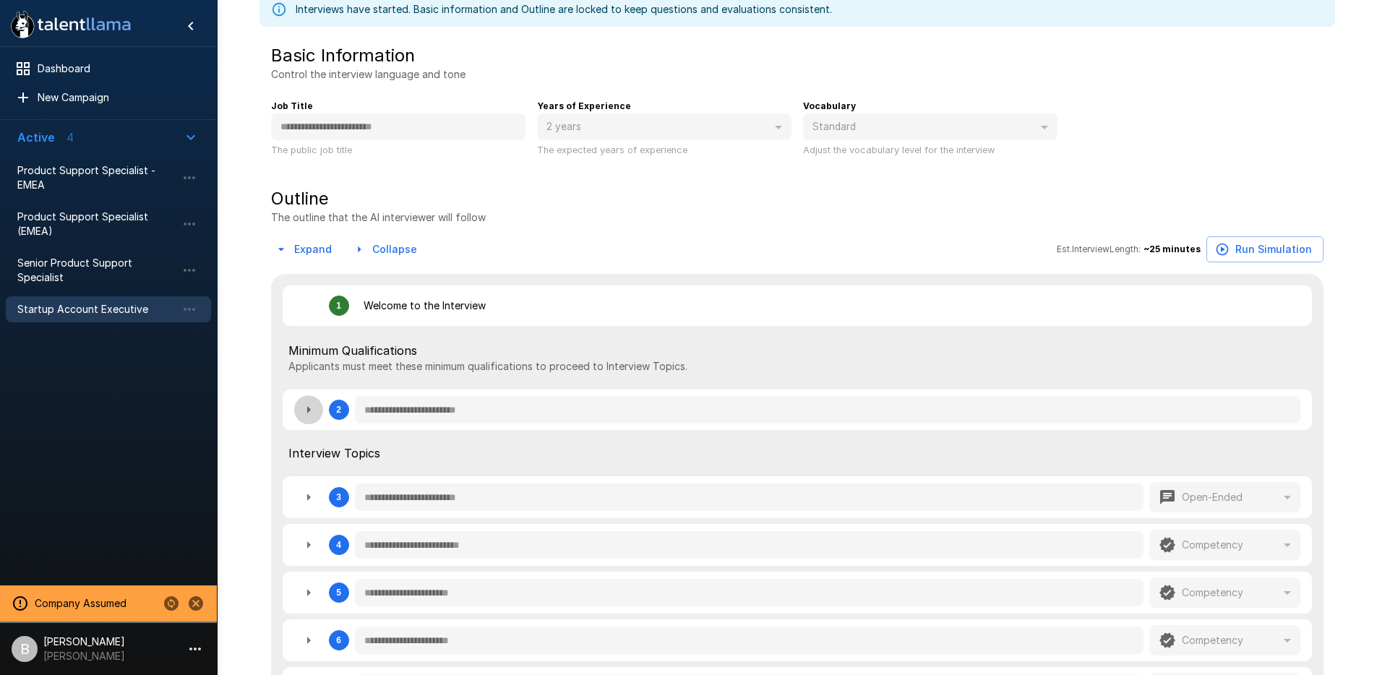
type textarea "*"
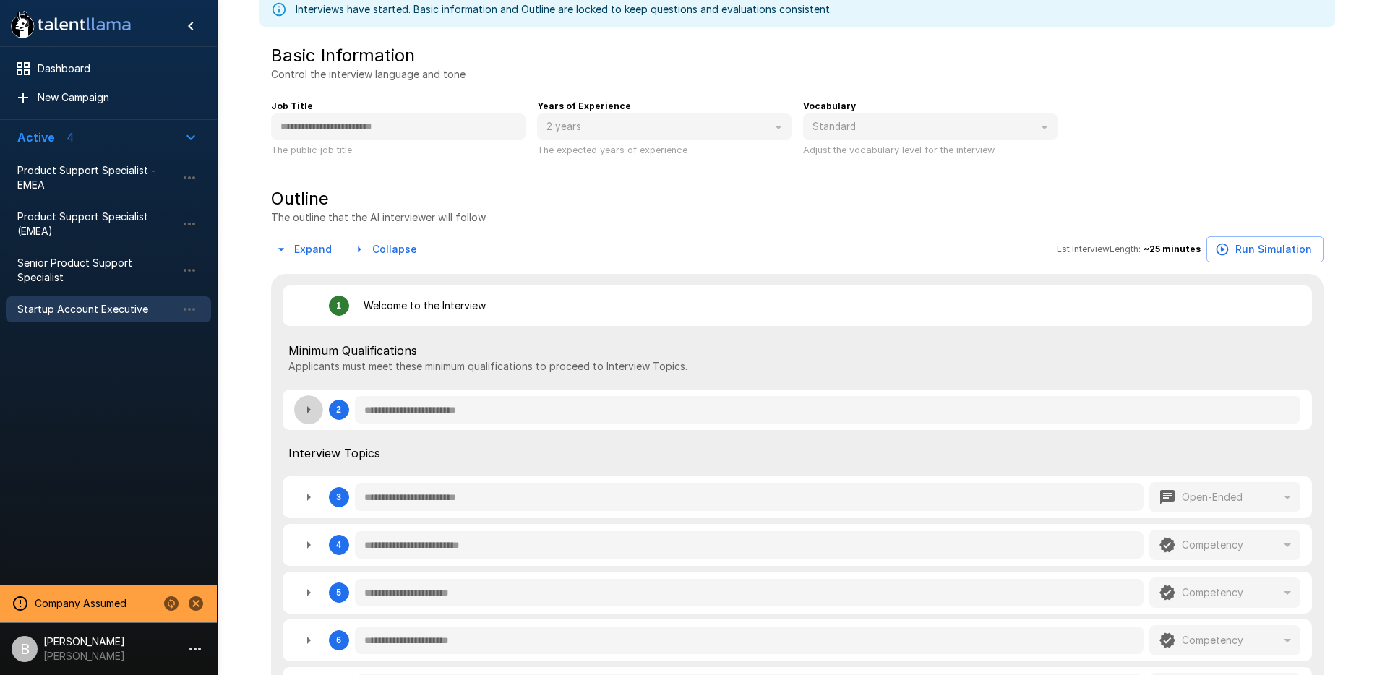
type textarea "*"
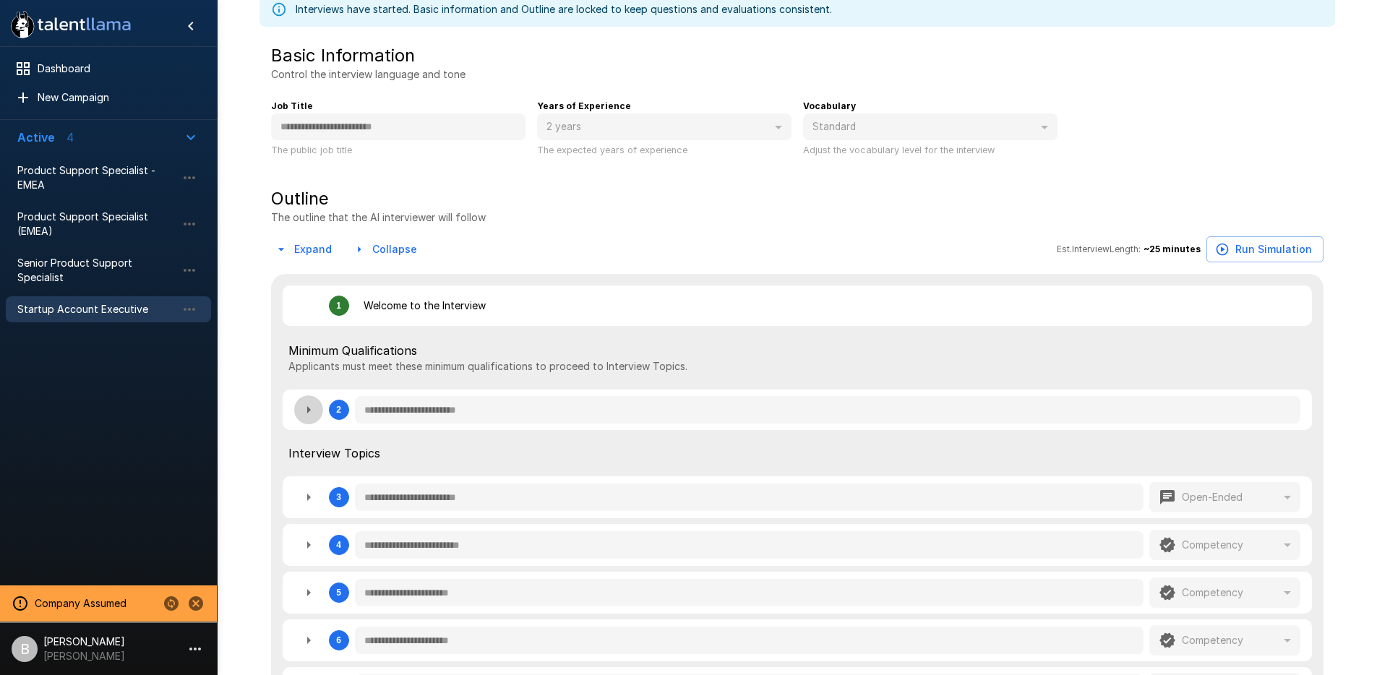
type textarea "*"
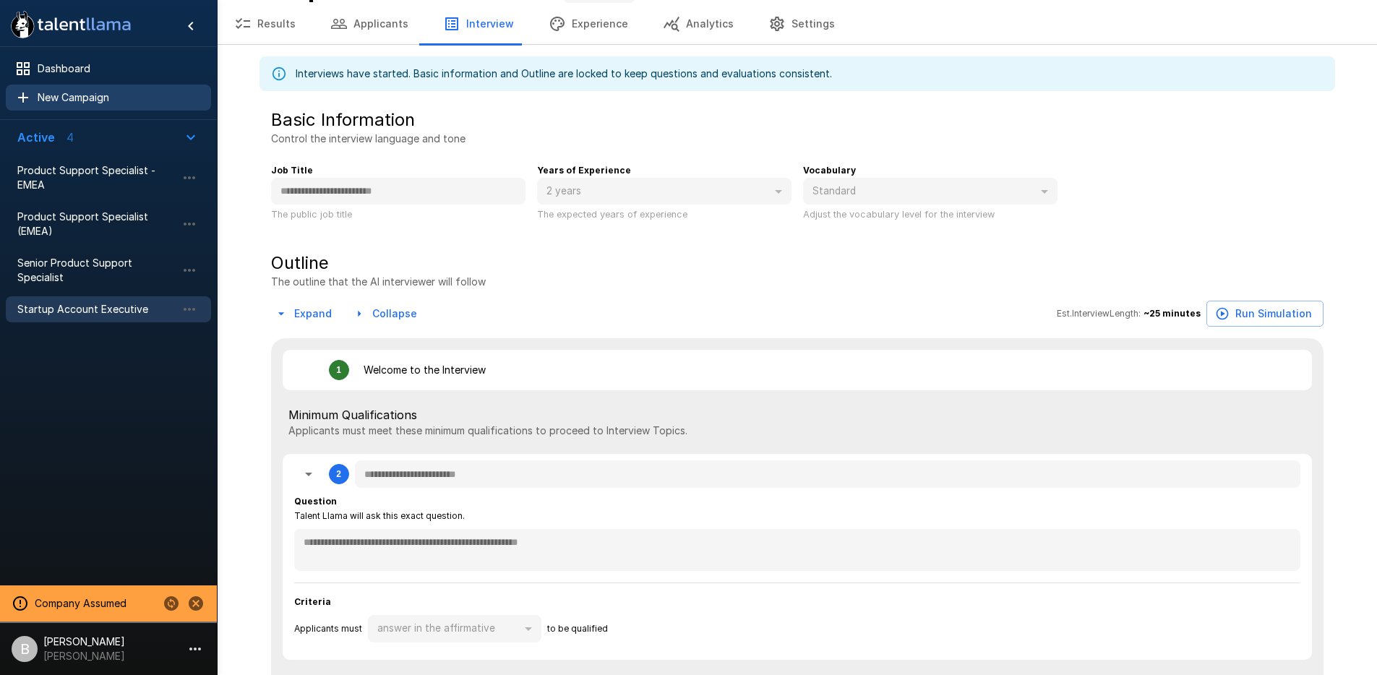
scroll to position [0, 0]
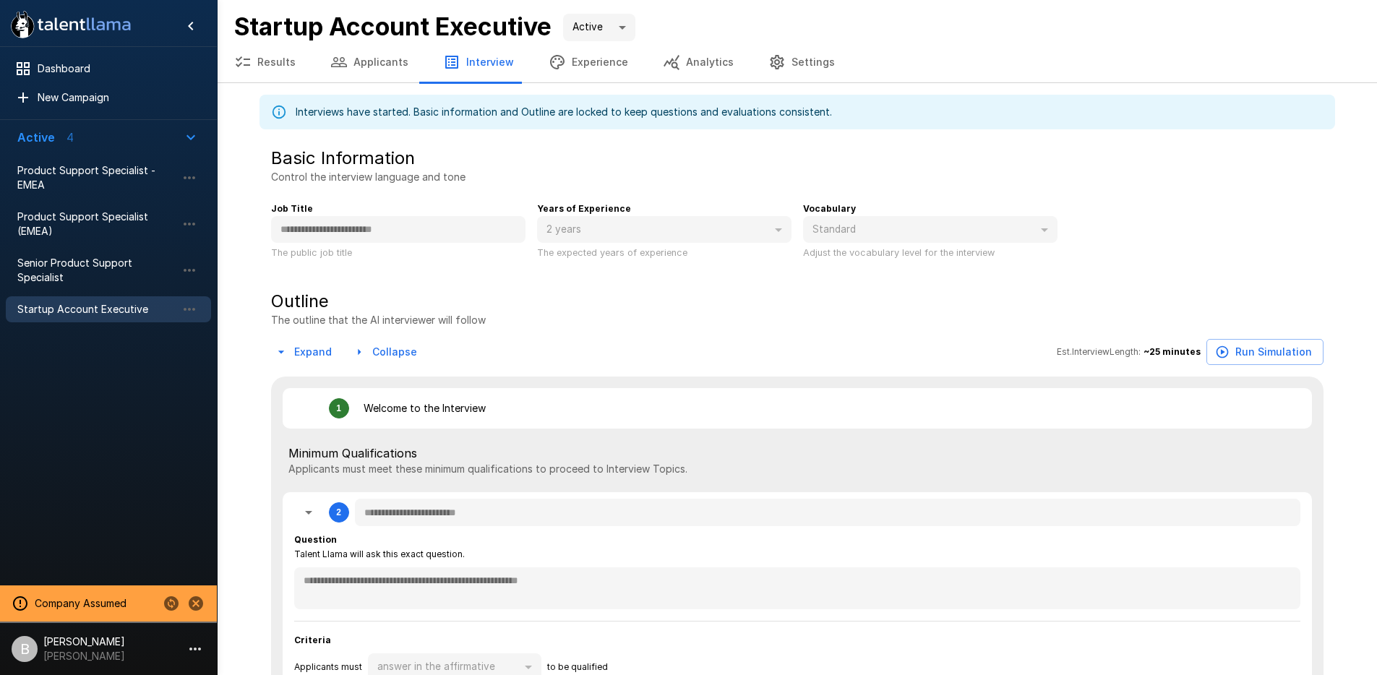
click at [369, 59] on button "Applicants" at bounding box center [369, 62] width 113 height 40
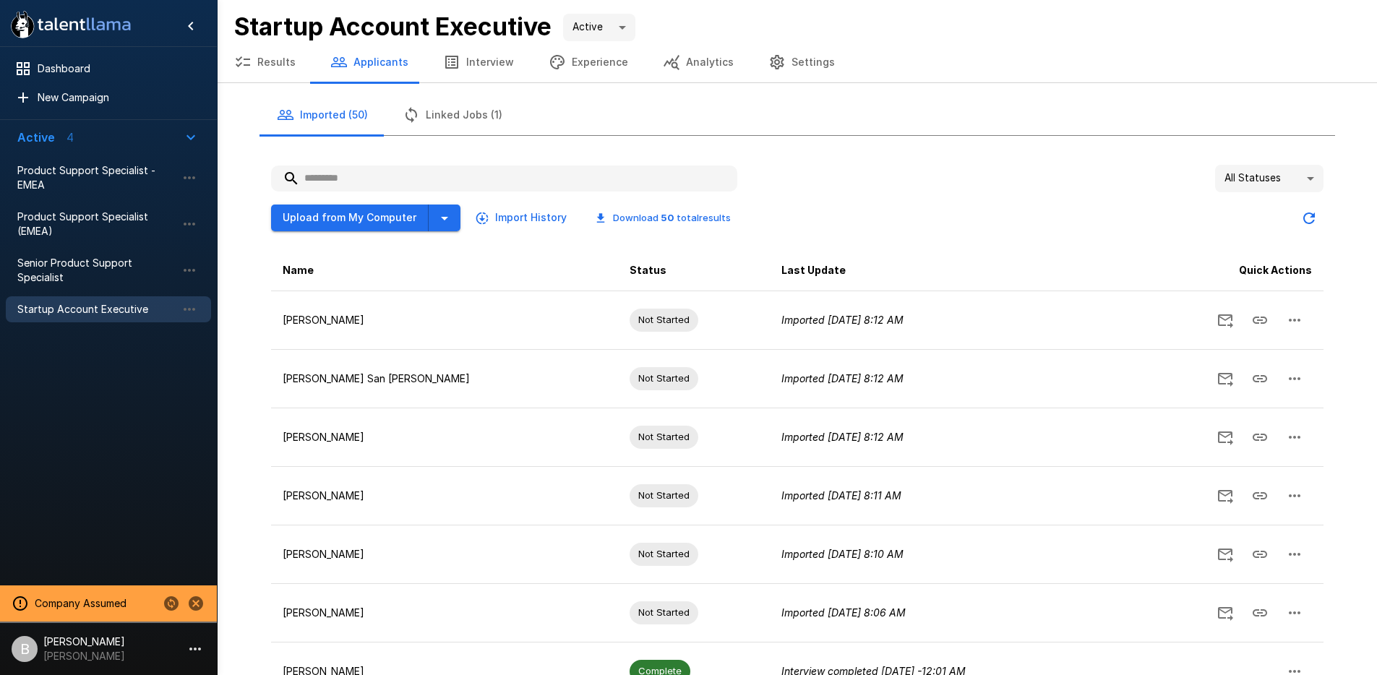
click at [268, 60] on button "Results" at bounding box center [265, 62] width 96 height 40
